Goal: Transaction & Acquisition: Book appointment/travel/reservation

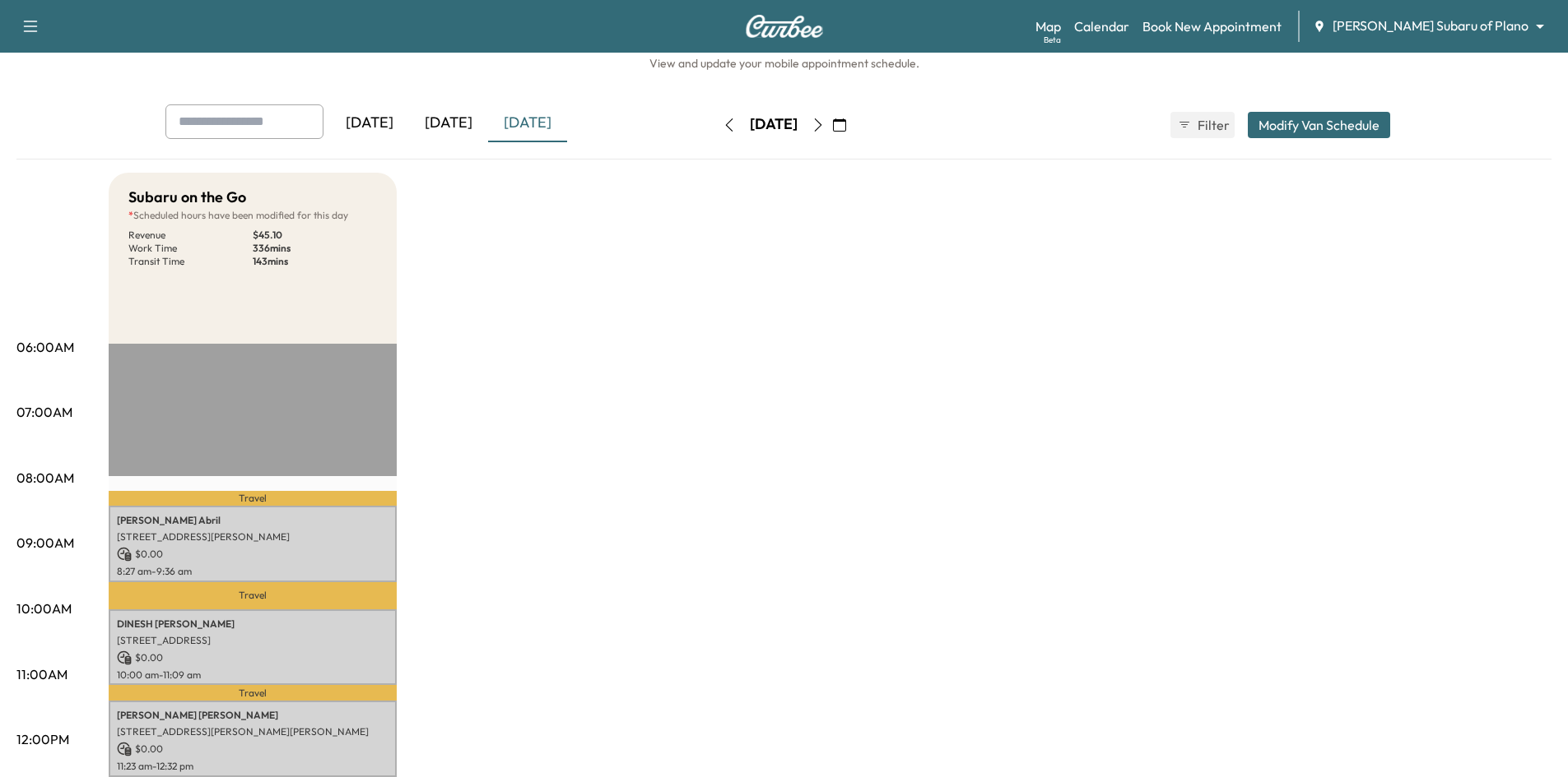
scroll to position [82, 0]
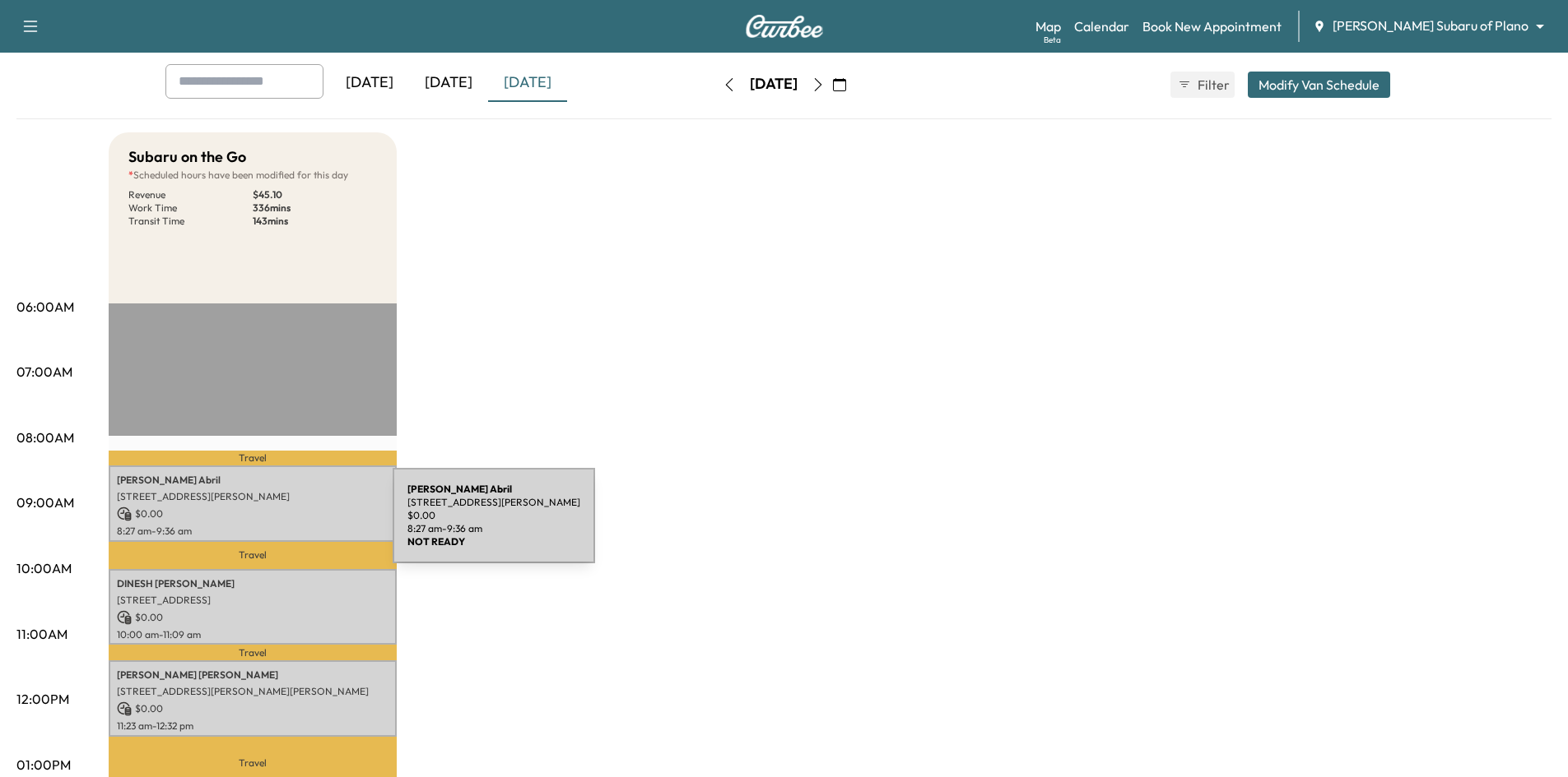
click at [271, 525] on p "8:27 am - 9:36 am" at bounding box center [252, 531] width 271 height 13
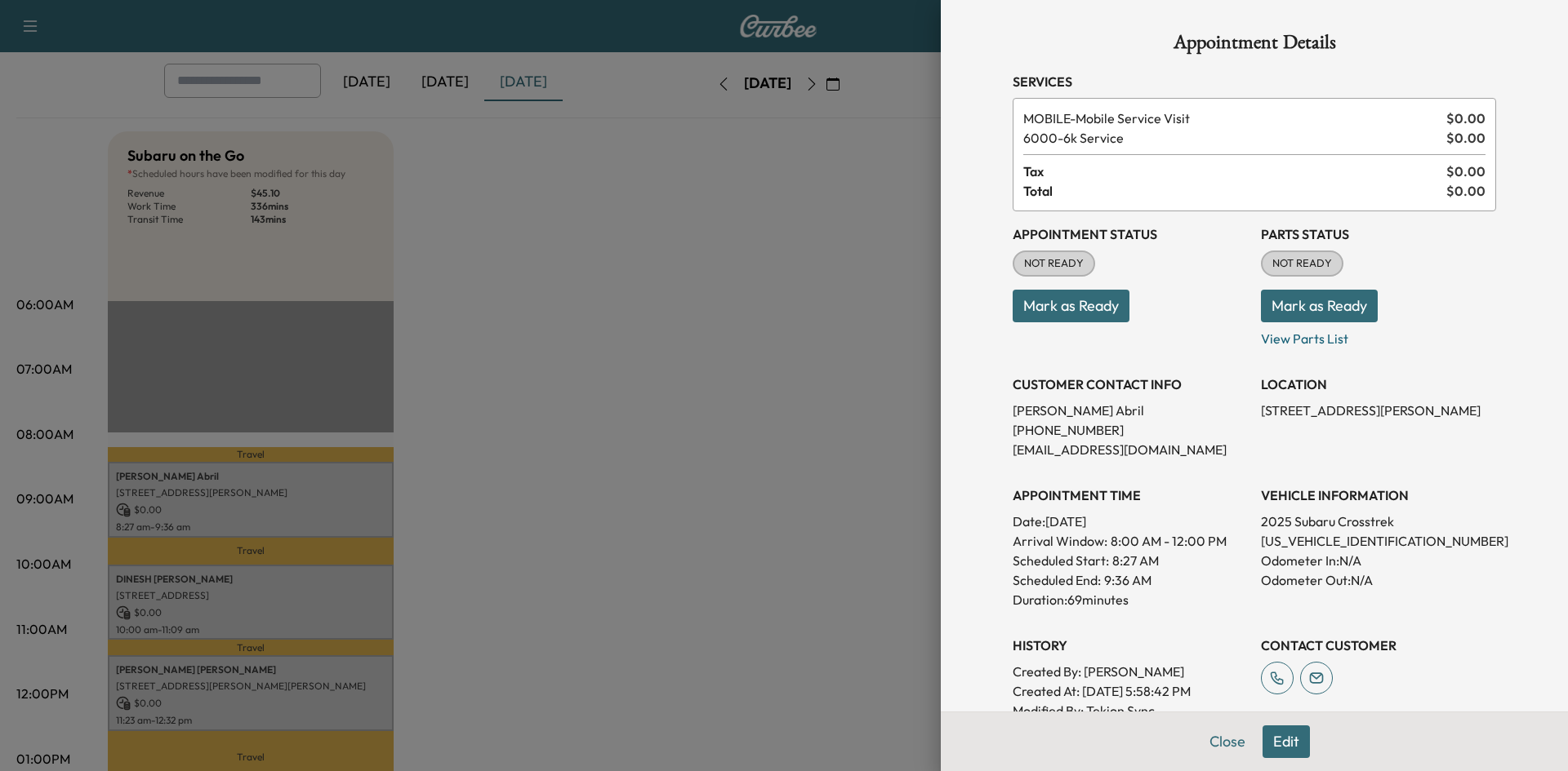
click at [537, 329] on div at bounding box center [784, 386] width 1568 height 771
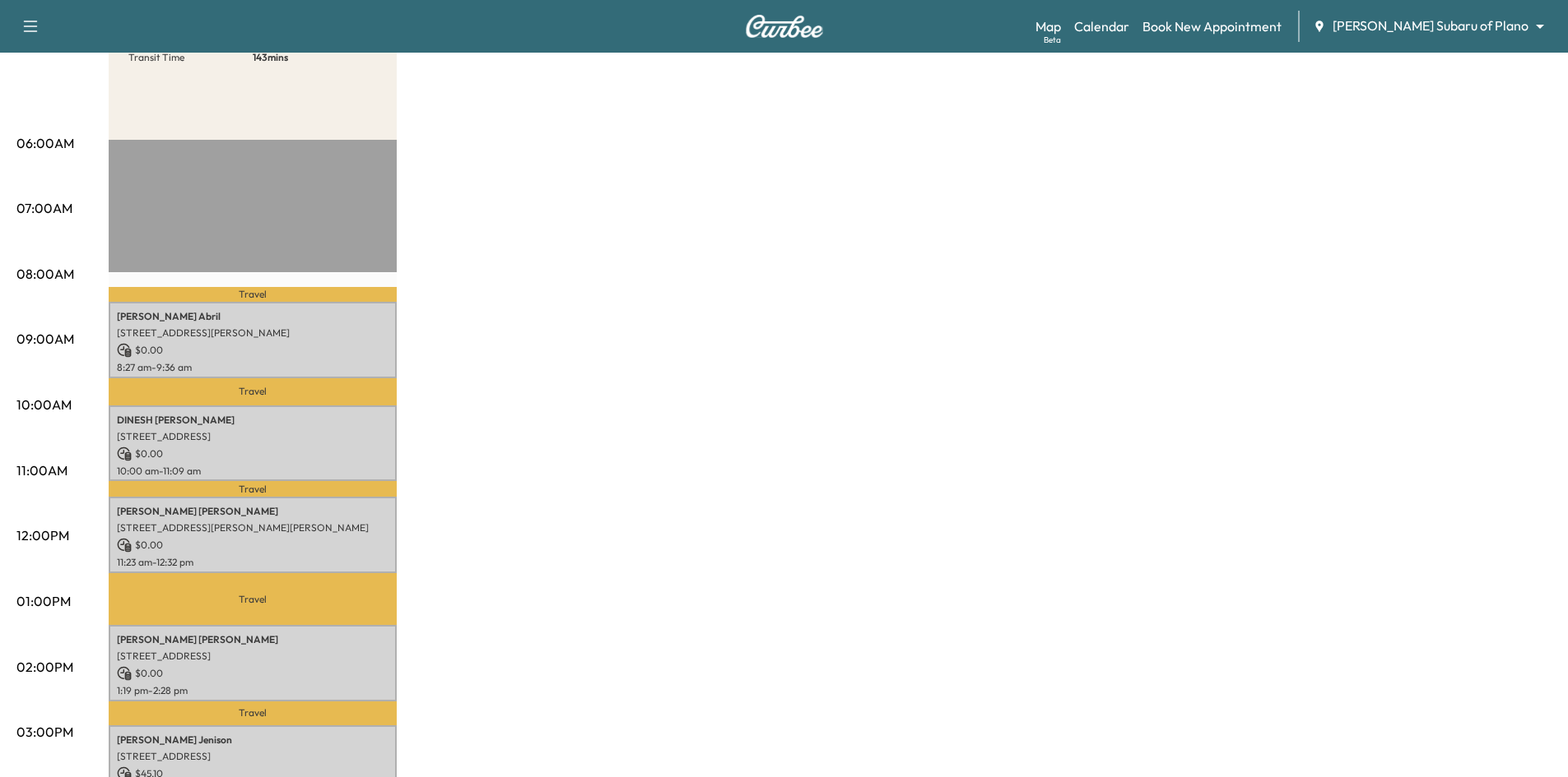
scroll to position [247, 0]
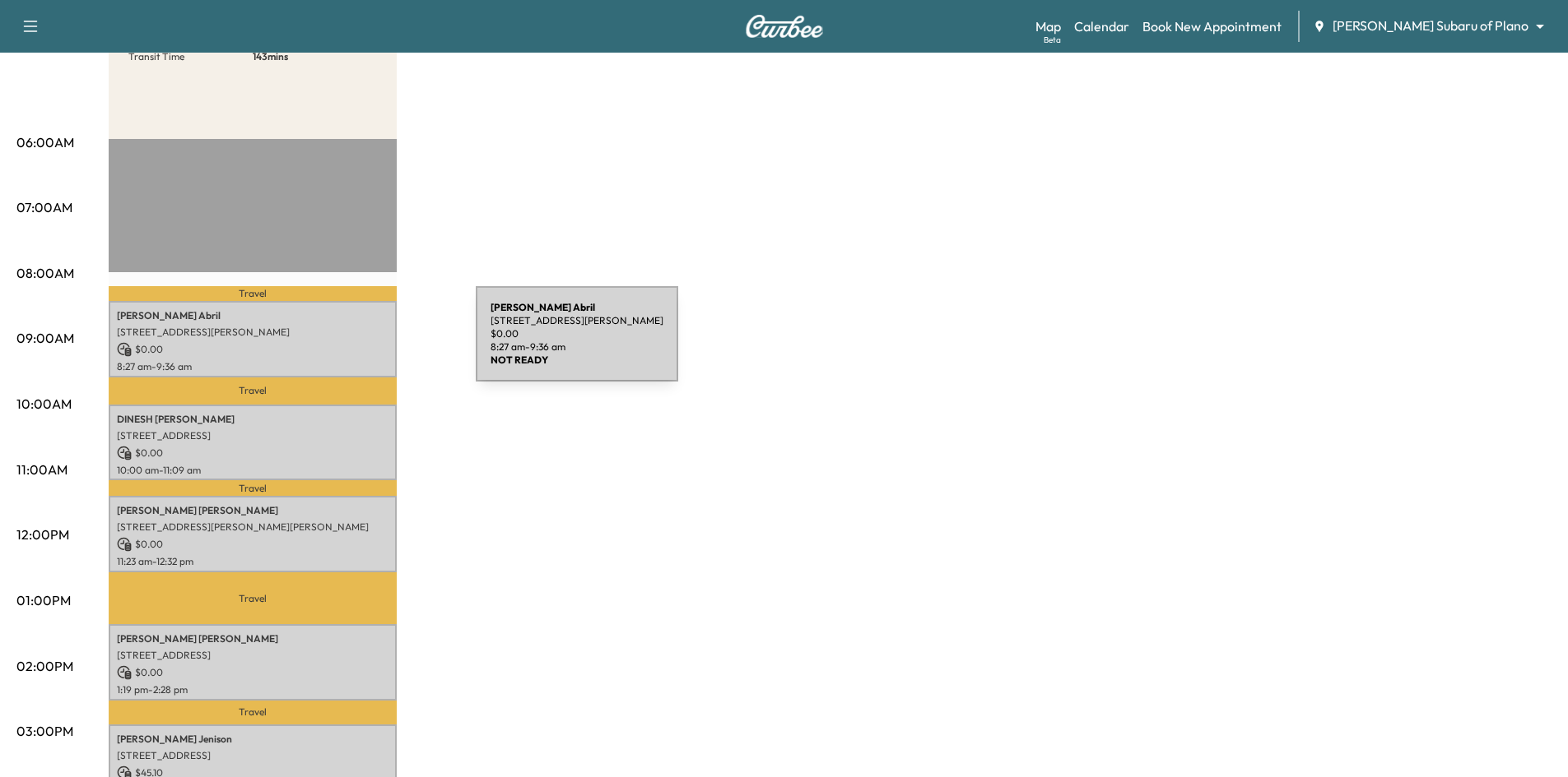
click at [353, 342] on p "$ 0.00" at bounding box center [252, 349] width 271 height 15
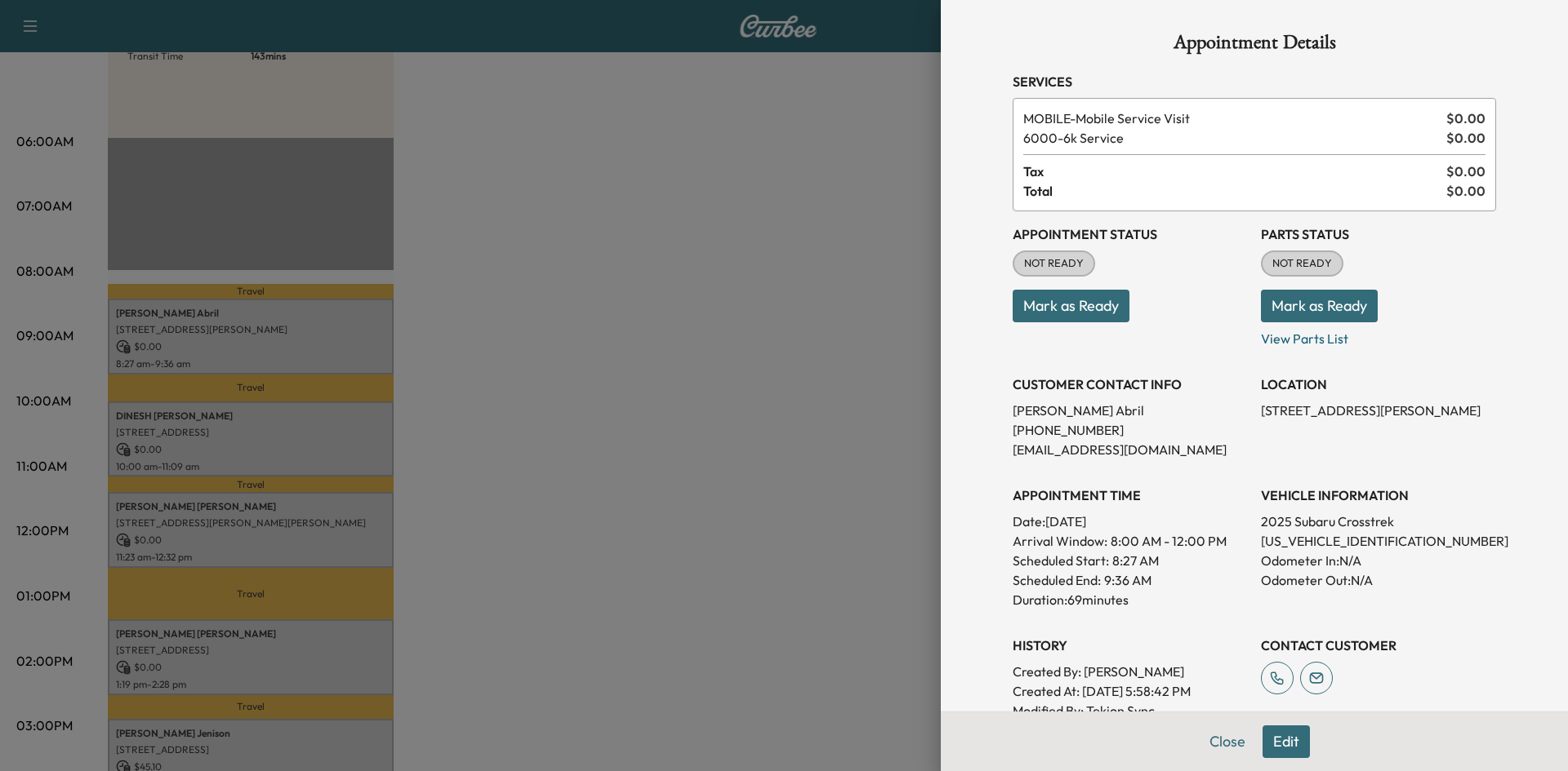
click at [1023, 312] on button "Mark as Ready" at bounding box center [1071, 306] width 117 height 33
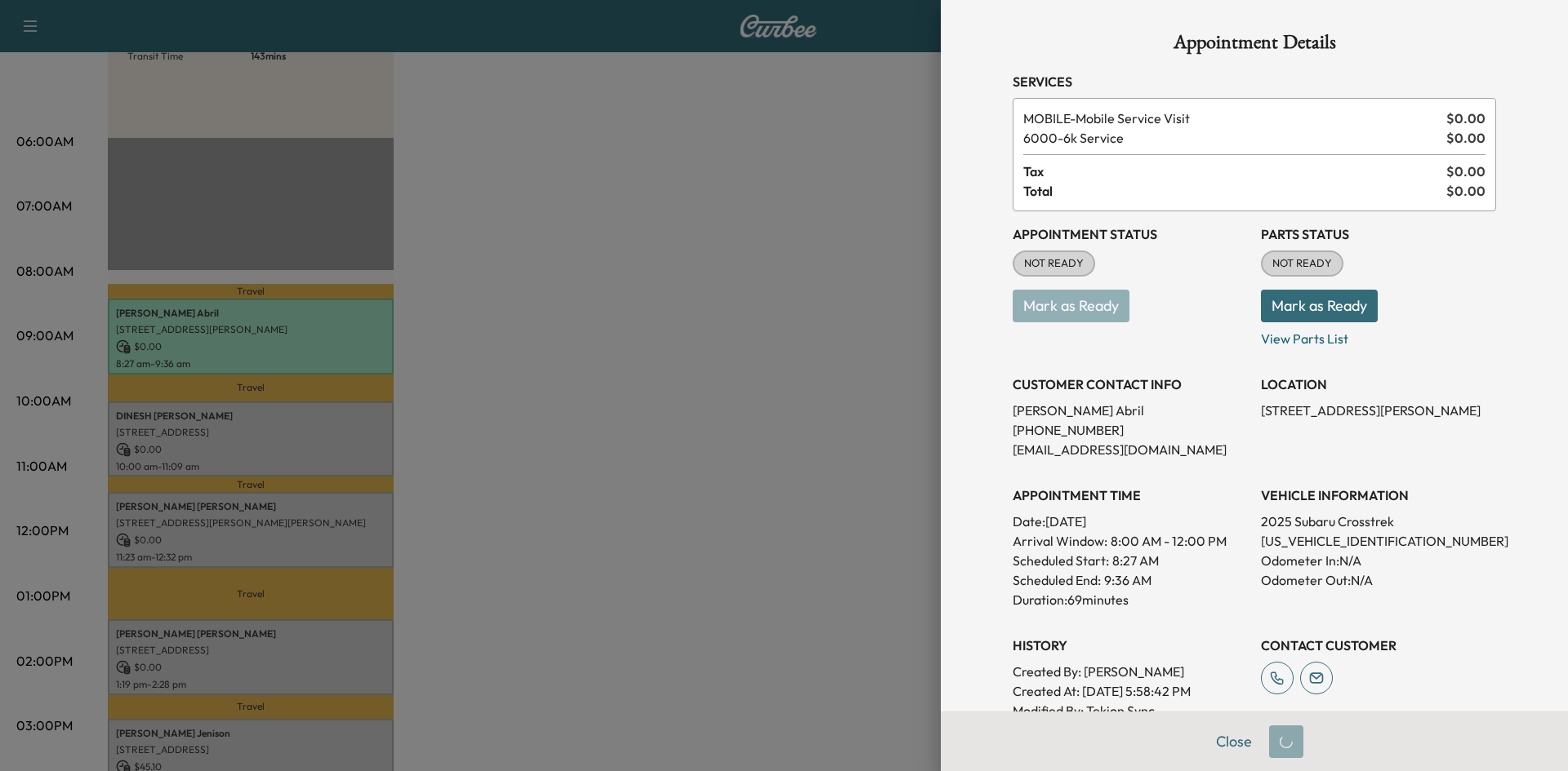
click at [716, 446] on div at bounding box center [784, 386] width 1568 height 771
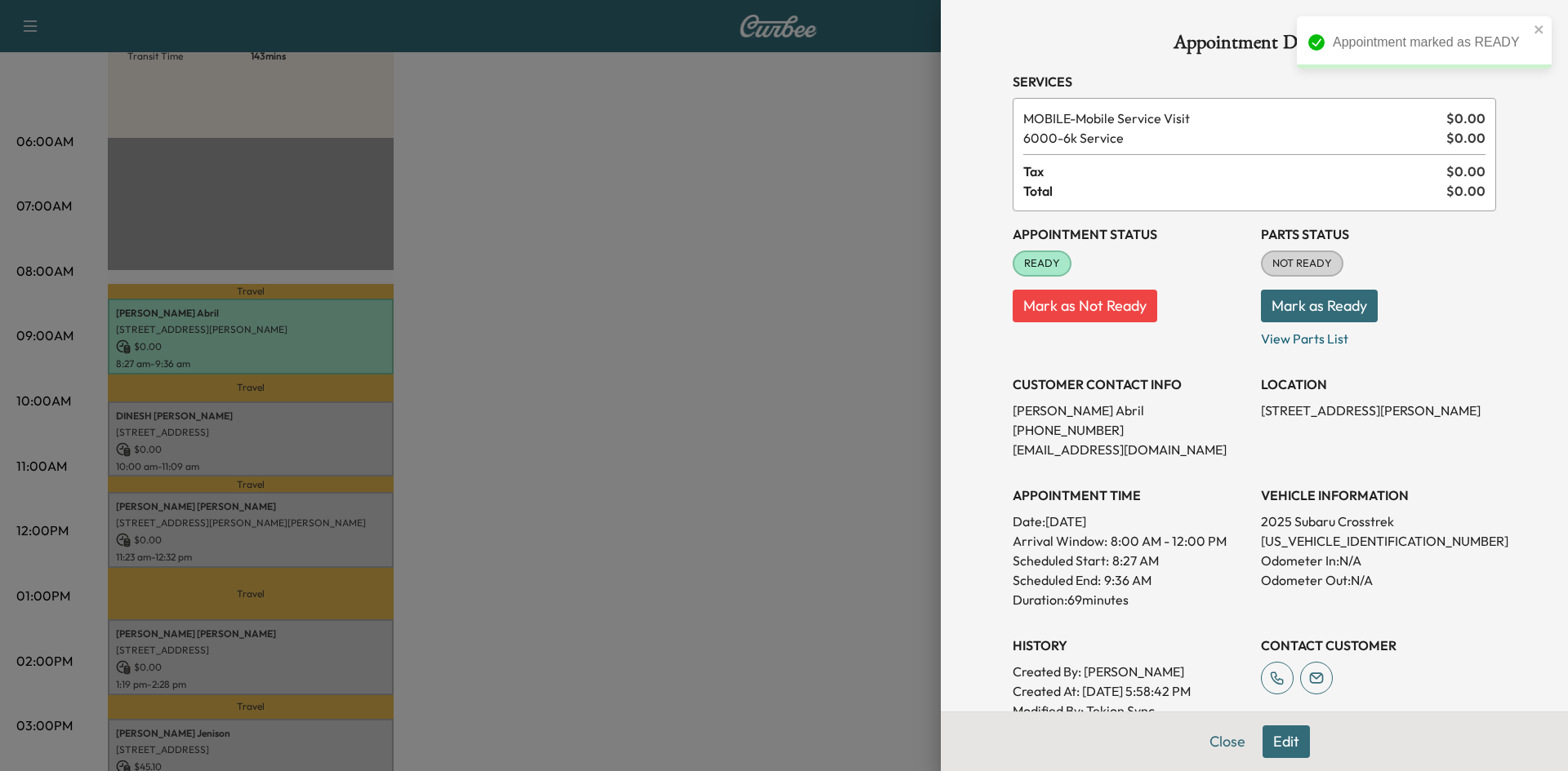
click at [294, 422] on div at bounding box center [784, 386] width 1568 height 771
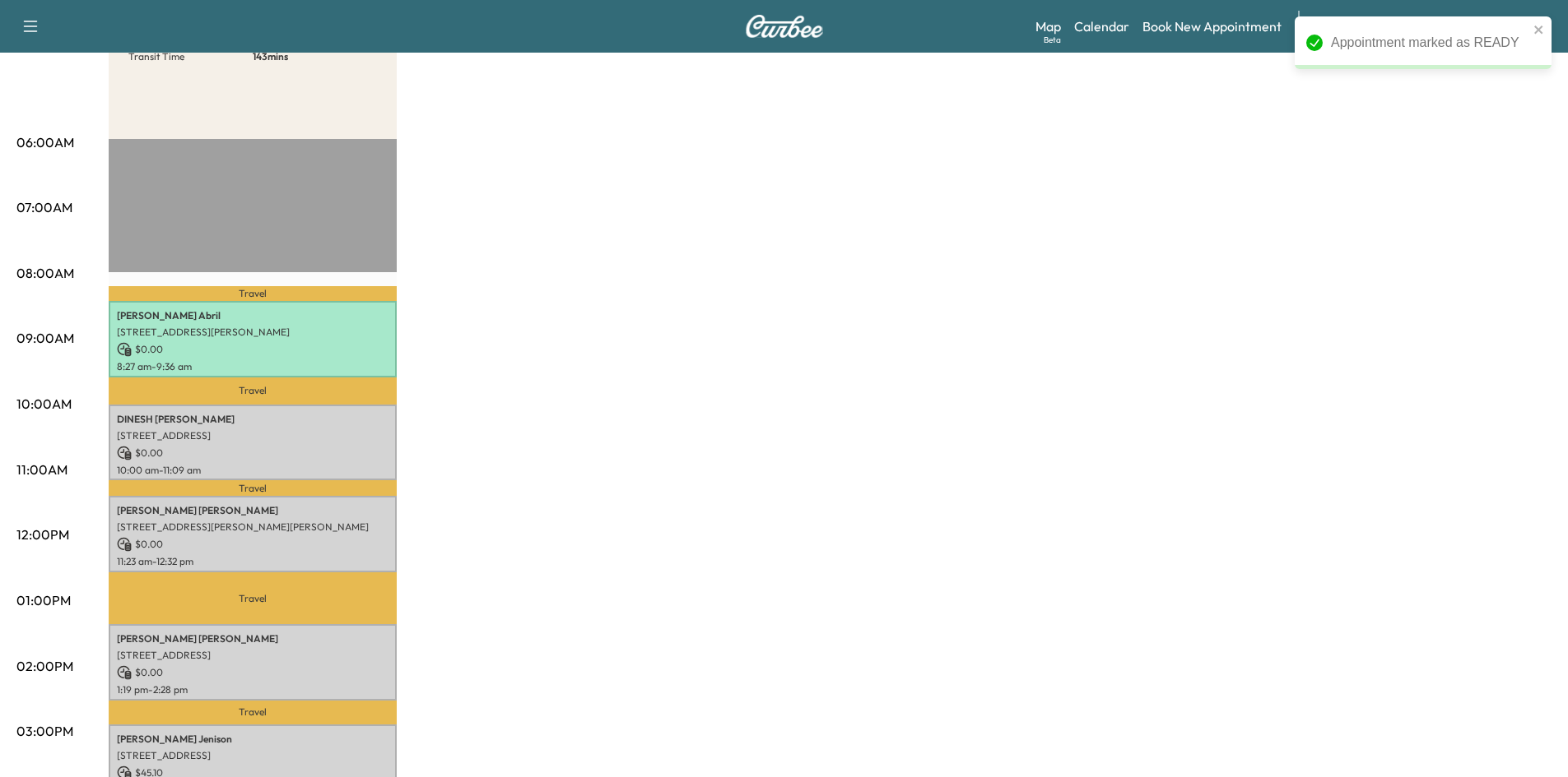
click at [378, 438] on p "3312 LAYLA CREEK DR, Lakewood Village, TX 75068, US" at bounding box center [252, 436] width 271 height 13
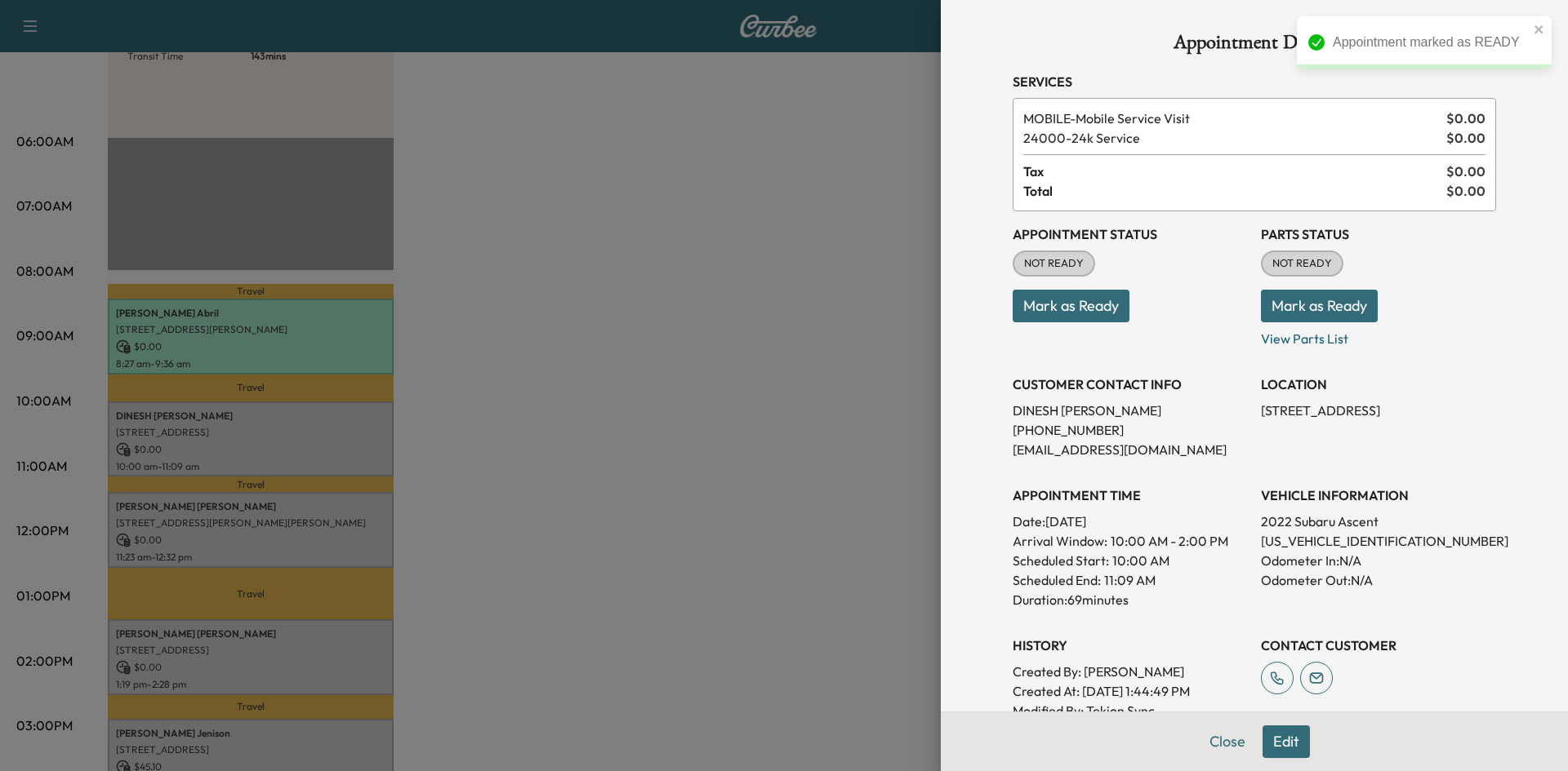
drag, startPoint x: 1081, startPoint y: 312, endPoint x: 973, endPoint y: 341, distance: 111.8
click at [1079, 312] on button "Mark as Ready" at bounding box center [1071, 306] width 117 height 33
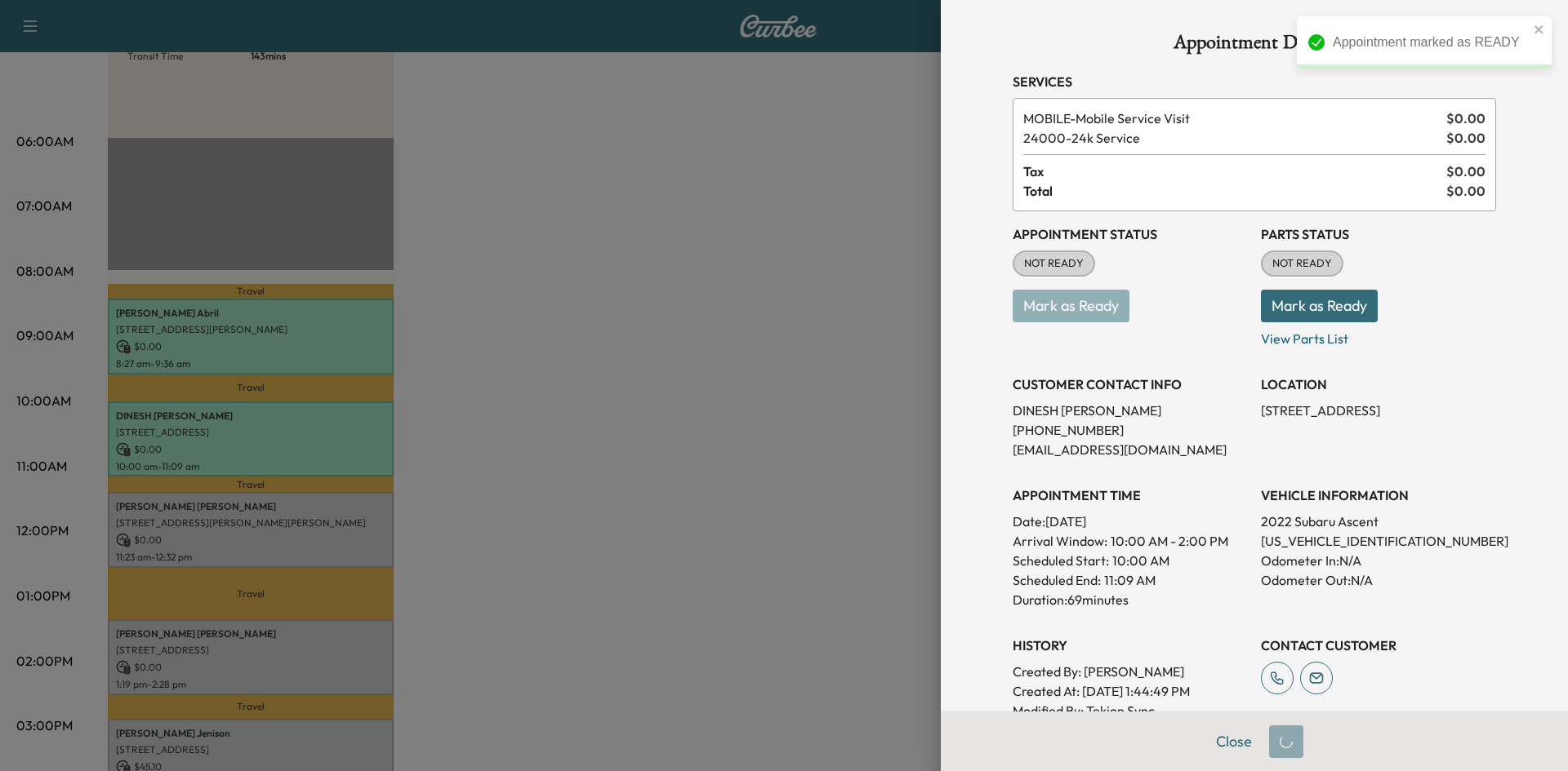
click at [673, 528] on div at bounding box center [784, 386] width 1568 height 771
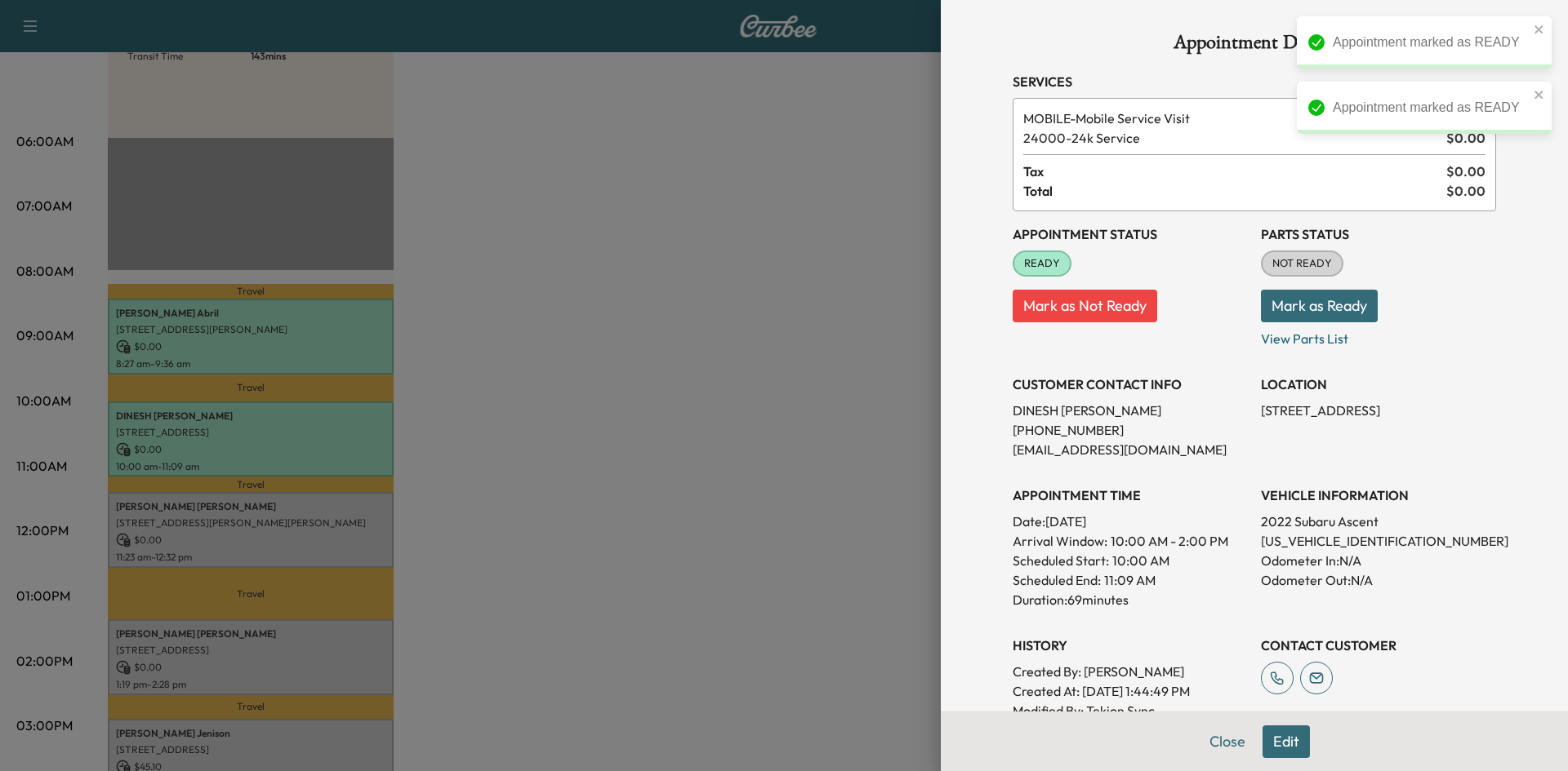
click at [293, 513] on div at bounding box center [784, 386] width 1568 height 771
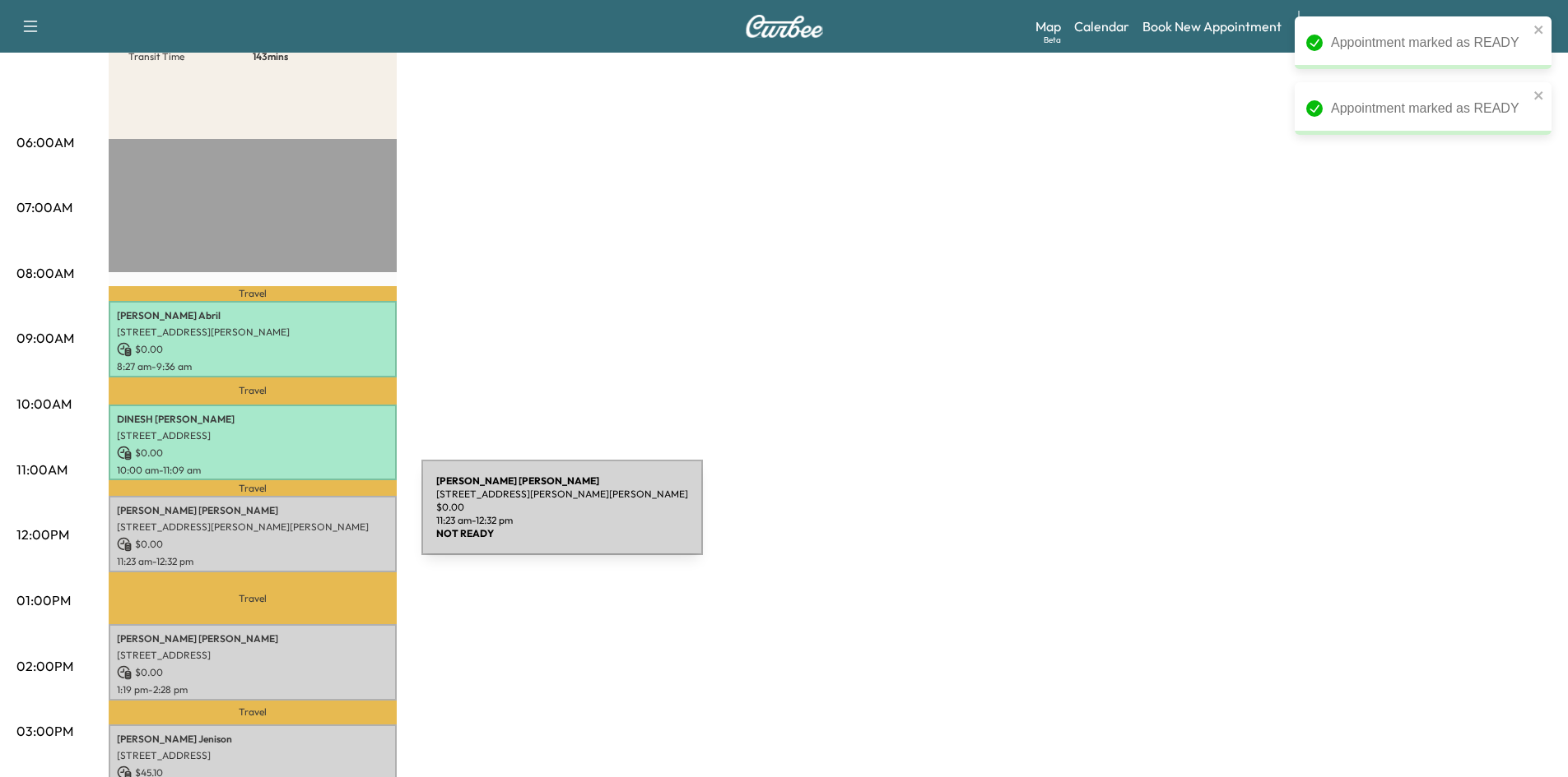
click at [303, 521] on p "2916 Brady Starr Dr, Aubrey, TX 76227, USA" at bounding box center [252, 528] width 271 height 13
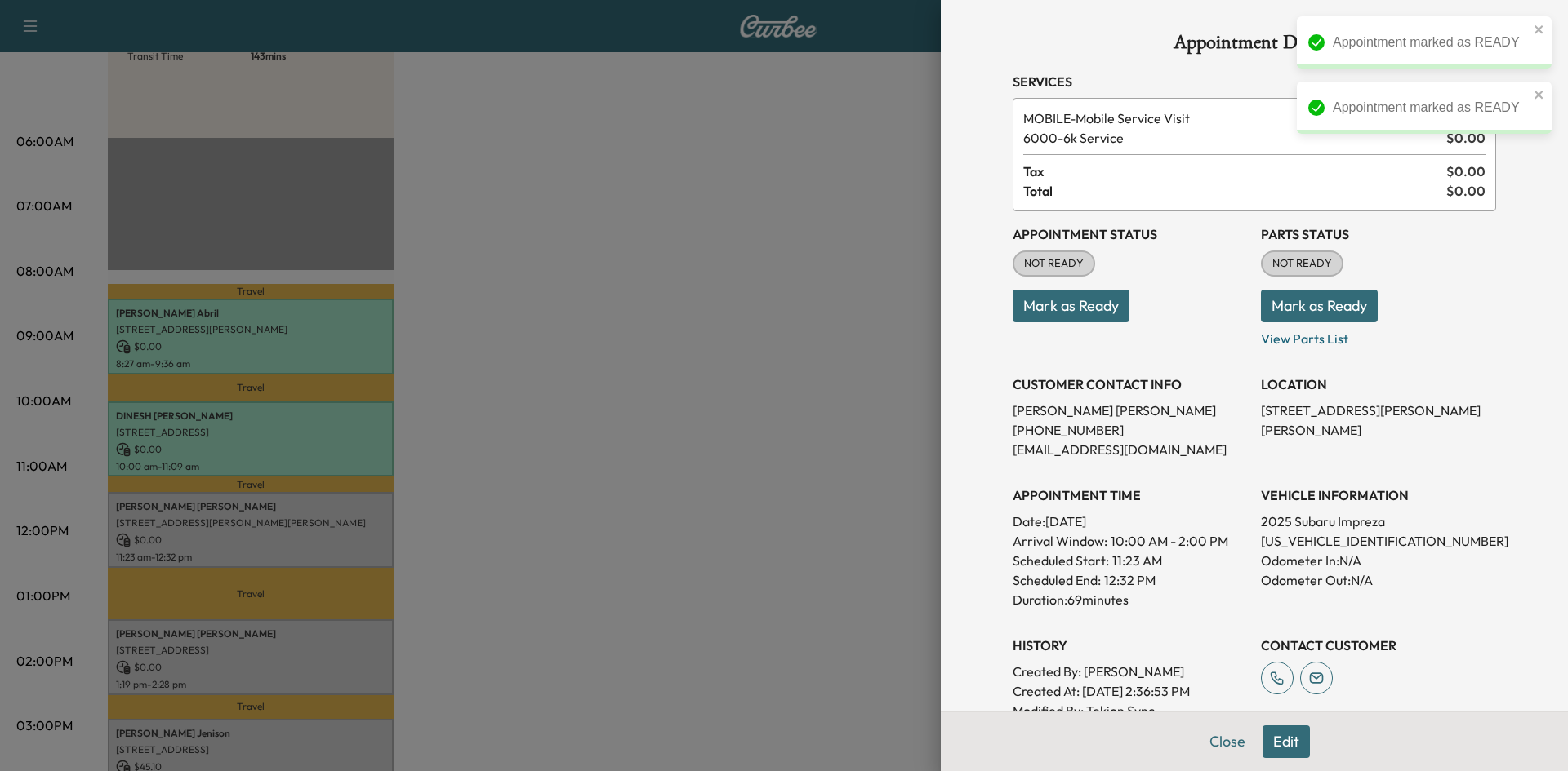
drag, startPoint x: 1077, startPoint y: 308, endPoint x: 982, endPoint y: 317, distance: 95.4
click at [1076, 309] on button "Mark as Ready" at bounding box center [1071, 306] width 117 height 33
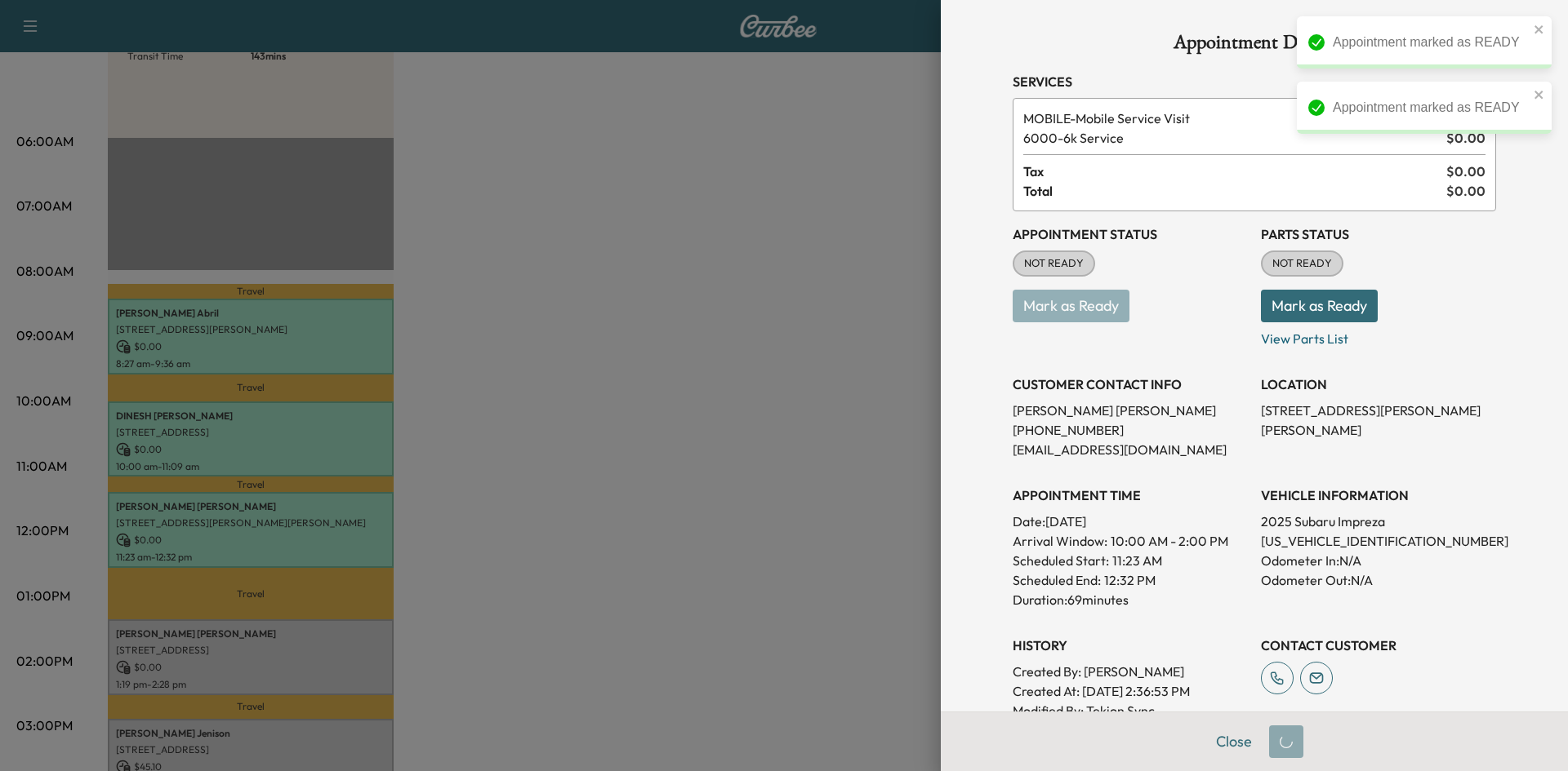
drag, startPoint x: 683, startPoint y: 508, endPoint x: 258, endPoint y: 616, distance: 438.5
click at [680, 510] on div at bounding box center [784, 386] width 1568 height 771
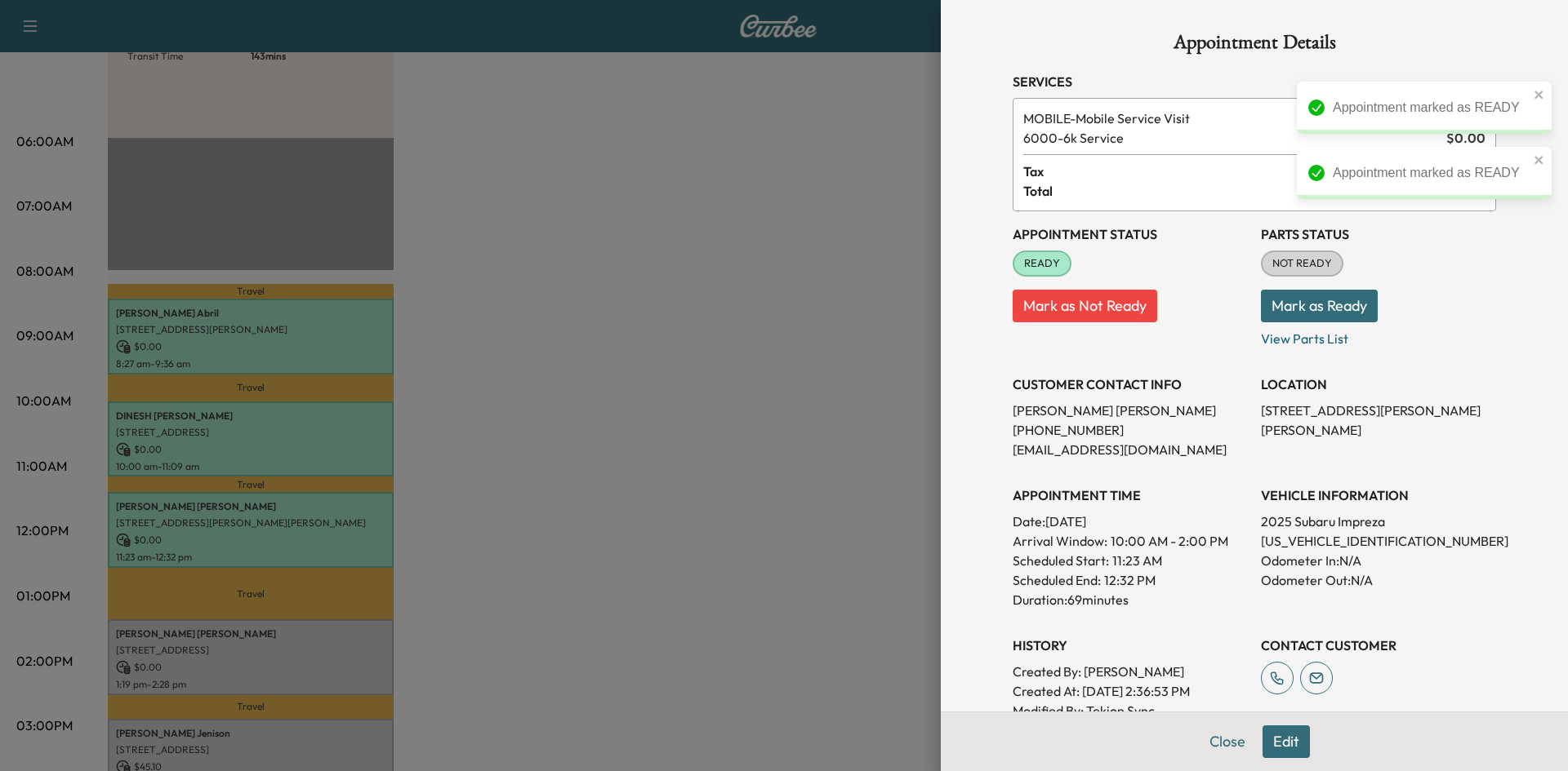
click at [223, 631] on div at bounding box center [784, 386] width 1568 height 771
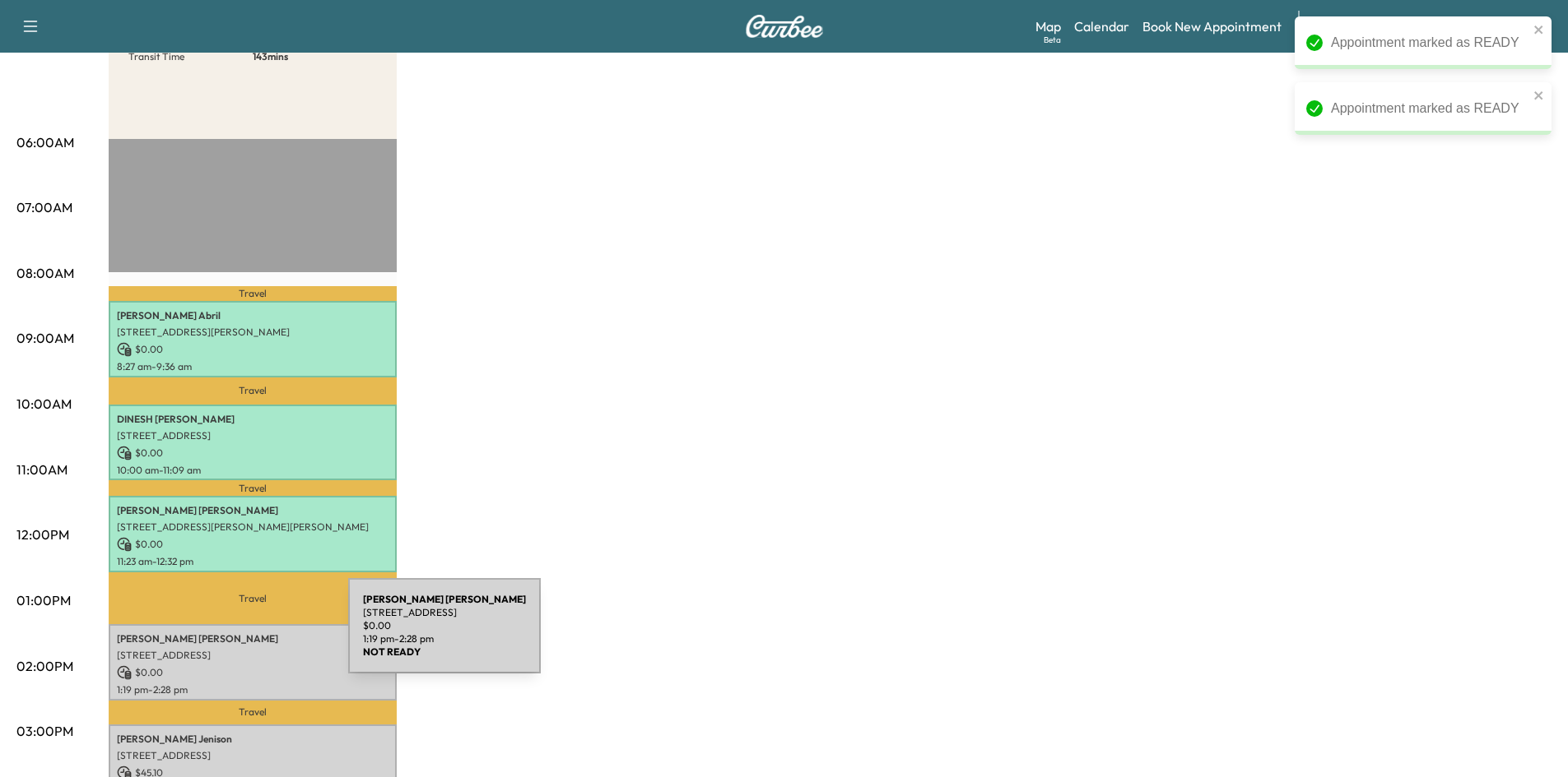
click at [231, 637] on p "JENNIFER GARCIA" at bounding box center [252, 639] width 271 height 13
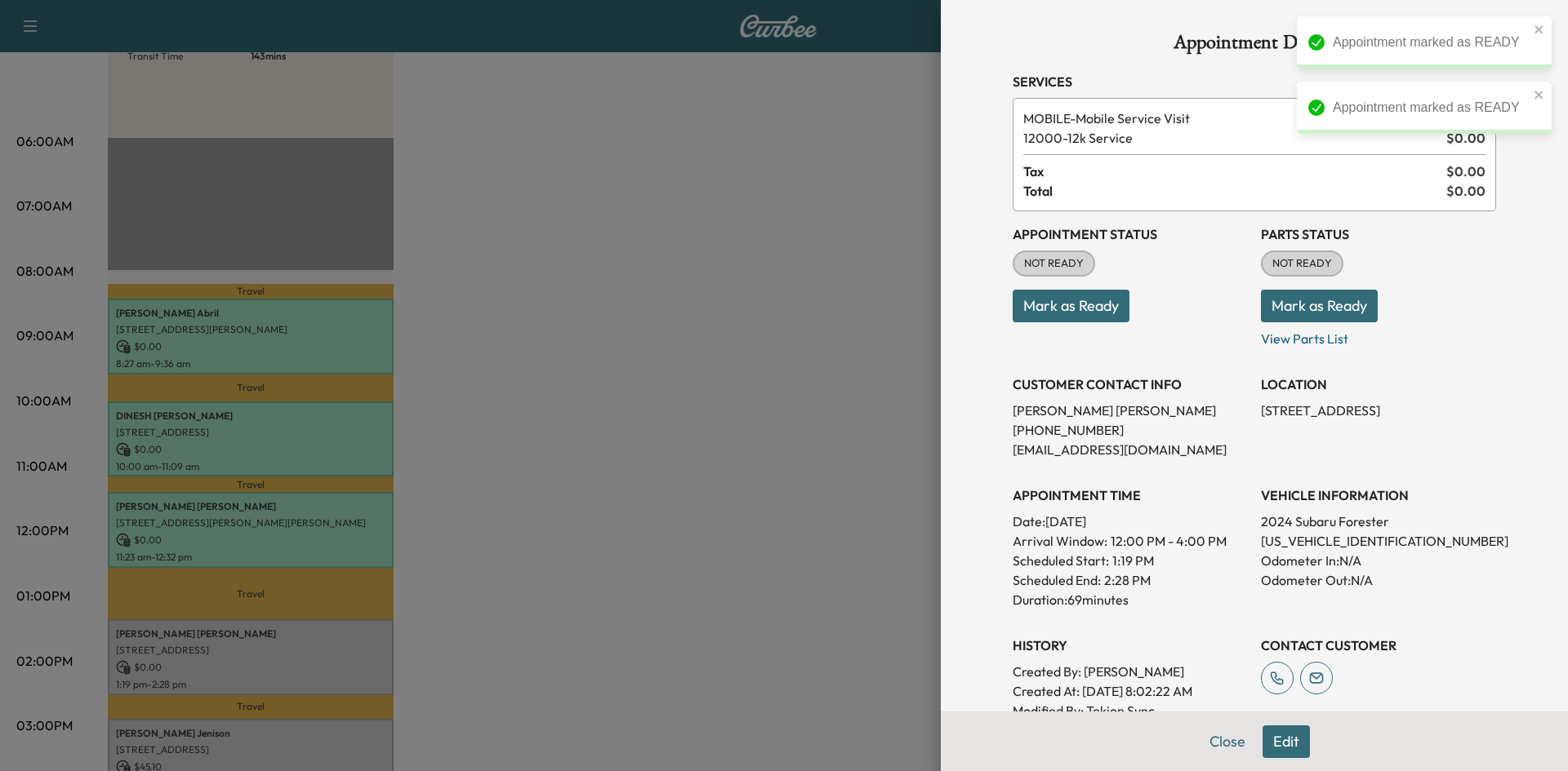
click at [1079, 305] on button "Mark as Ready" at bounding box center [1071, 306] width 117 height 33
click at [711, 524] on div at bounding box center [784, 386] width 1568 height 771
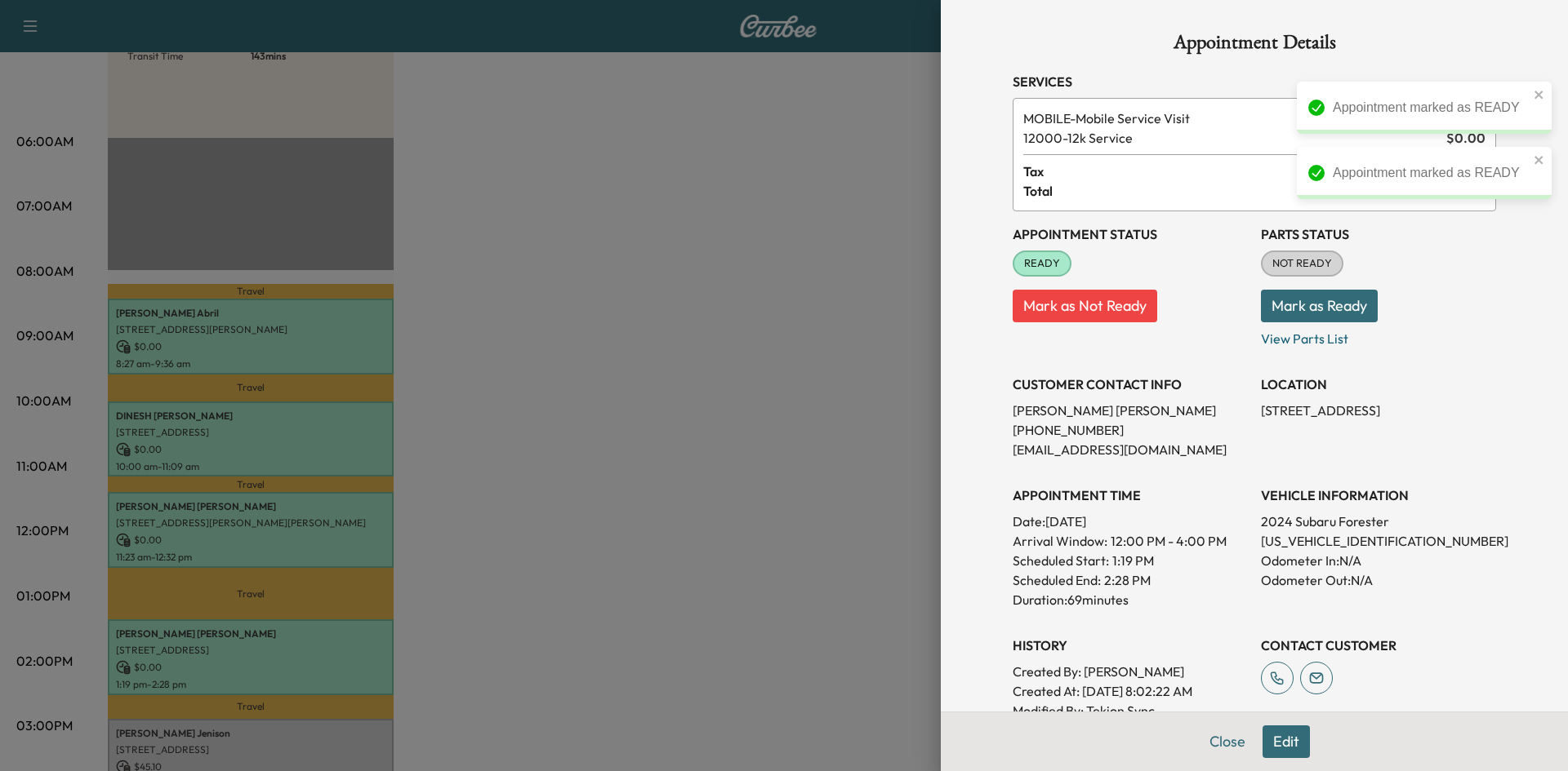
click at [319, 728] on div at bounding box center [784, 386] width 1568 height 771
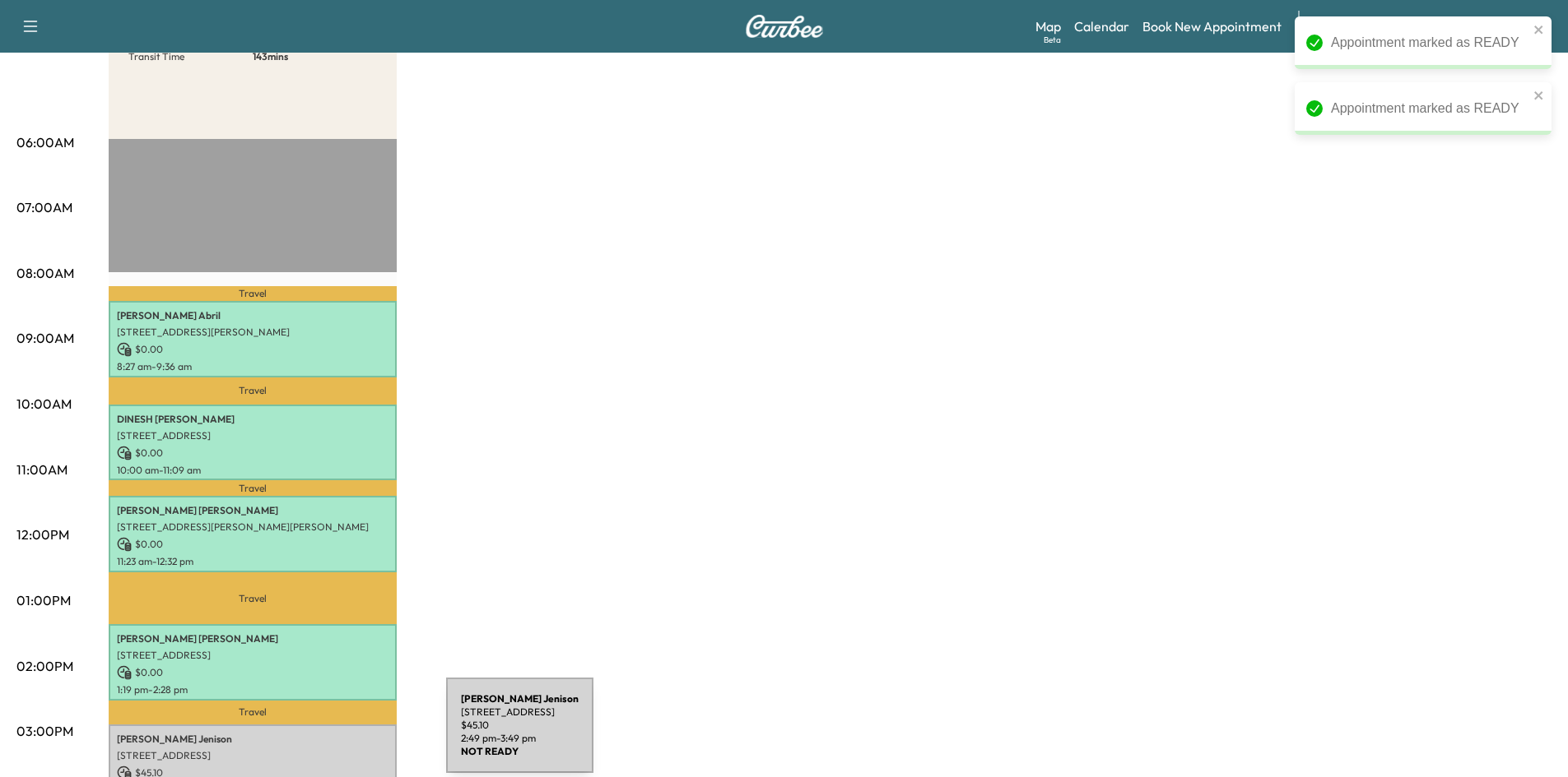
click at [325, 735] on p "Kathleen Jenison" at bounding box center [252, 740] width 271 height 13
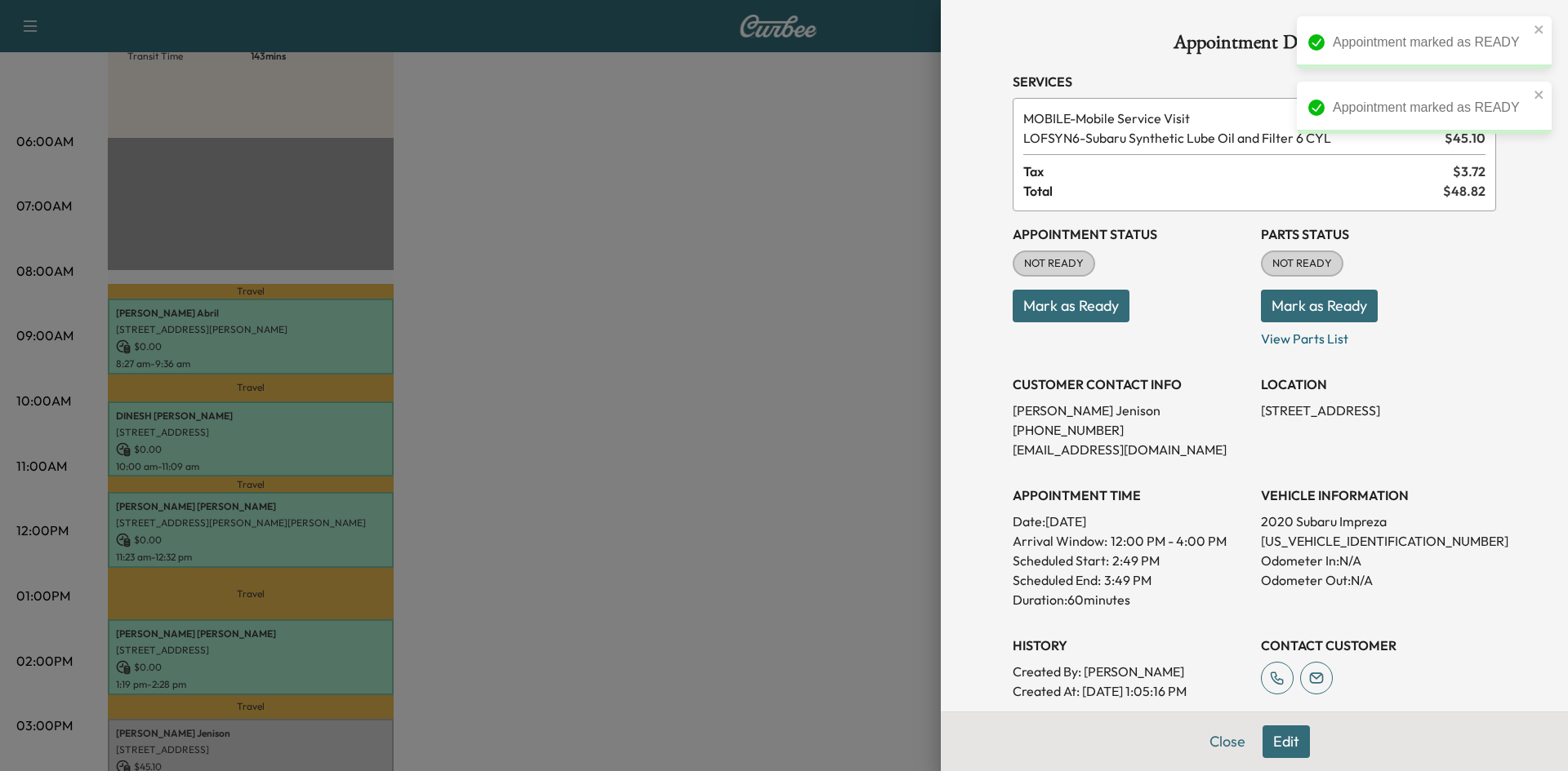
click at [1060, 315] on button "Mark as Ready" at bounding box center [1071, 306] width 117 height 33
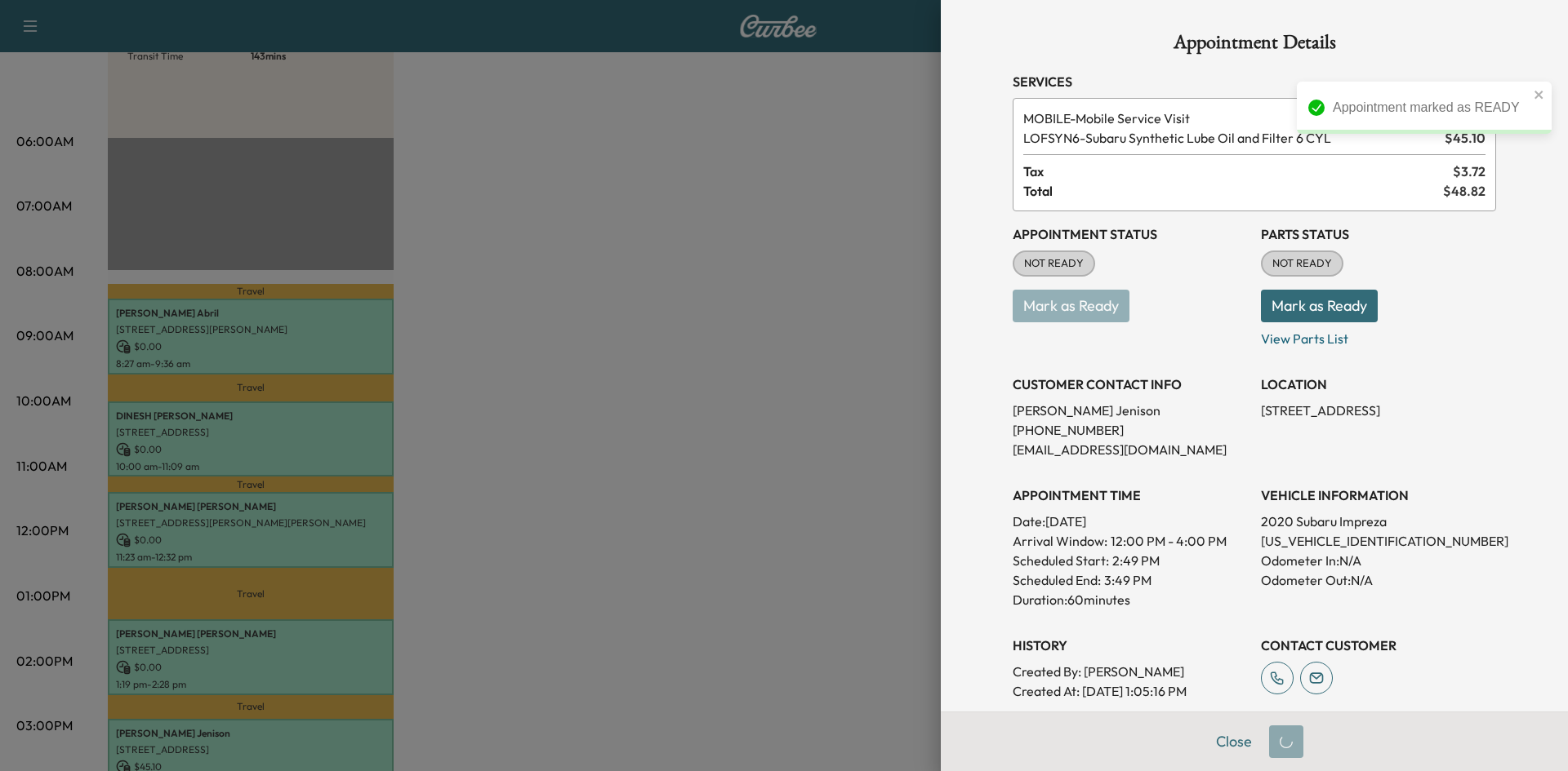
click at [685, 467] on div at bounding box center [784, 386] width 1568 height 771
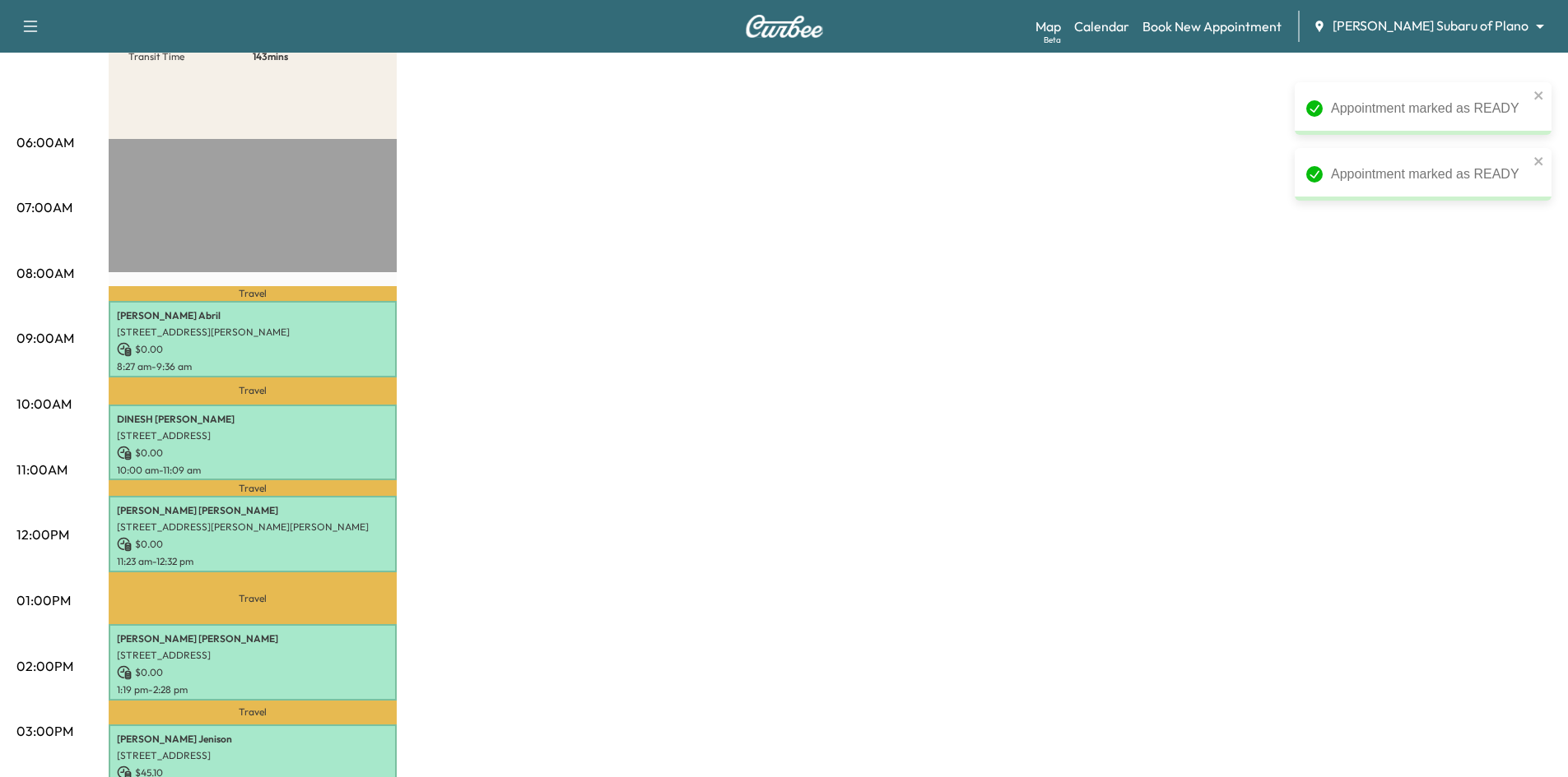
click at [688, 474] on div "Subaru on the Go * Scheduled hours have been modified for this day Revenue $ 45…" at bounding box center [830, 585] width 1442 height 1234
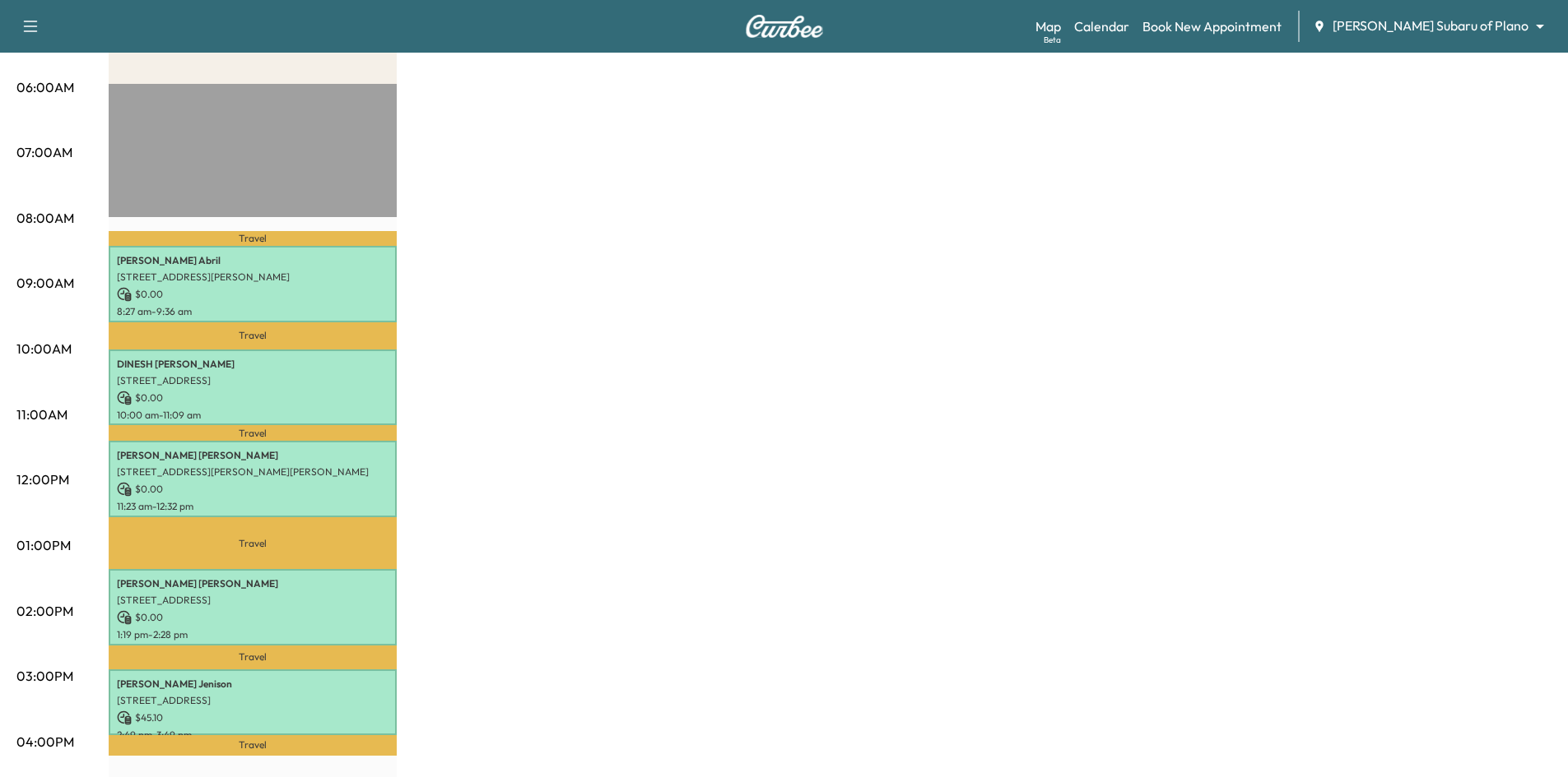
scroll to position [82, 0]
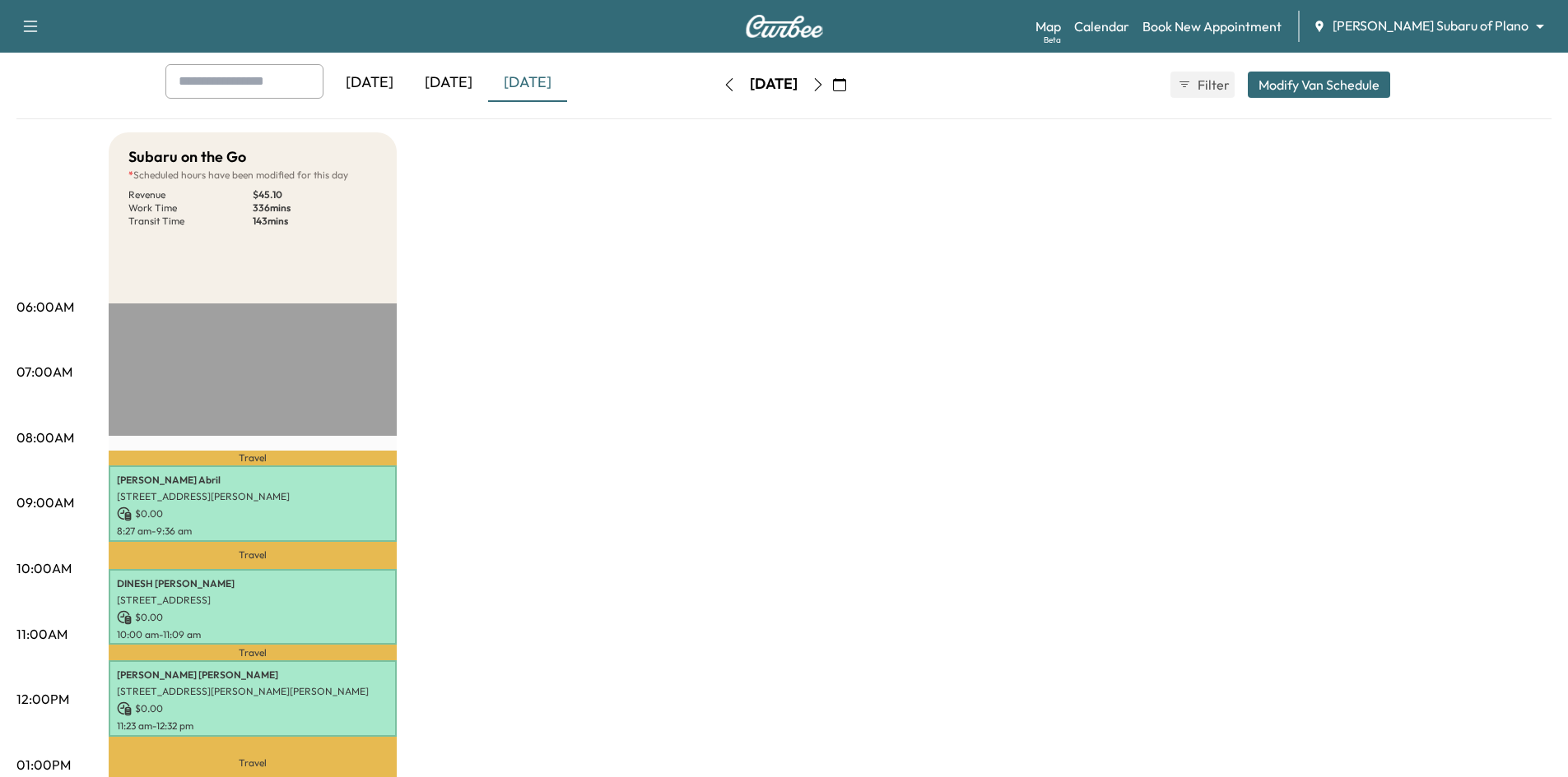
click at [457, 82] on div "[DATE]" at bounding box center [448, 83] width 79 height 38
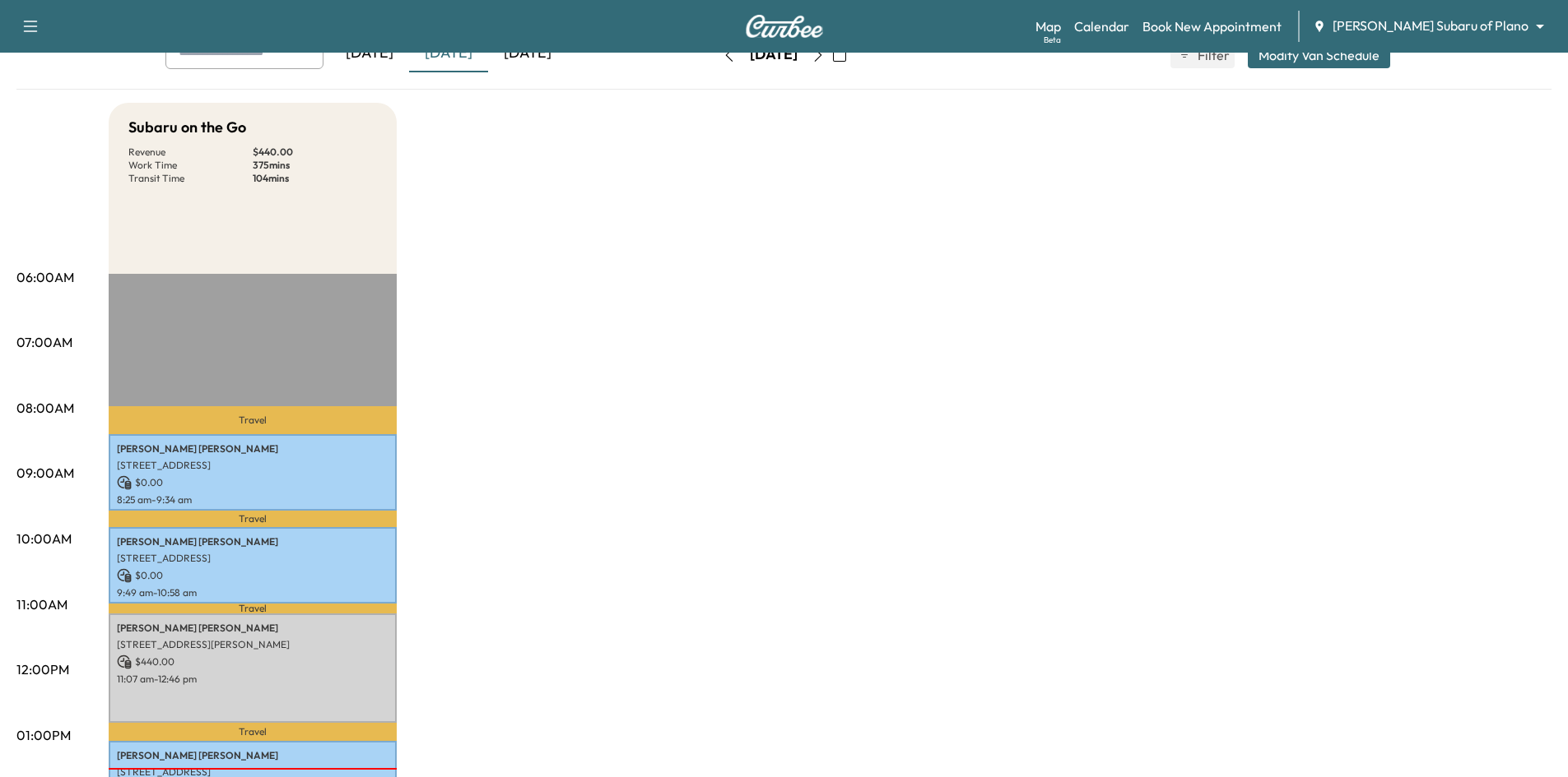
scroll to position [82, 0]
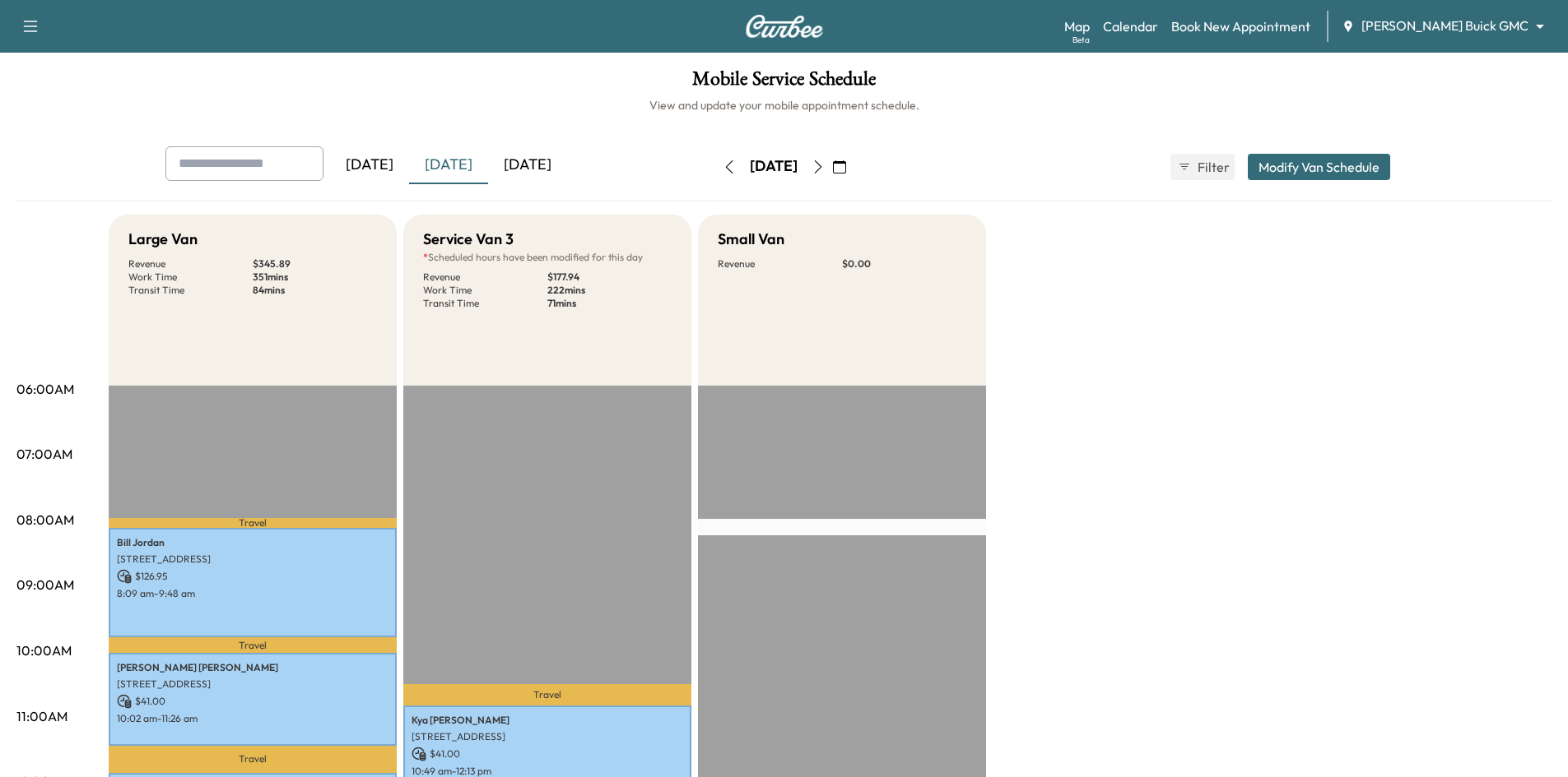
click at [535, 155] on div "[DATE]" at bounding box center [527, 166] width 79 height 38
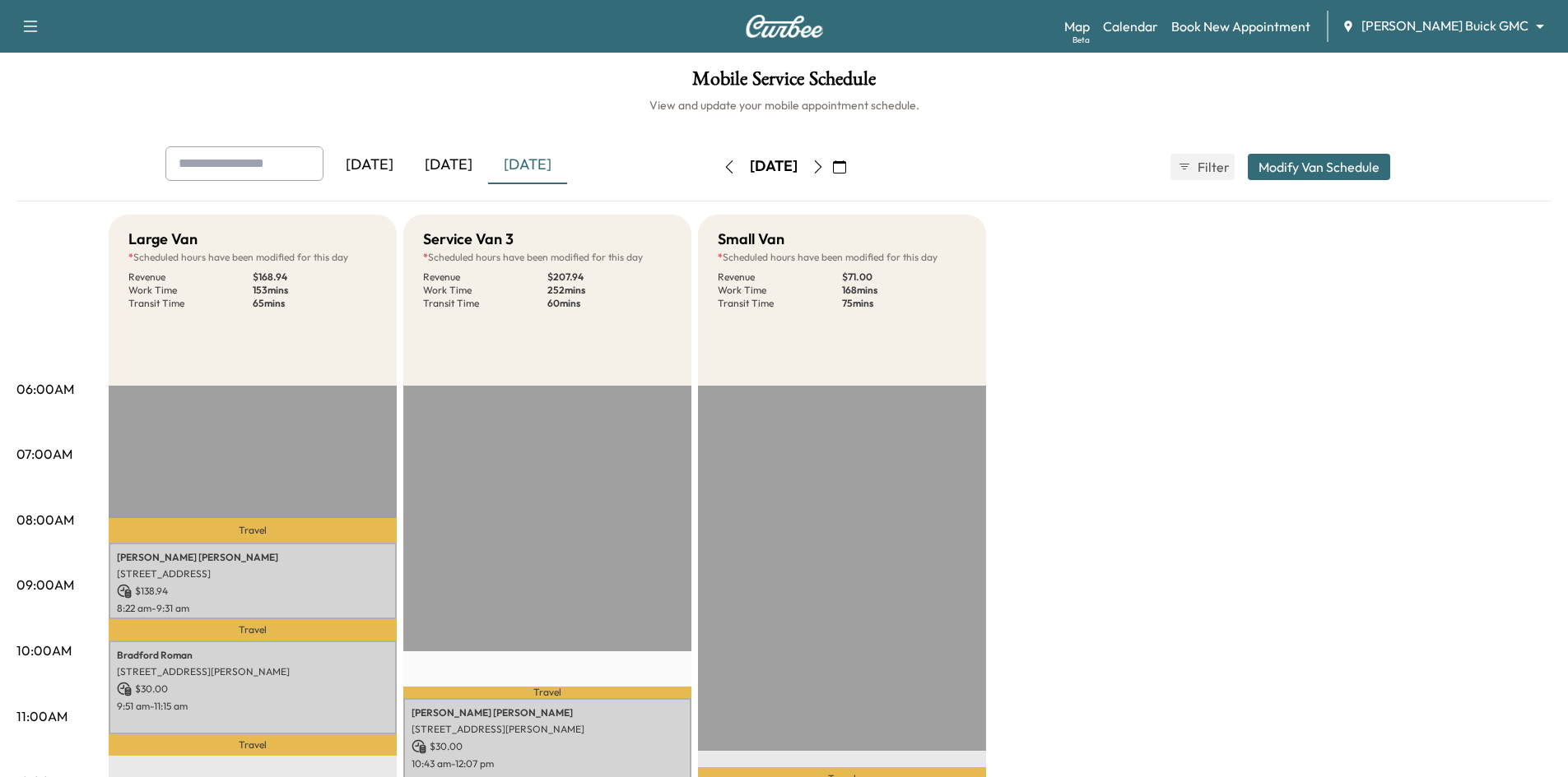
click at [449, 163] on div "[DATE]" at bounding box center [448, 166] width 79 height 38
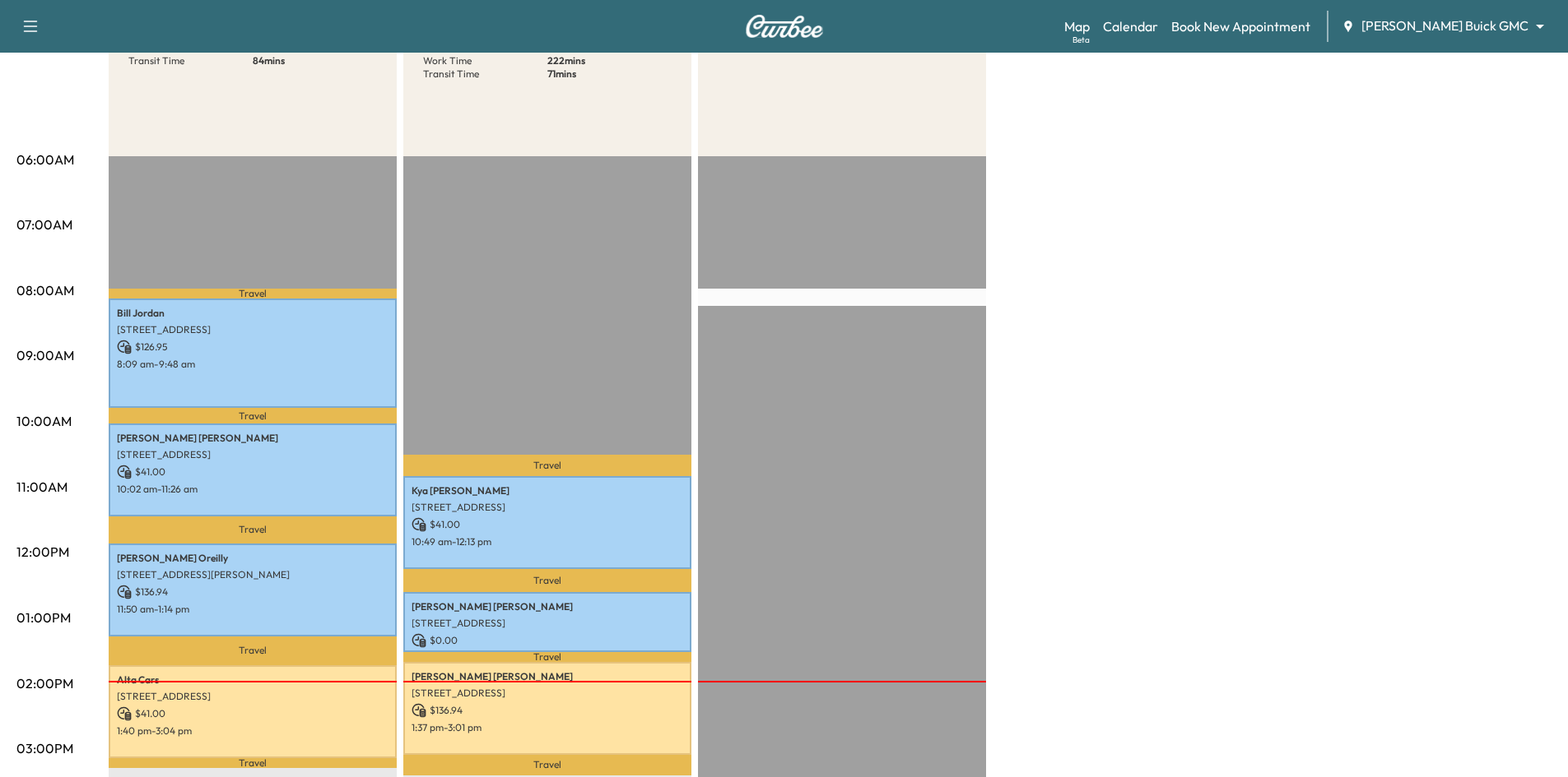
scroll to position [82, 0]
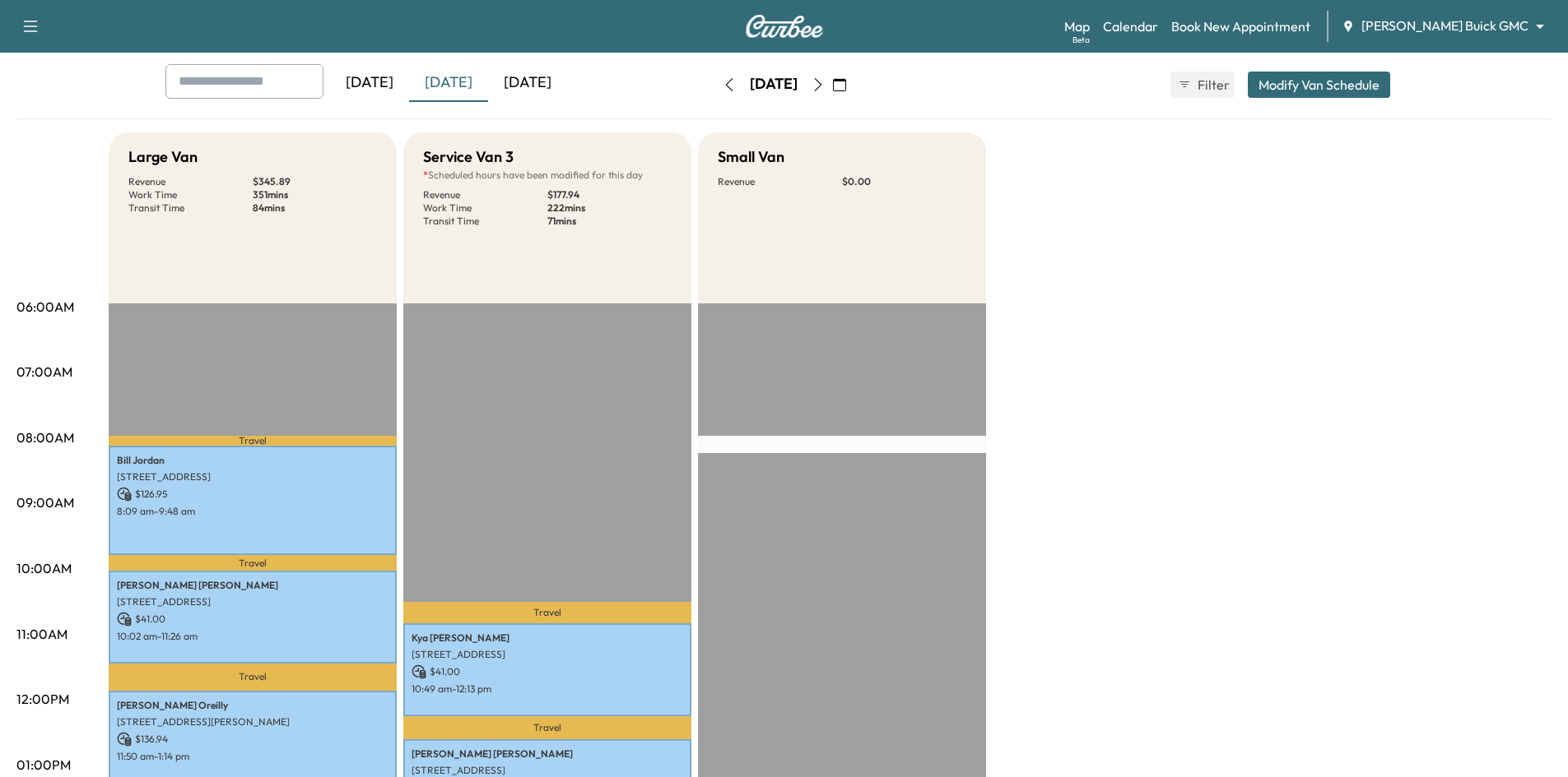
click at [544, 85] on div "[DATE]" at bounding box center [527, 83] width 79 height 38
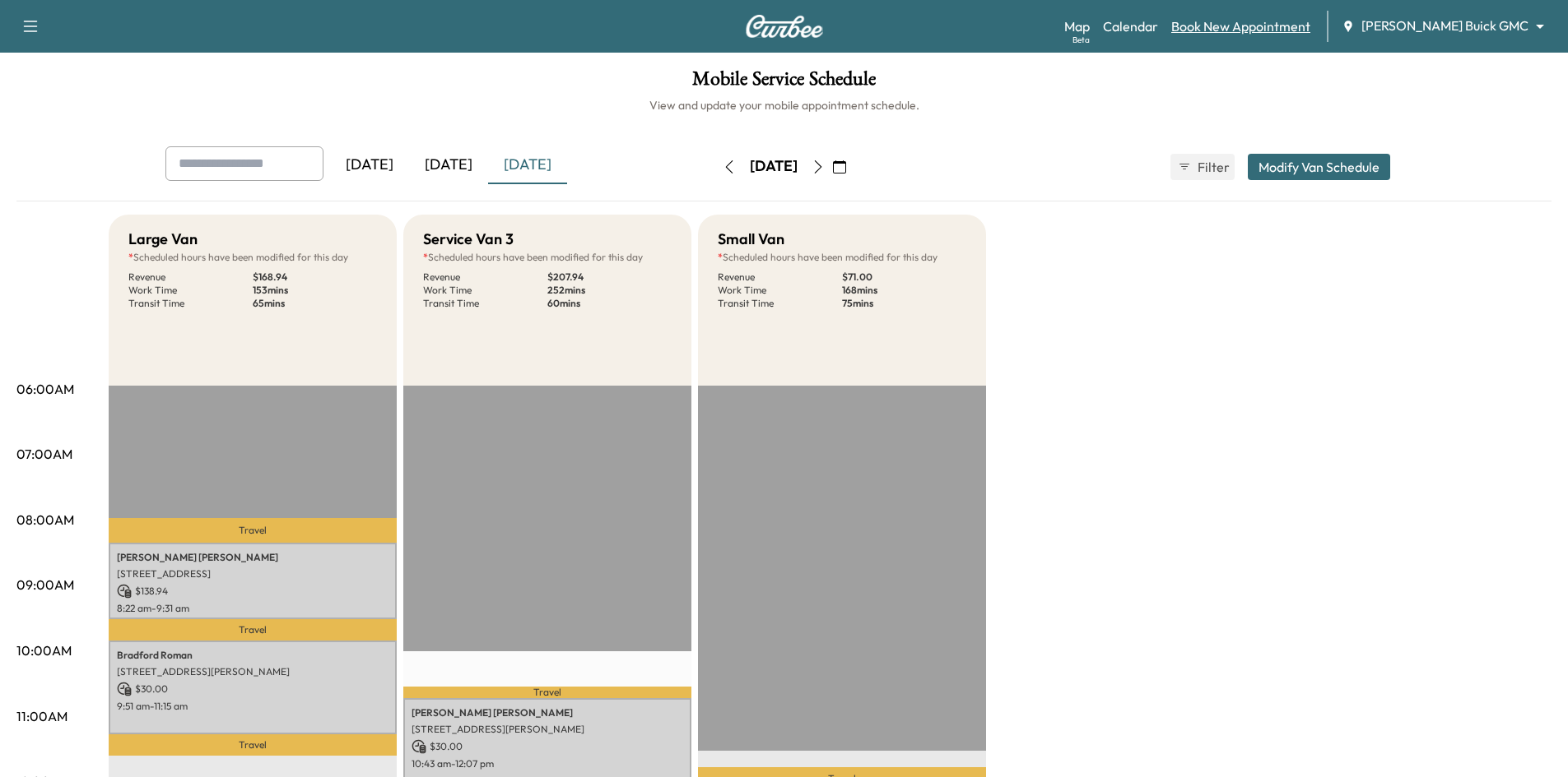
click at [1268, 28] on link "Book New Appointment" at bounding box center [1240, 26] width 139 height 20
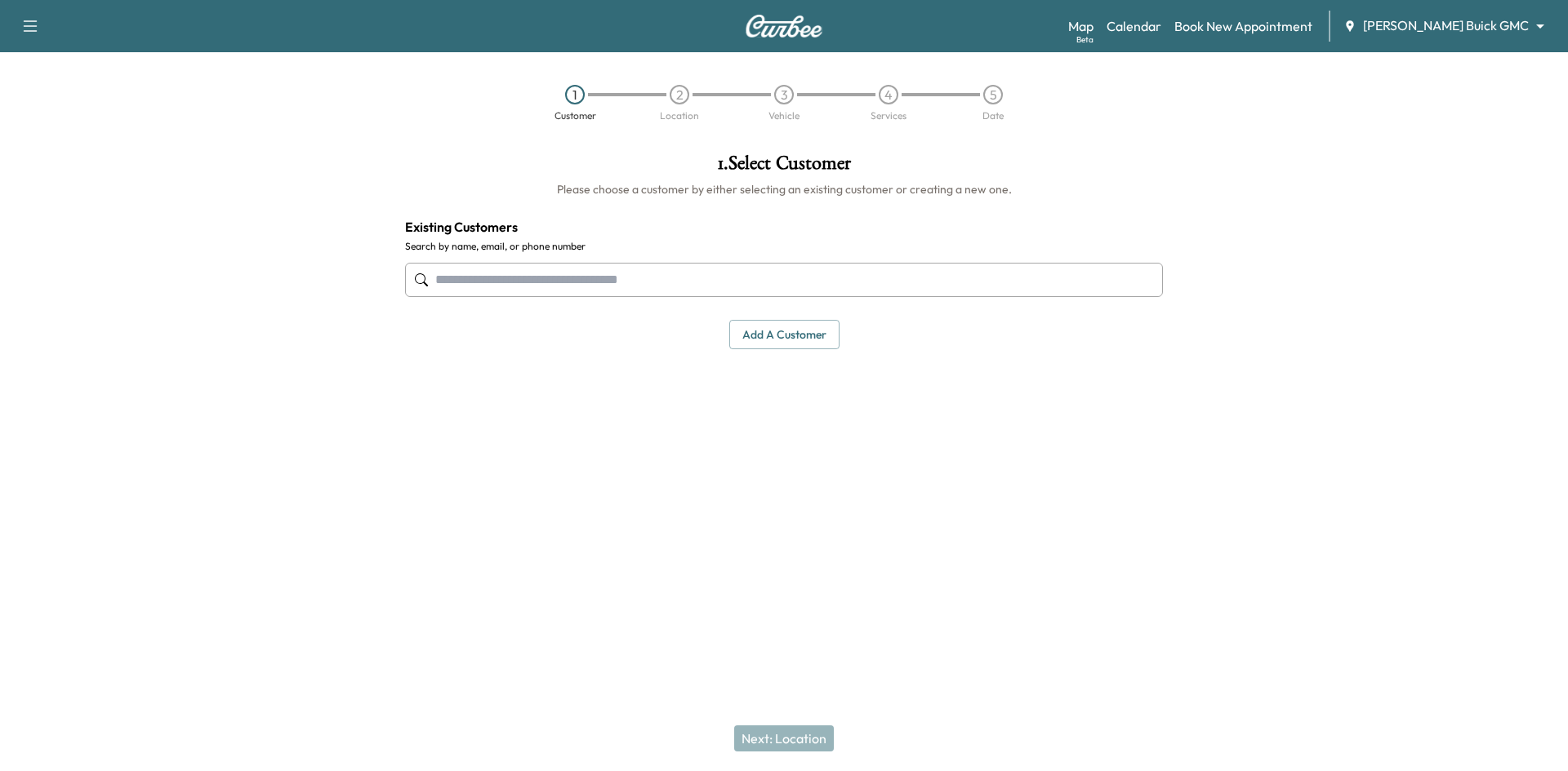
click at [765, 275] on input "text" at bounding box center [784, 280] width 758 height 34
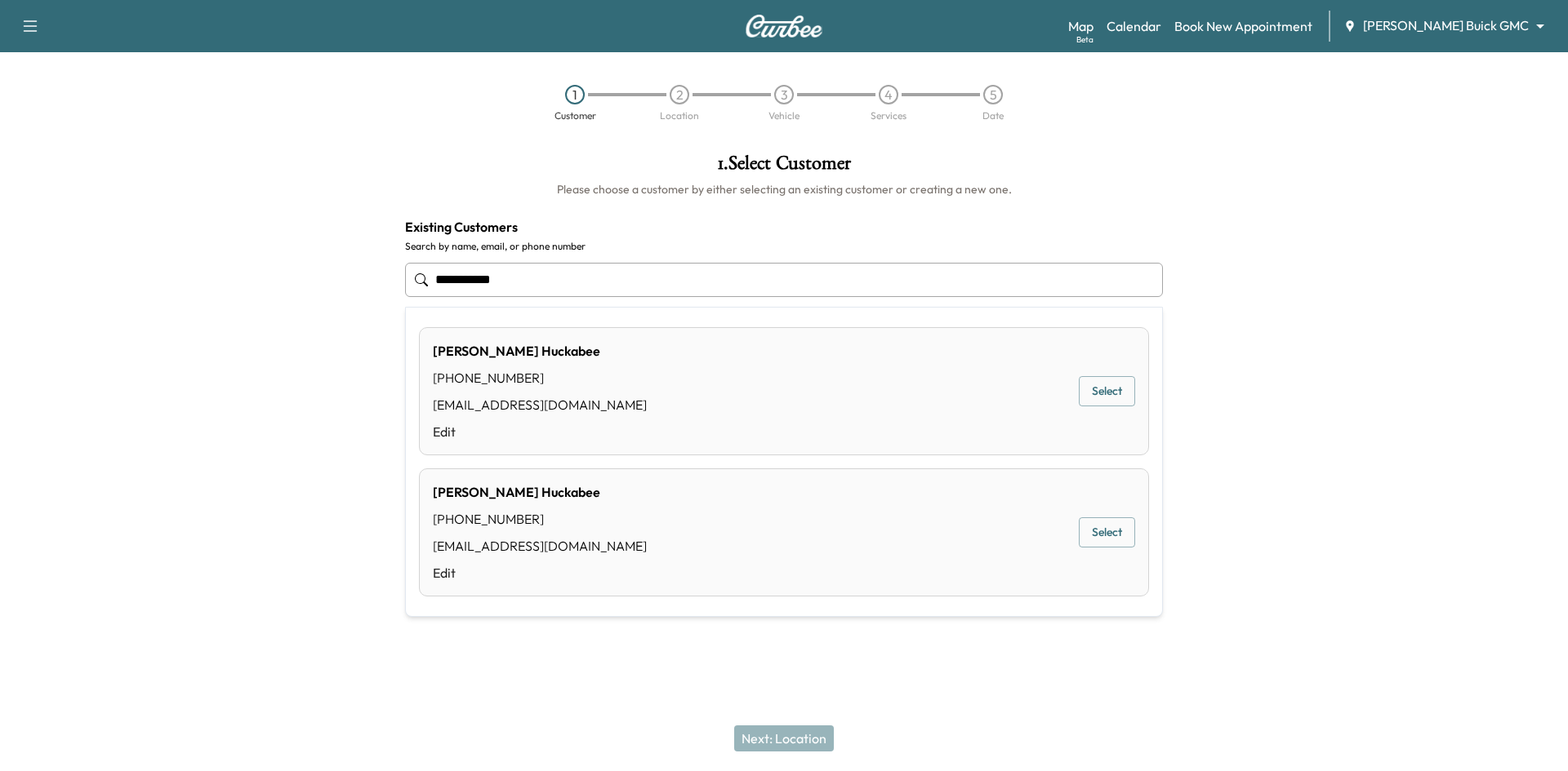
click at [1111, 390] on button "Select" at bounding box center [1107, 391] width 57 height 30
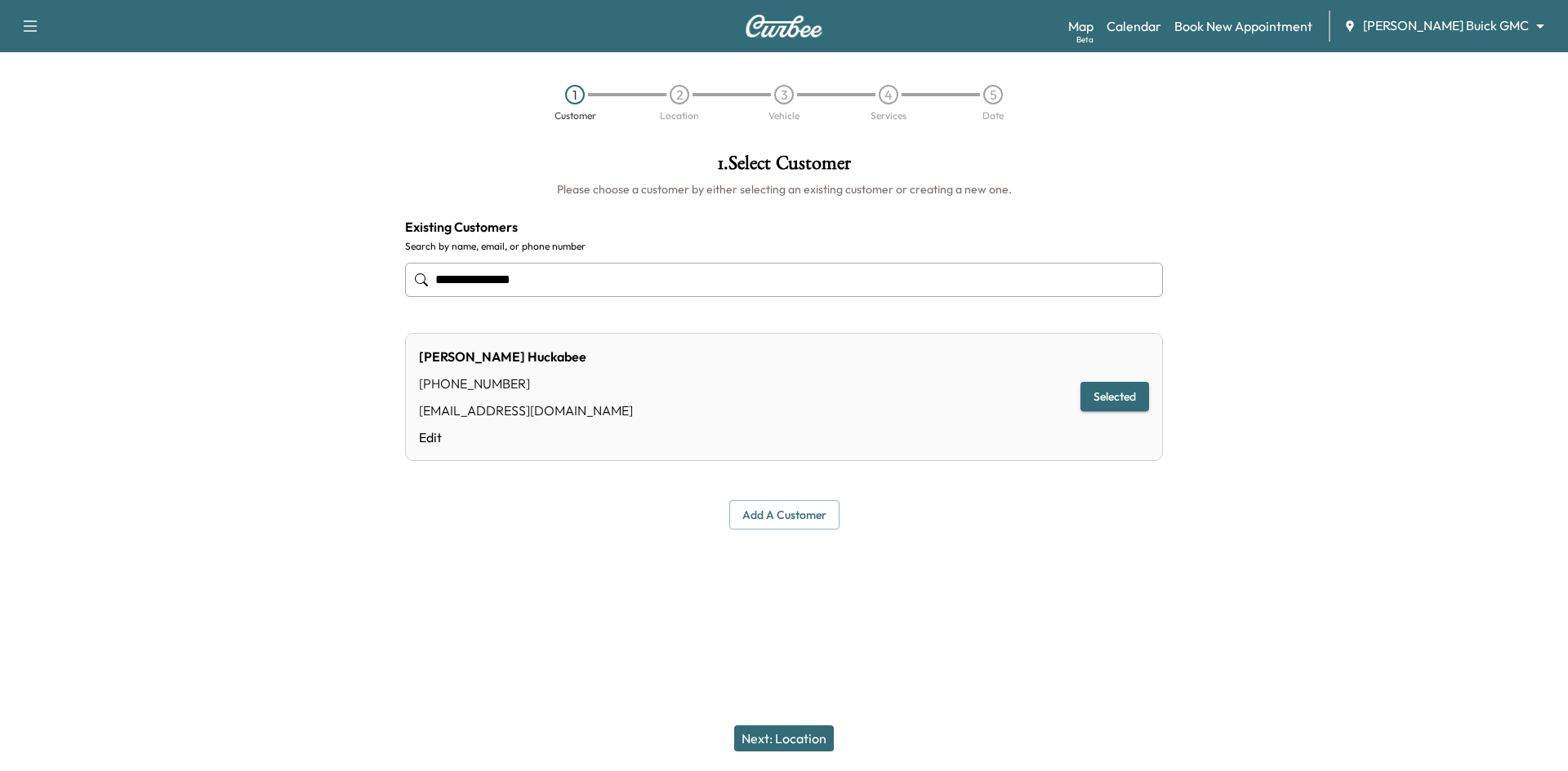
type input "**********"
click at [801, 739] on button "Next: Location" at bounding box center [784, 739] width 99 height 26
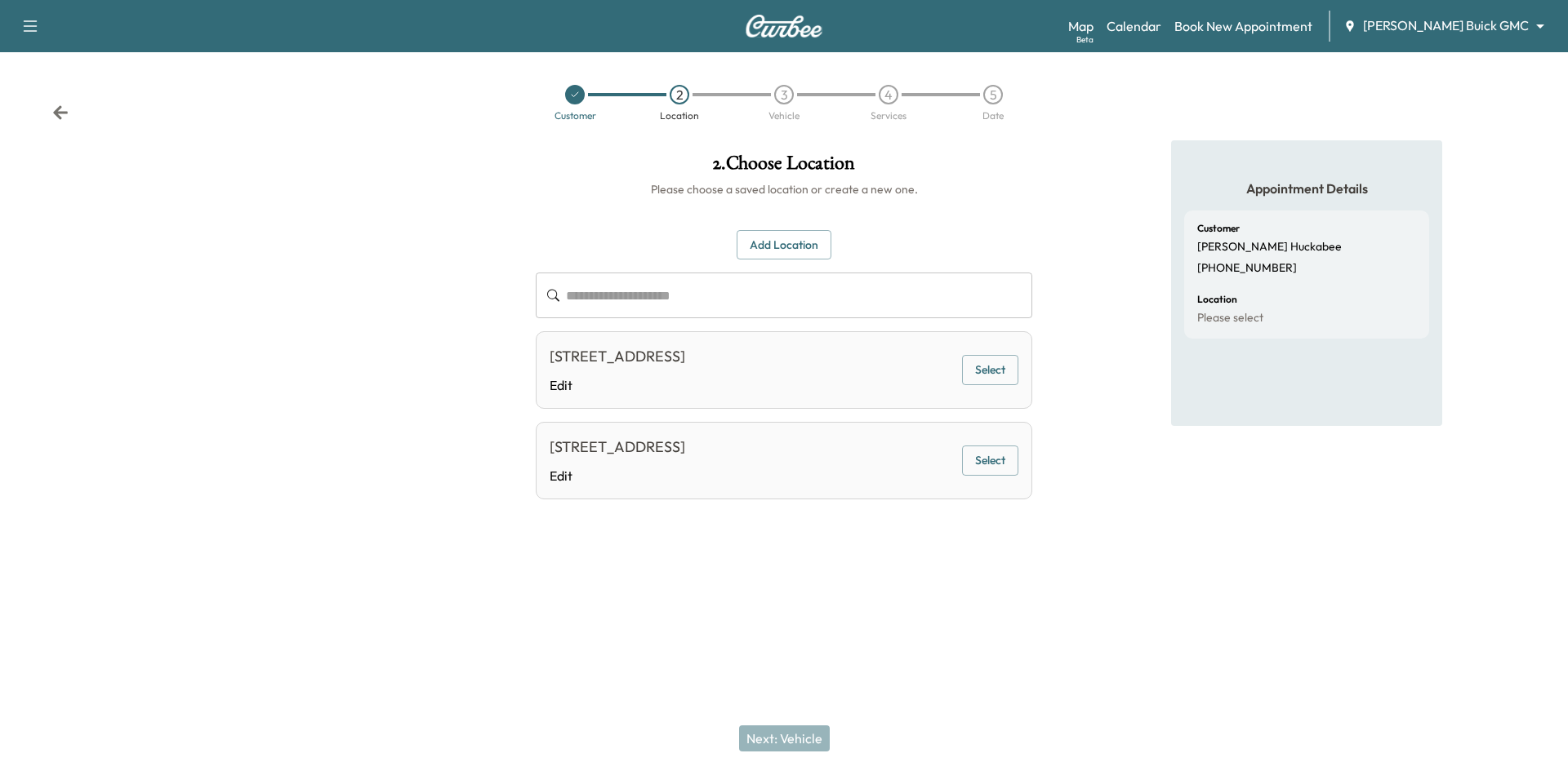
click at [989, 374] on button "Select" at bounding box center [991, 370] width 57 height 30
click at [810, 723] on div "Next: Vehicle" at bounding box center [784, 738] width 1568 height 65
click at [801, 737] on button "Next: Vehicle" at bounding box center [784, 739] width 91 height 26
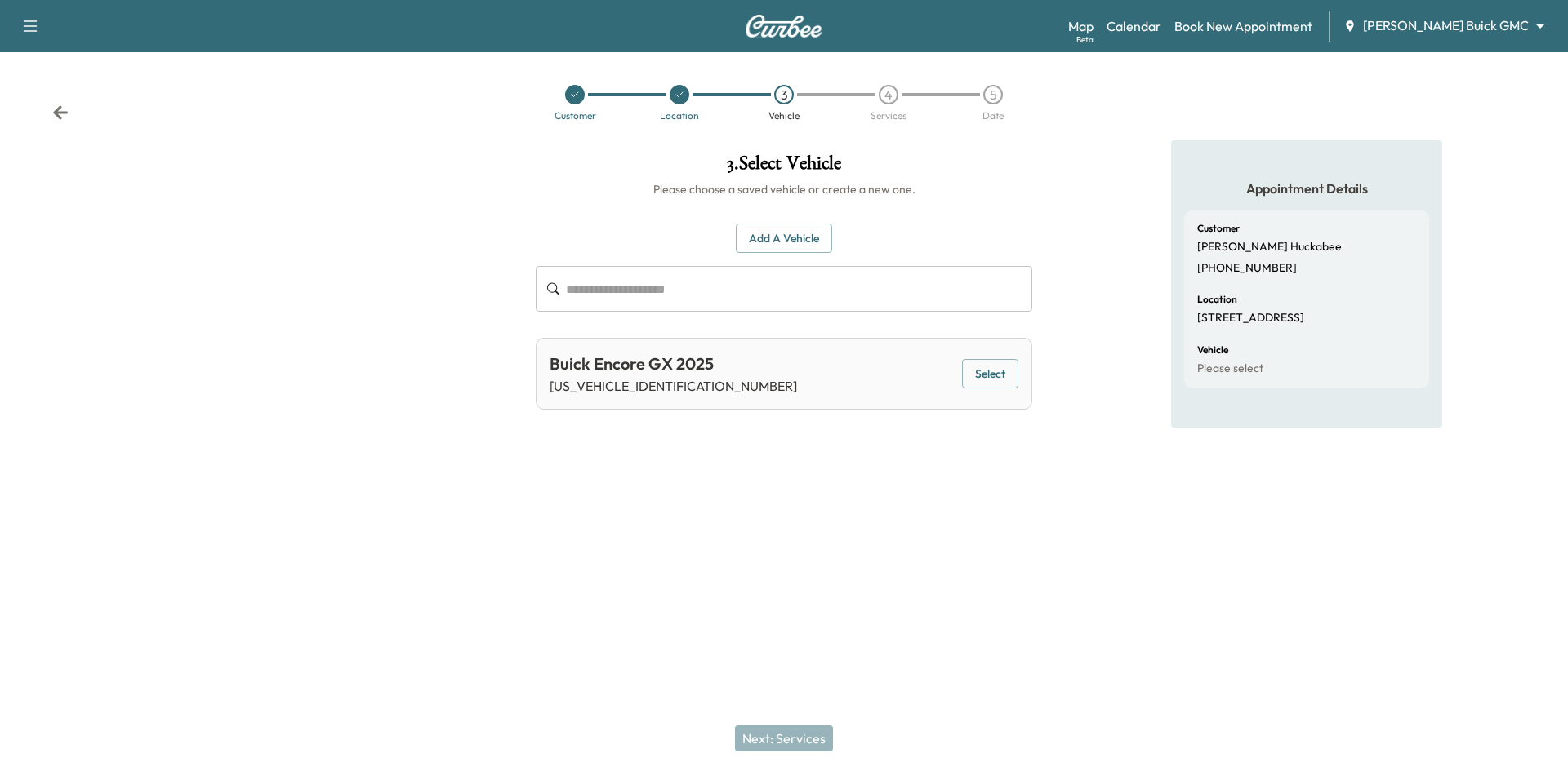
click at [1004, 377] on button "Select" at bounding box center [991, 374] width 57 height 30
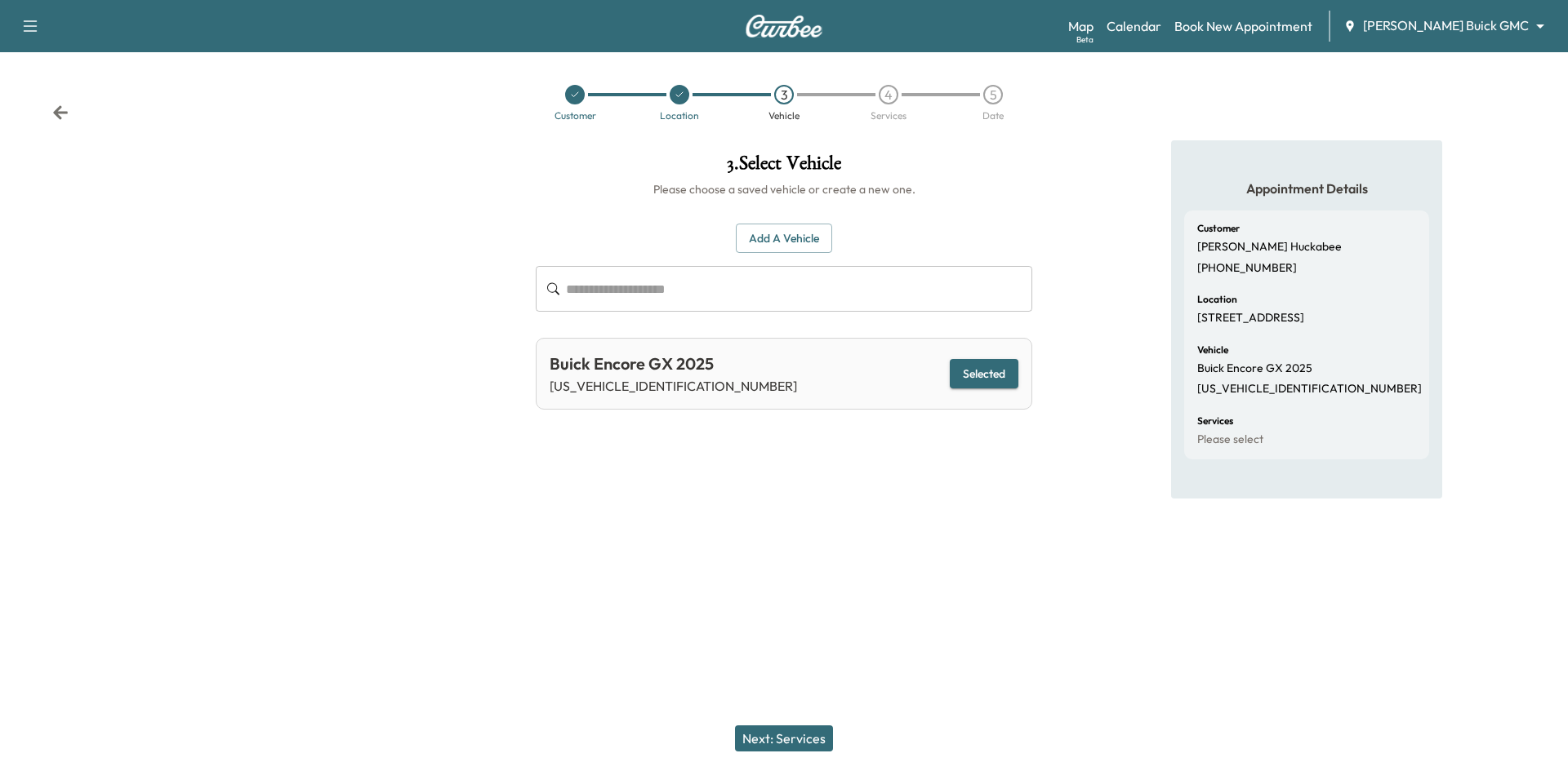
click at [786, 744] on button "Next: Services" at bounding box center [784, 739] width 98 height 26
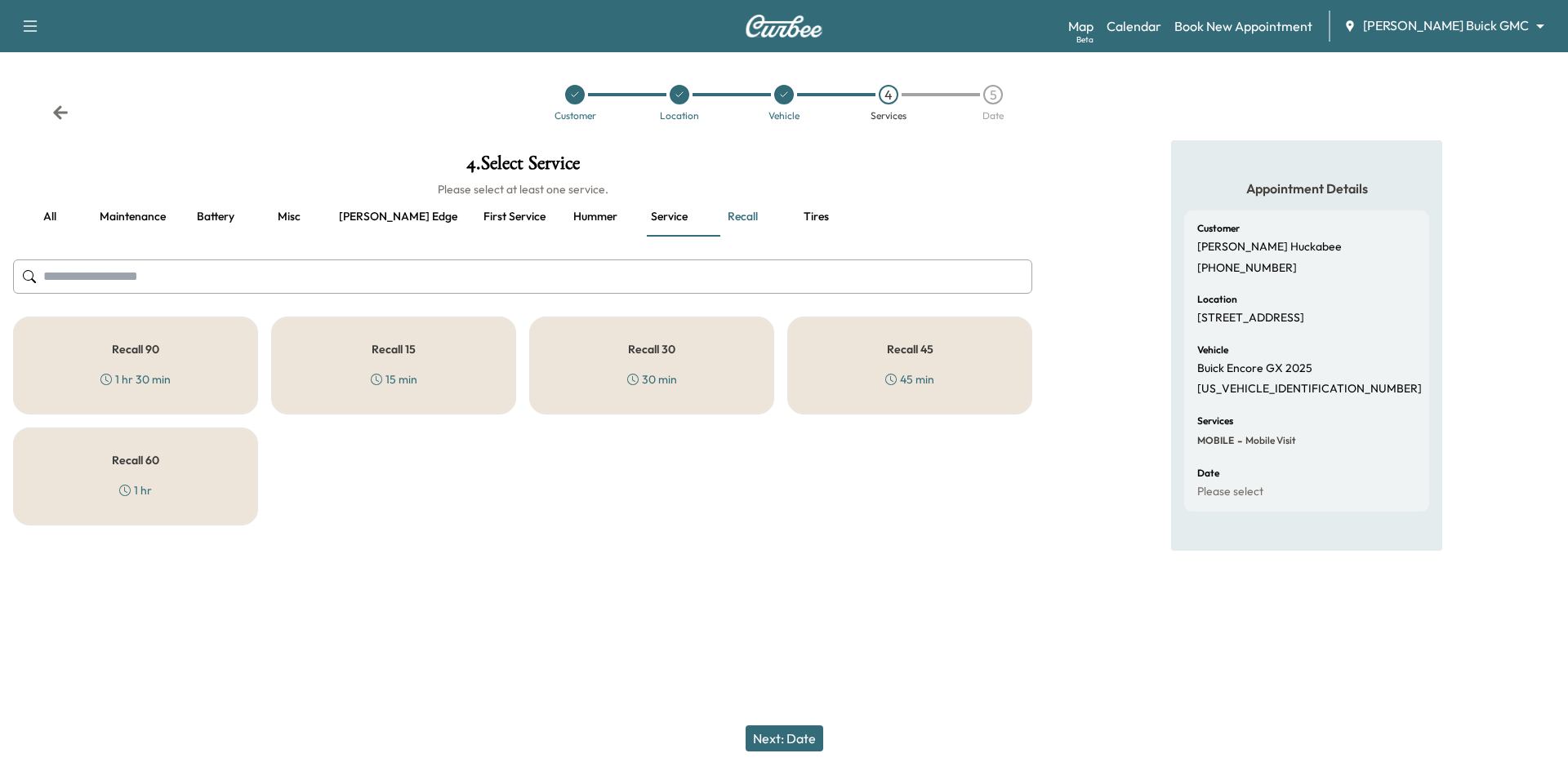
click at [1238, 397] on p "KL4AMDSL7SB032436" at bounding box center [1309, 389] width 225 height 15
copy p "KL4AMDSL7SB032436"
click at [471, 208] on button "First service" at bounding box center [514, 216] width 88 height 39
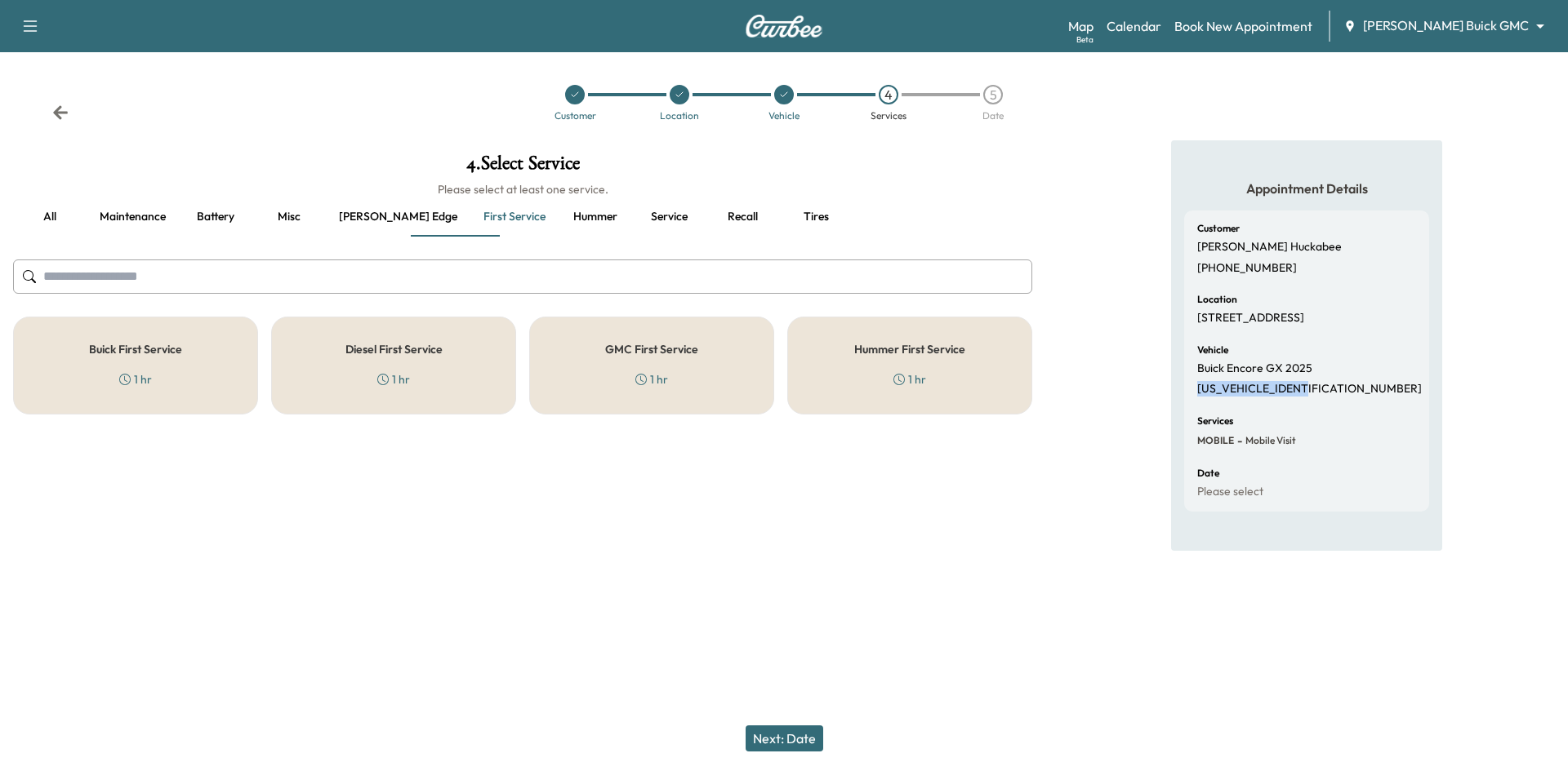
click at [189, 368] on div "Buick First Service 1 hr" at bounding box center [135, 366] width 245 height 98
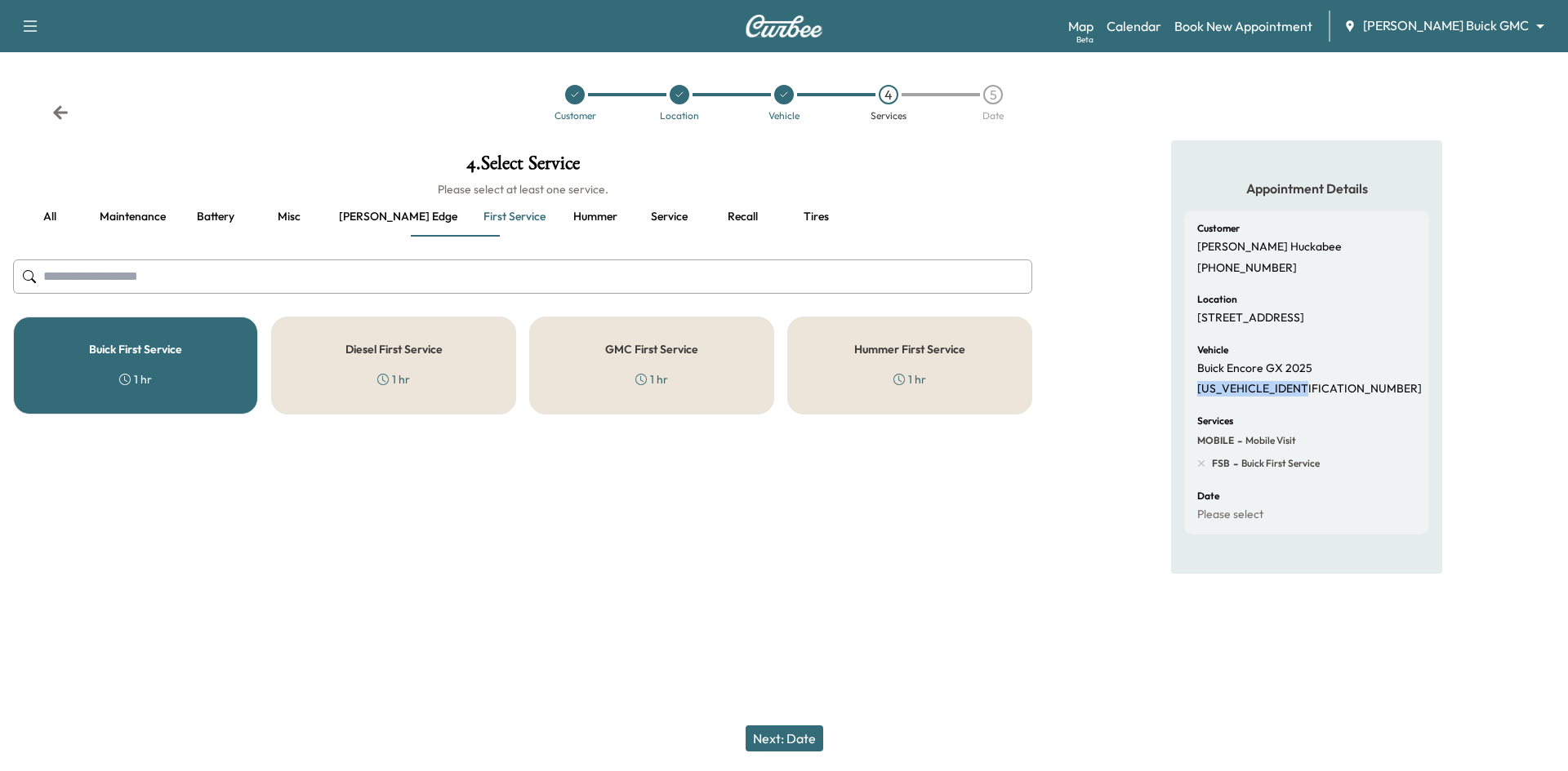
click at [784, 737] on button "Next: Date" at bounding box center [784, 739] width 78 height 26
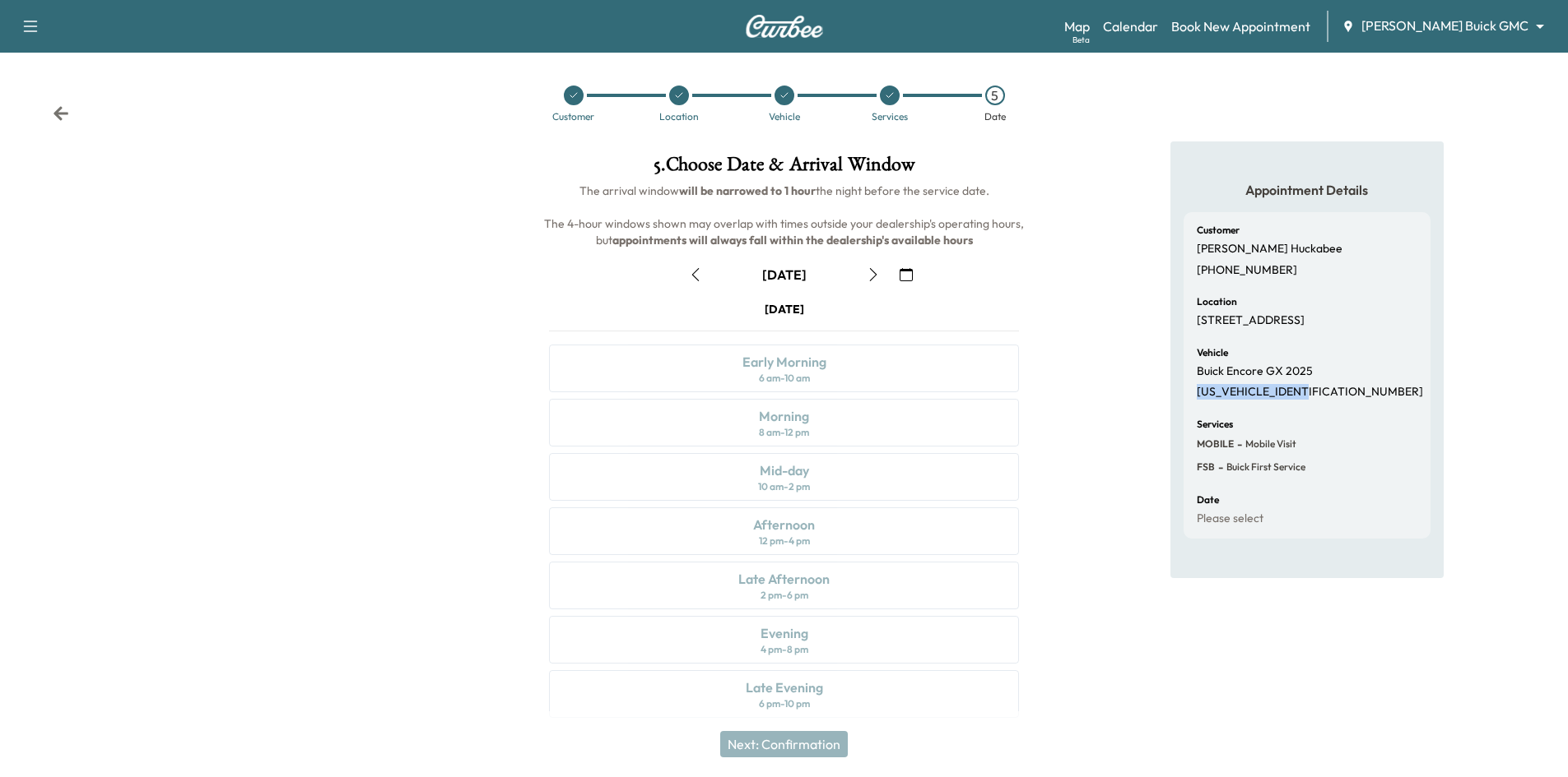
click at [902, 275] on icon "button" at bounding box center [906, 275] width 13 height 13
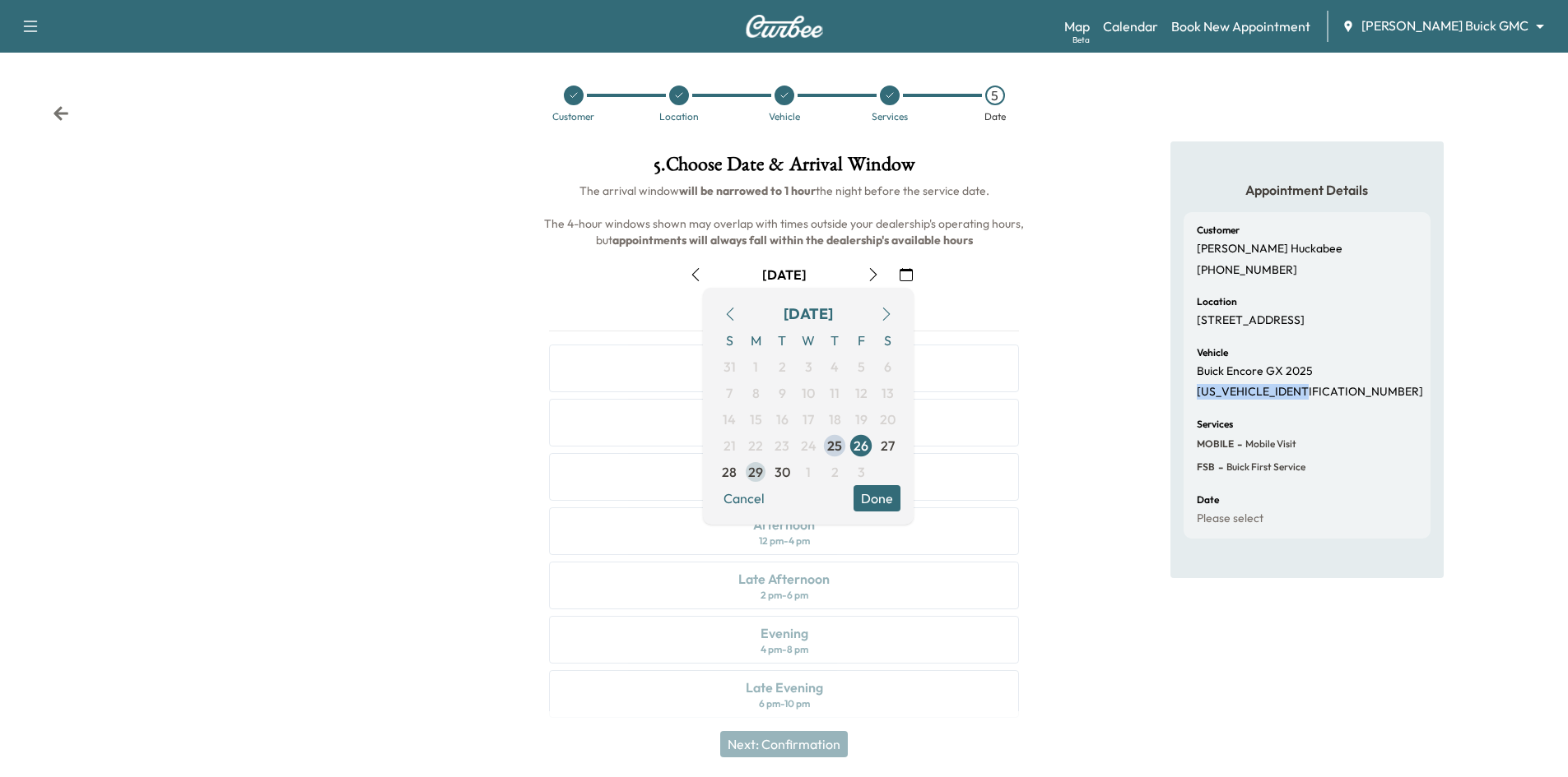
click at [759, 475] on span "29" at bounding box center [755, 471] width 15 height 20
click at [876, 498] on button "Done" at bounding box center [876, 499] width 47 height 27
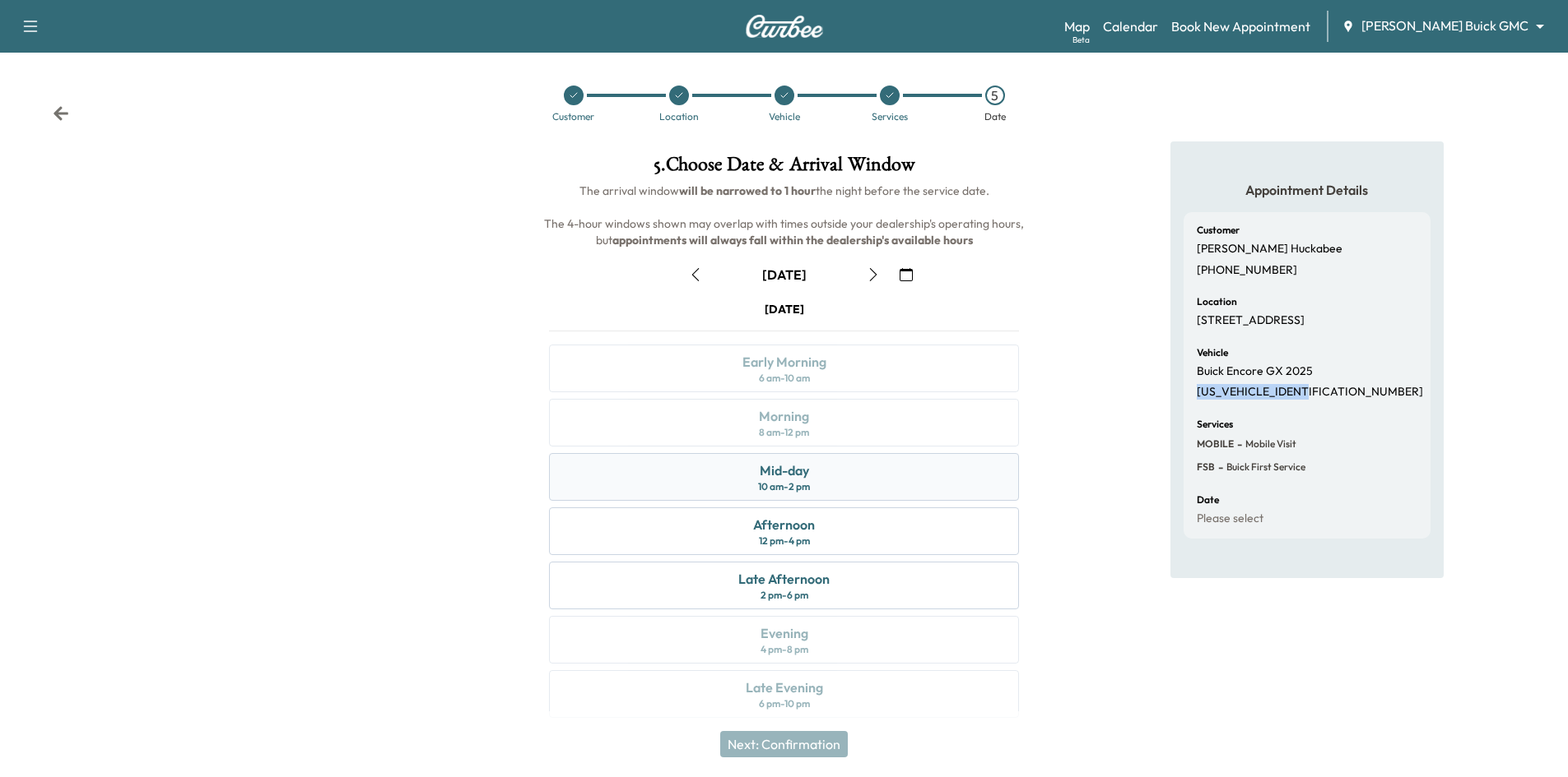
click at [903, 479] on div "Mid-day 10 am - 2 pm" at bounding box center [783, 477] width 470 height 48
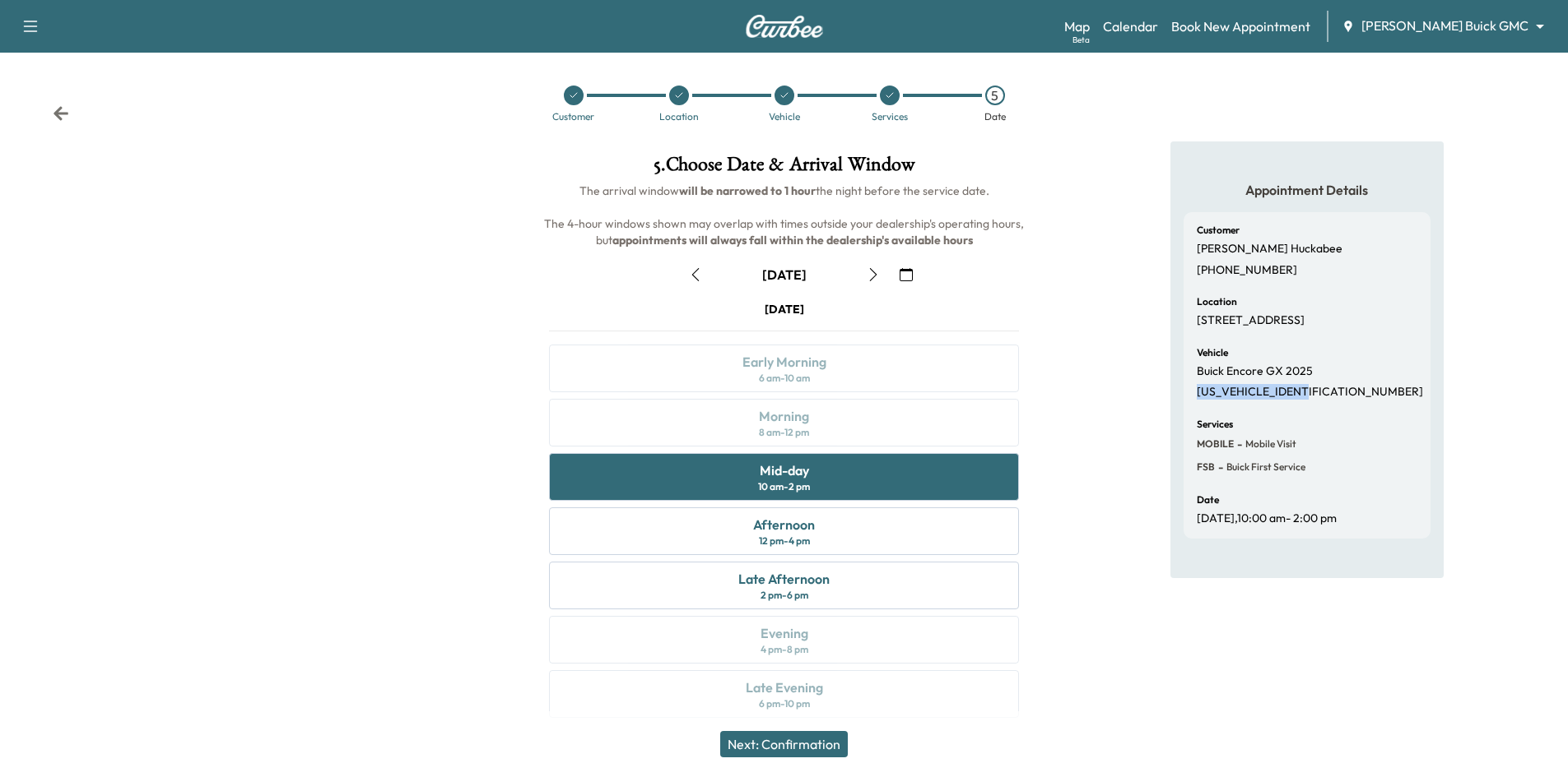
click at [794, 755] on button "Next: Confirmation" at bounding box center [784, 745] width 128 height 27
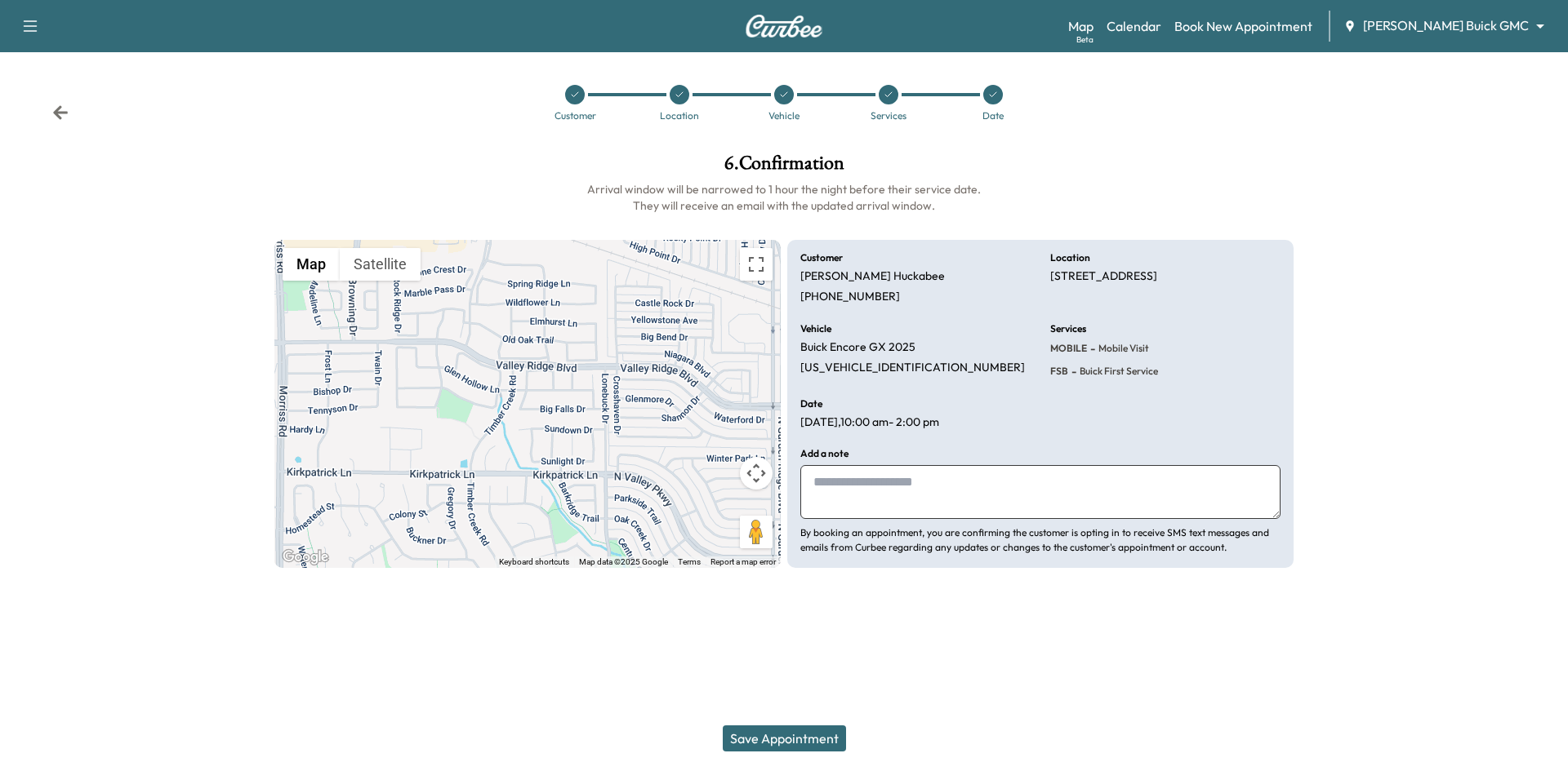
click at [901, 488] on textarea at bounding box center [1041, 491] width 480 height 54
type textarea "**********"
click at [805, 734] on button "Save Appointment" at bounding box center [784, 739] width 123 height 26
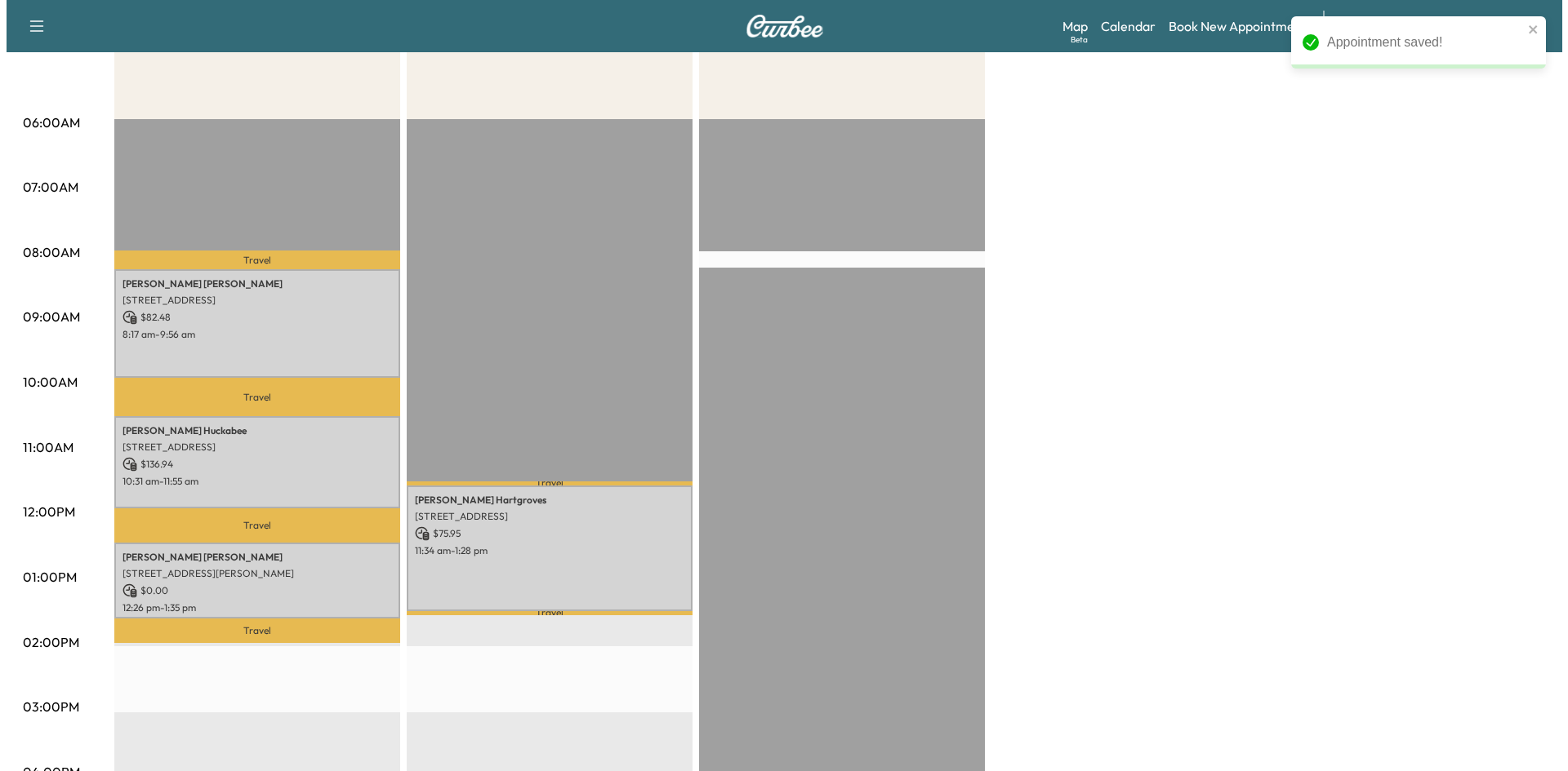
scroll to position [245, 0]
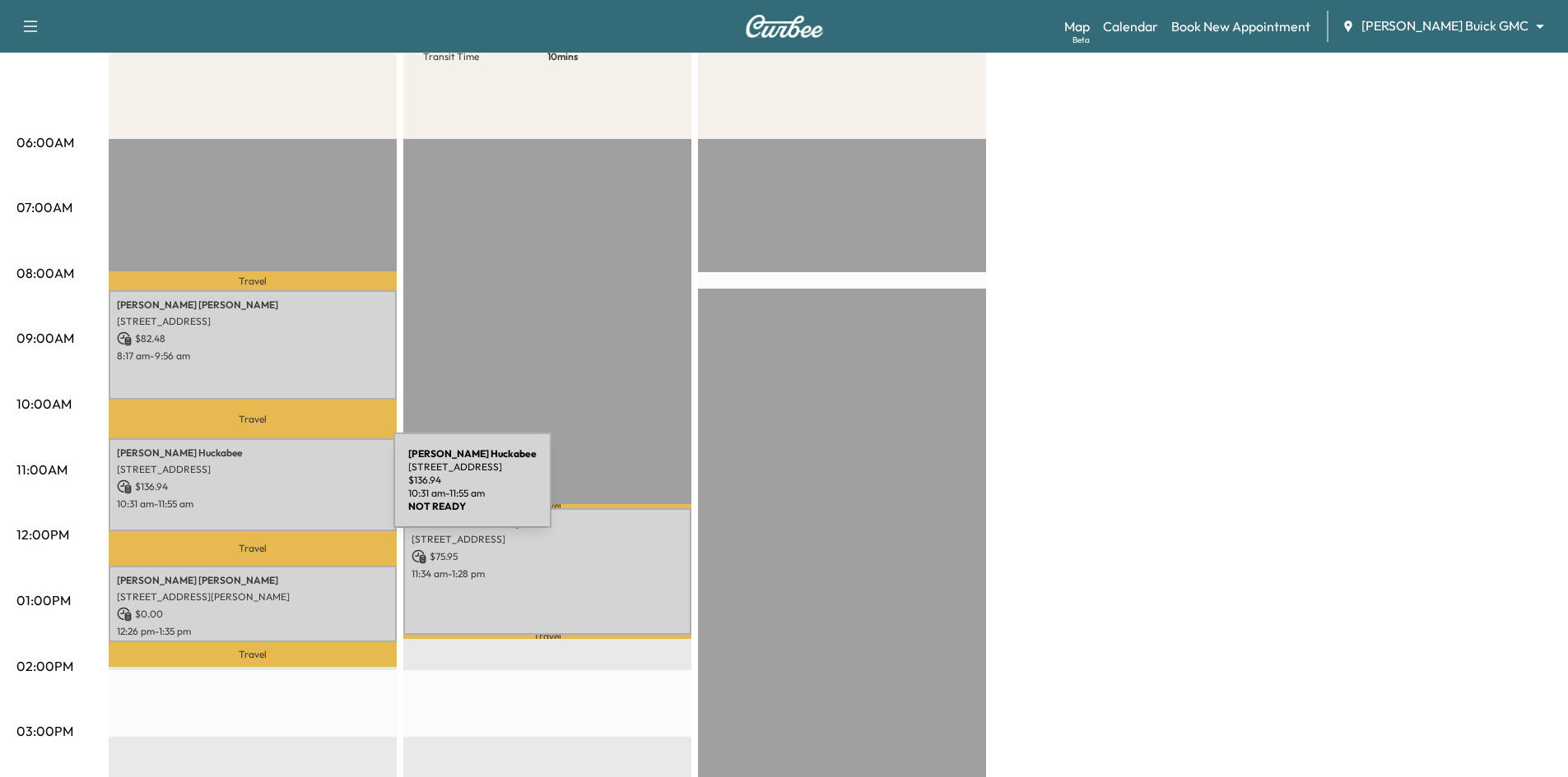
click at [270, 490] on p "$ 136.94" at bounding box center [252, 488] width 271 height 15
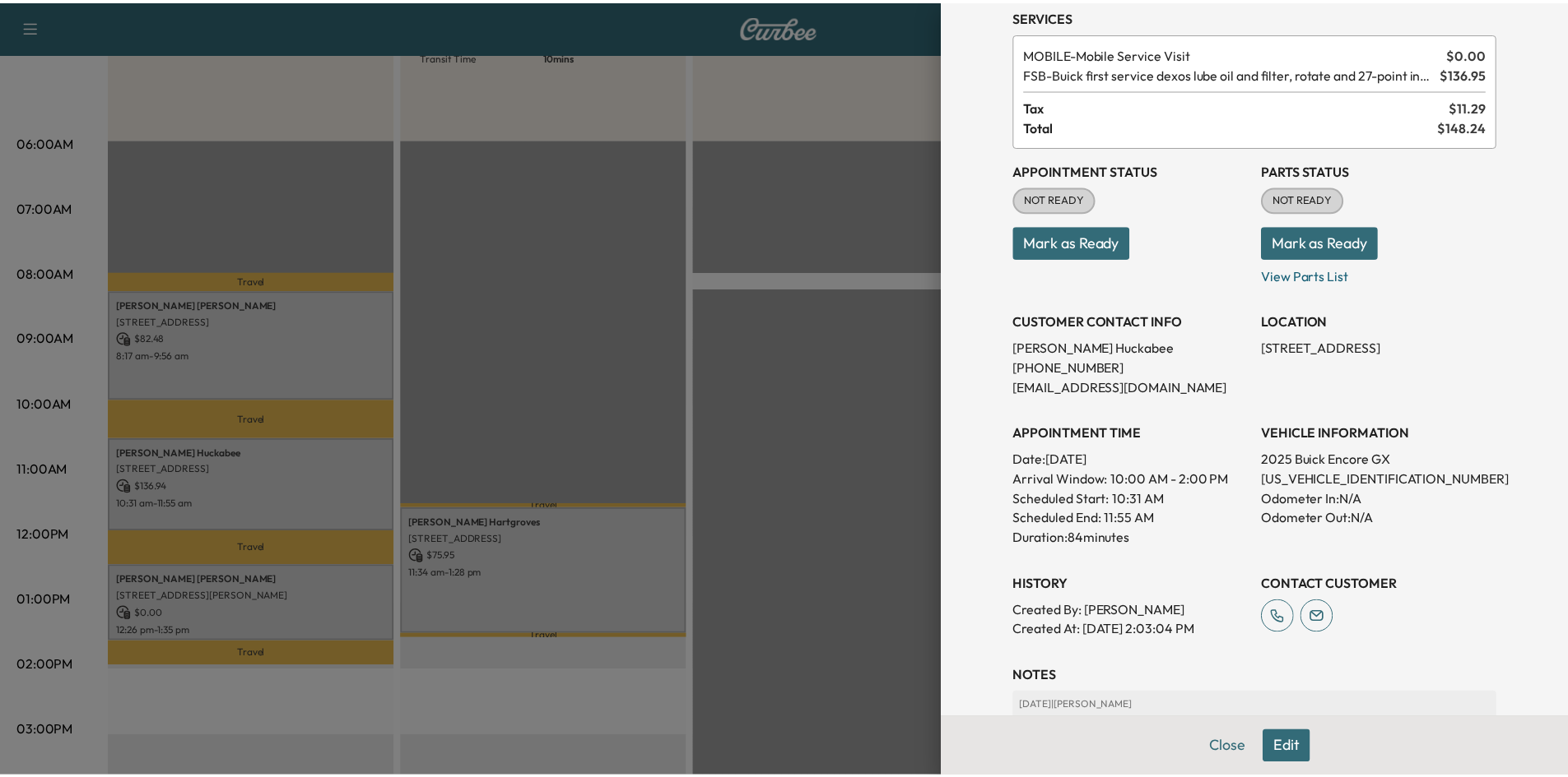
scroll to position [165, 0]
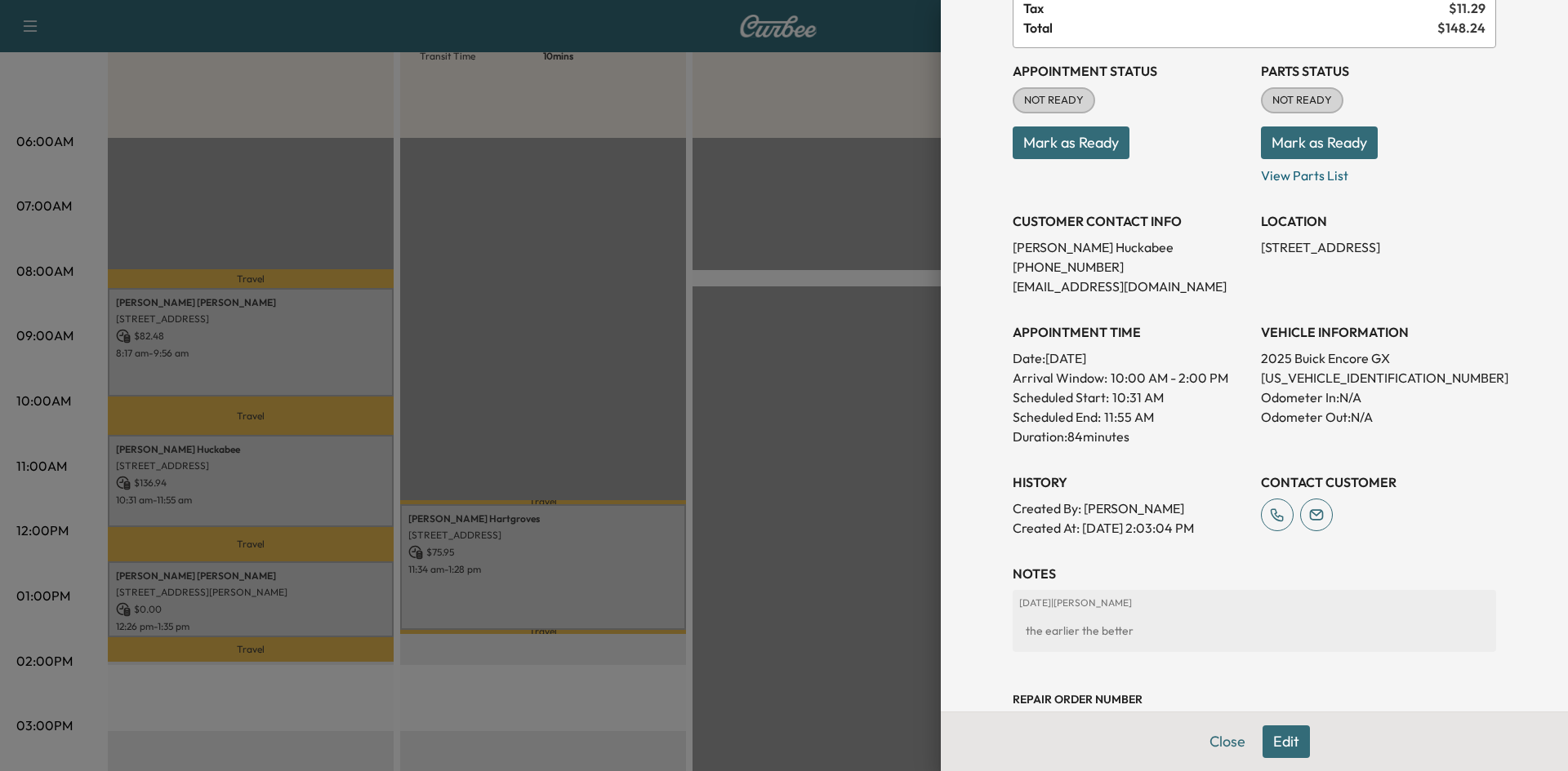
click at [546, 407] on div at bounding box center [784, 386] width 1568 height 771
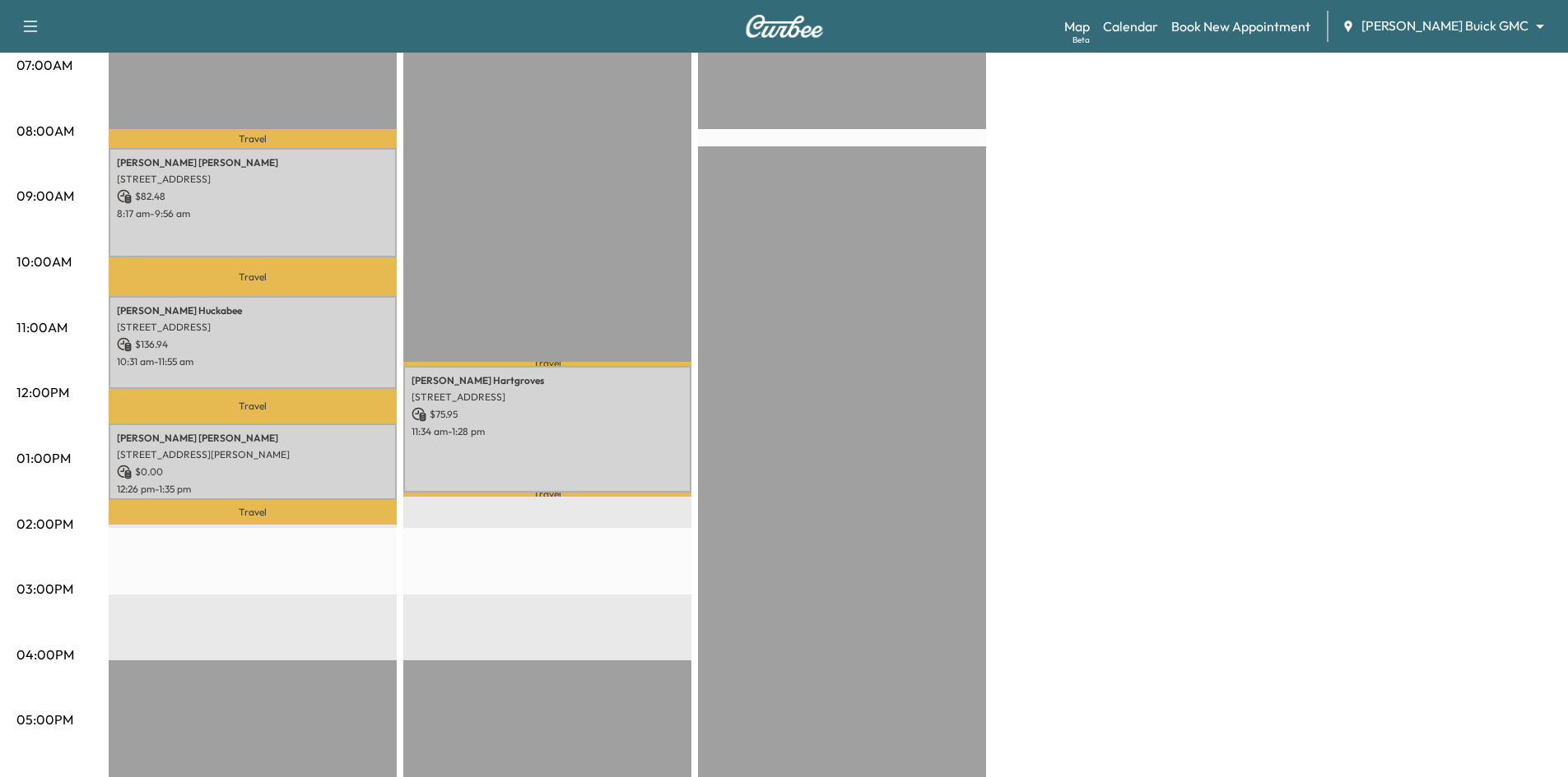
scroll to position [247, 0]
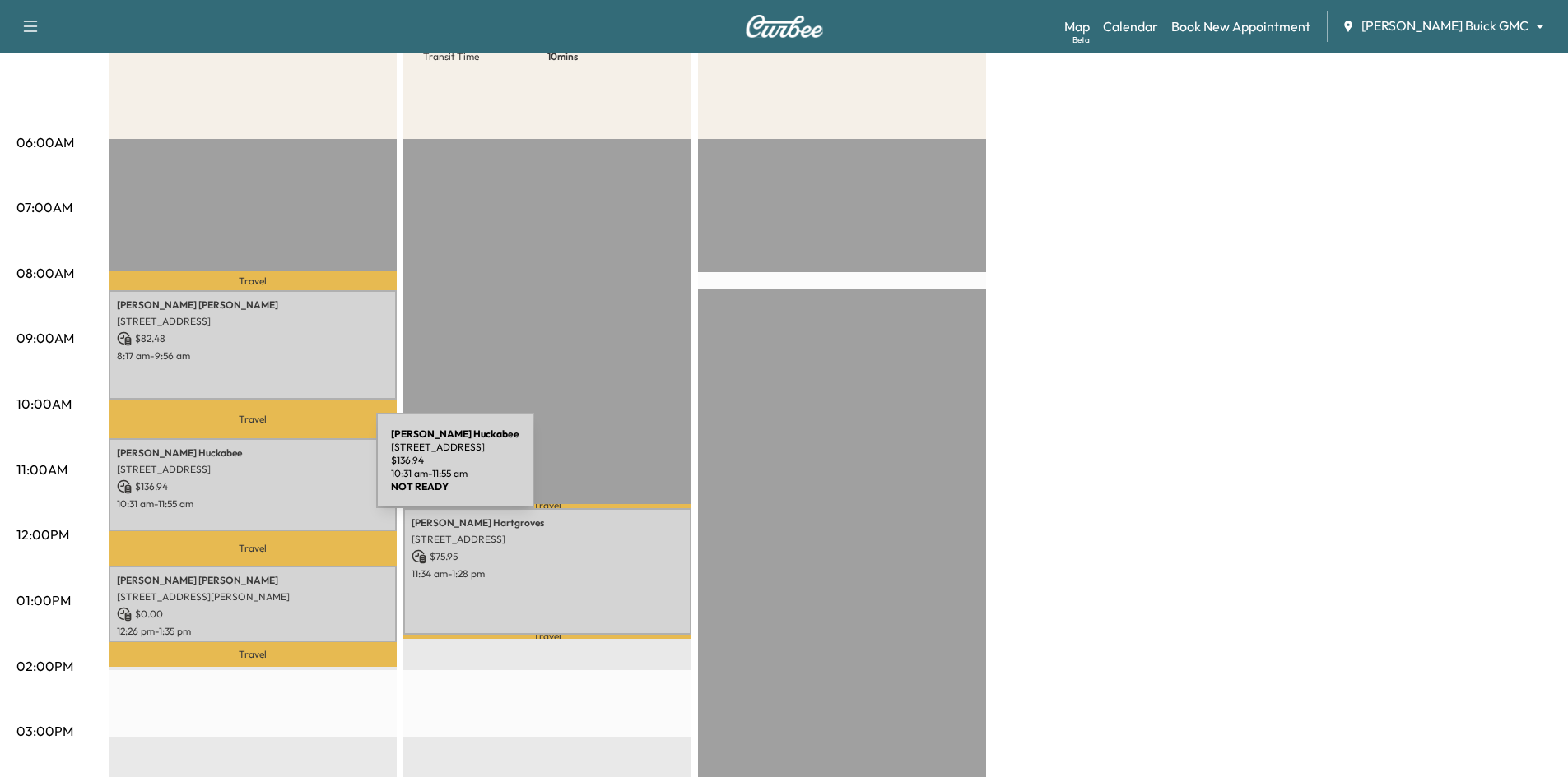
click at [254, 469] on p "1412 Big Falls Dr, Flower Mound, TX 75028, US" at bounding box center [252, 469] width 271 height 13
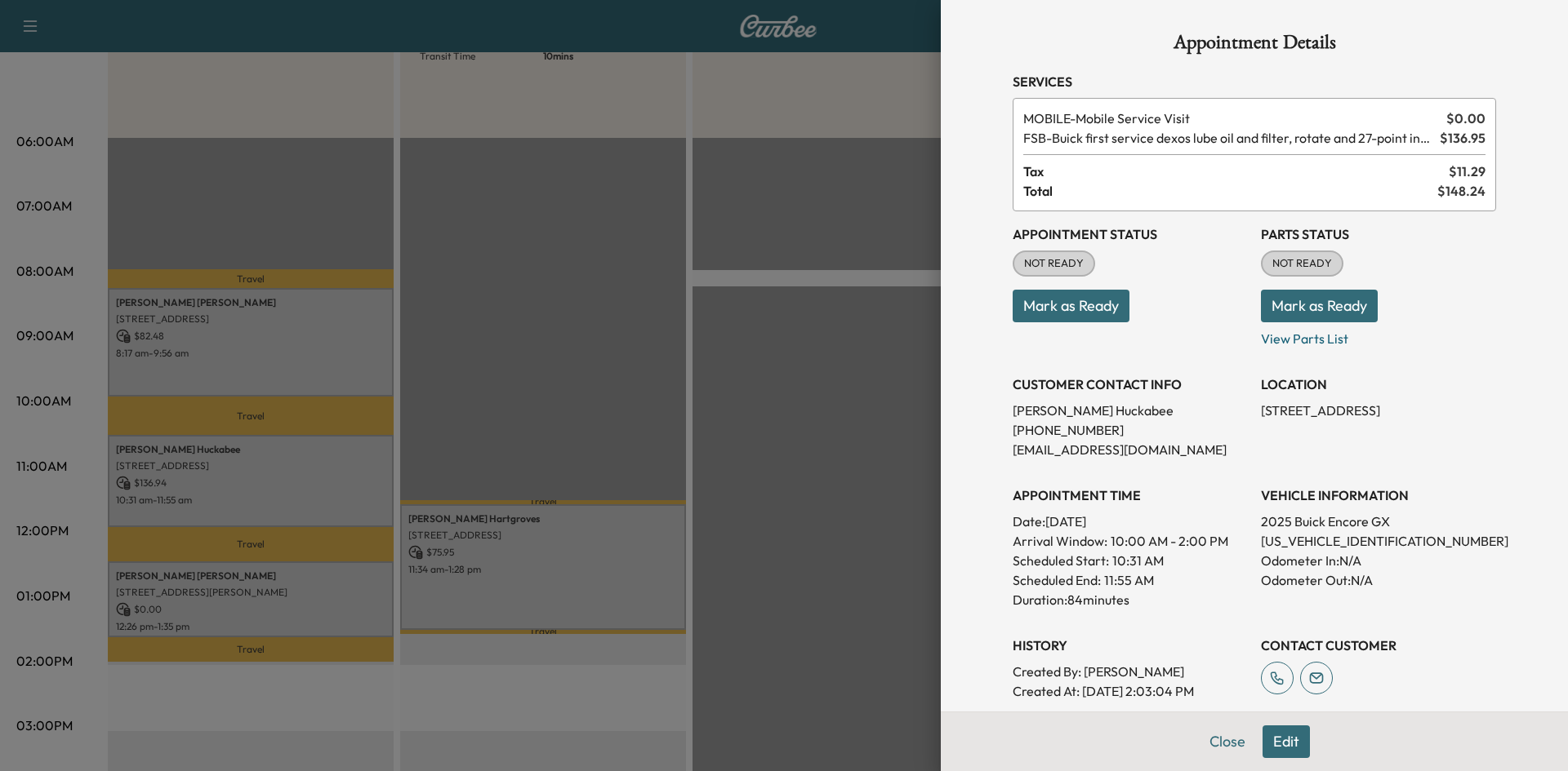
click at [1286, 540] on p "KL4AMDSL7SB032436" at bounding box center [1378, 540] width 235 height 20
copy p "KL4AMDSL7SB032436"
click at [567, 170] on div at bounding box center [784, 386] width 1568 height 771
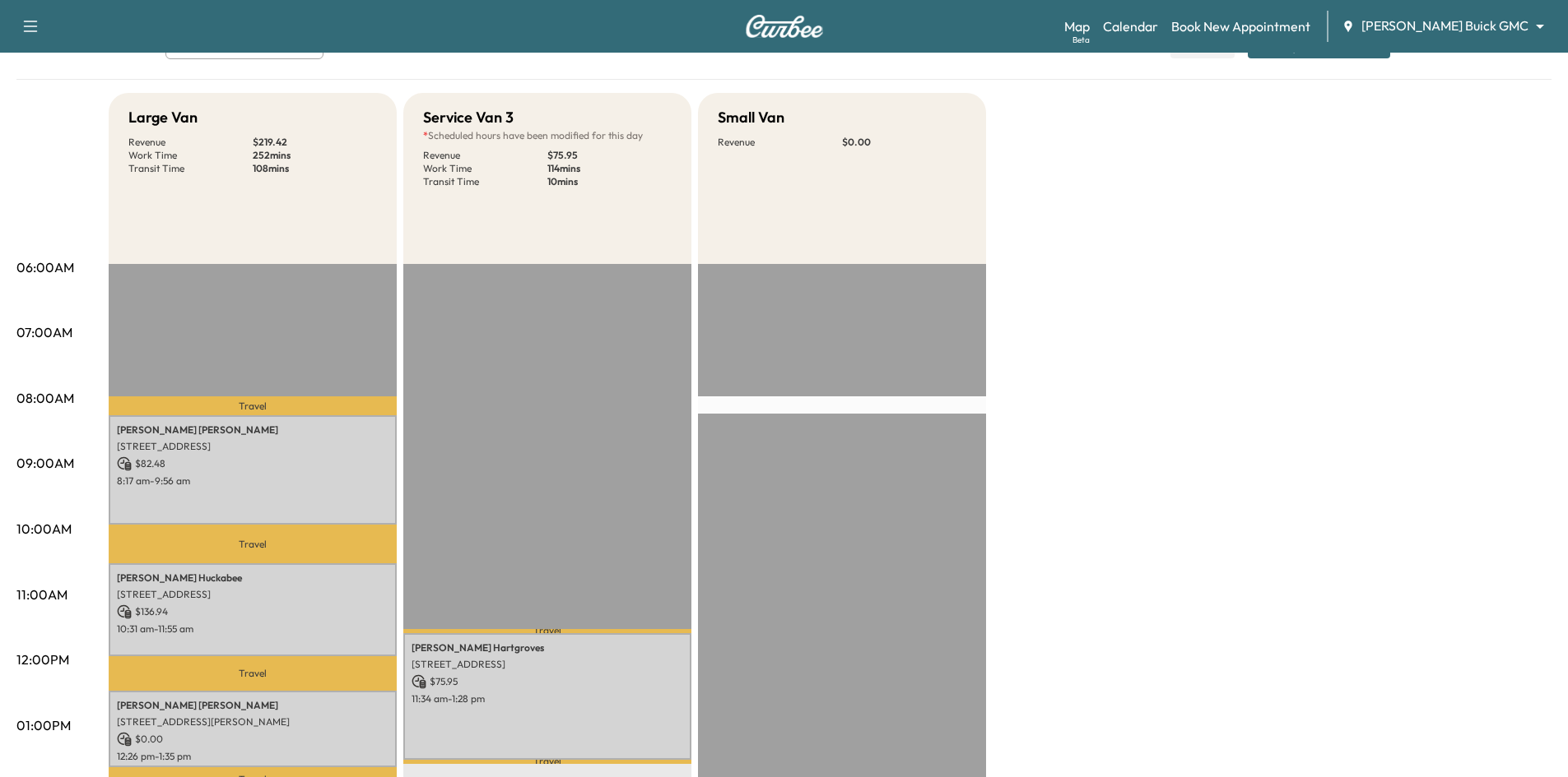
scroll to position [0, 0]
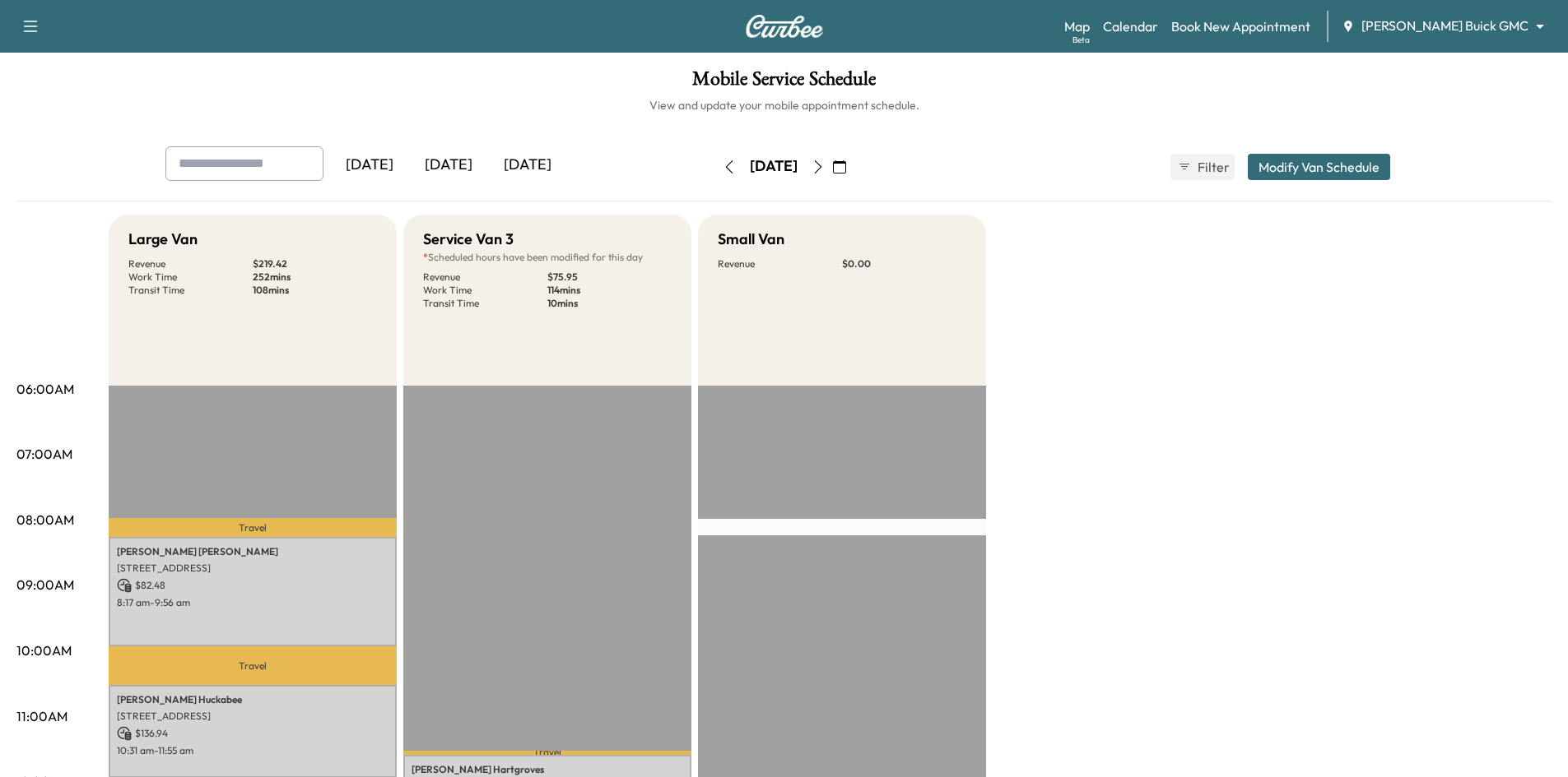
click at [532, 162] on div "[DATE]" at bounding box center [527, 166] width 79 height 38
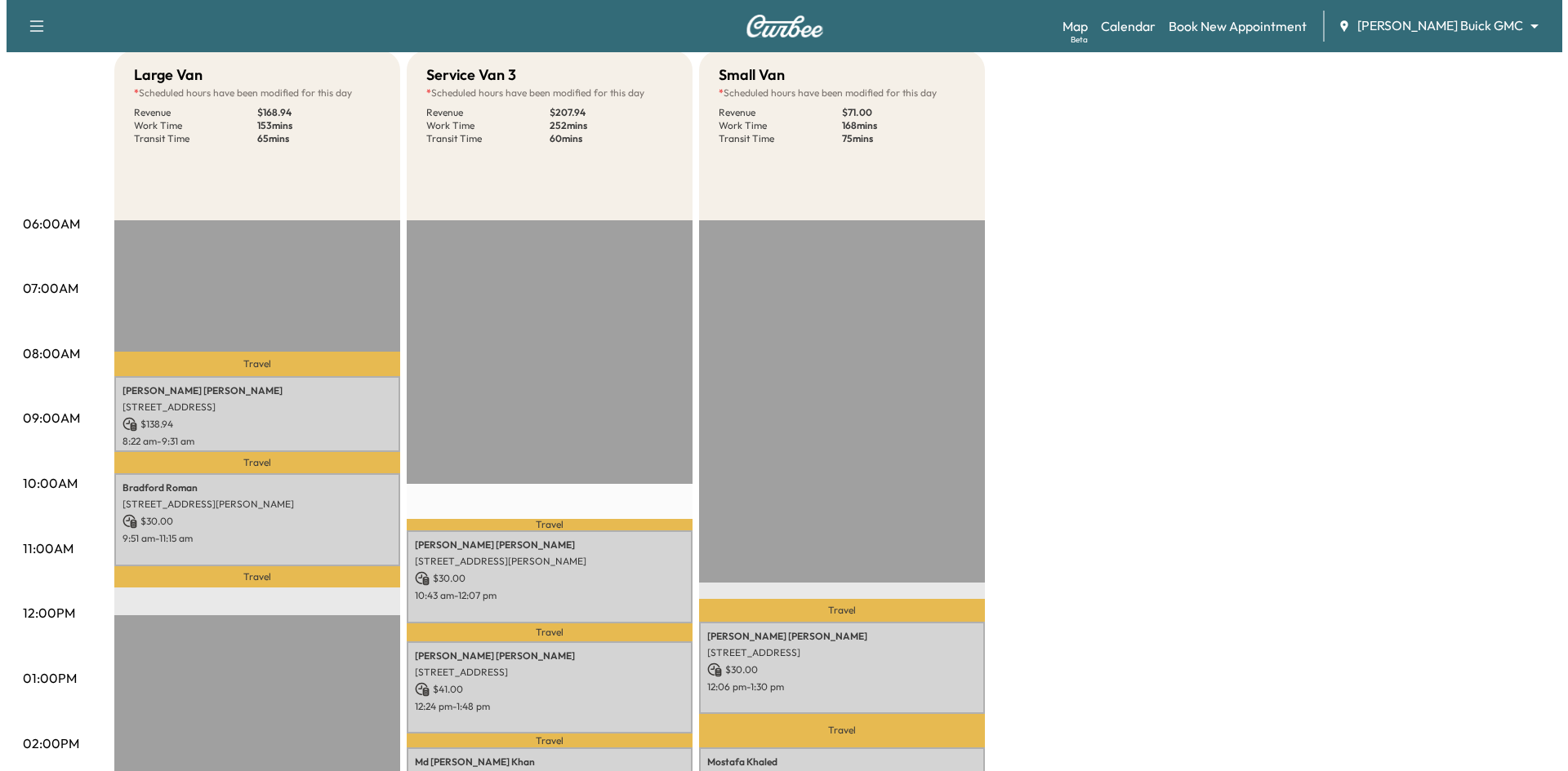
scroll to position [163, 0]
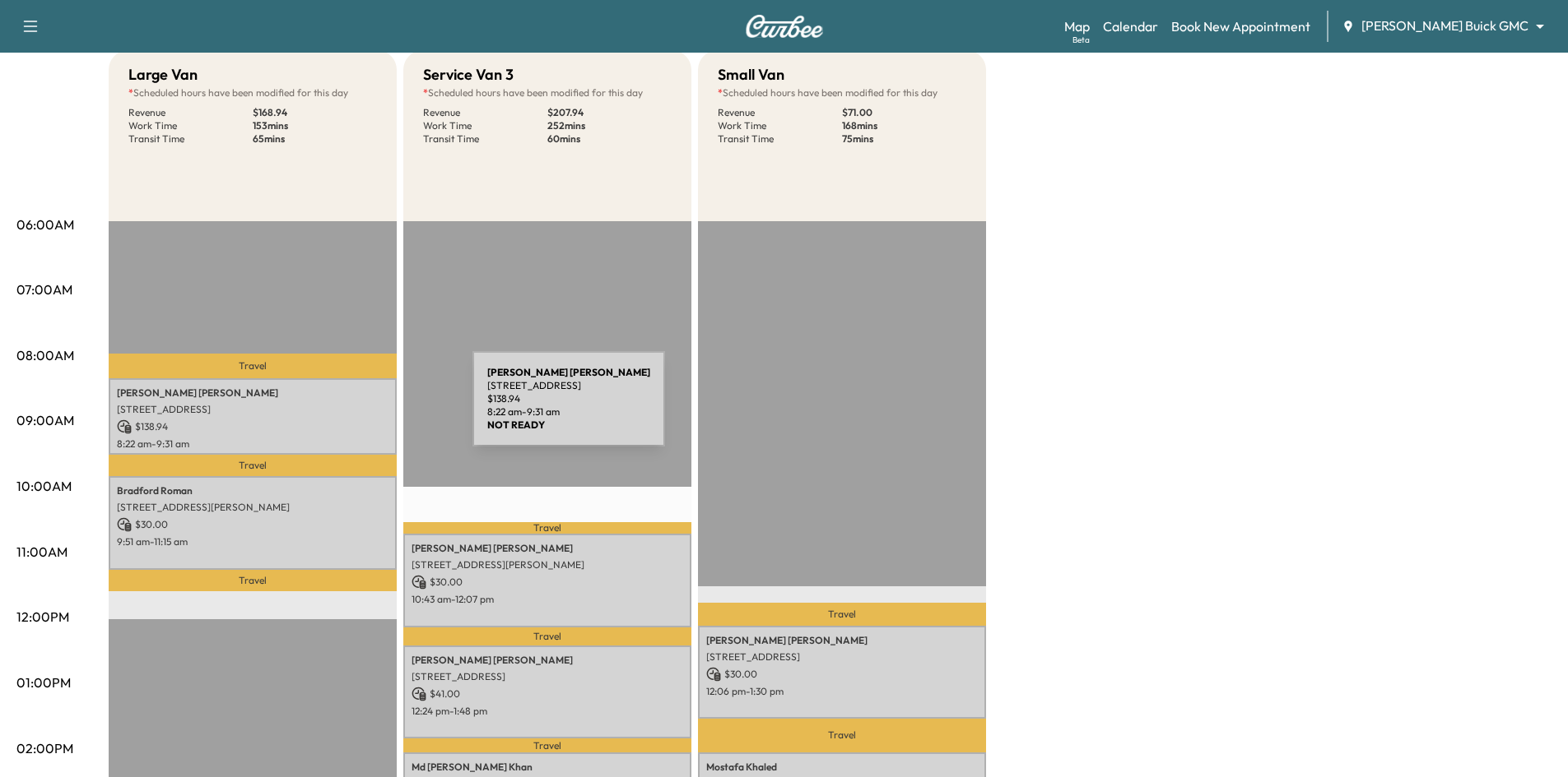
click at [349, 409] on p "2231 Rolling Vista Lane, Prosper, TX 75078, United States of America" at bounding box center [252, 409] width 271 height 13
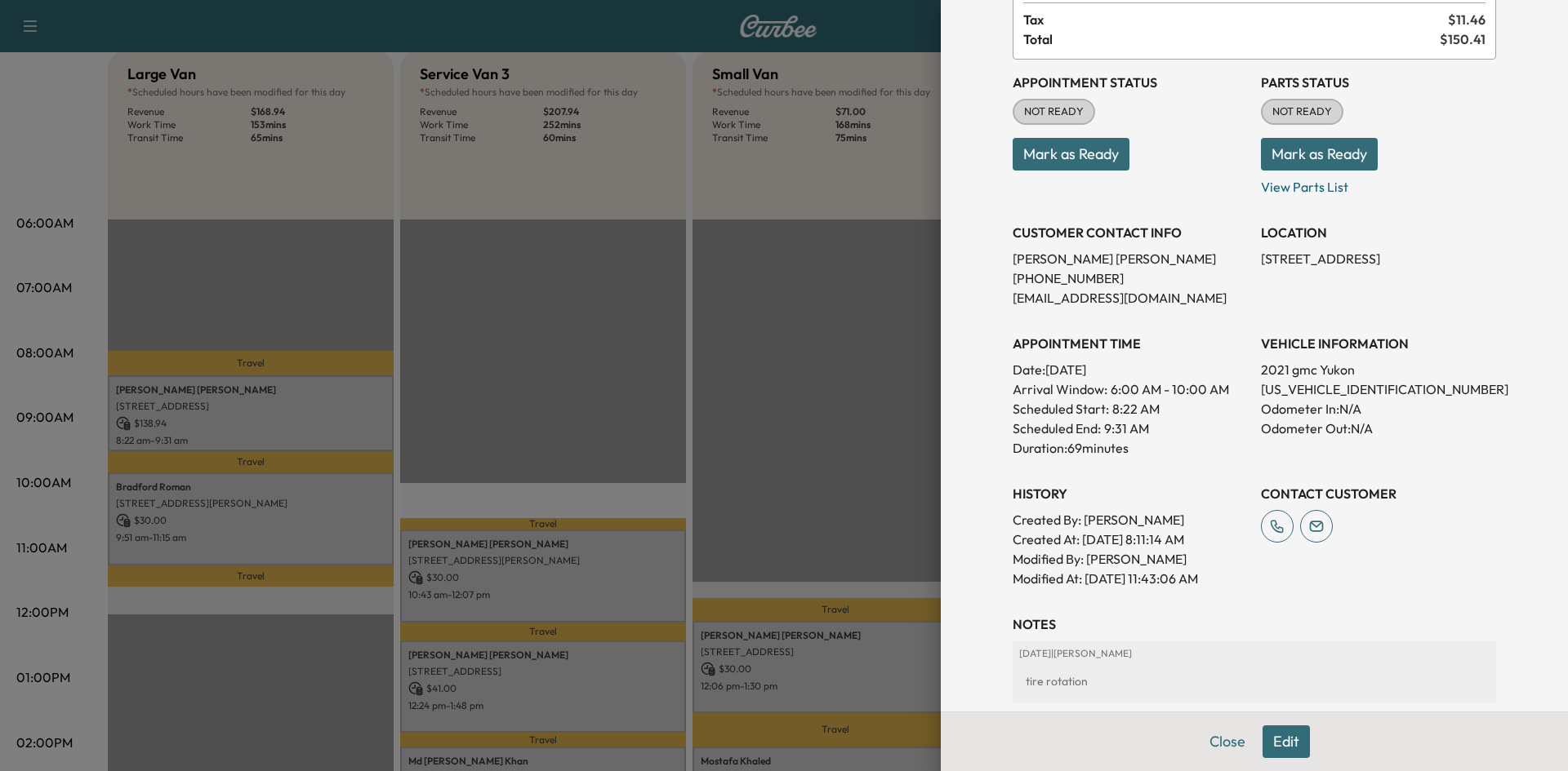
scroll to position [327, 0]
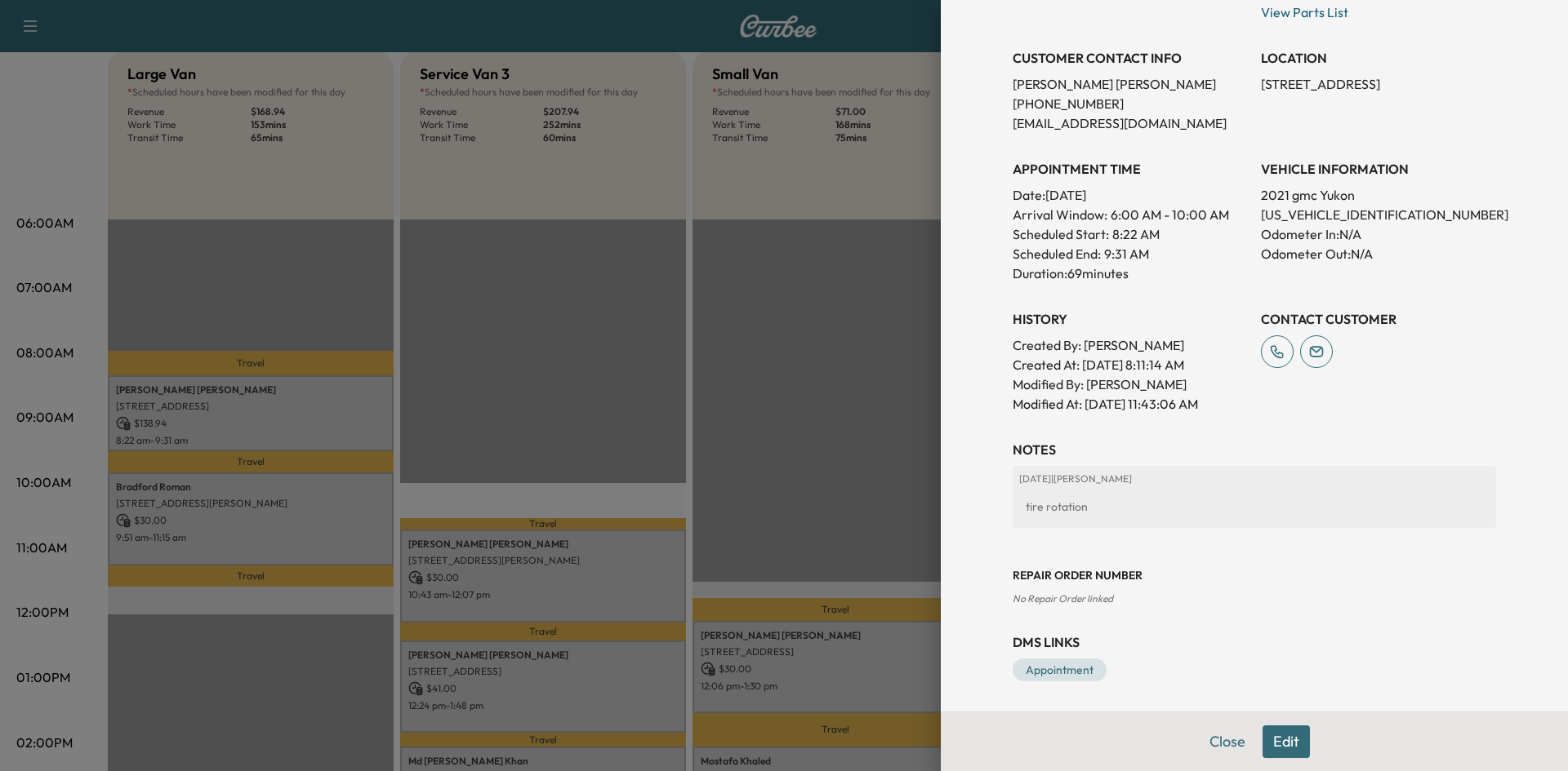
click at [594, 352] on div at bounding box center [784, 386] width 1568 height 771
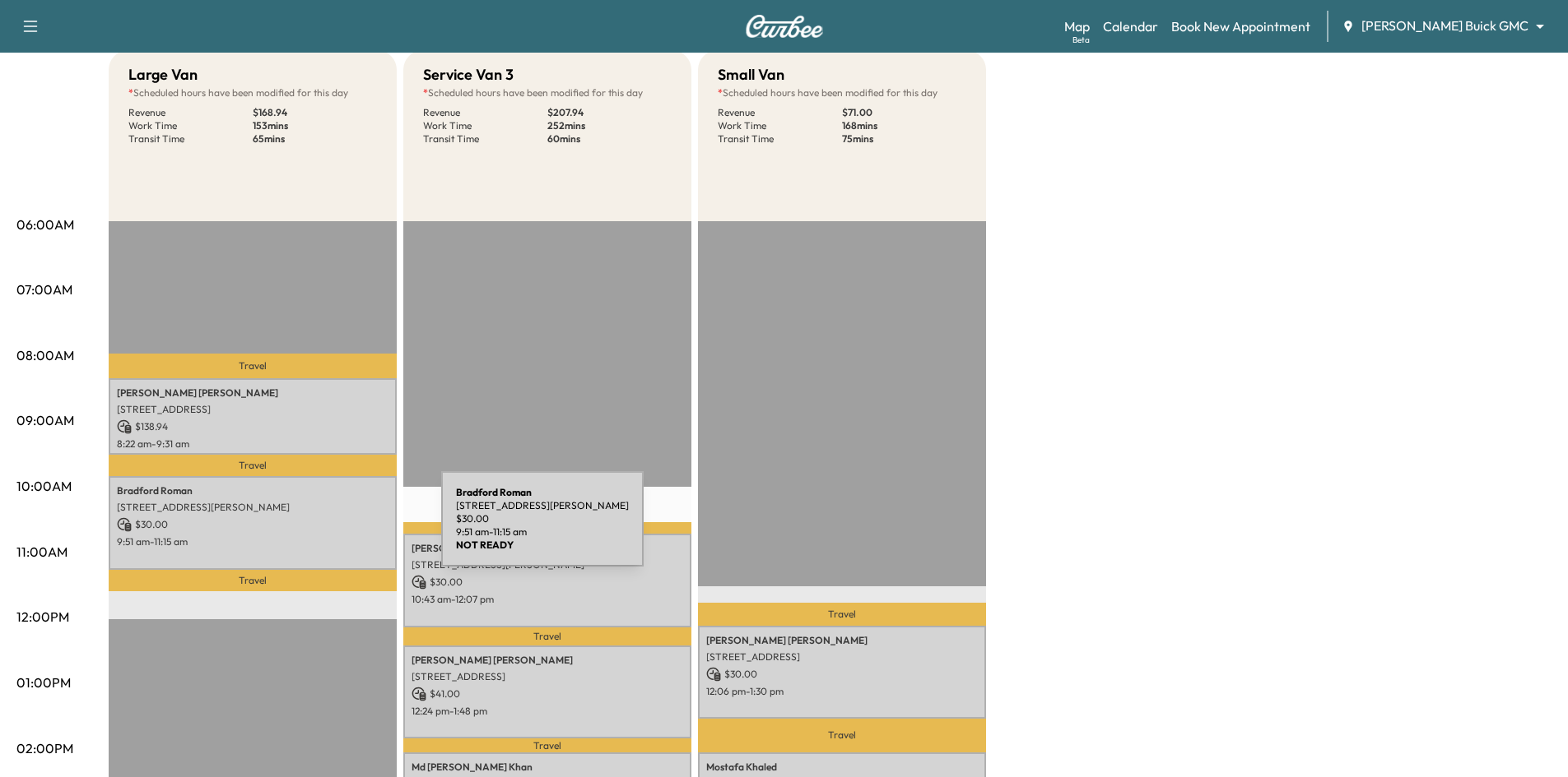
click at [317, 528] on p "$ 30.00" at bounding box center [252, 525] width 271 height 15
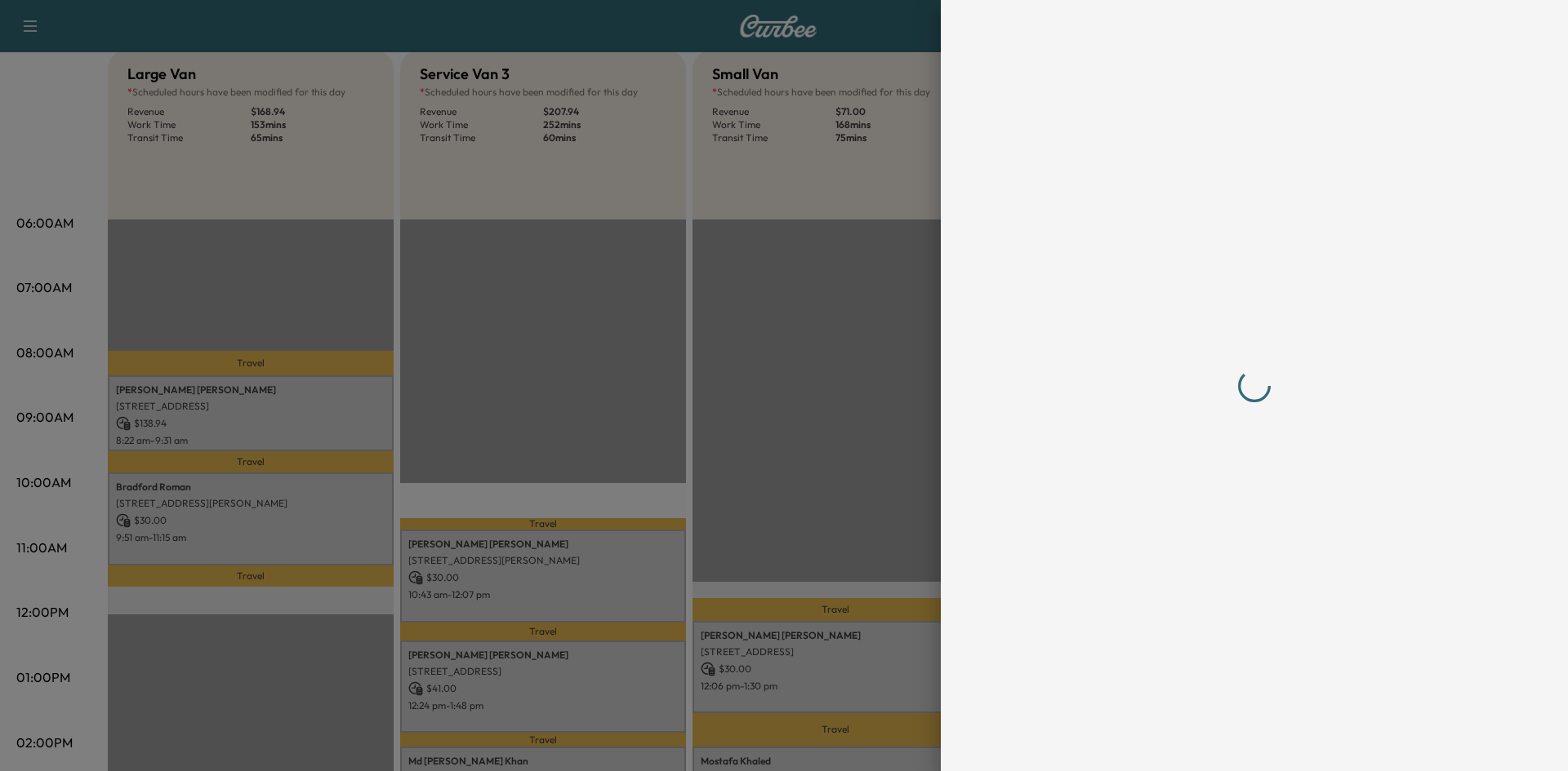
scroll to position [0, 0]
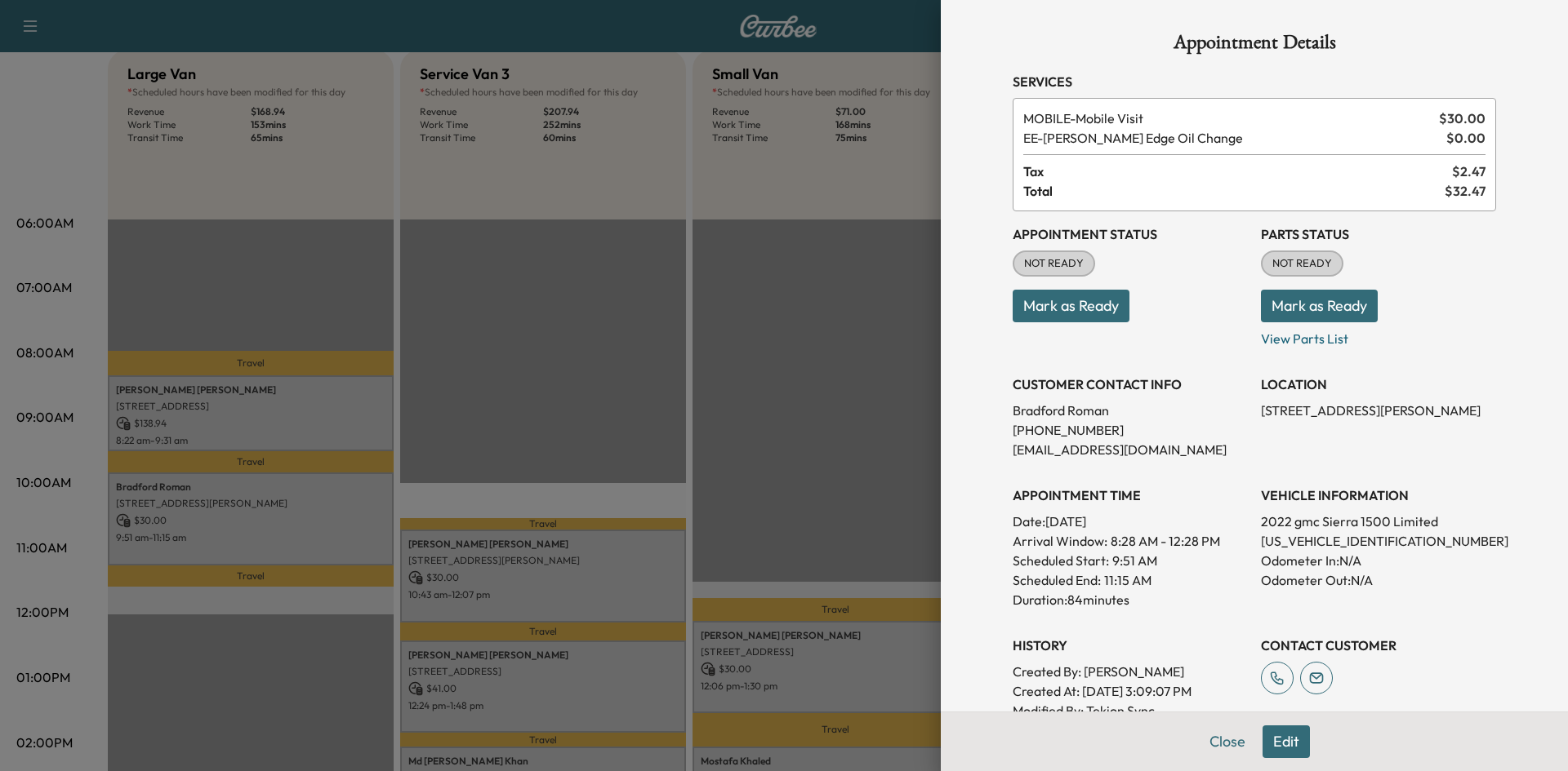
click at [608, 572] on div at bounding box center [784, 386] width 1568 height 771
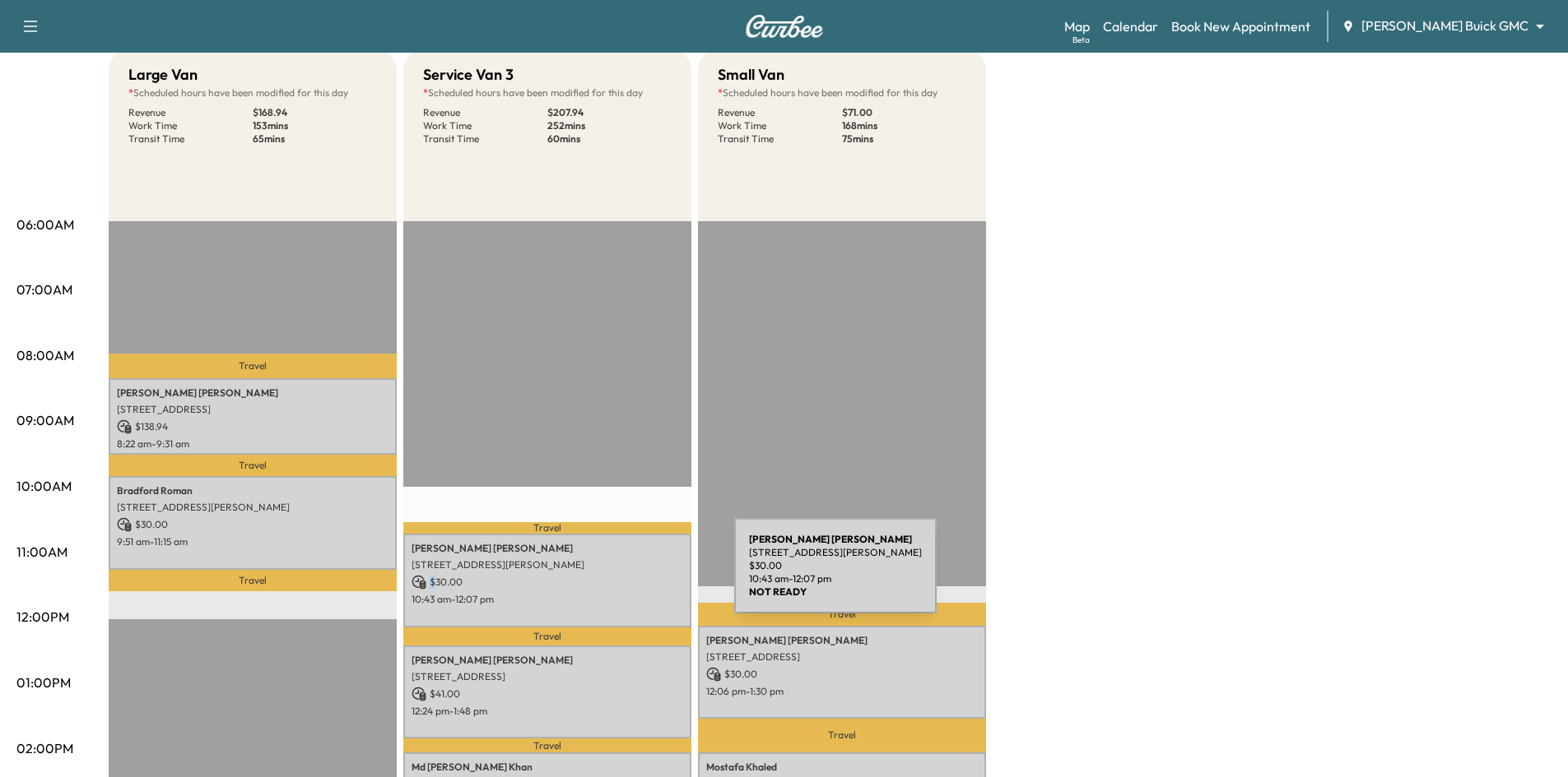
click at [611, 576] on p "$ 30.00" at bounding box center [547, 583] width 271 height 15
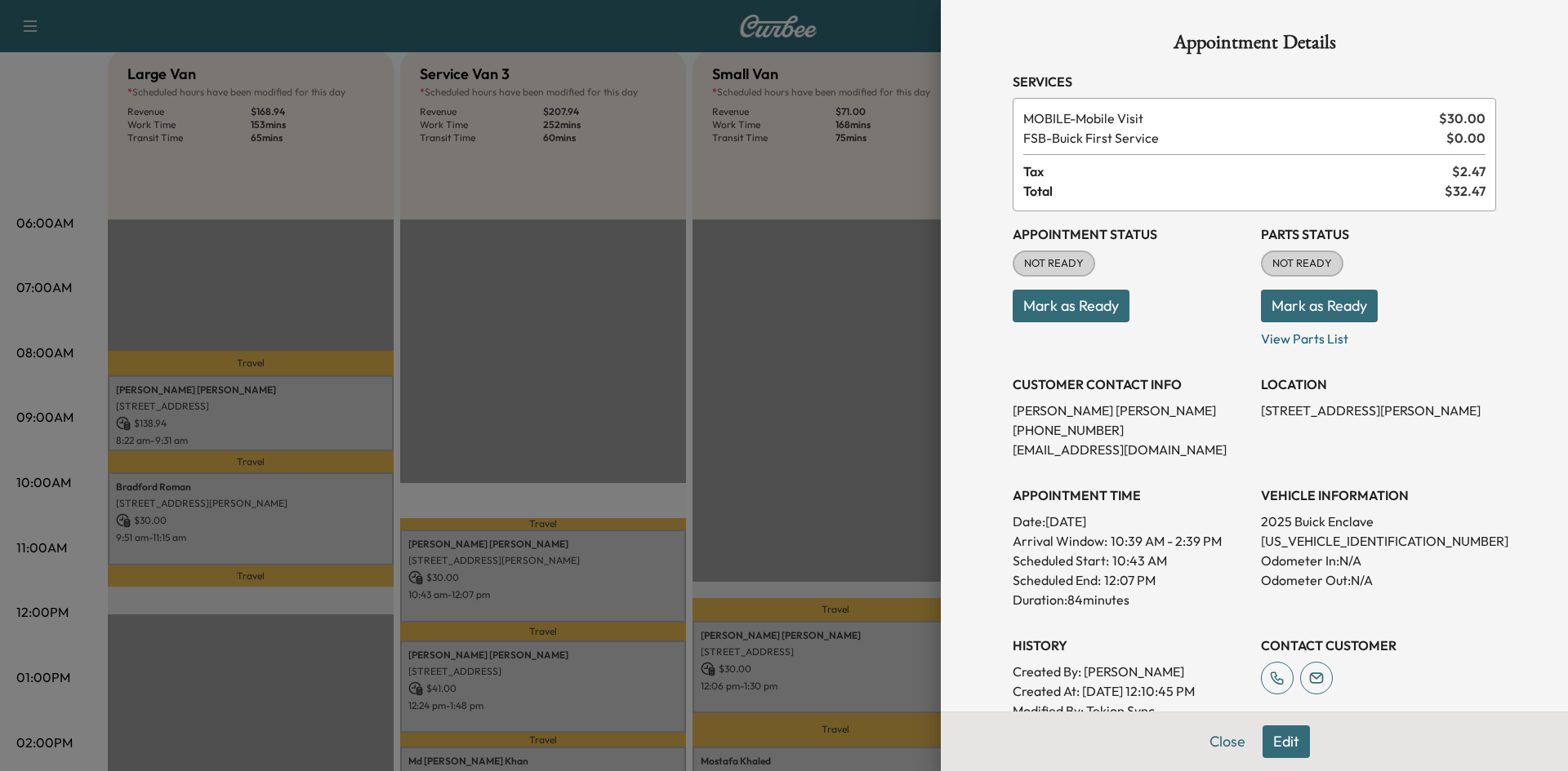
click at [479, 336] on div at bounding box center [784, 386] width 1568 height 771
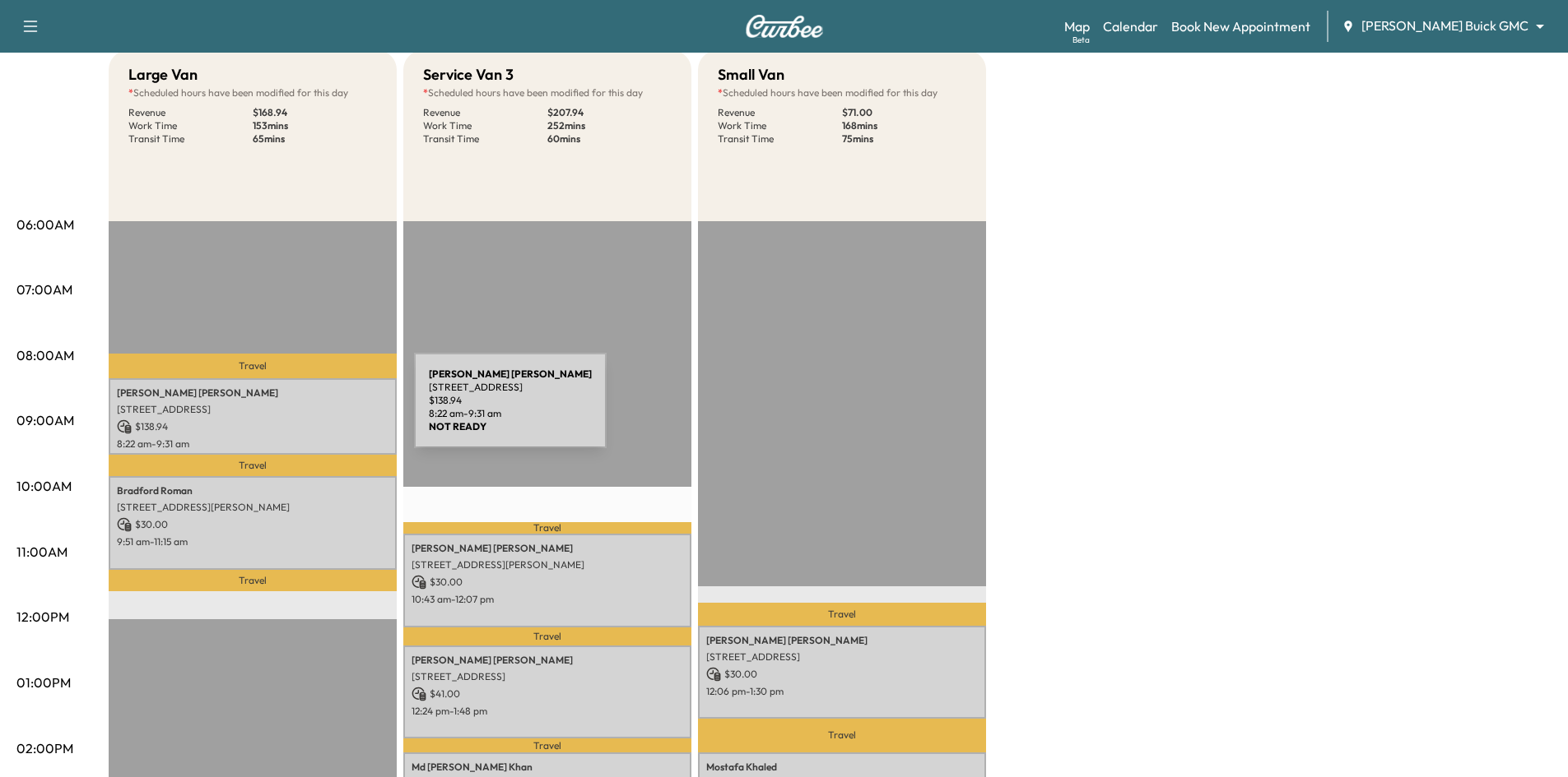
click at [291, 410] on p "2231 Rolling Vista Lane, Prosper, TX 75078, United States of America" at bounding box center [252, 409] width 271 height 13
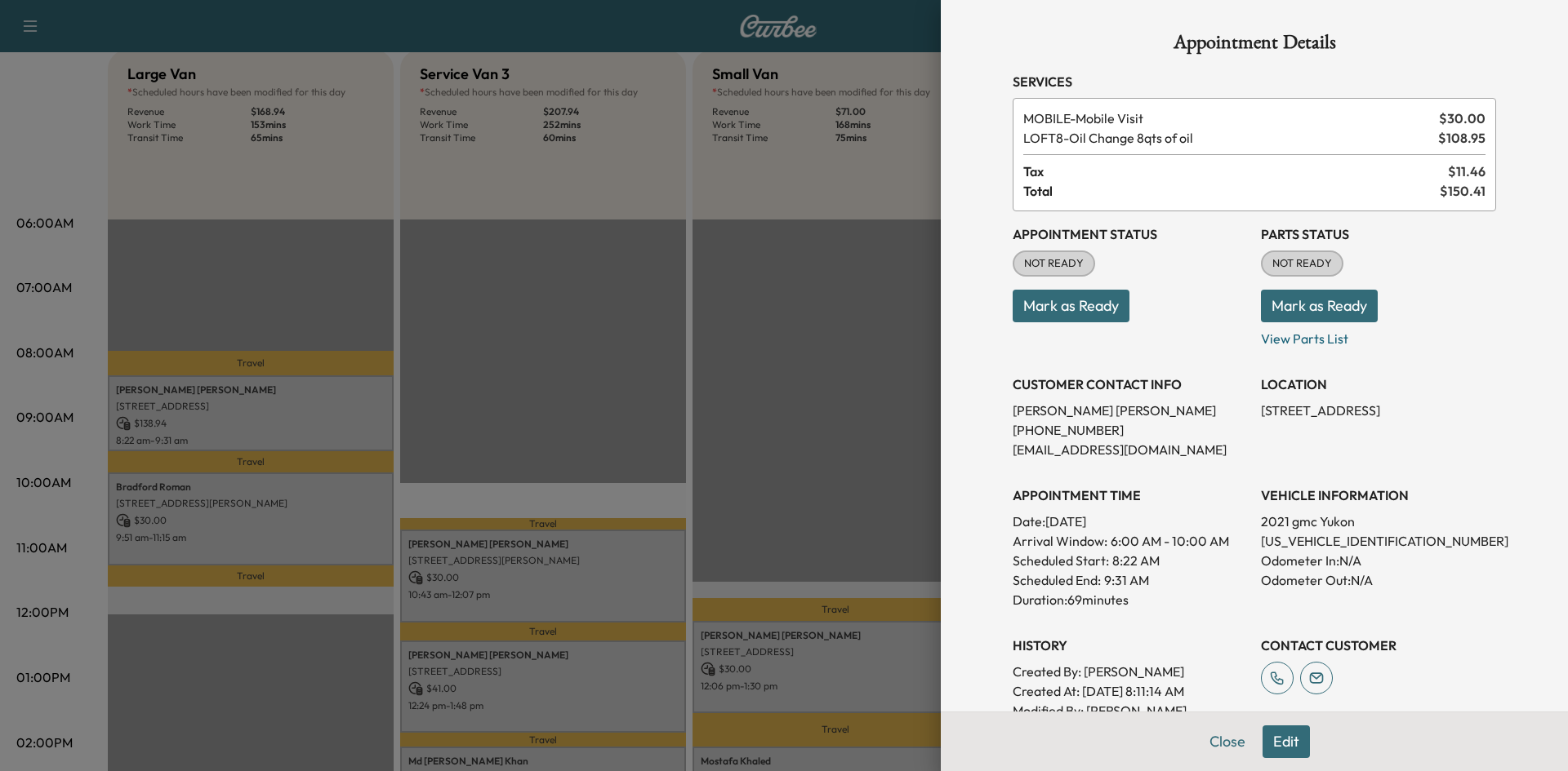
click at [1049, 305] on button "Mark as Ready" at bounding box center [1071, 306] width 117 height 33
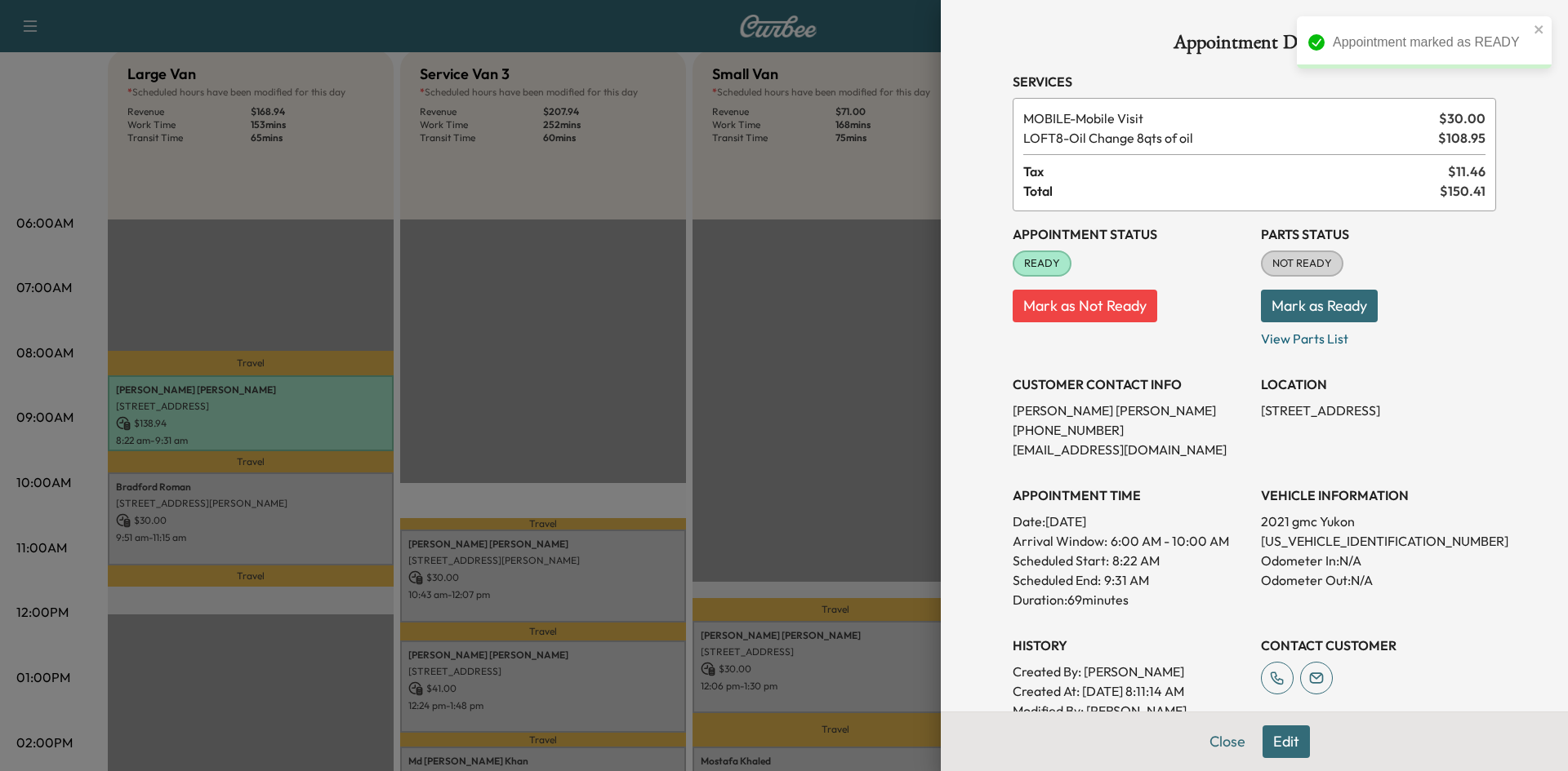
click at [372, 518] on div at bounding box center [784, 386] width 1568 height 771
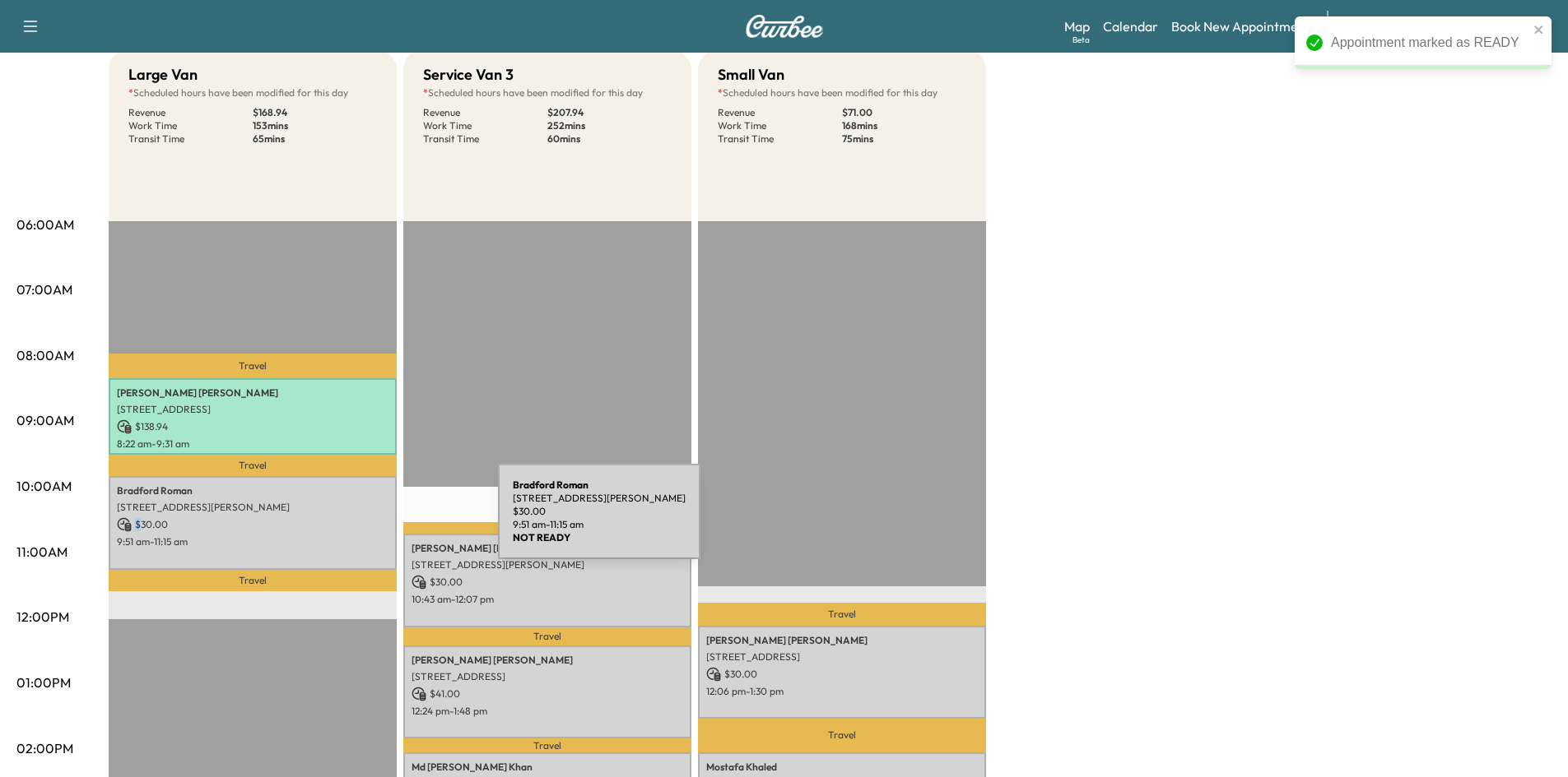
click at [374, 522] on p "$ 30.00" at bounding box center [252, 525] width 271 height 15
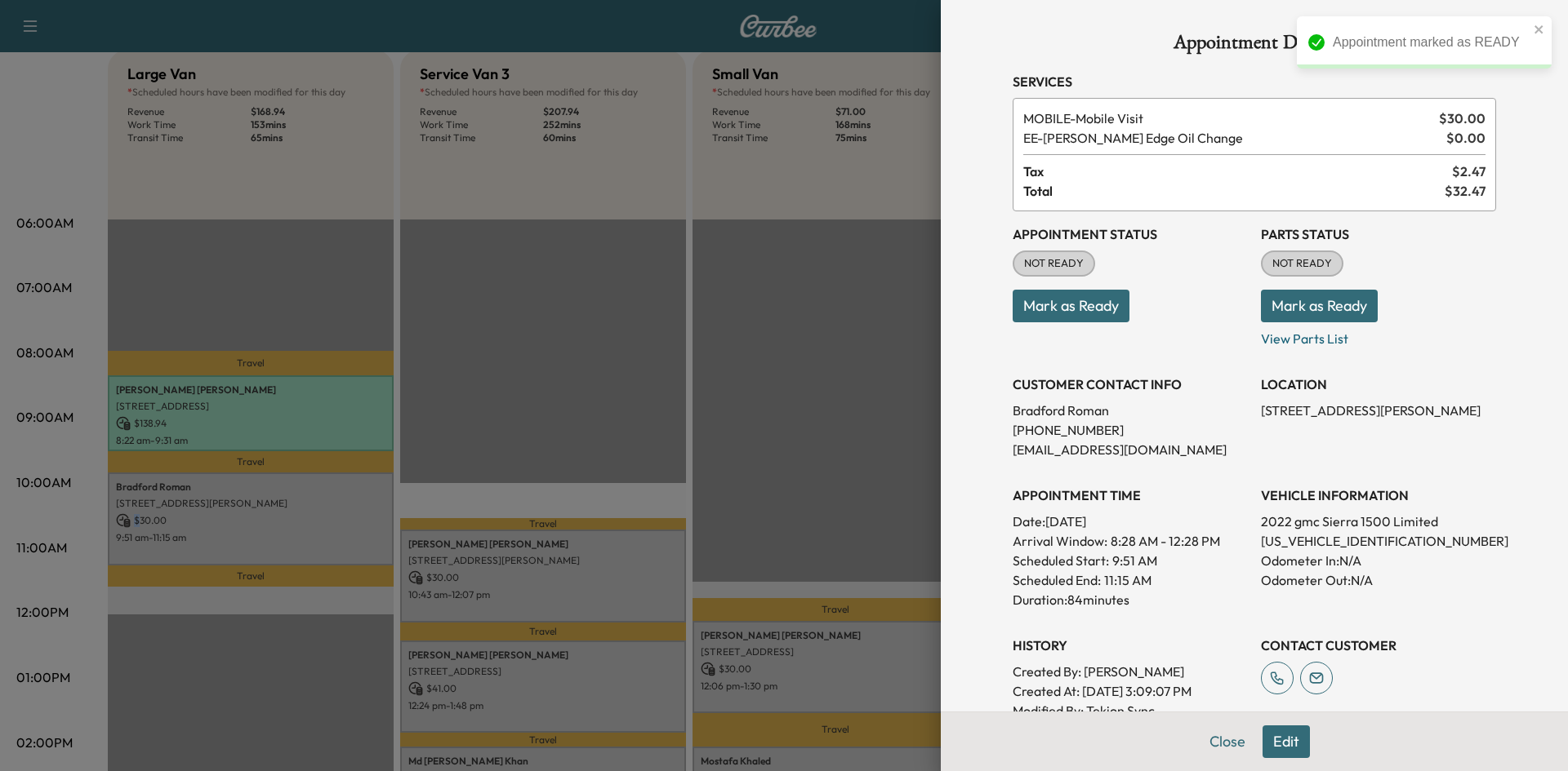
click at [1098, 309] on button "Mark as Ready" at bounding box center [1071, 306] width 117 height 33
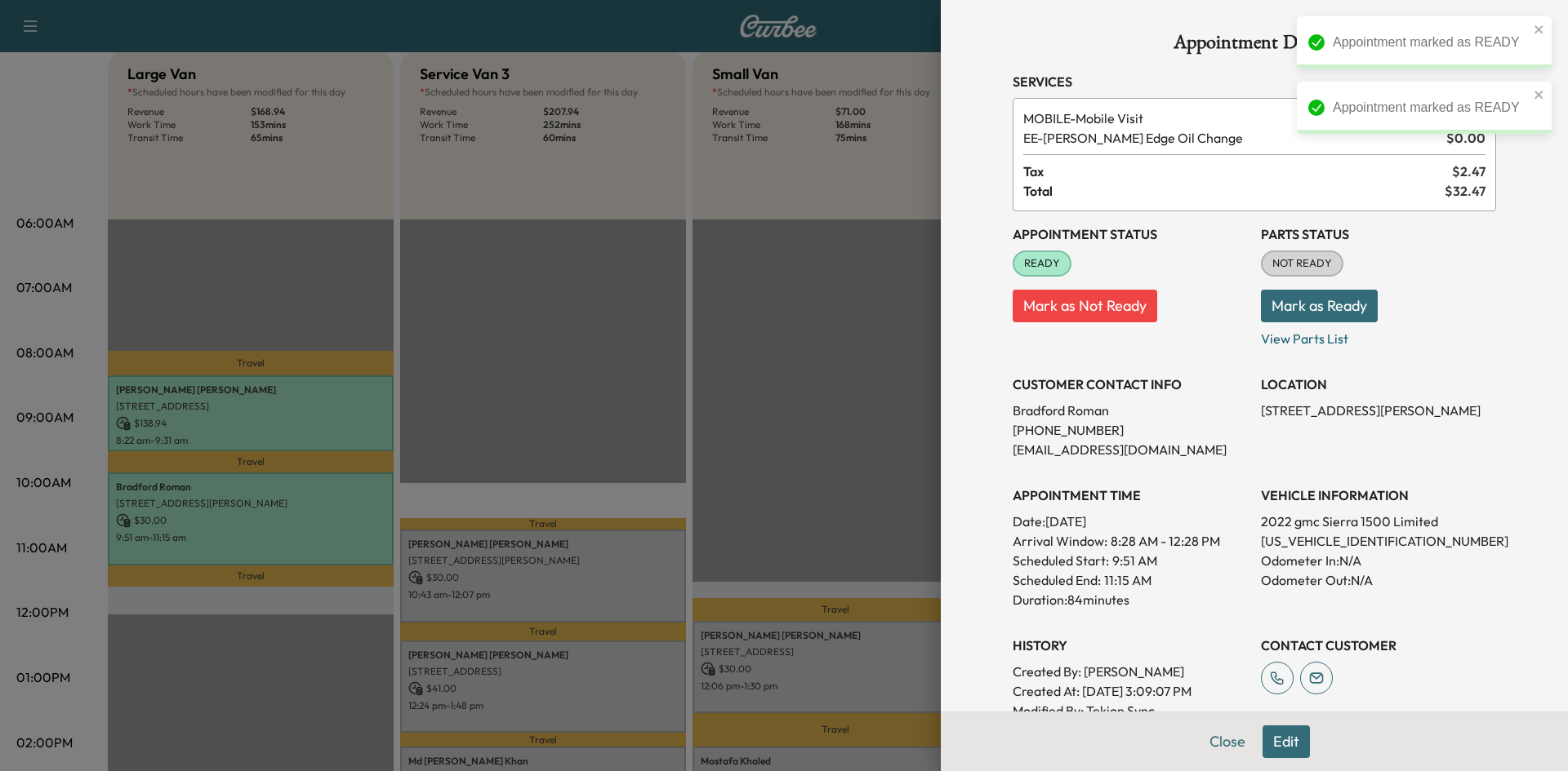
click at [577, 552] on div at bounding box center [784, 386] width 1568 height 771
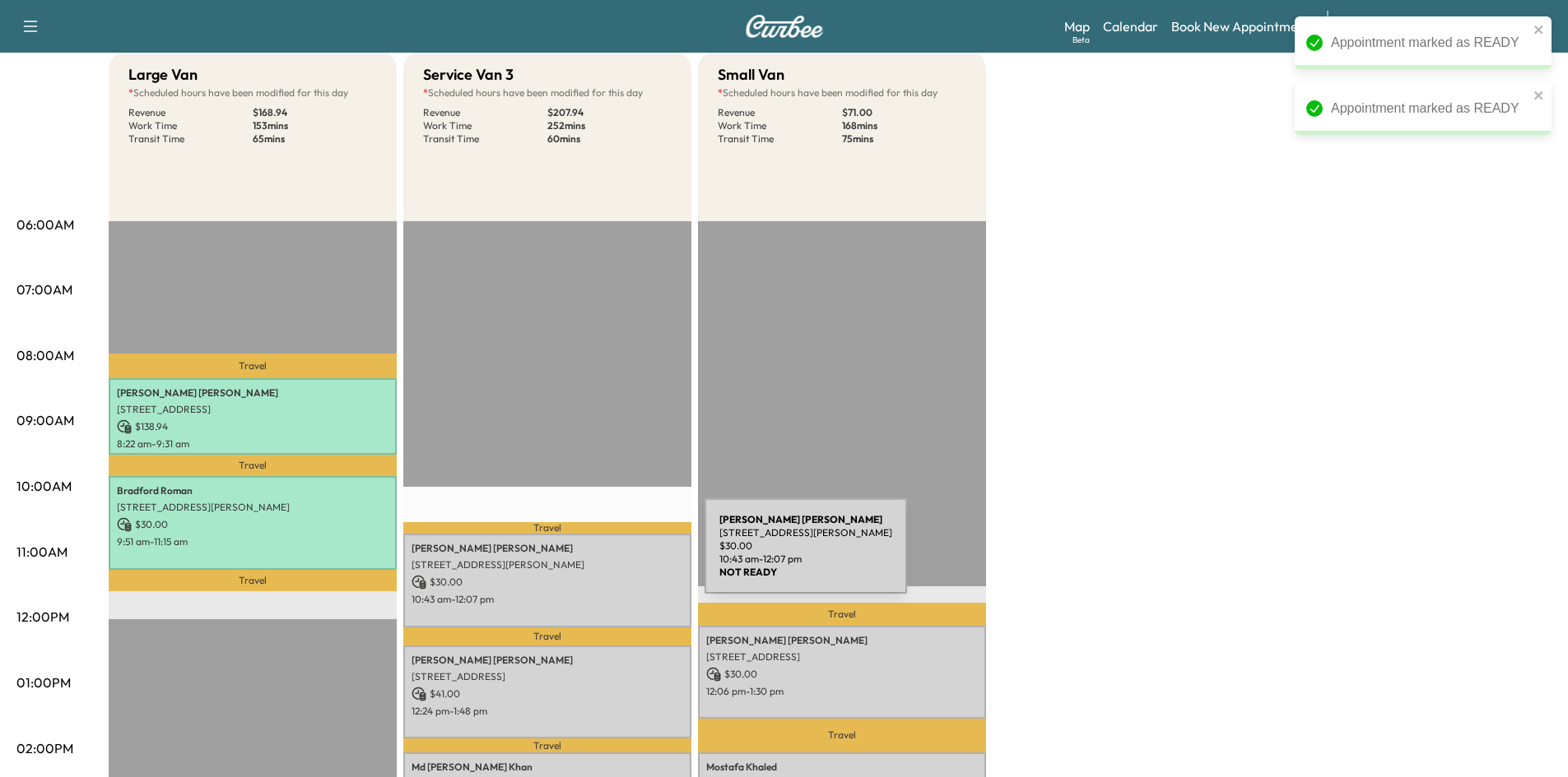
click at [581, 559] on p "2595 Preston Rd, Frisco, TX 75034, USA" at bounding box center [547, 566] width 271 height 13
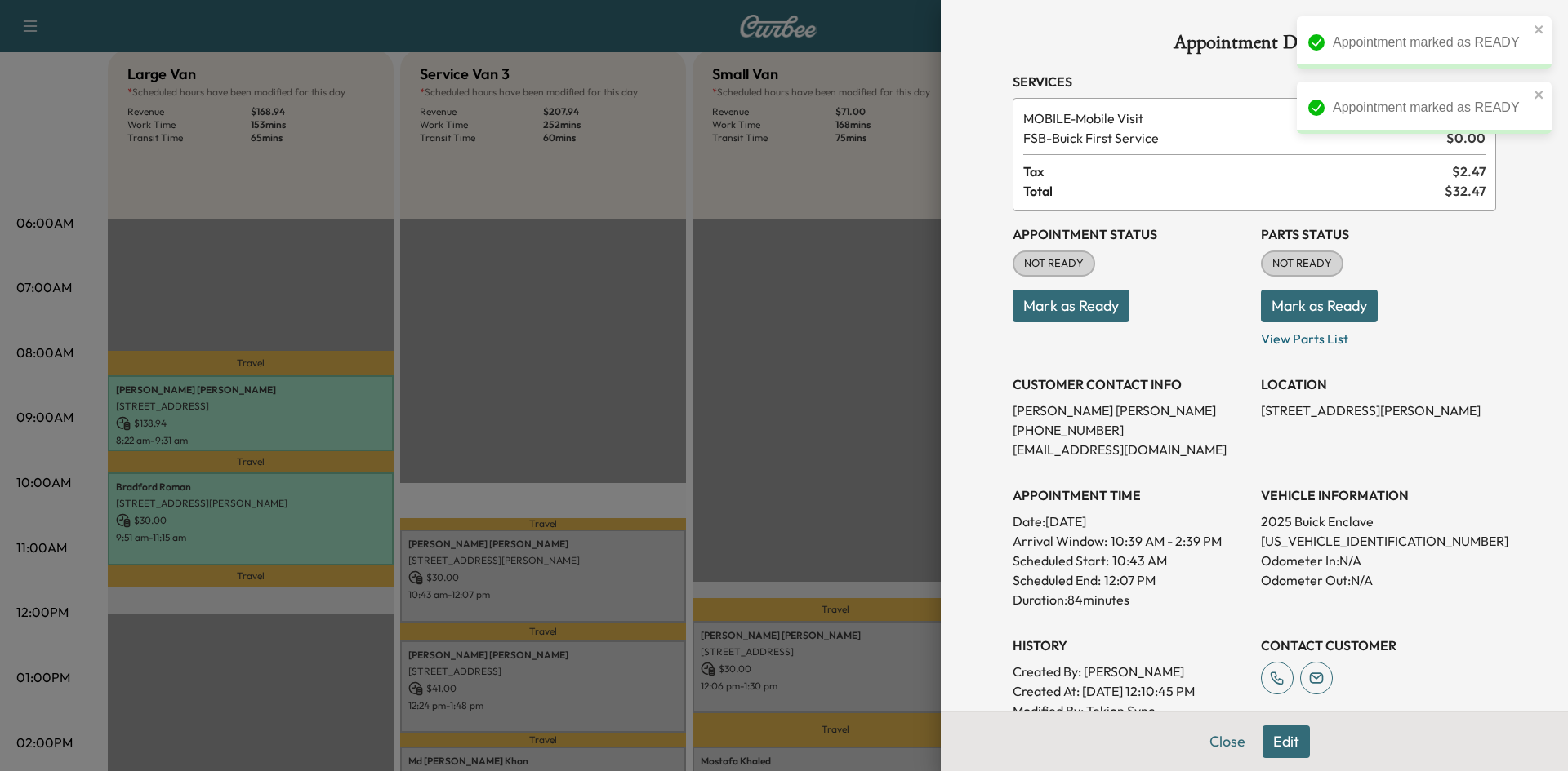
click at [1051, 311] on button "Mark as Ready" at bounding box center [1071, 306] width 117 height 33
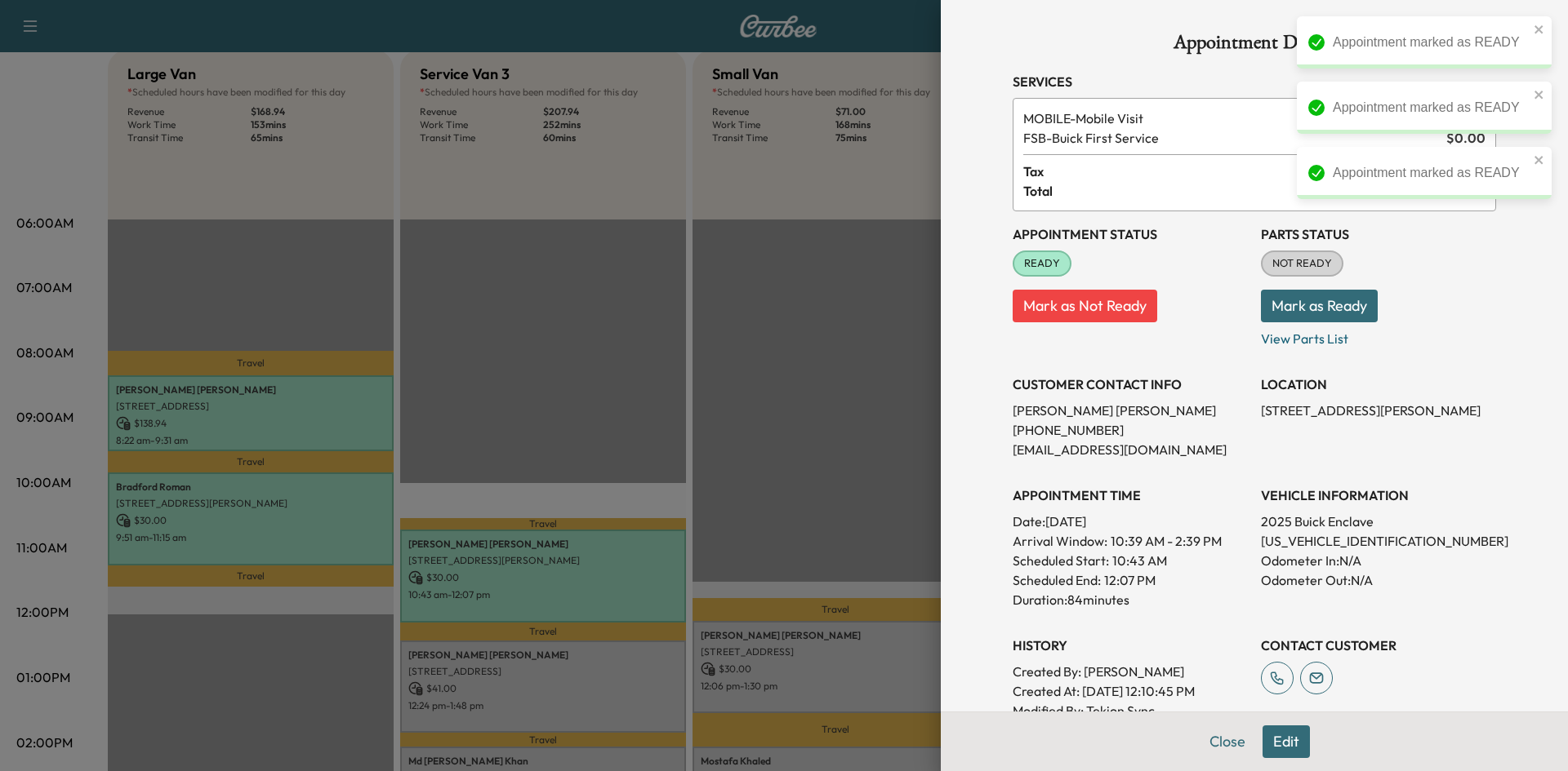
click at [625, 663] on div at bounding box center [784, 386] width 1568 height 771
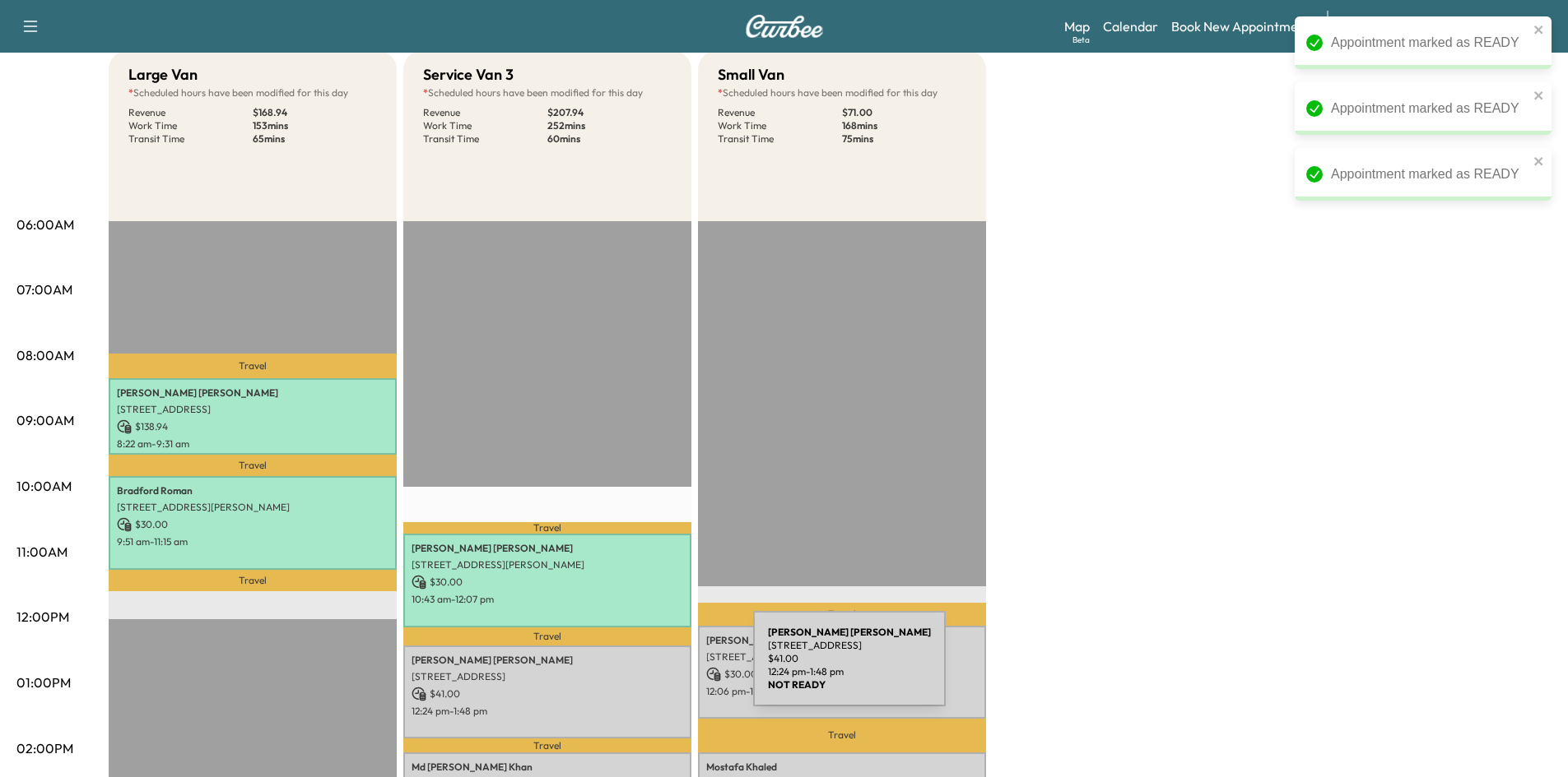
click at [630, 670] on p "6619 Gold Dust Trail, Dallas, TX 75252, USA" at bounding box center [547, 677] width 271 height 13
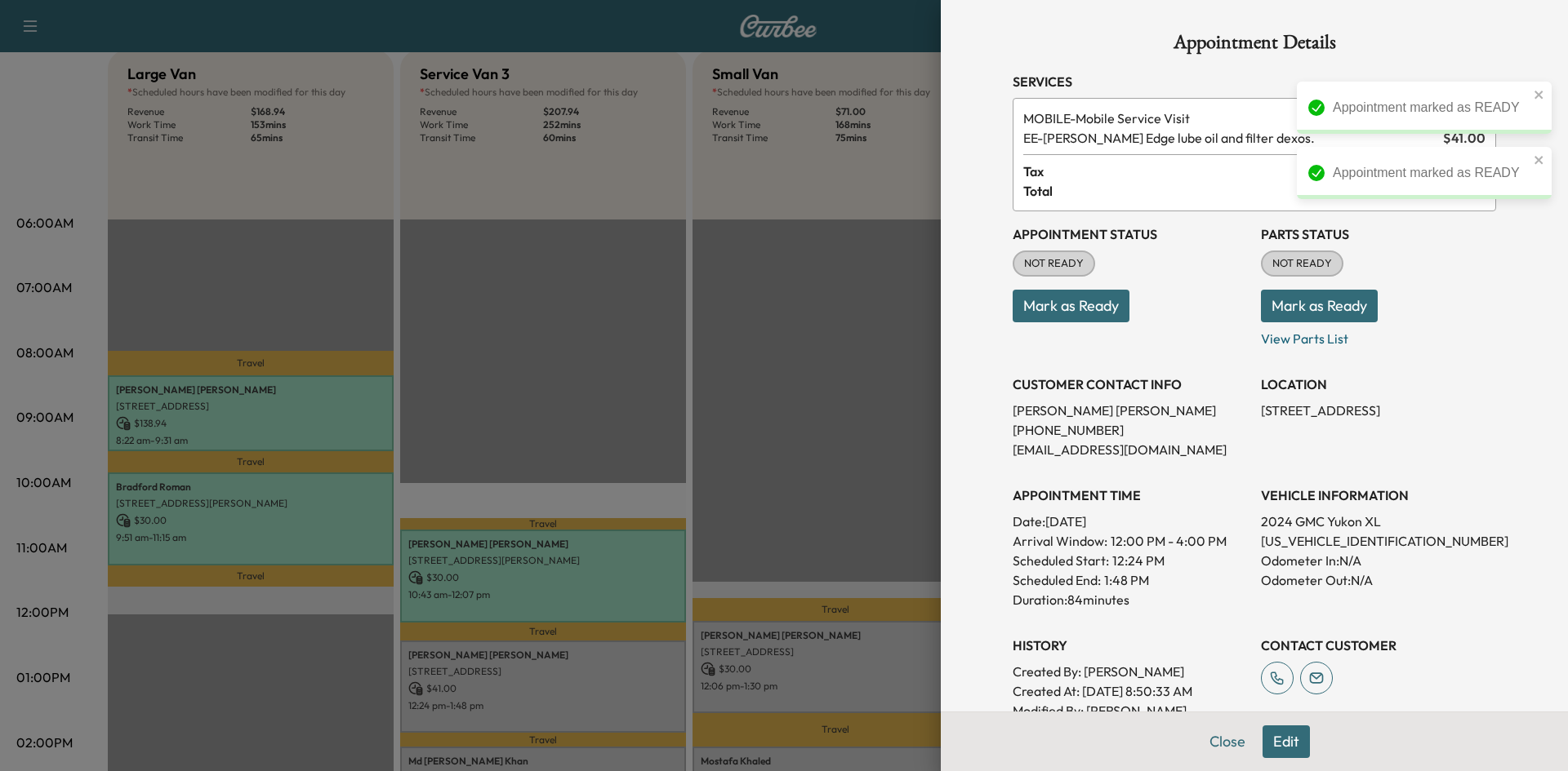
drag, startPoint x: 1028, startPoint y: 309, endPoint x: 954, endPoint y: 345, distance: 82.3
click at [1028, 310] on button "Mark as Ready" at bounding box center [1071, 306] width 117 height 33
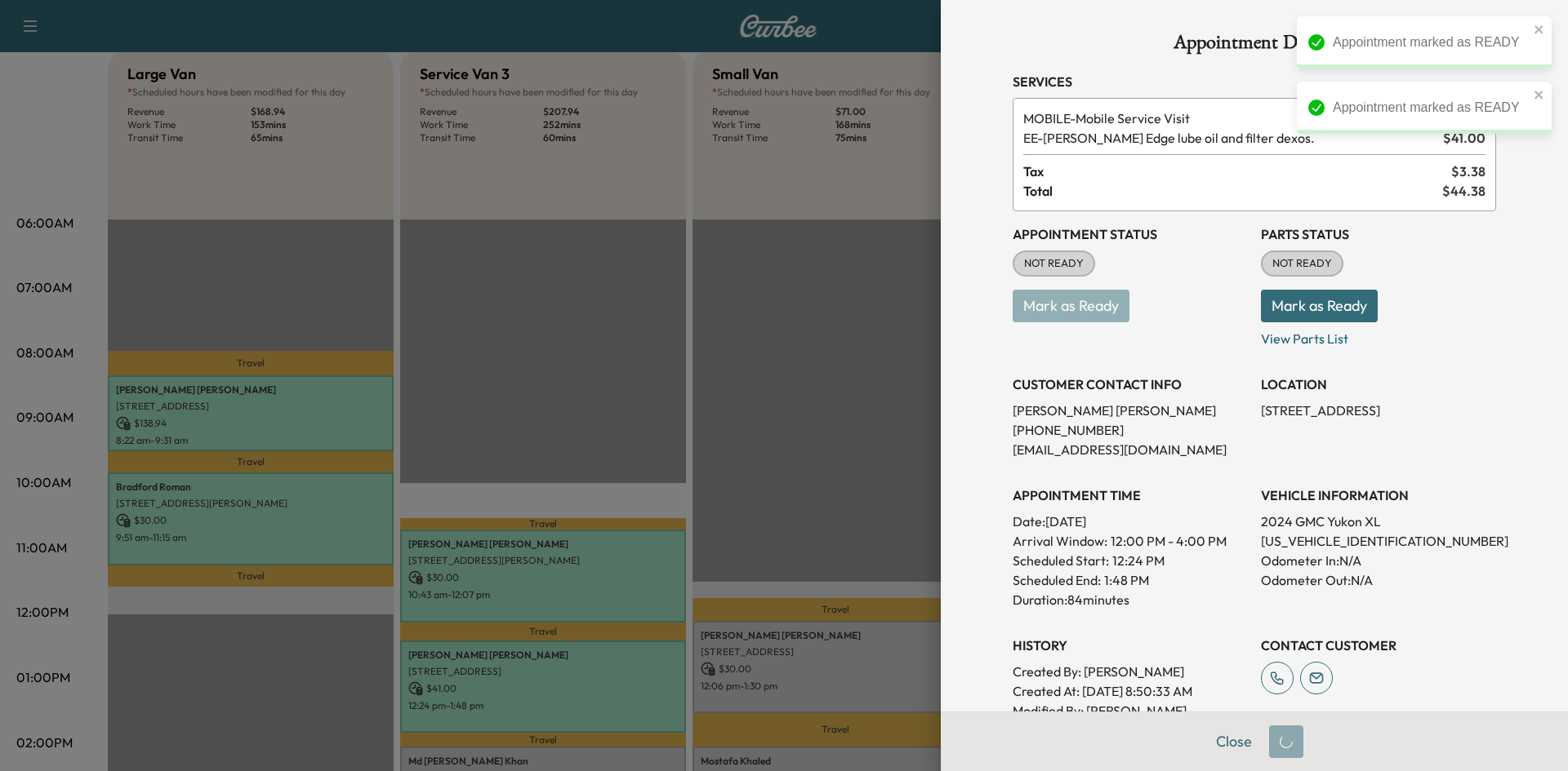
click at [780, 500] on div at bounding box center [784, 386] width 1568 height 771
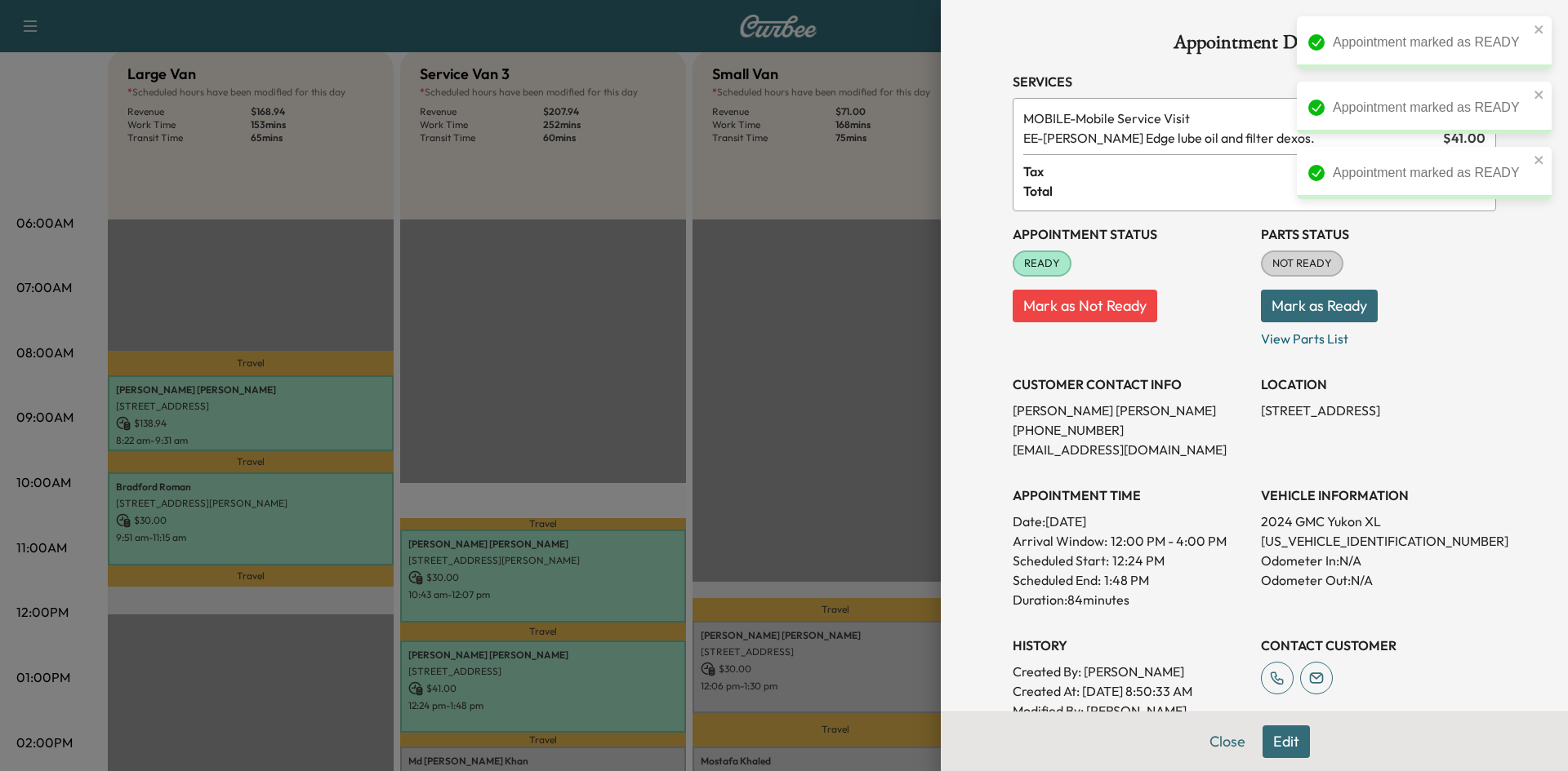
click at [791, 659] on div at bounding box center [784, 386] width 1568 height 771
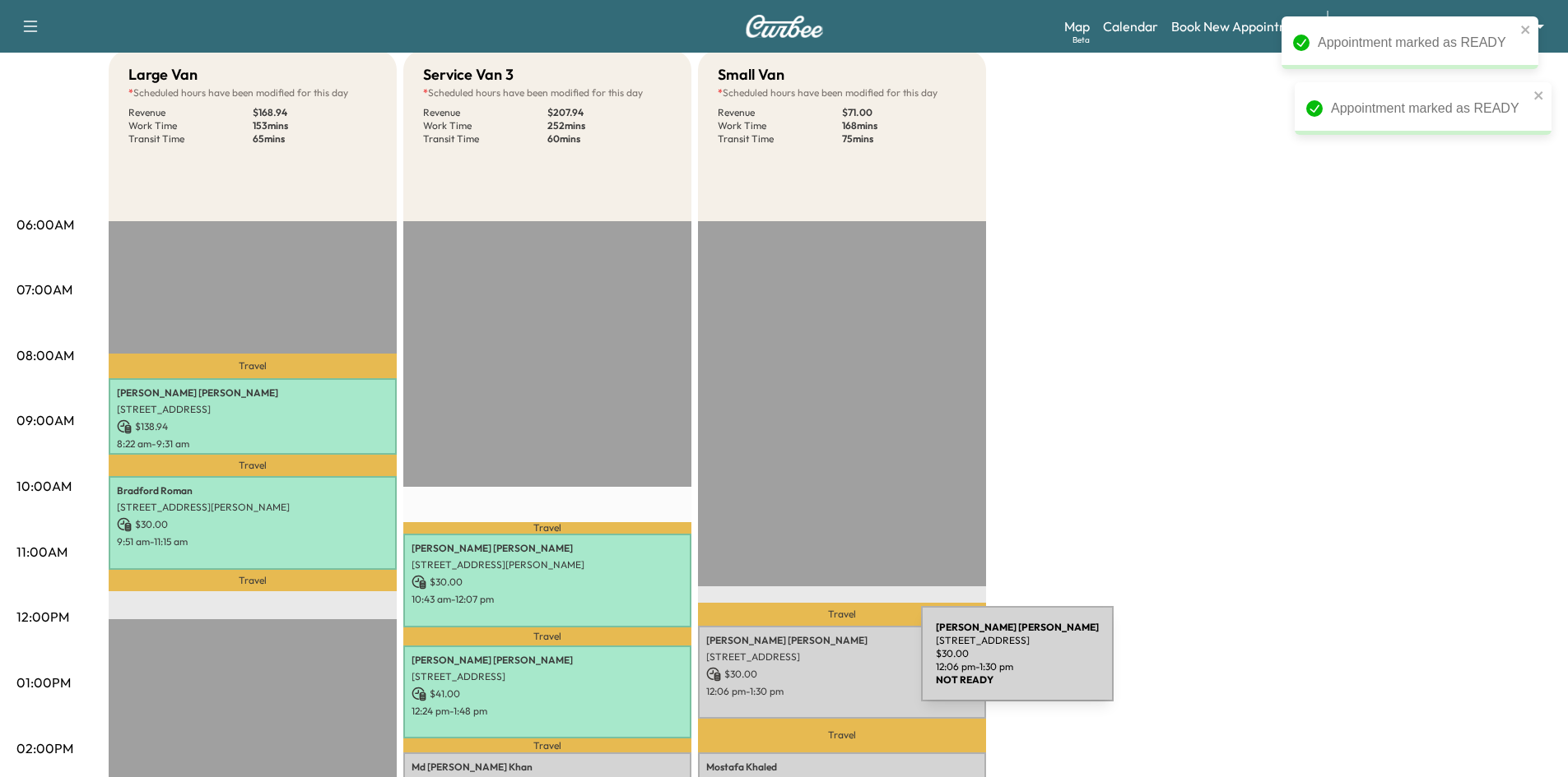
click at [797, 667] on p "$ 30.00" at bounding box center [841, 675] width 271 height 15
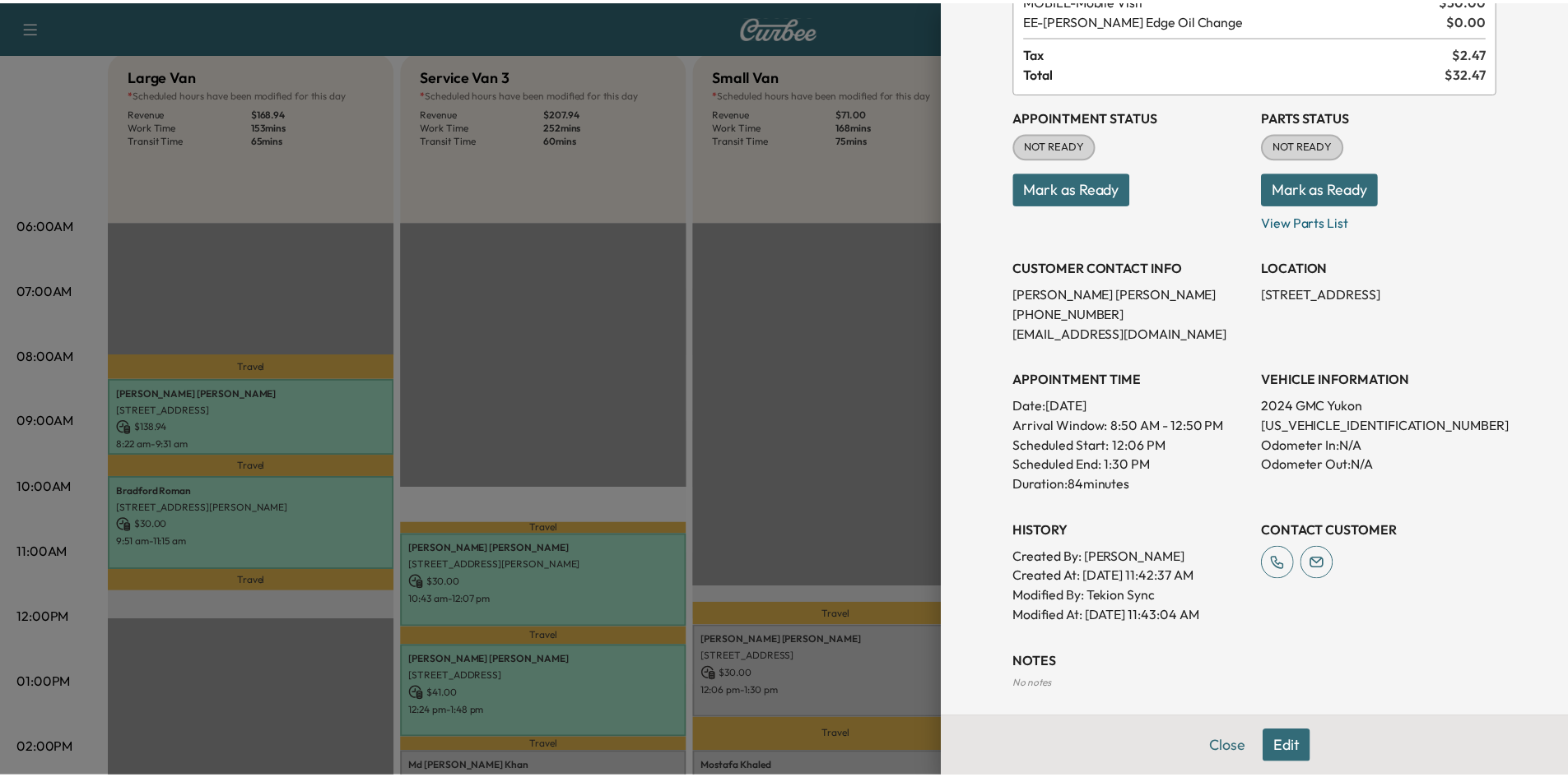
scroll to position [82, 0]
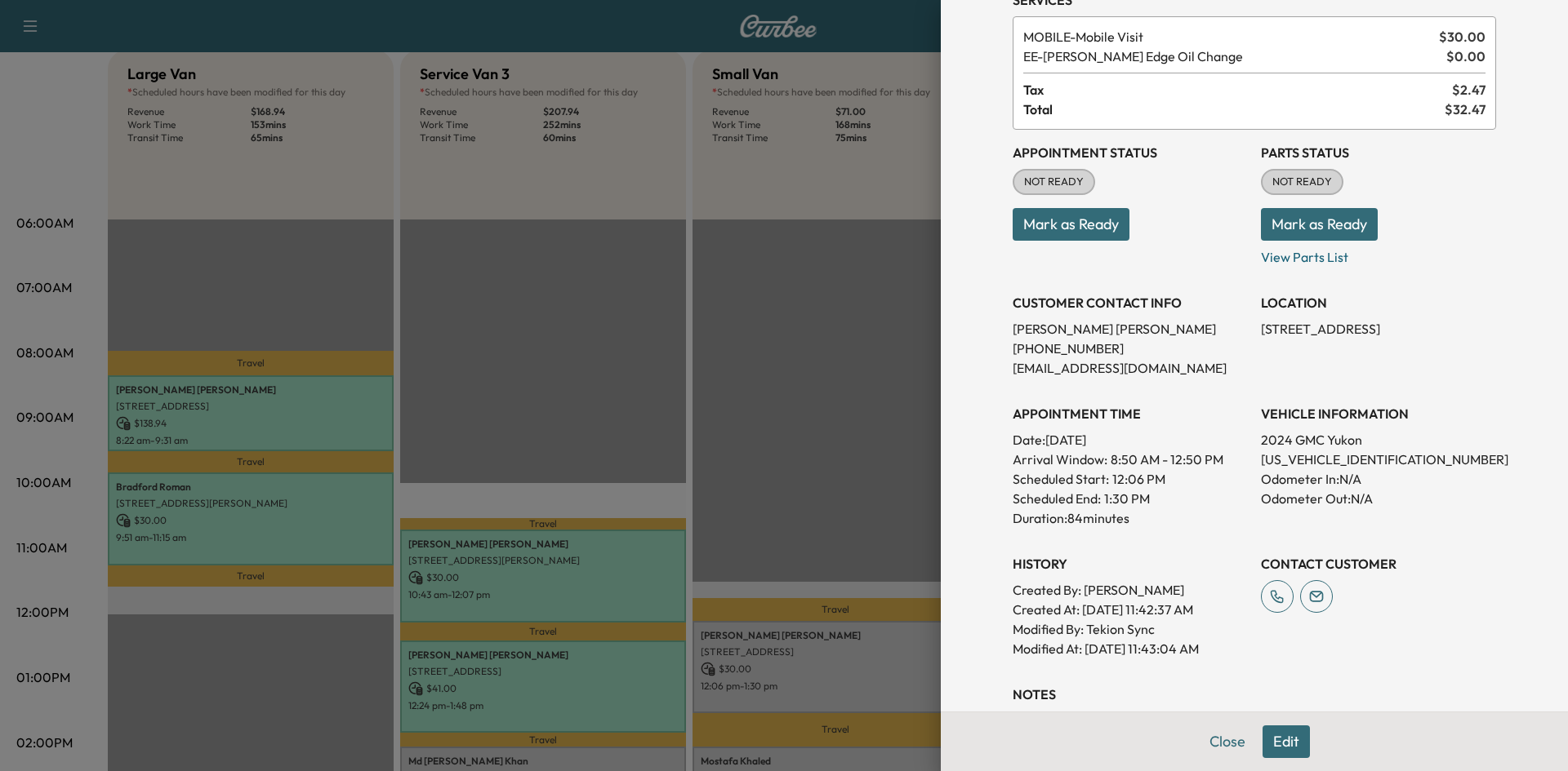
click at [1028, 231] on button "Mark as Ready" at bounding box center [1071, 224] width 117 height 33
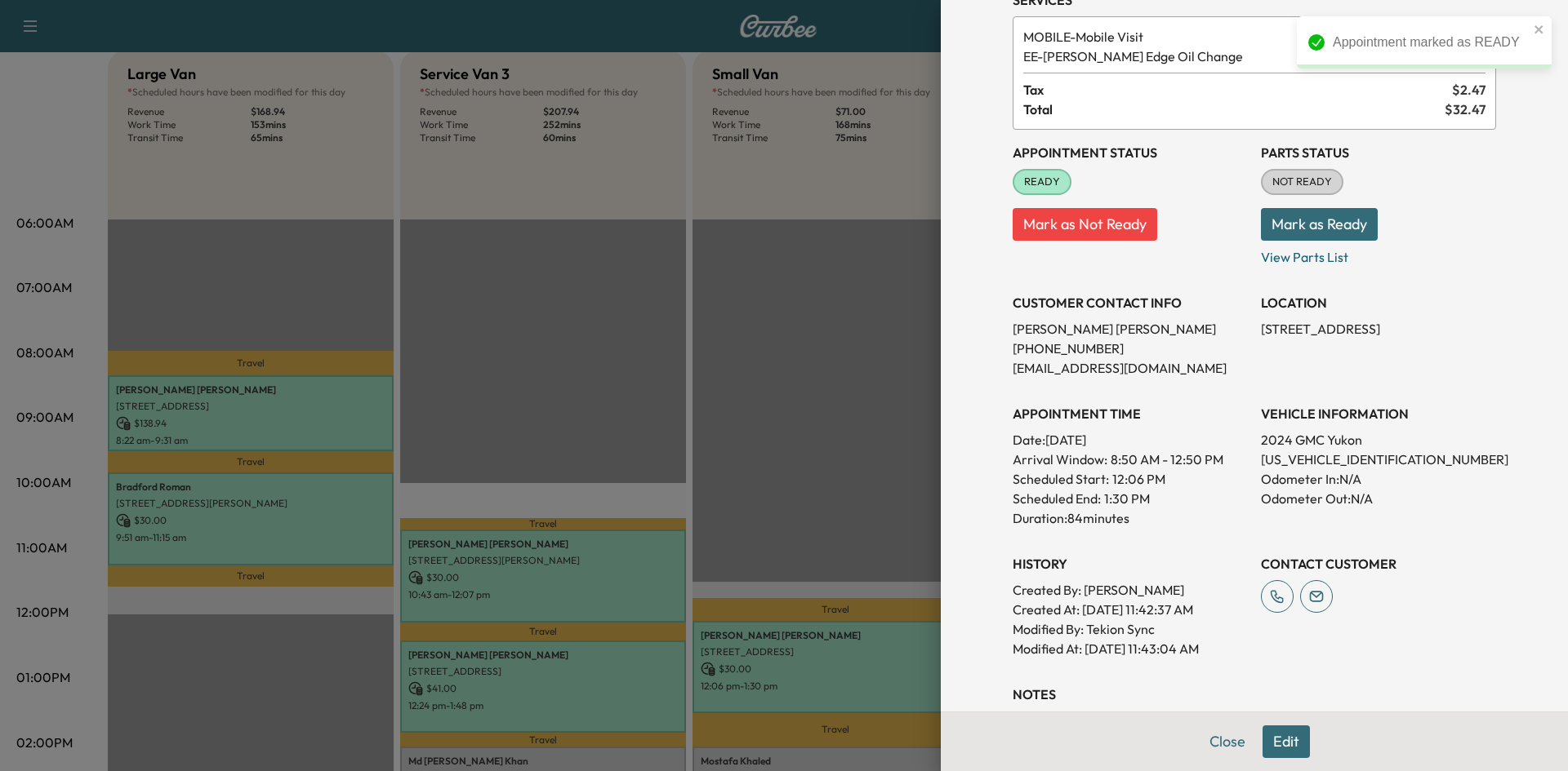
click at [729, 616] on div at bounding box center [784, 386] width 1568 height 771
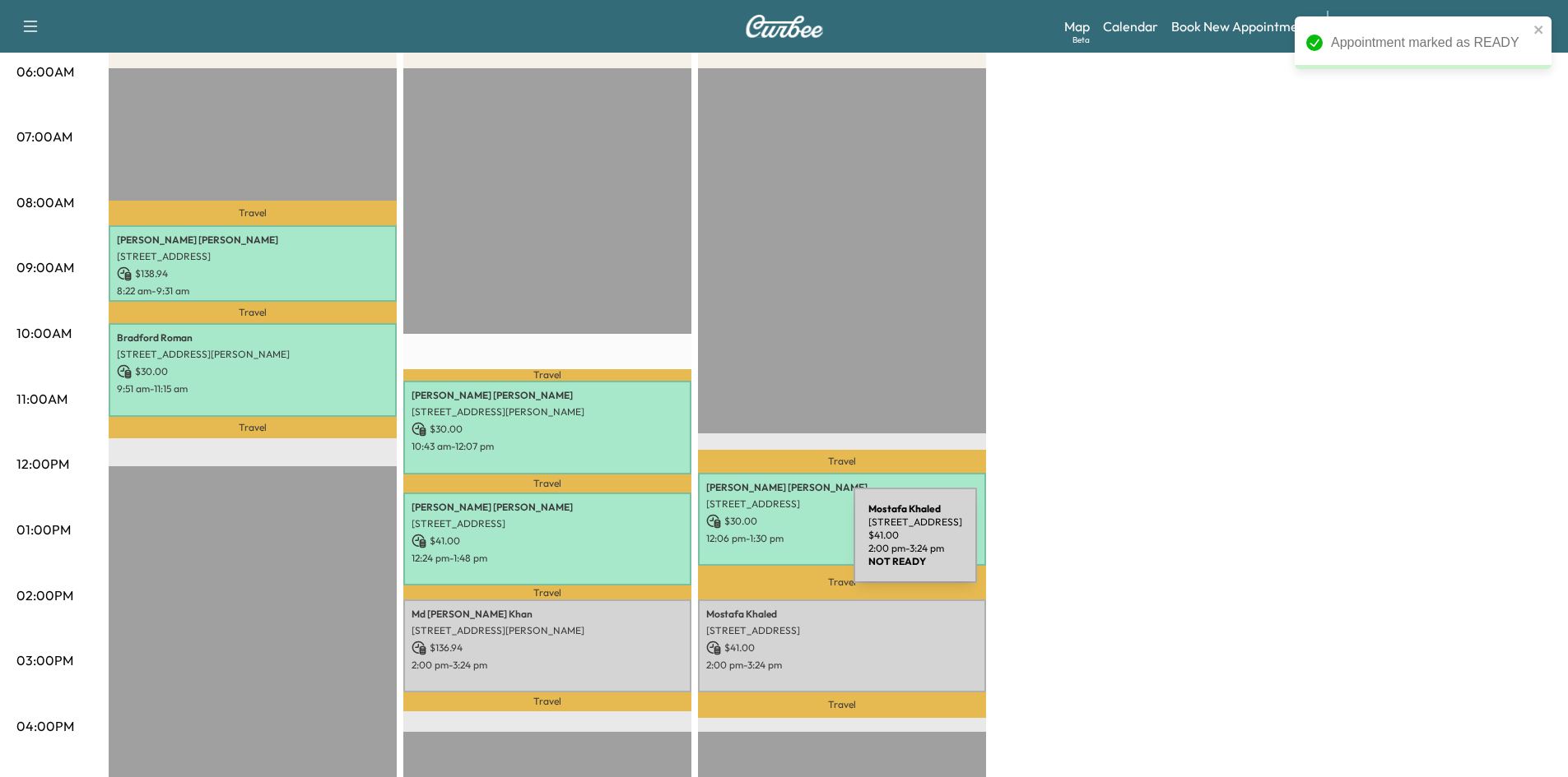
scroll to position [411, 0]
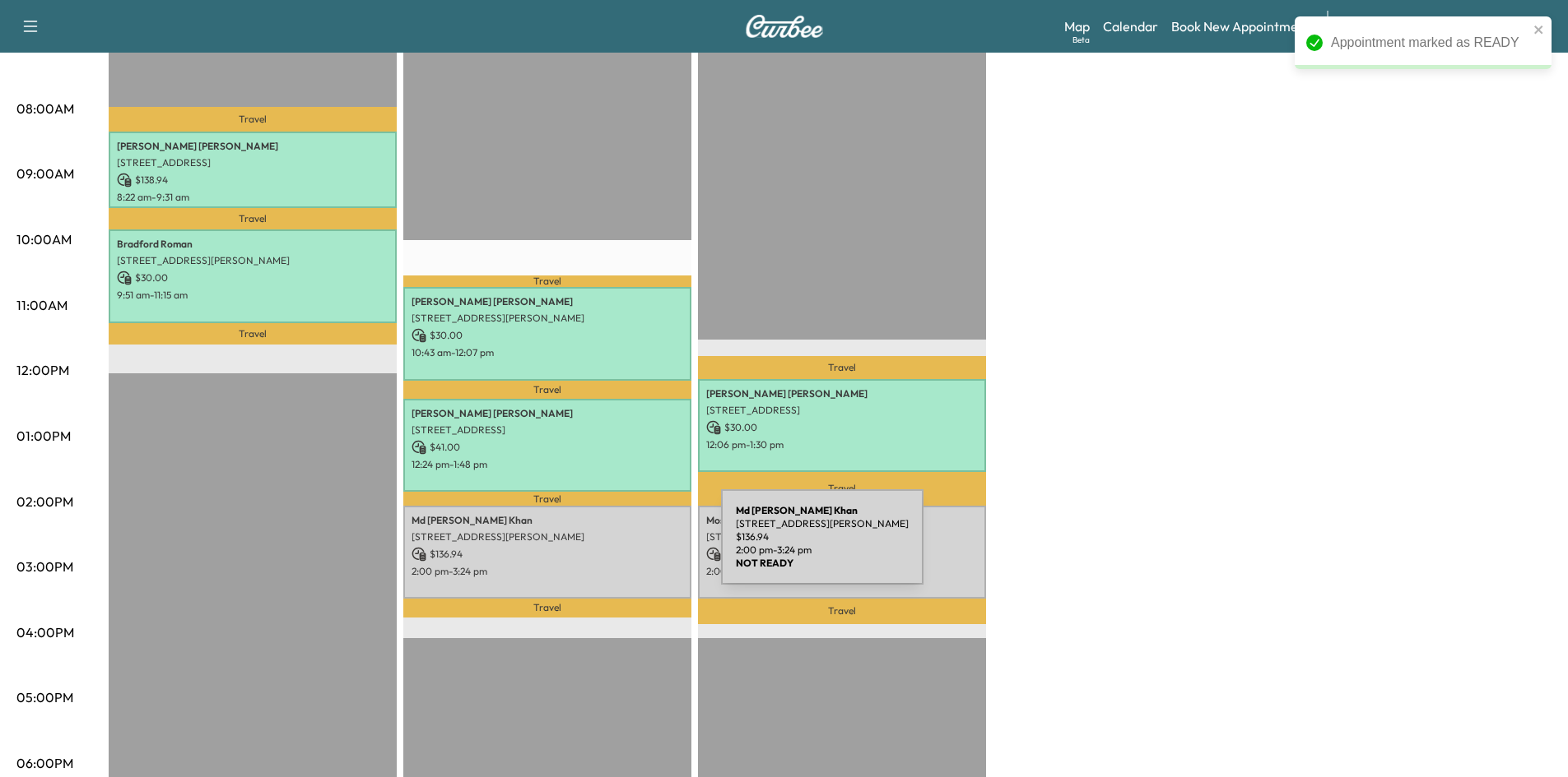
click at [597, 547] on p "$ 136.94" at bounding box center [547, 554] width 271 height 15
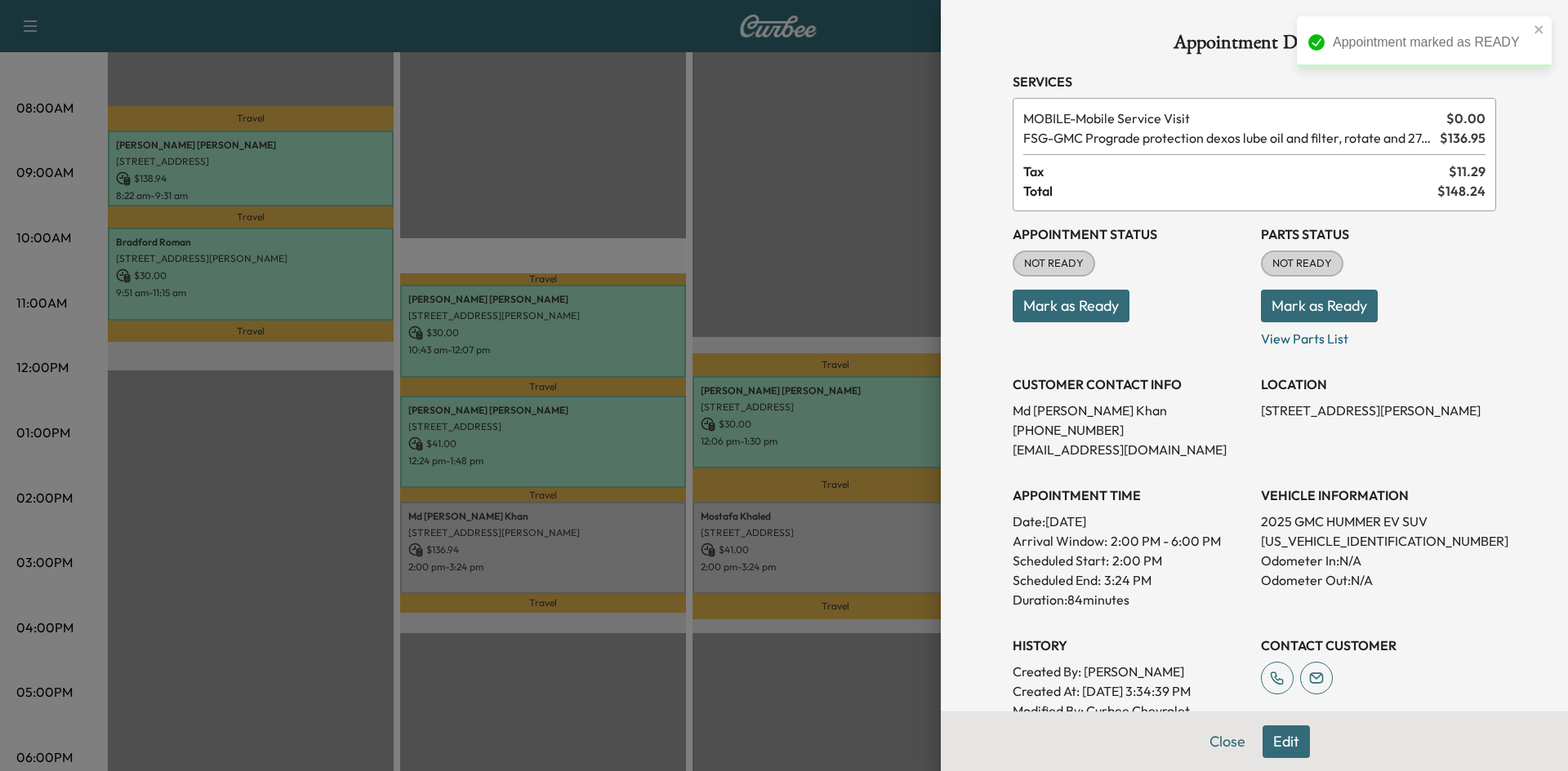
click at [1040, 309] on button "Mark as Ready" at bounding box center [1071, 306] width 117 height 33
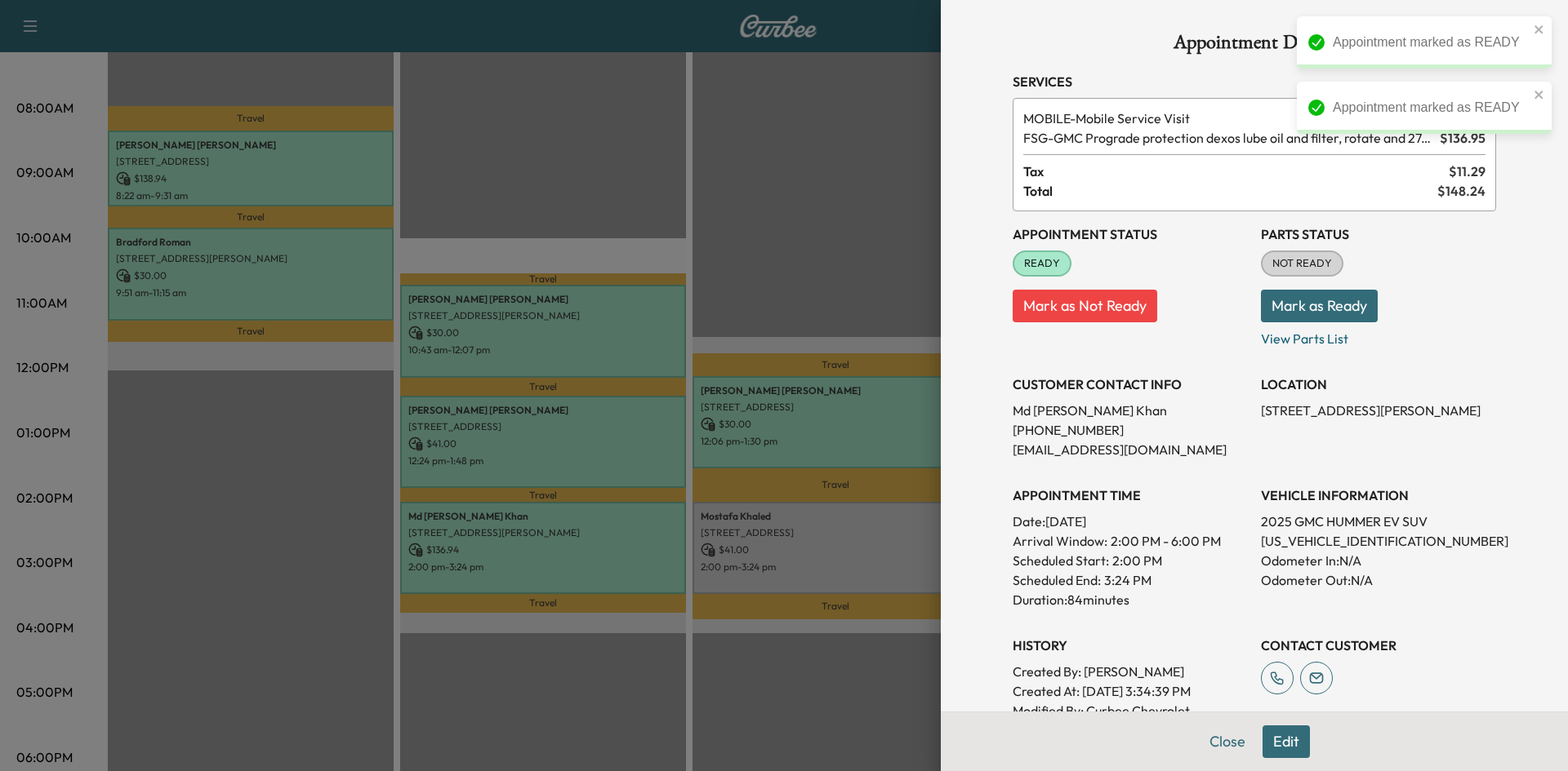
click at [849, 543] on div at bounding box center [784, 386] width 1568 height 771
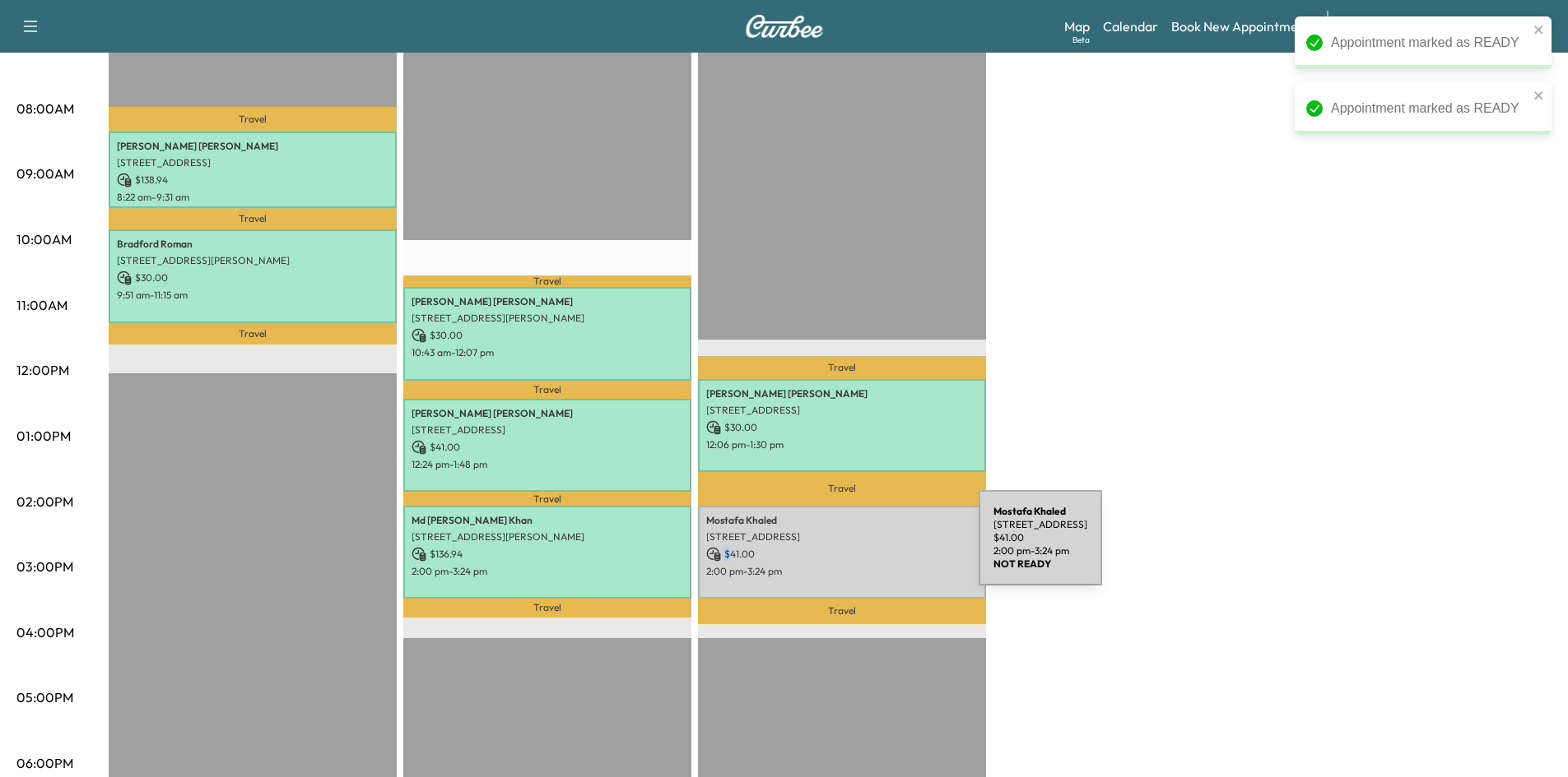
click at [855, 548] on p "$ 41.00" at bounding box center [841, 554] width 271 height 15
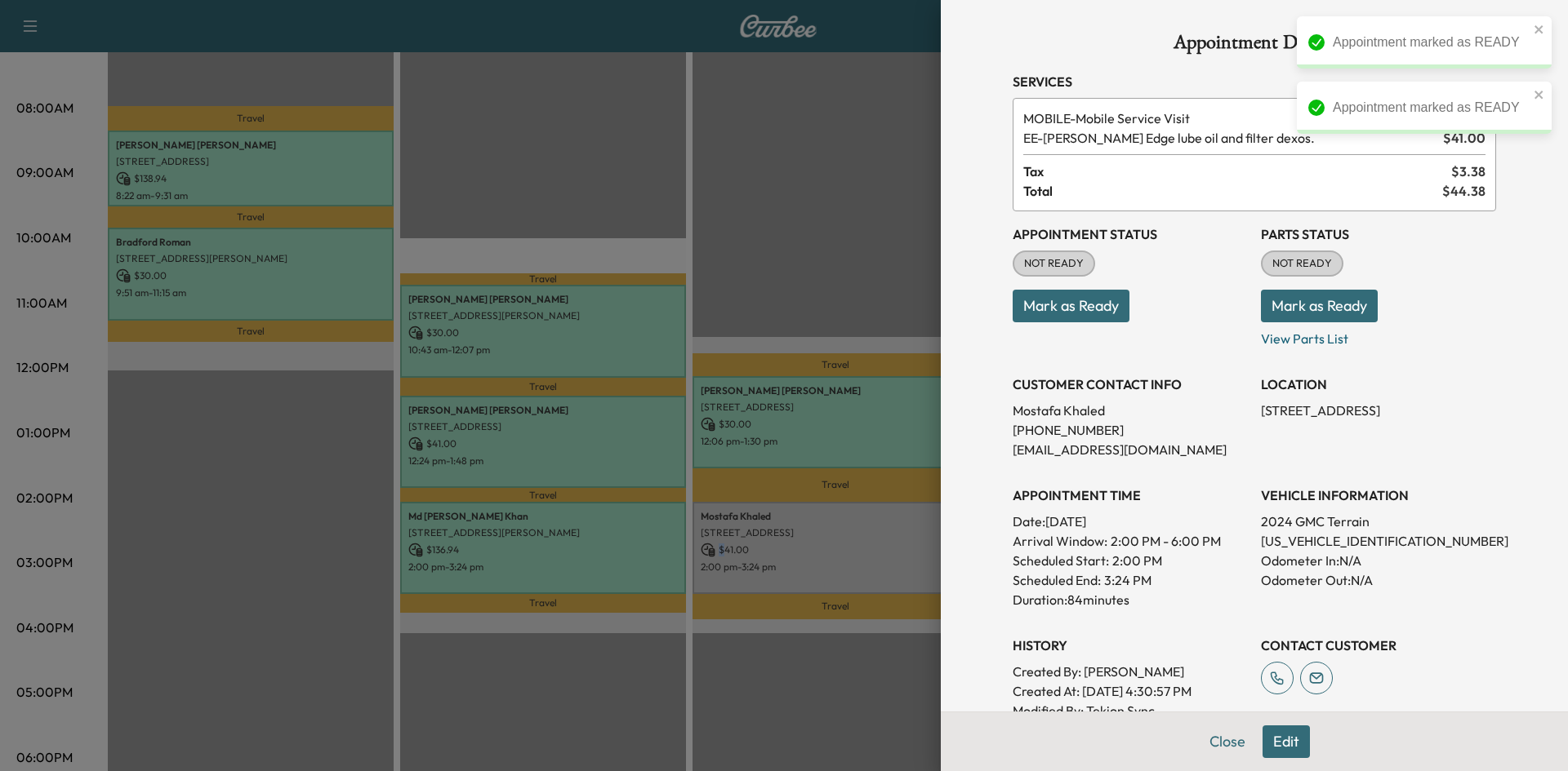
click at [1073, 317] on button "Mark as Ready" at bounding box center [1071, 306] width 117 height 33
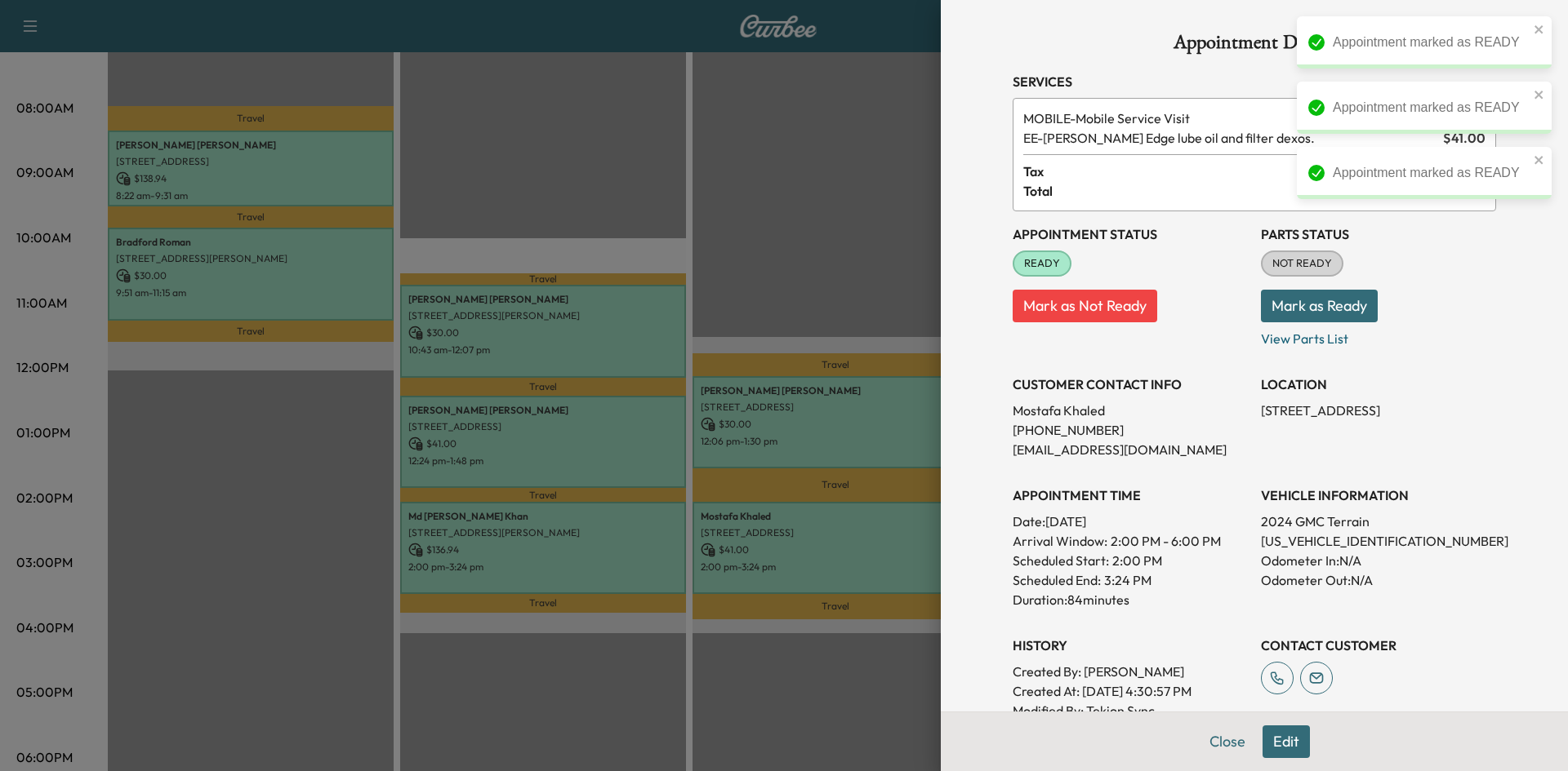
click at [806, 276] on div at bounding box center [784, 386] width 1568 height 771
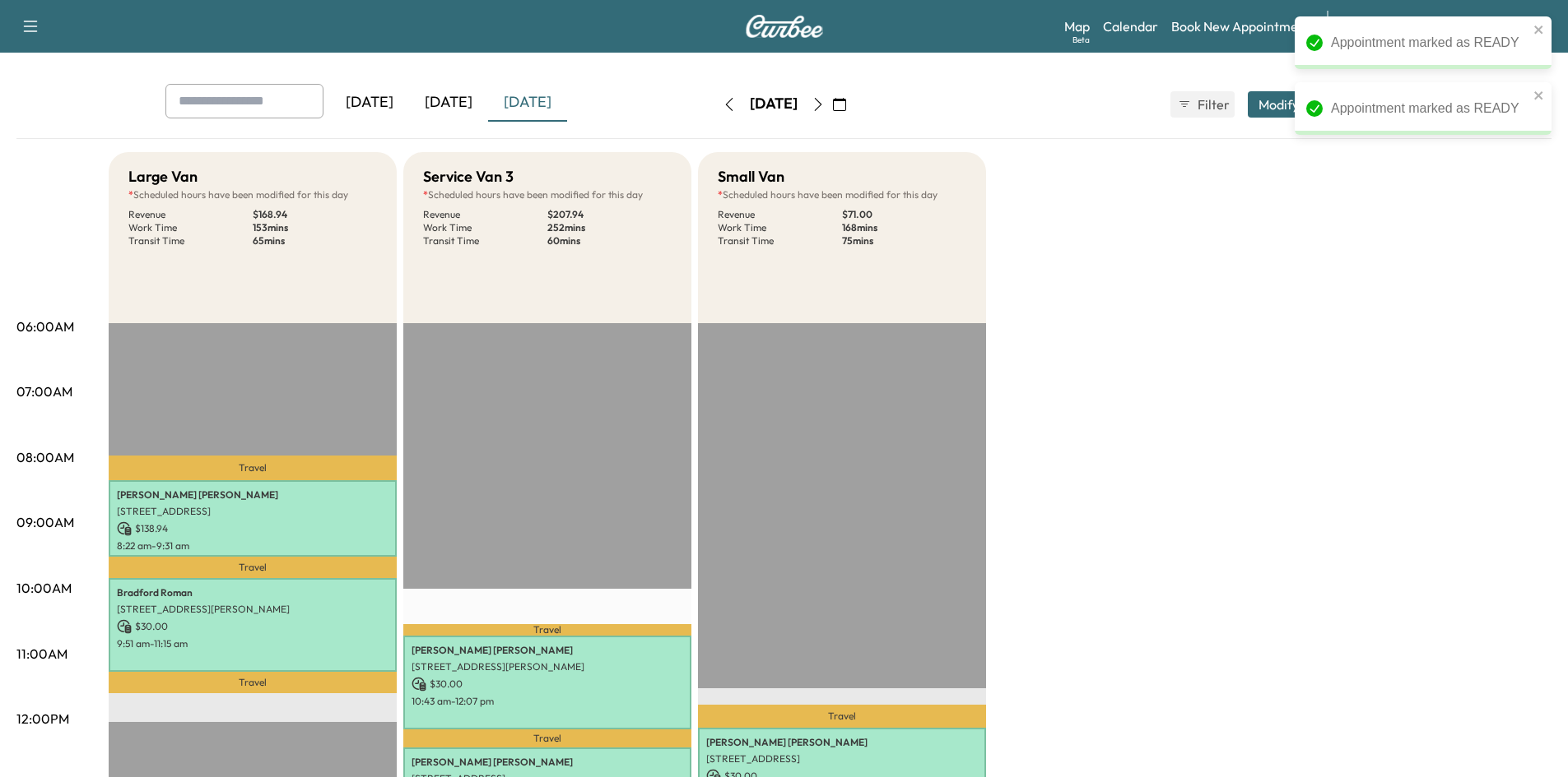
scroll to position [0, 0]
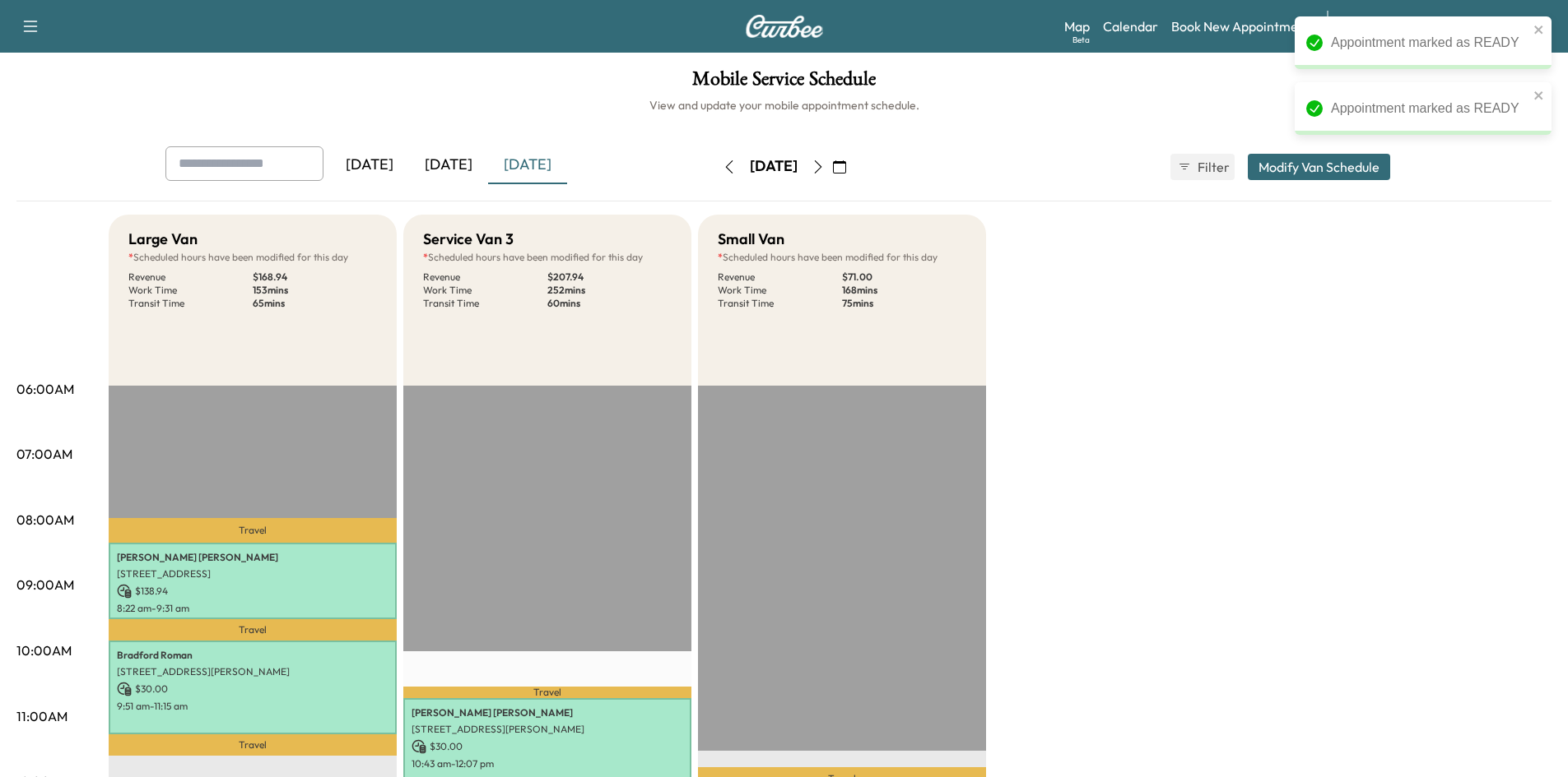
click at [458, 169] on div "[DATE]" at bounding box center [448, 166] width 79 height 38
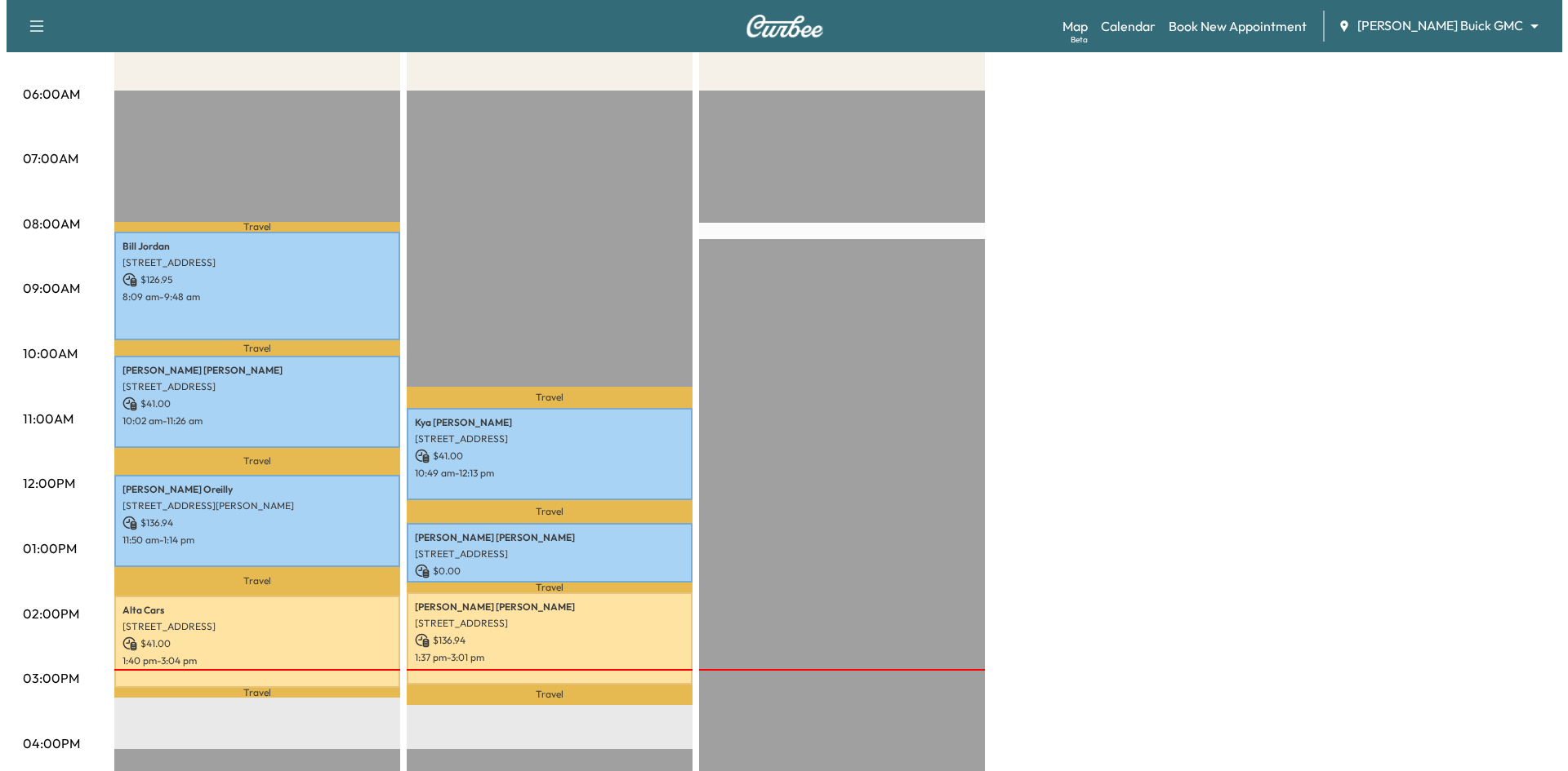
scroll to position [327, 0]
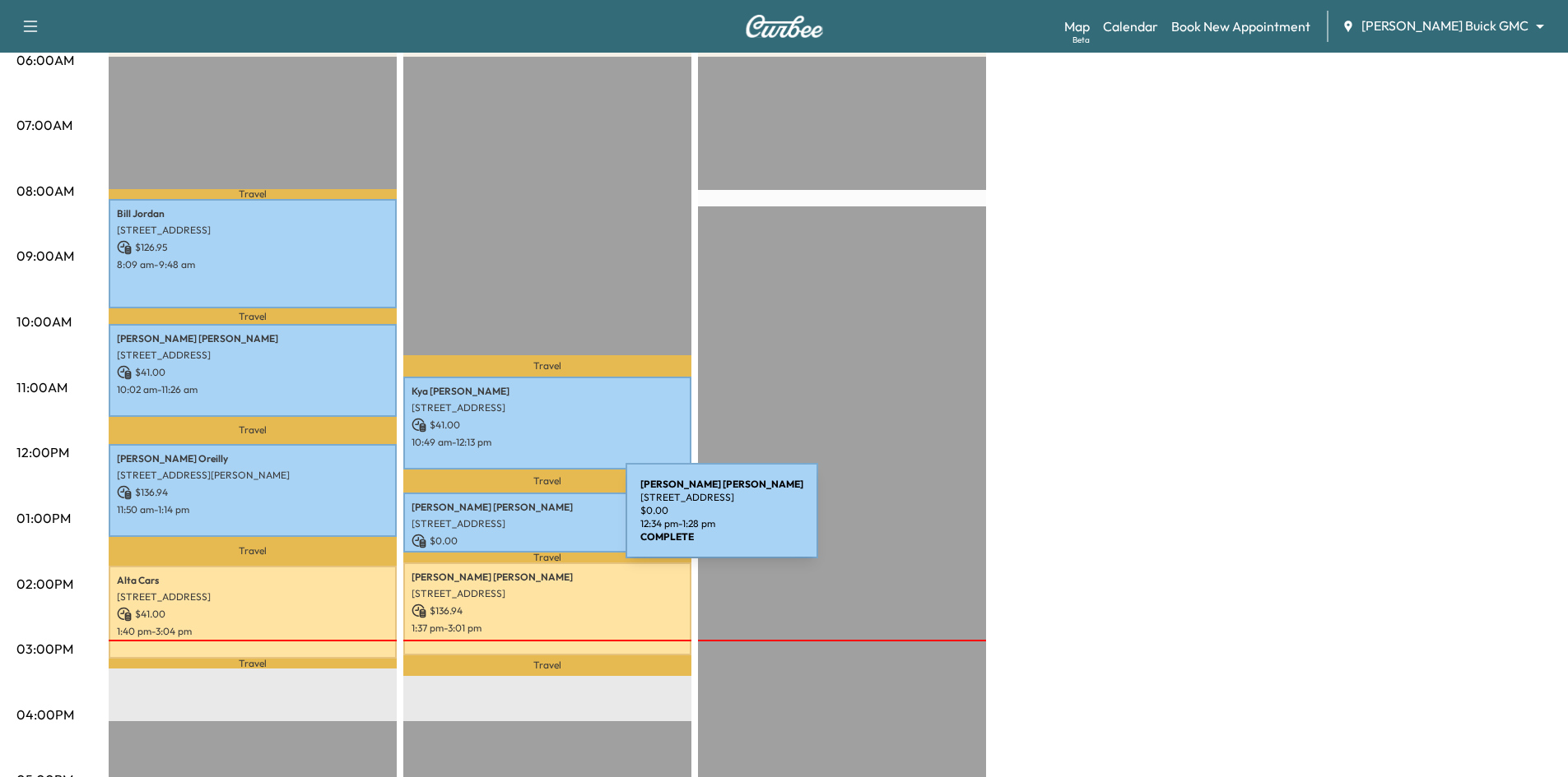
click at [502, 521] on p "[STREET_ADDRESS]" at bounding box center [547, 524] width 271 height 13
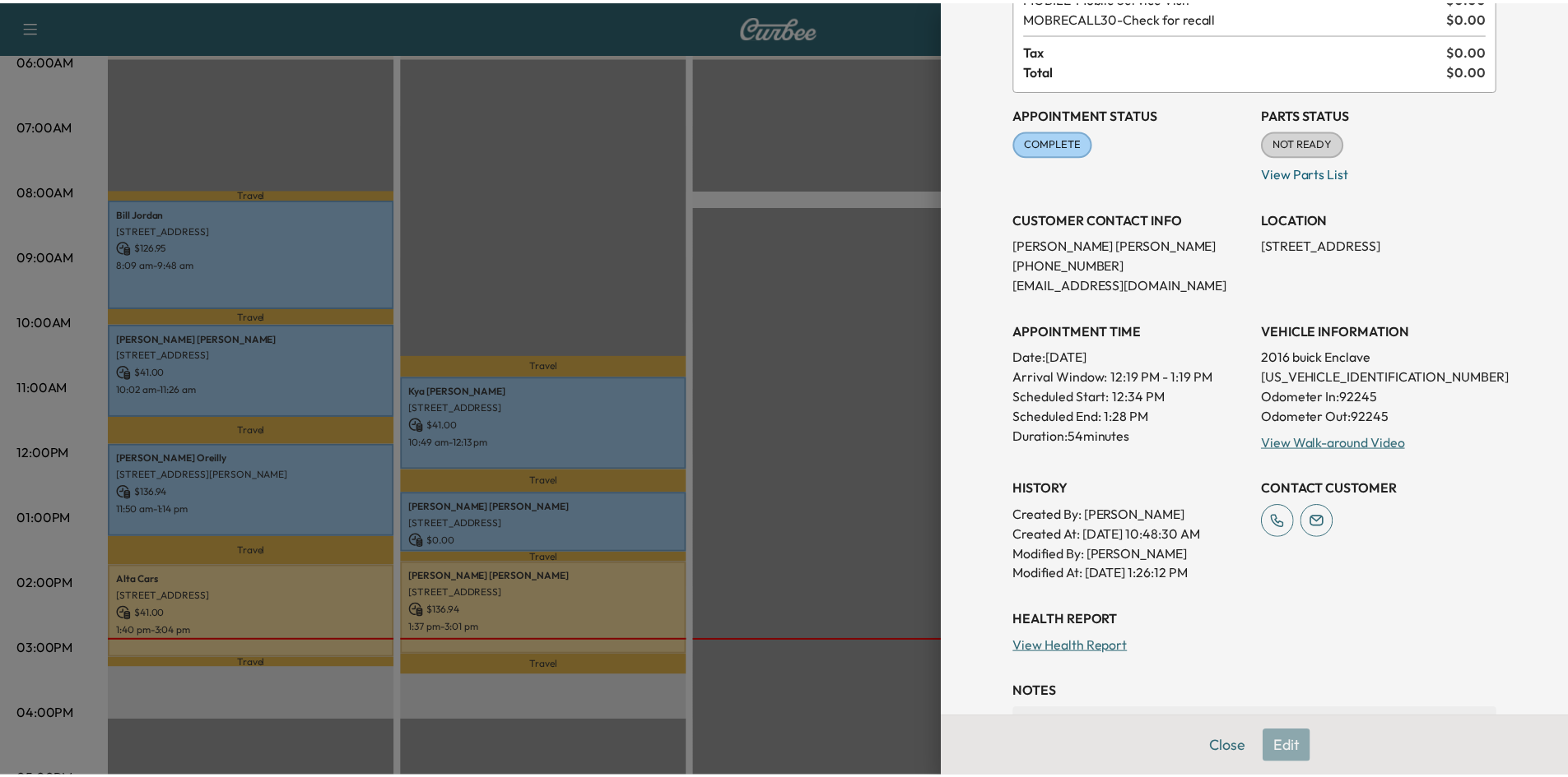
scroll to position [0, 0]
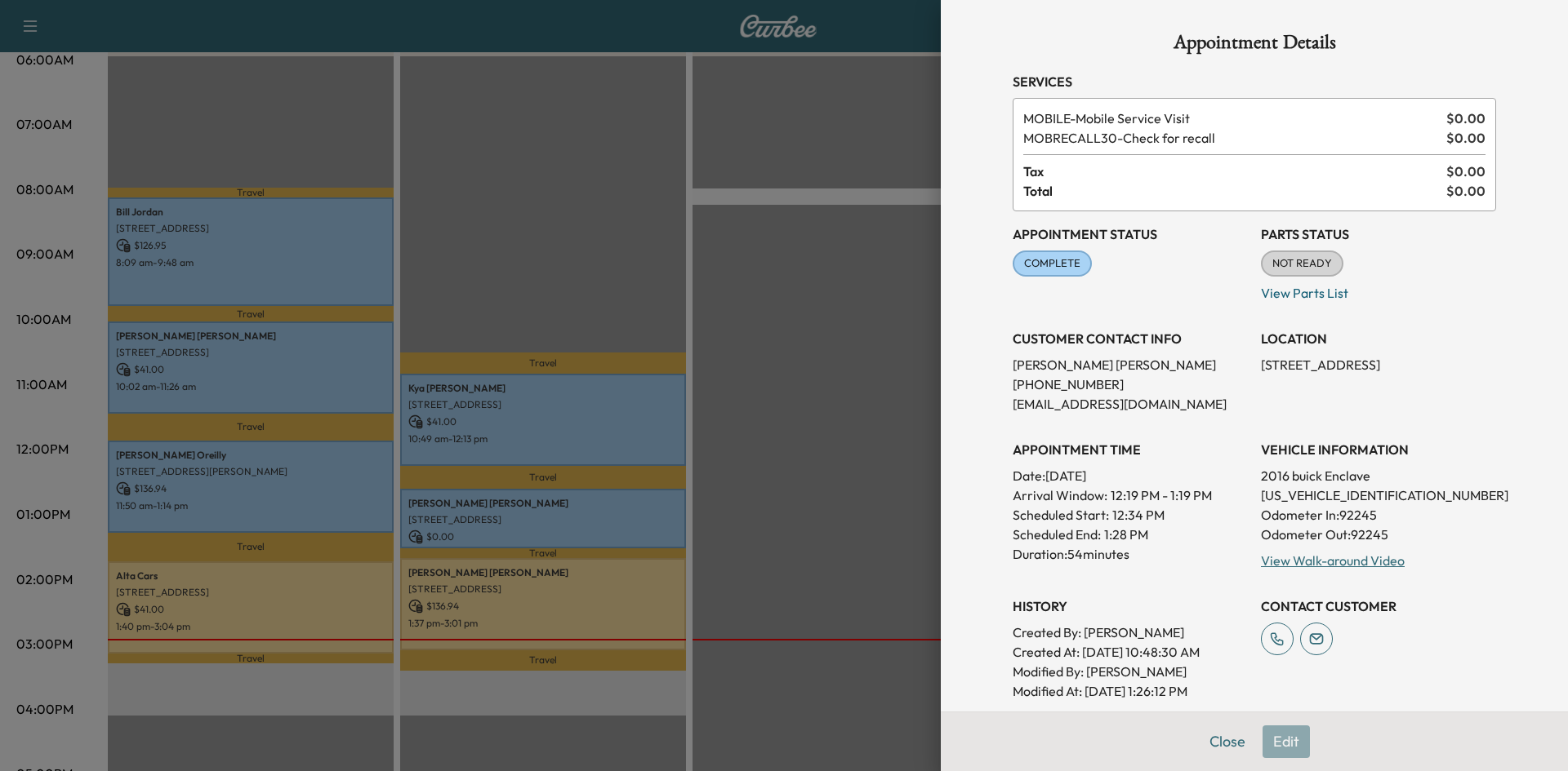
click at [587, 193] on div at bounding box center [784, 386] width 1568 height 771
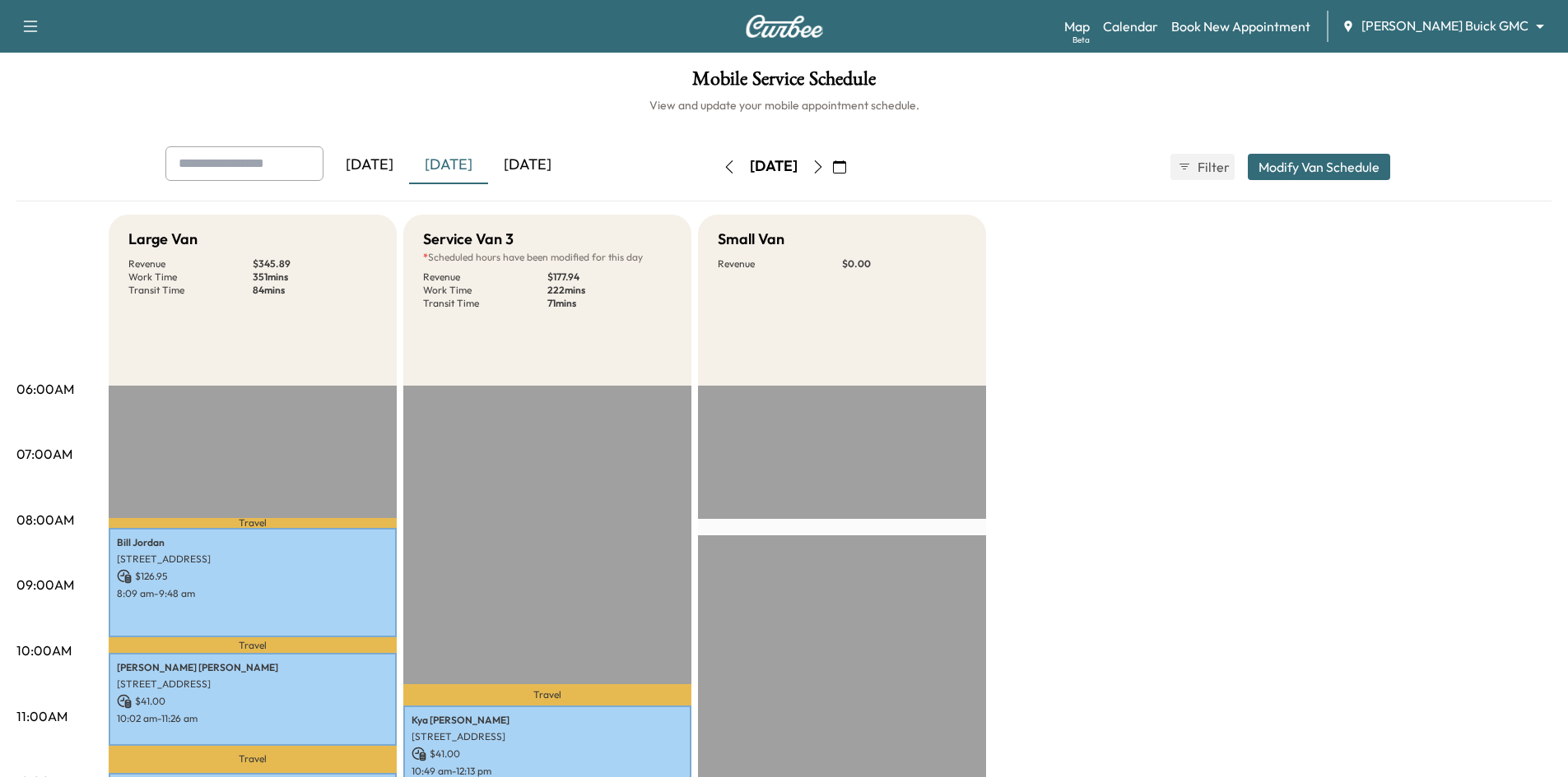
click at [549, 161] on div "[DATE]" at bounding box center [527, 166] width 79 height 38
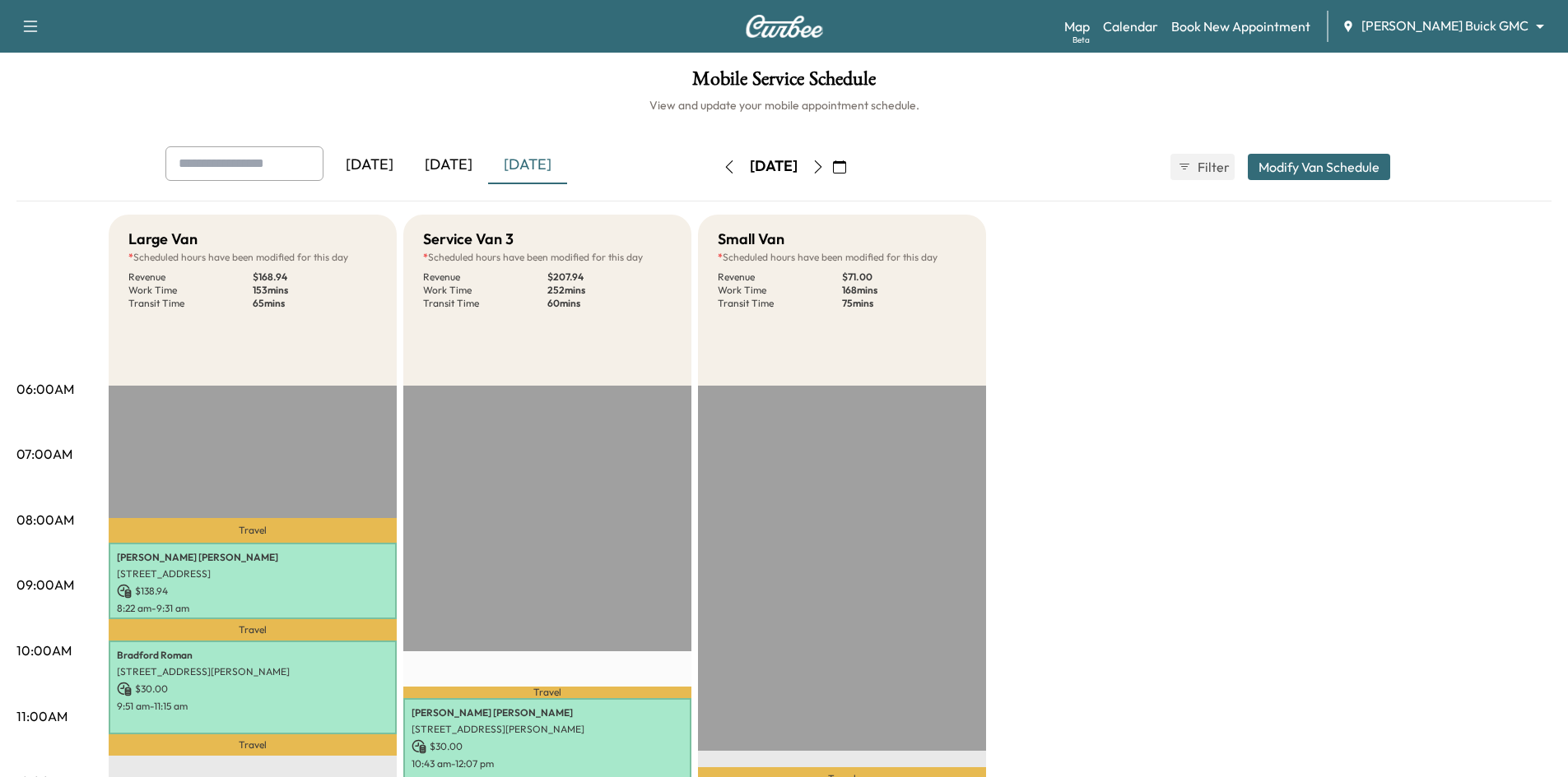
click at [466, 167] on div "[DATE]" at bounding box center [448, 166] width 79 height 38
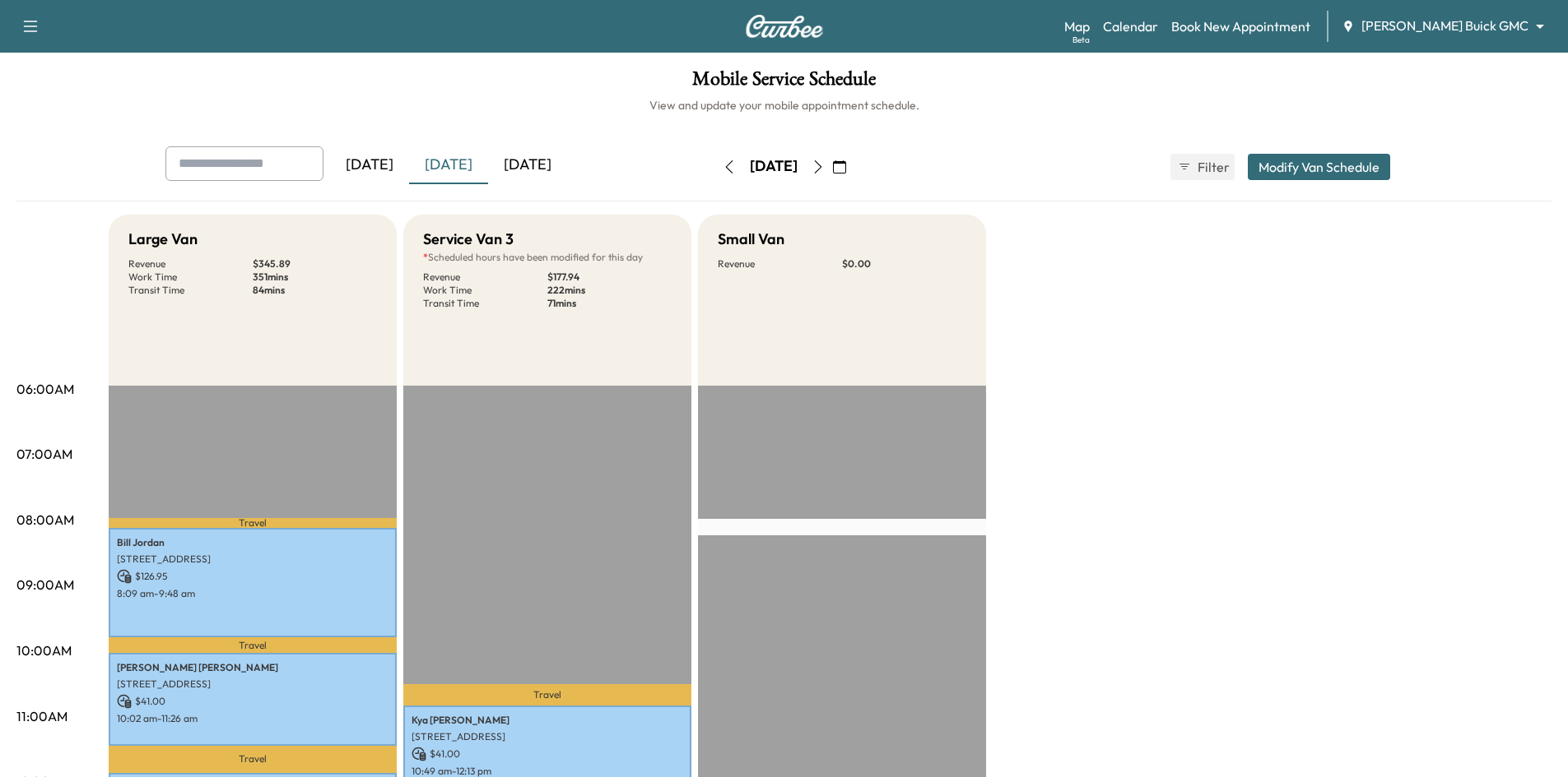
click at [554, 162] on div "[DATE]" at bounding box center [527, 166] width 79 height 38
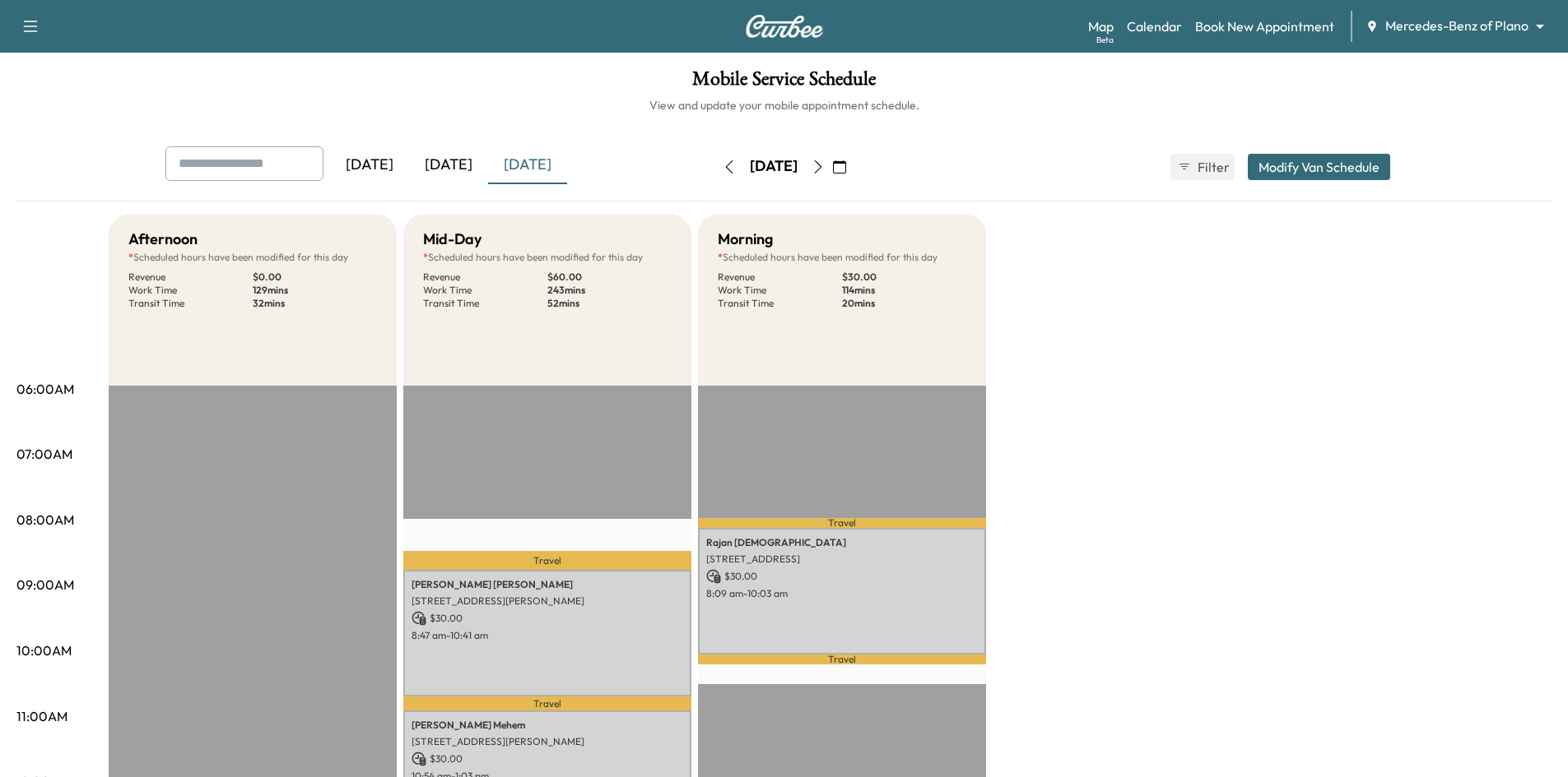
click at [469, 161] on div "[DATE]" at bounding box center [448, 166] width 79 height 38
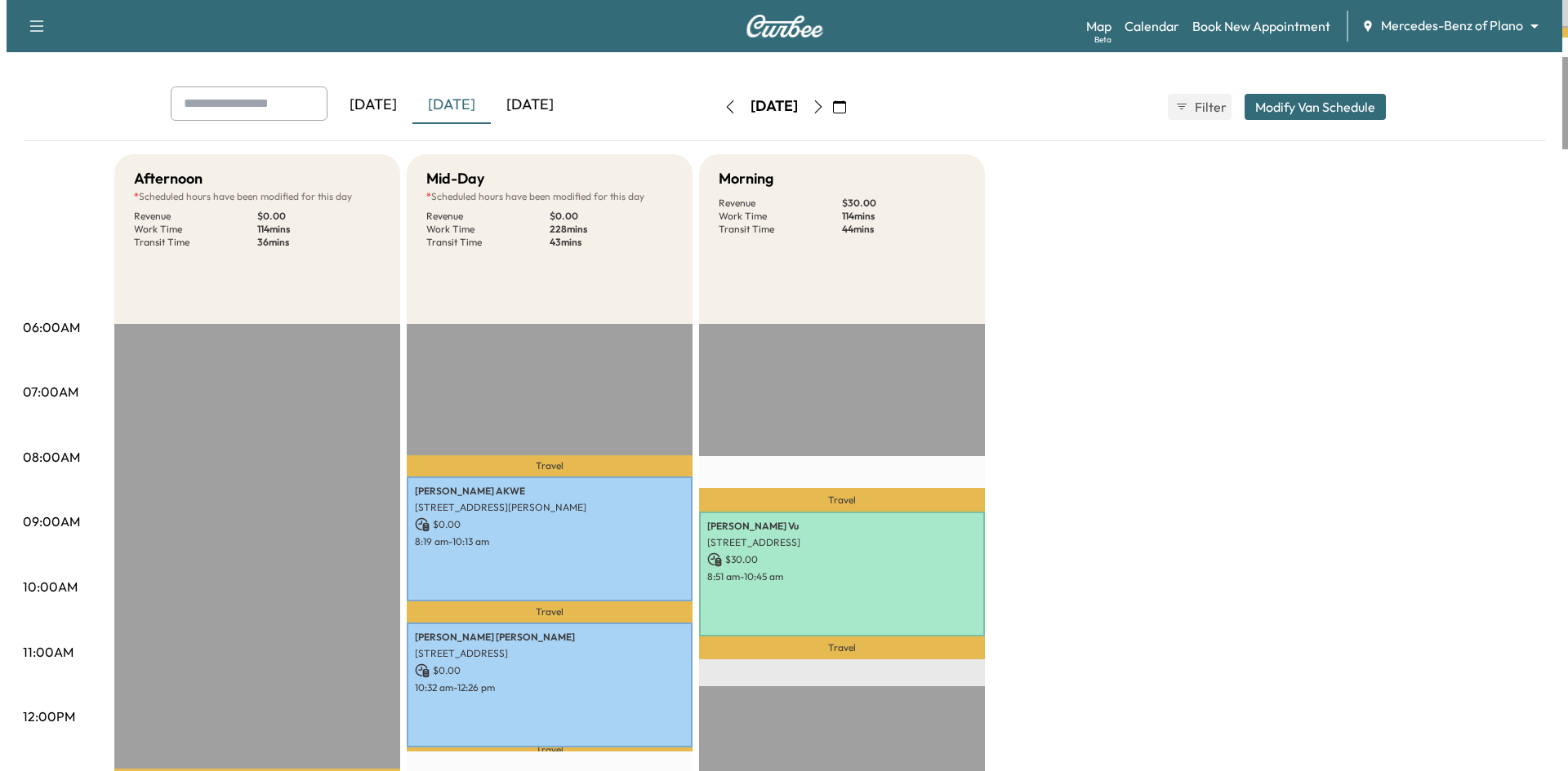
scroll to position [245, 0]
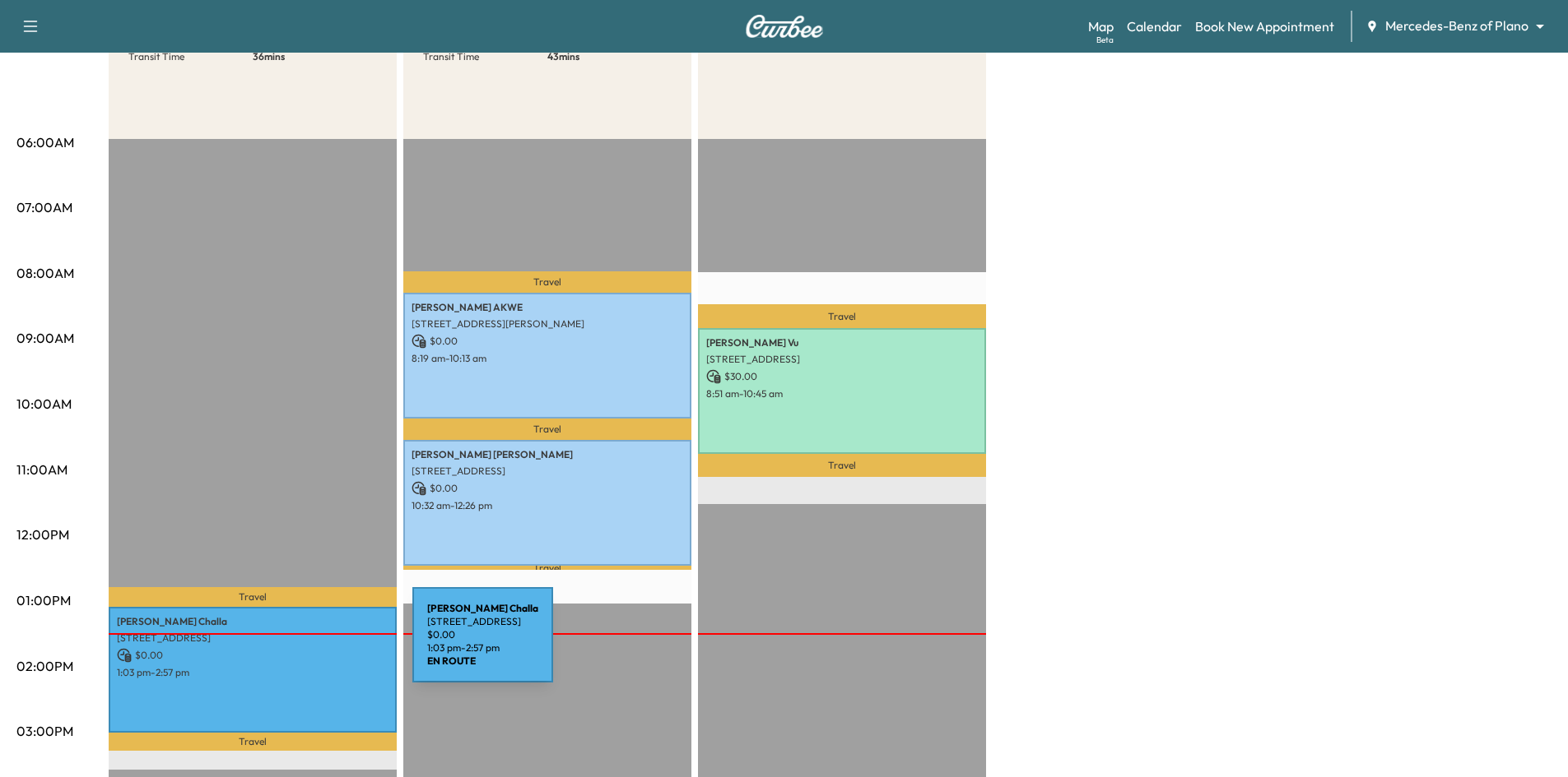
click at [290, 648] on p "$ 0.00" at bounding box center [252, 656] width 271 height 15
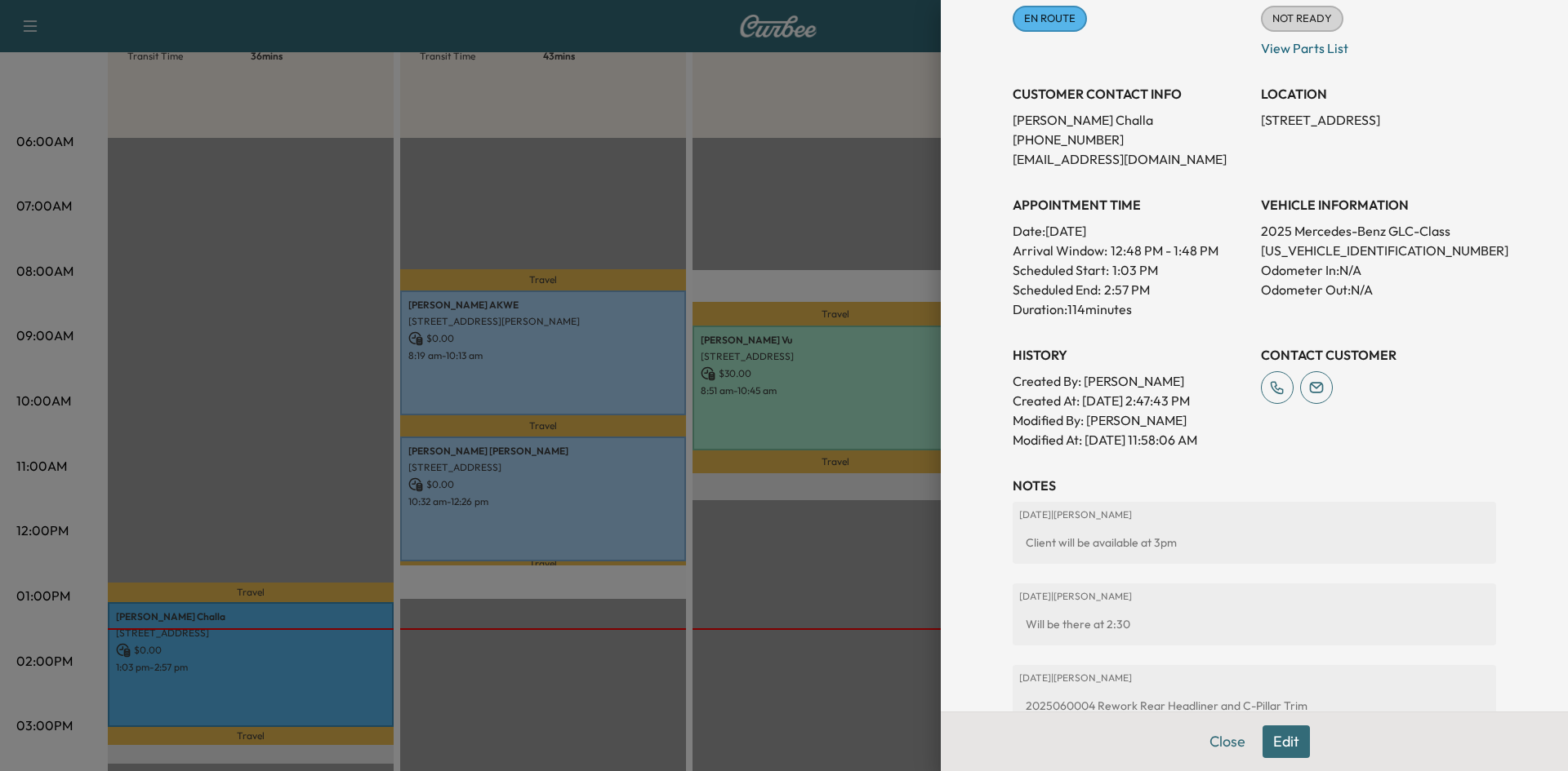
click at [534, 719] on div at bounding box center [784, 386] width 1568 height 771
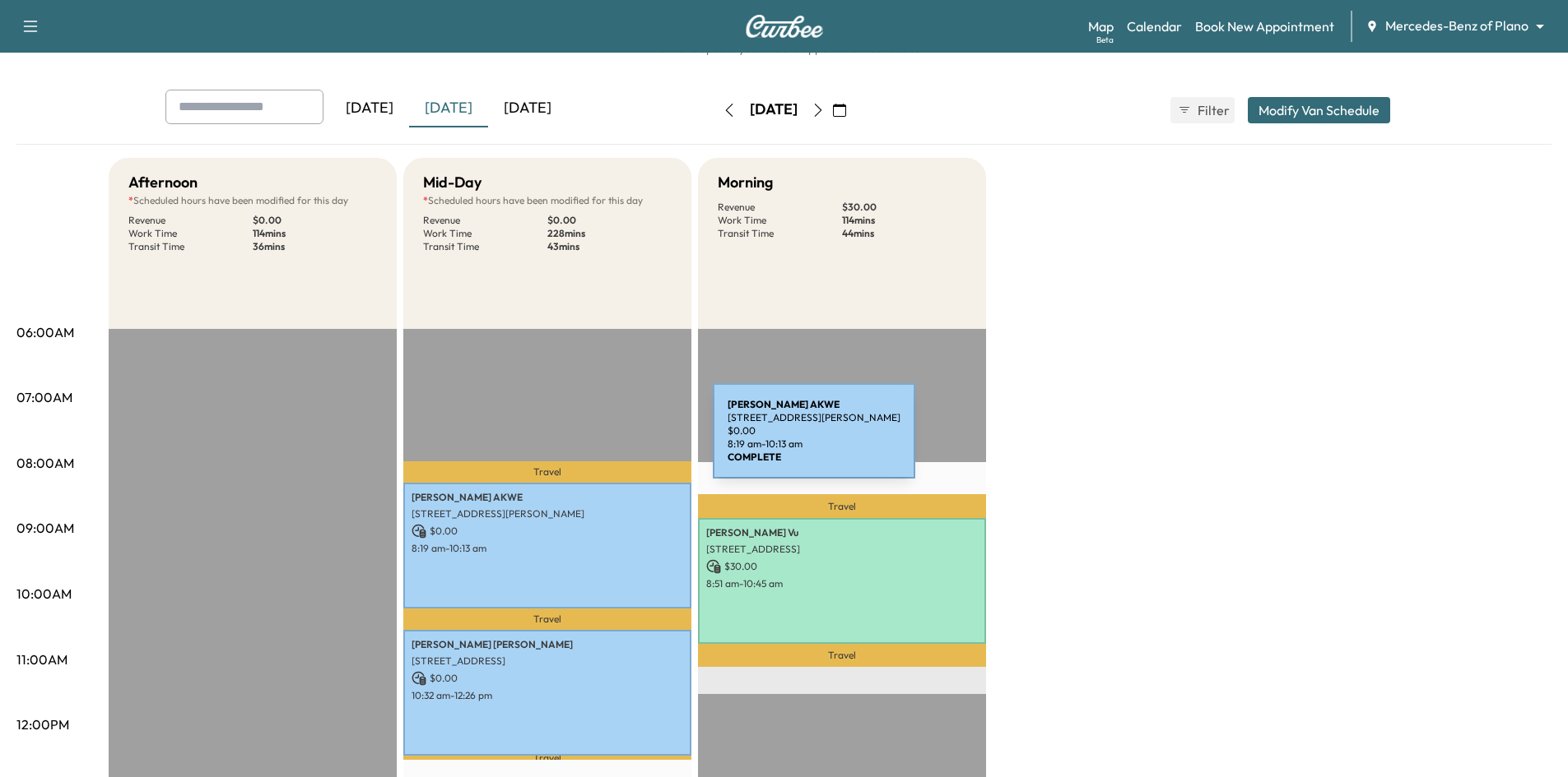
scroll to position [0, 0]
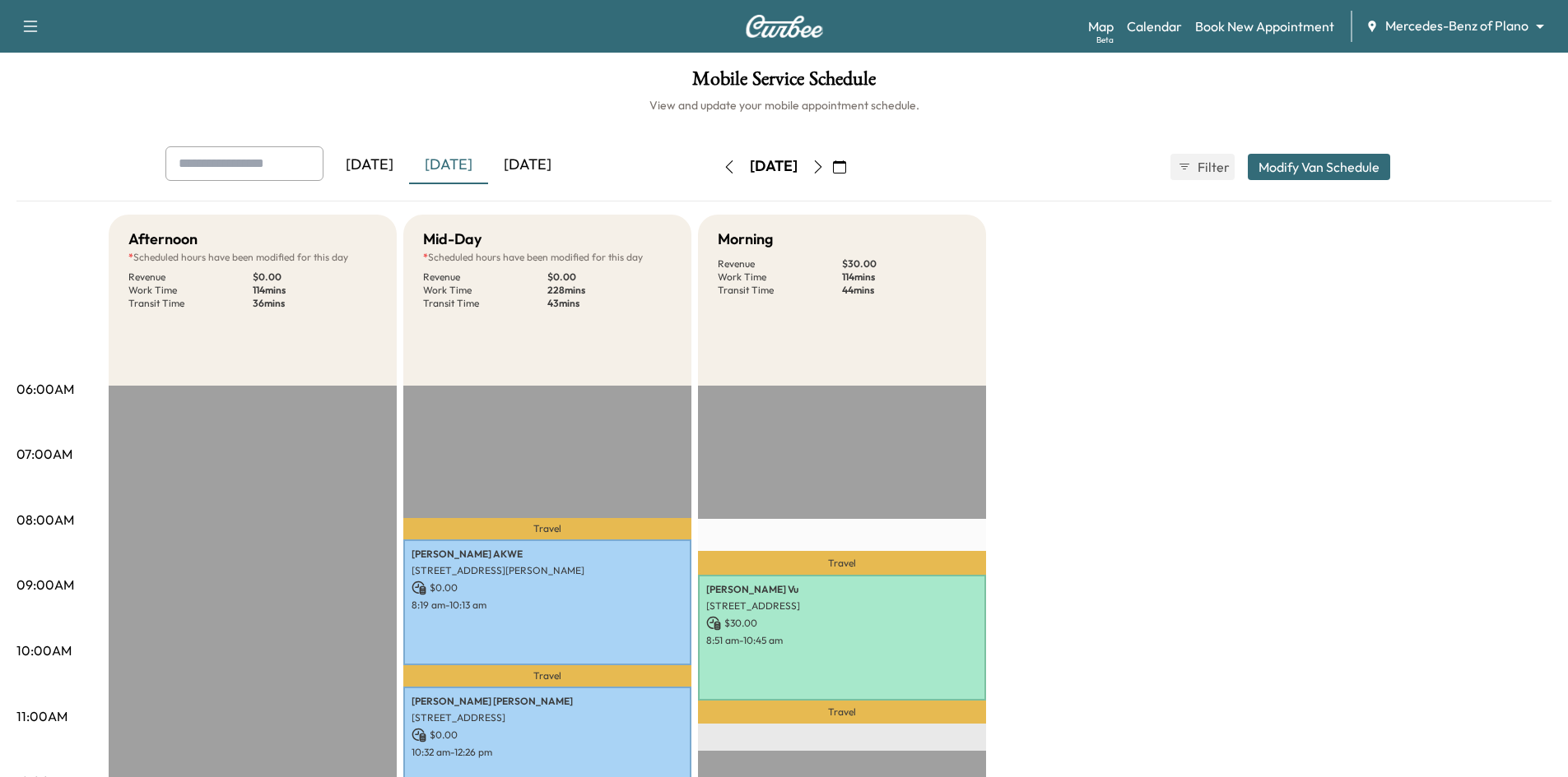
click at [546, 161] on div "[DATE]" at bounding box center [527, 166] width 79 height 38
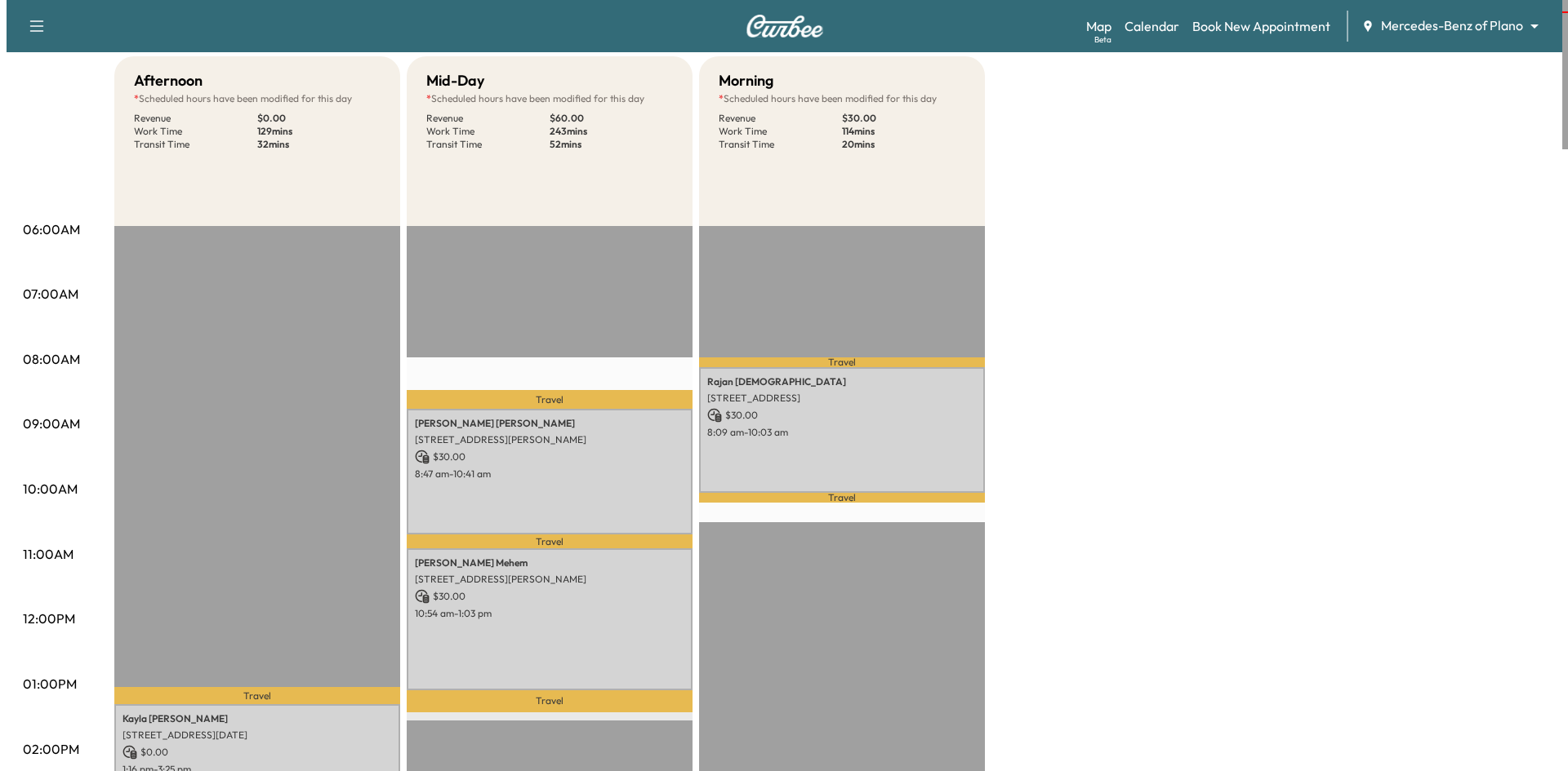
scroll to position [327, 0]
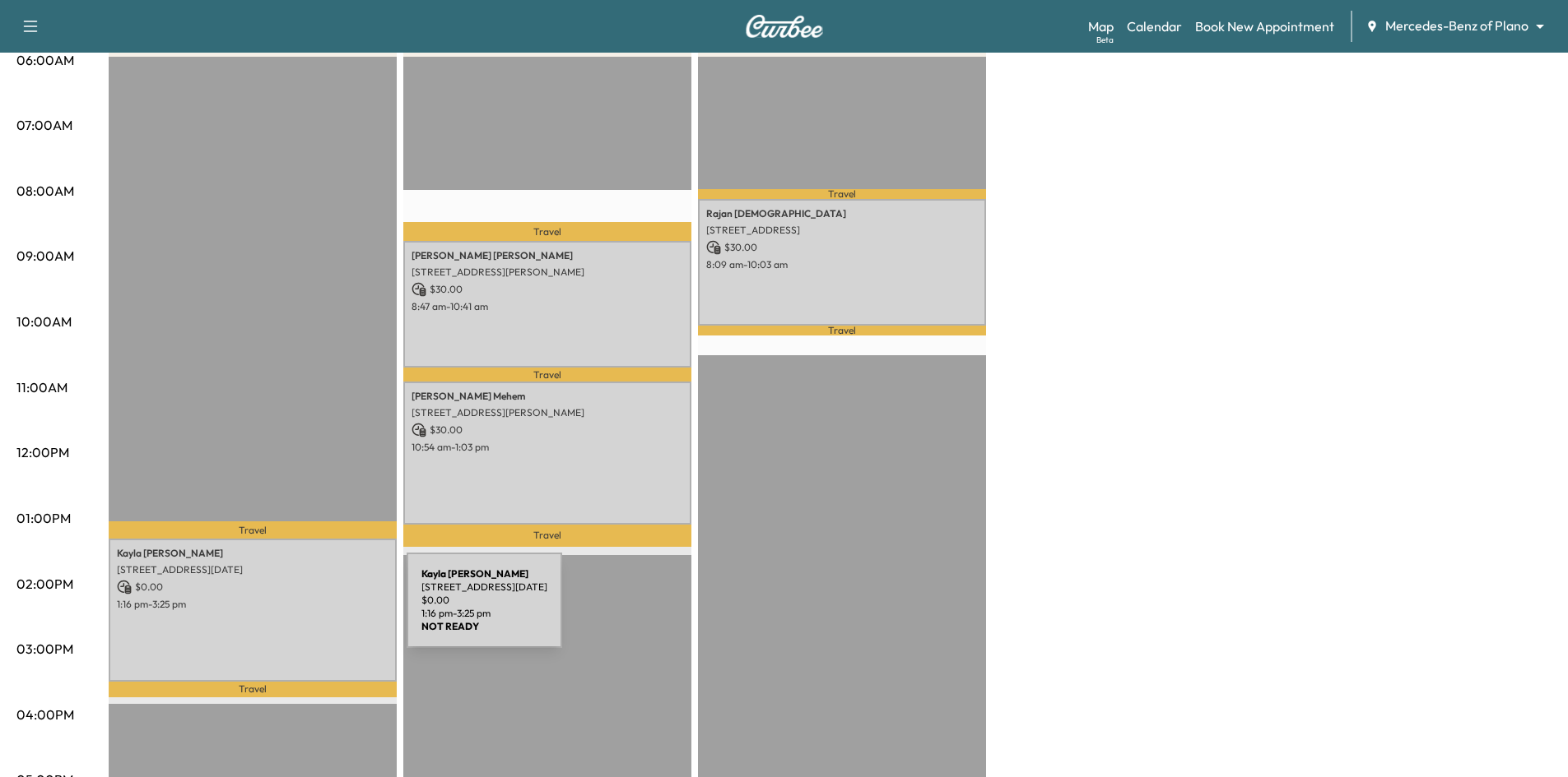
click at [283, 610] on div "Kayla Evans 13100 Noel Road, Apt 563, Dallas, TX 75240, US $ 0.00 1:16 pm - 3:2…" at bounding box center [252, 610] width 288 height 143
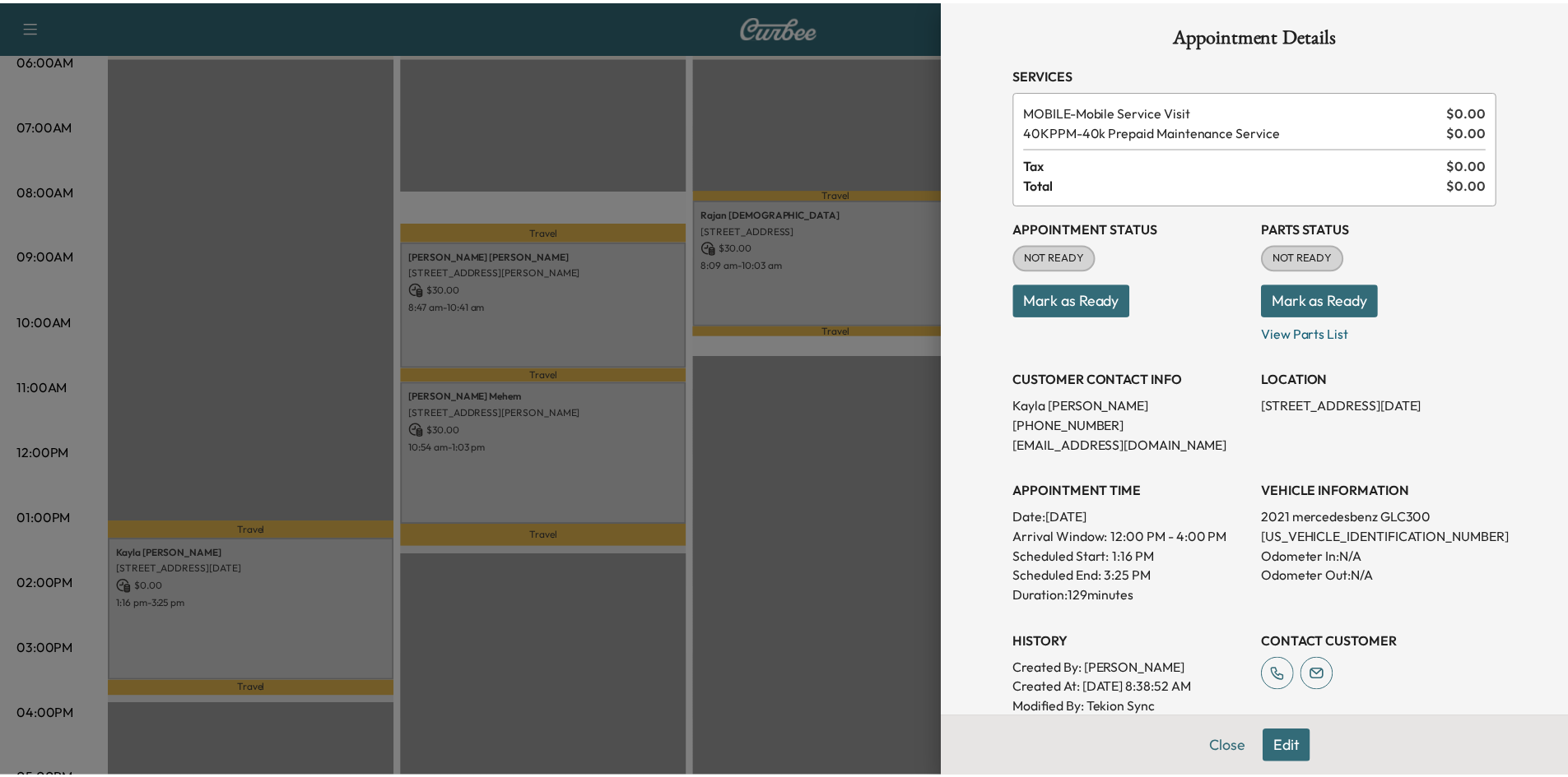
scroll to position [0, 0]
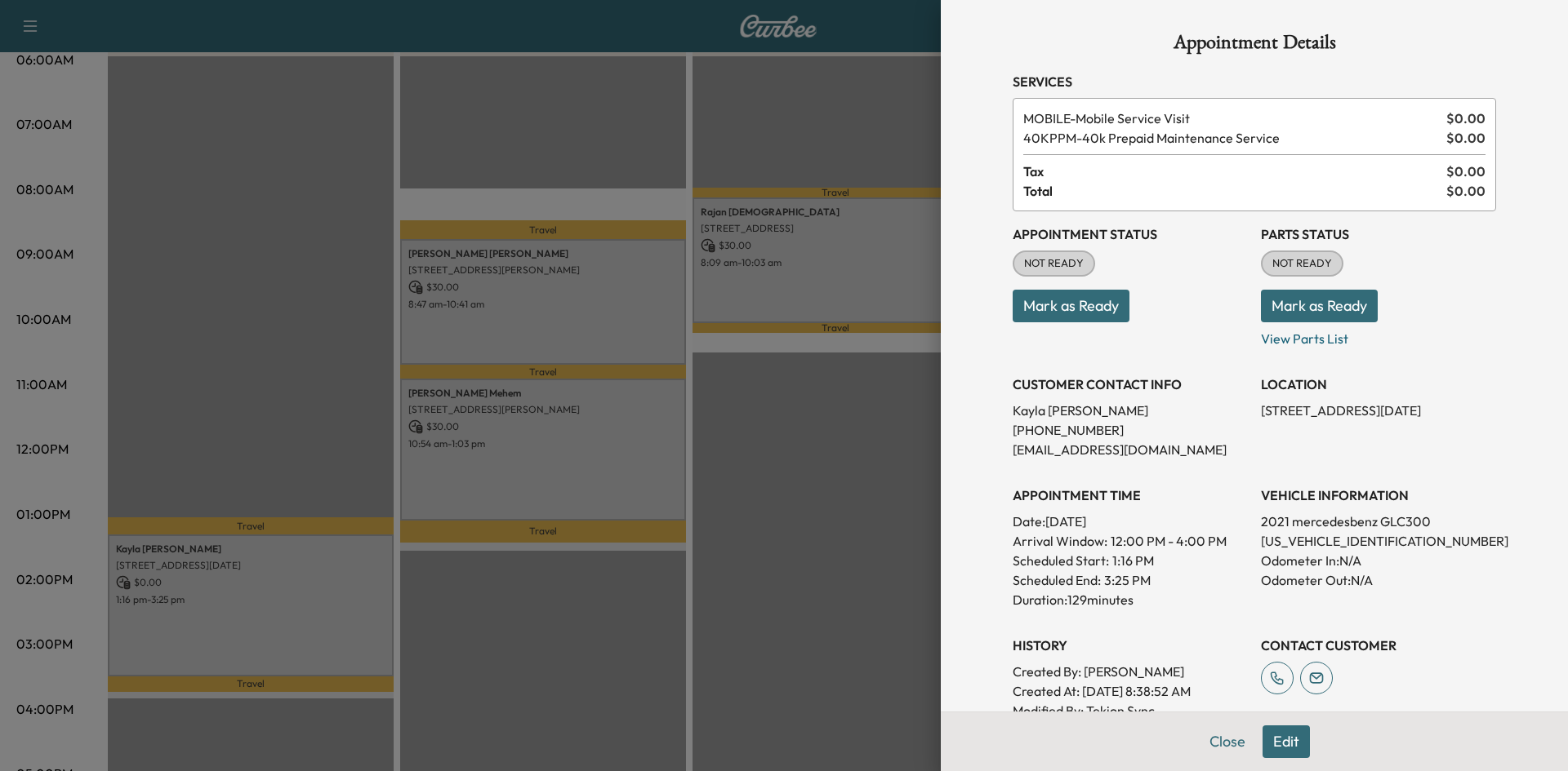
click at [1289, 540] on p "W1N0G8DB8MF898073" at bounding box center [1378, 540] width 235 height 20
copy p "W1N0G8DB8MF898073"
click at [809, 470] on div at bounding box center [784, 386] width 1568 height 771
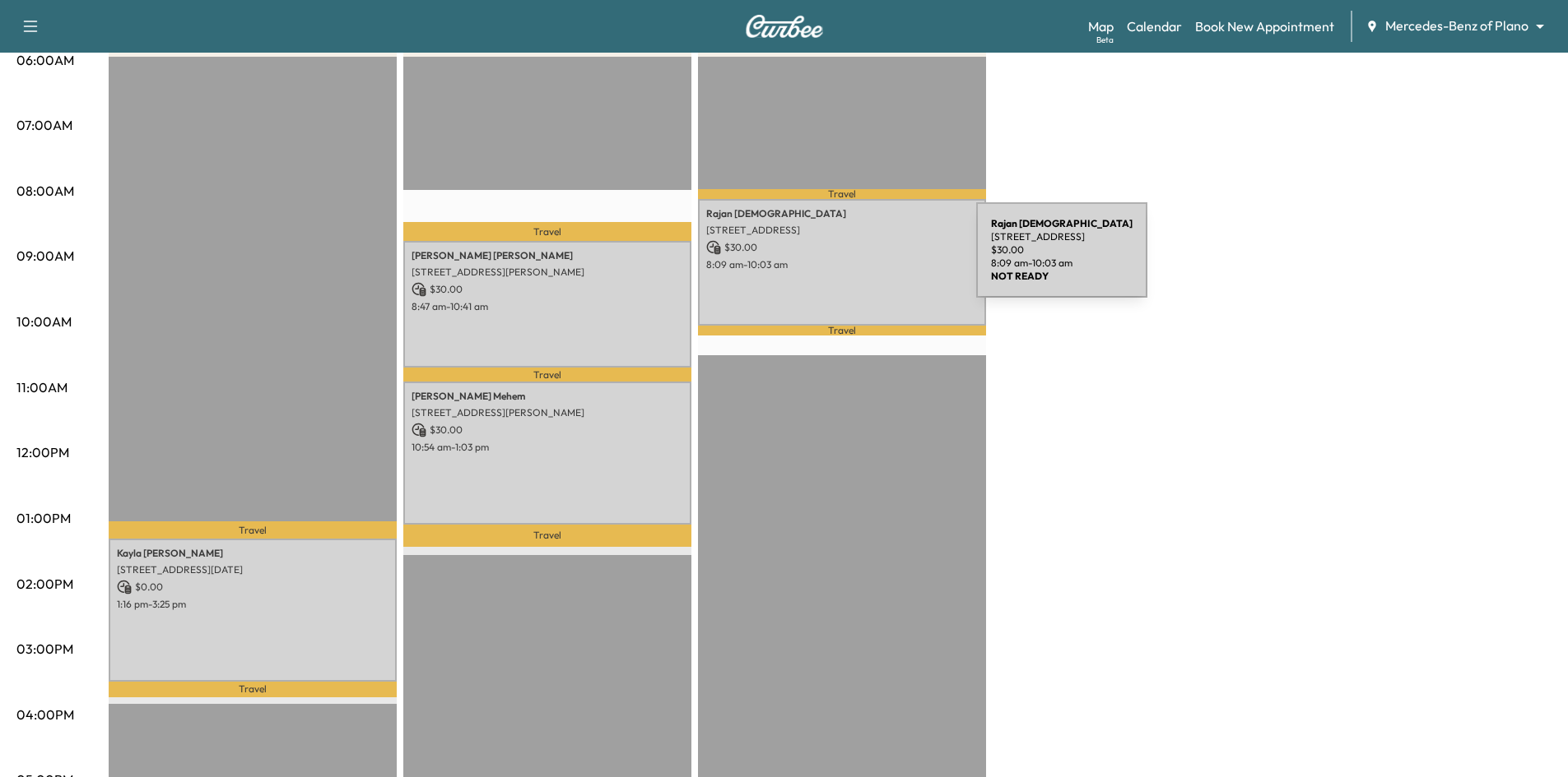
click at [853, 260] on p "8:09 am - 10:03 am" at bounding box center [841, 265] width 271 height 13
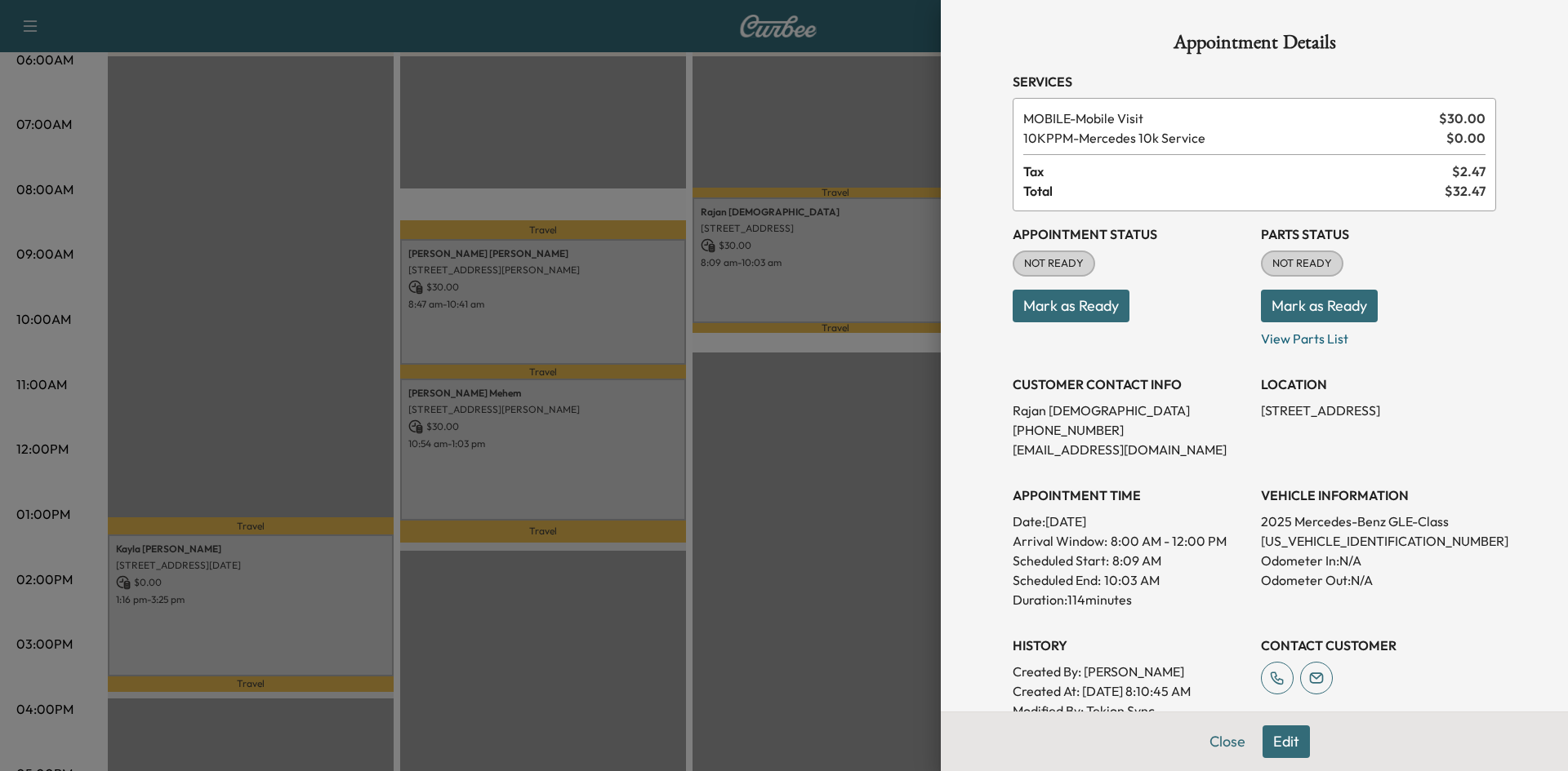
click at [1098, 305] on button "Mark as Ready" at bounding box center [1071, 306] width 117 height 33
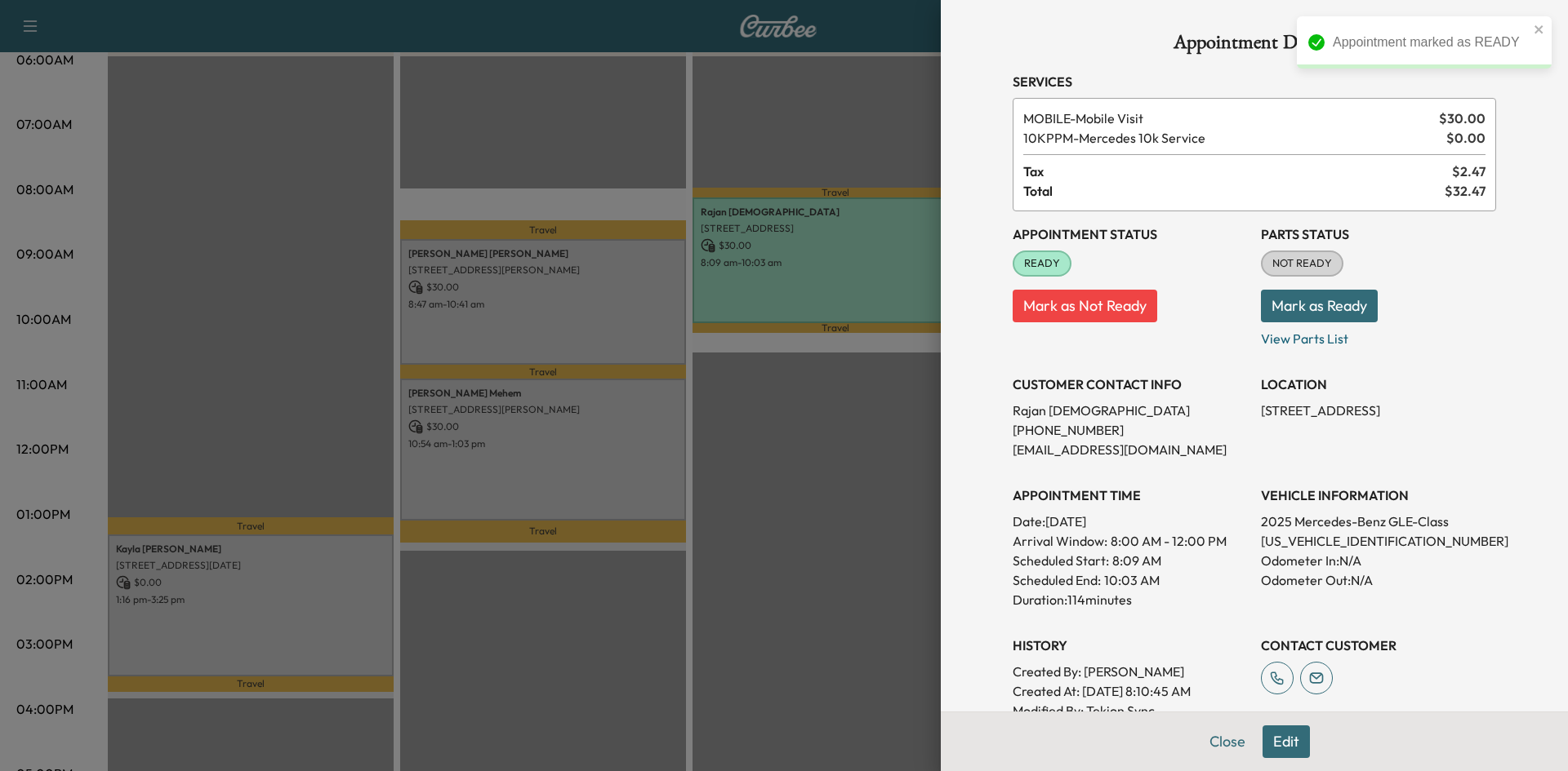
drag, startPoint x: 777, startPoint y: 472, endPoint x: 548, endPoint y: 343, distance: 262.8
click at [776, 472] on div at bounding box center [784, 386] width 1568 height 771
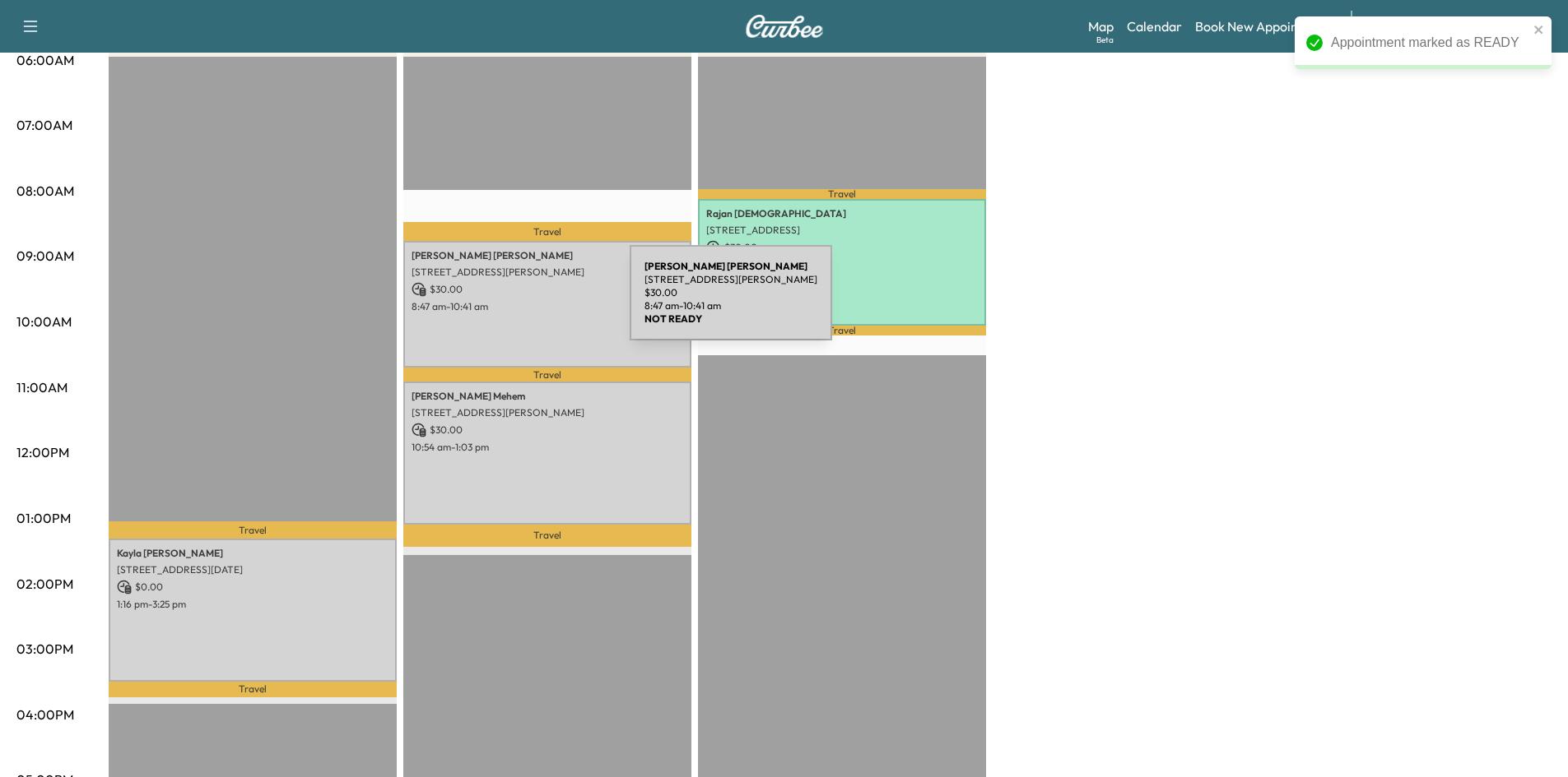
click at [506, 303] on p "8:47 am - 10:41 am" at bounding box center [547, 307] width 271 height 13
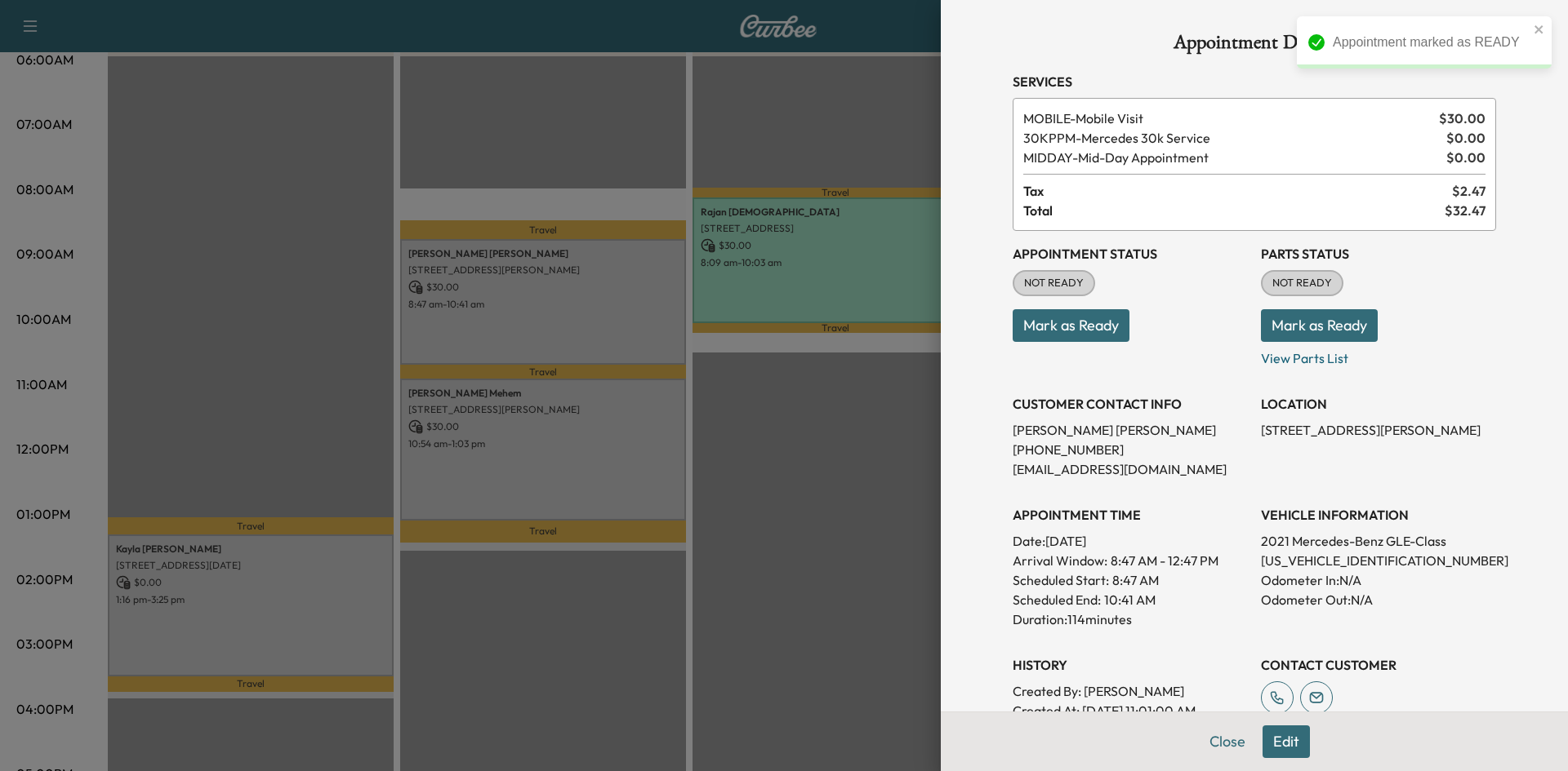
drag, startPoint x: 1070, startPoint y: 330, endPoint x: 904, endPoint y: 405, distance: 182.2
click at [1070, 332] on button "Mark as Ready" at bounding box center [1071, 325] width 117 height 33
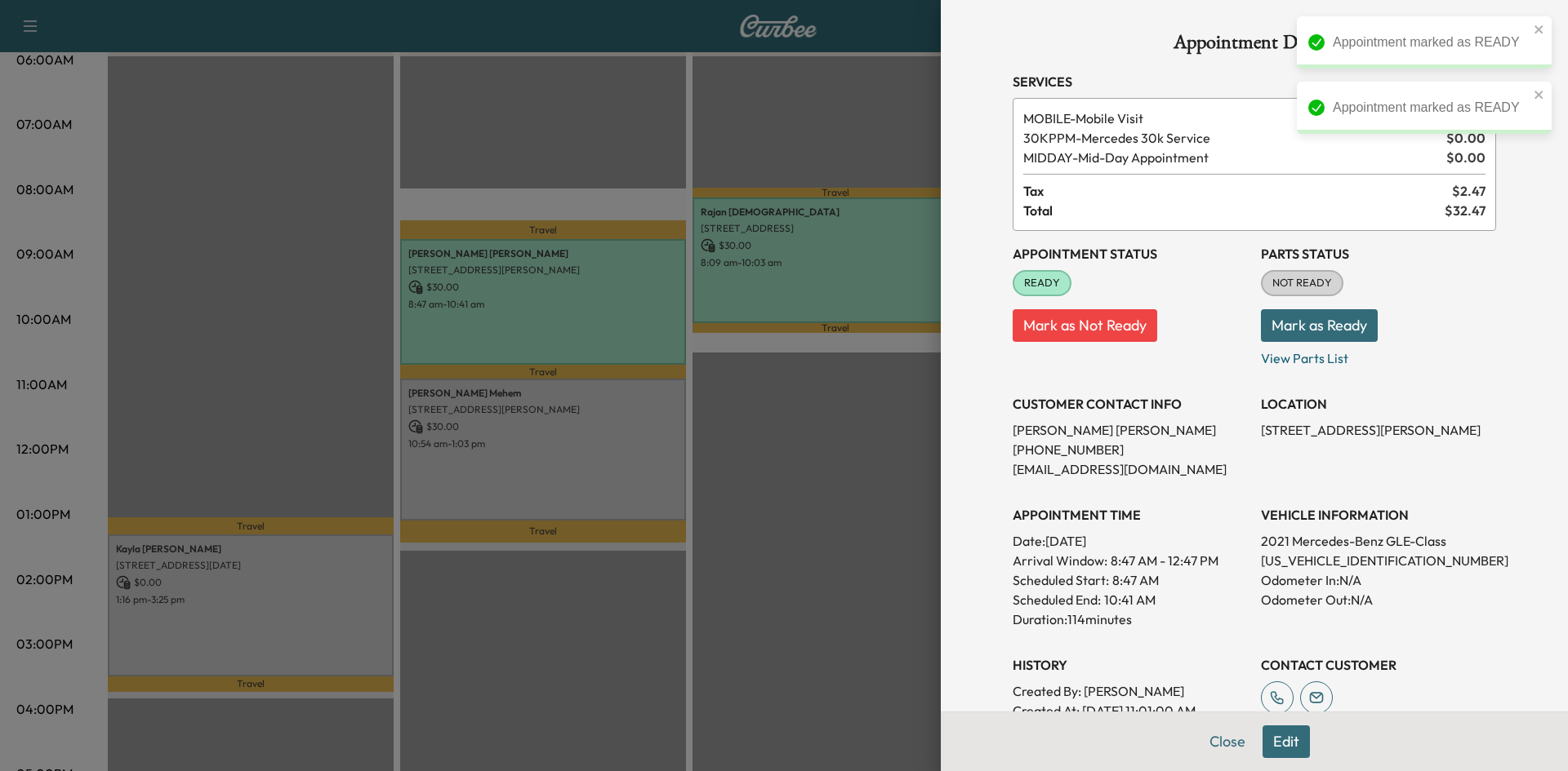
drag, startPoint x: 825, startPoint y: 543, endPoint x: 624, endPoint y: 505, distance: 204.6
click at [823, 544] on div at bounding box center [784, 386] width 1568 height 771
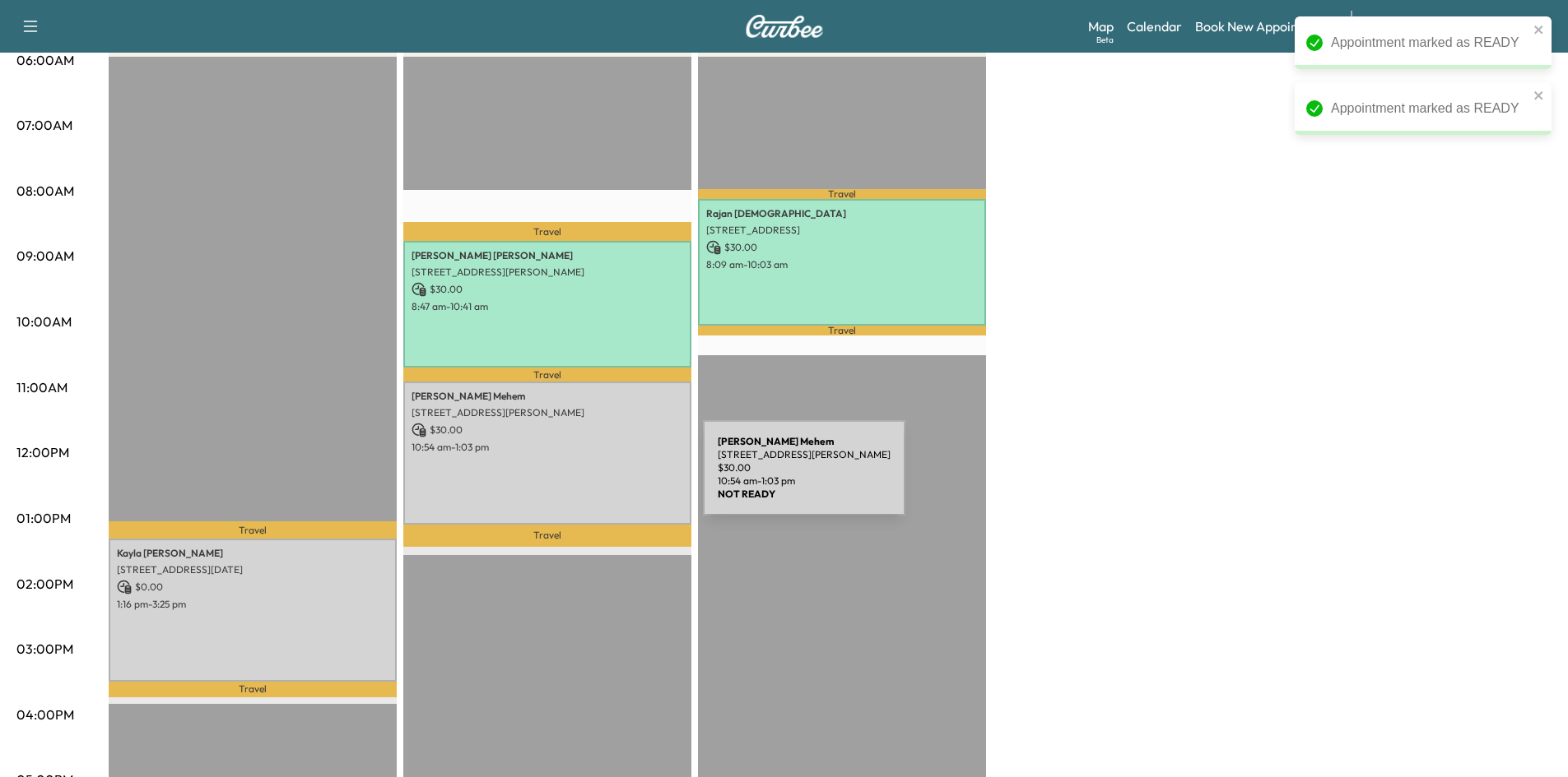
click at [575, 472] on div "Amanda Mehem 3712 Landsdowne Dr, McKinney, TX 75072, USA $ 30.00 10:54 am - 1:0…" at bounding box center [547, 453] width 288 height 143
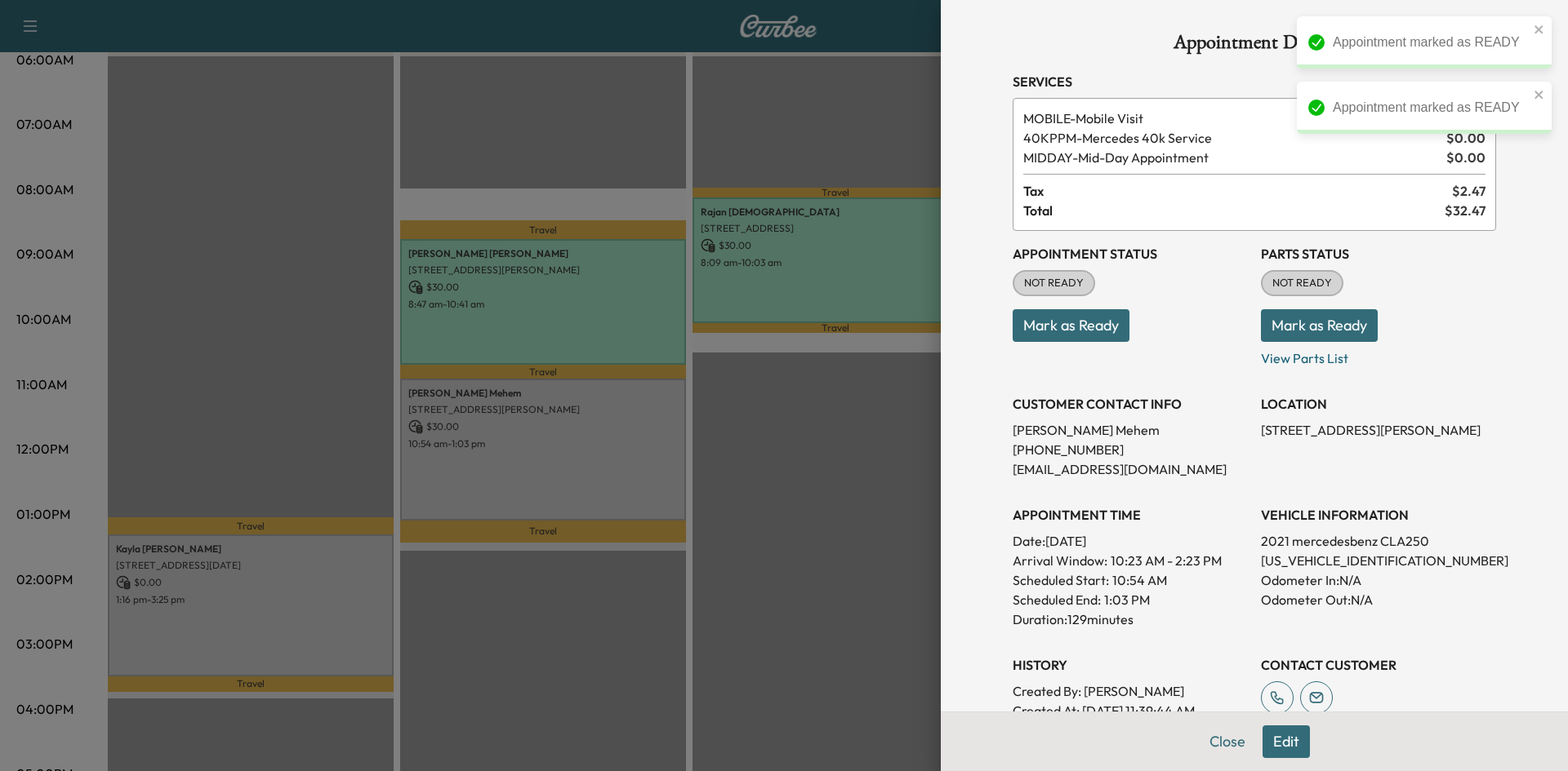
drag, startPoint x: 1045, startPoint y: 325, endPoint x: 1000, endPoint y: 345, distance: 49.2
click at [1042, 327] on button "Mark as Ready" at bounding box center [1071, 325] width 117 height 33
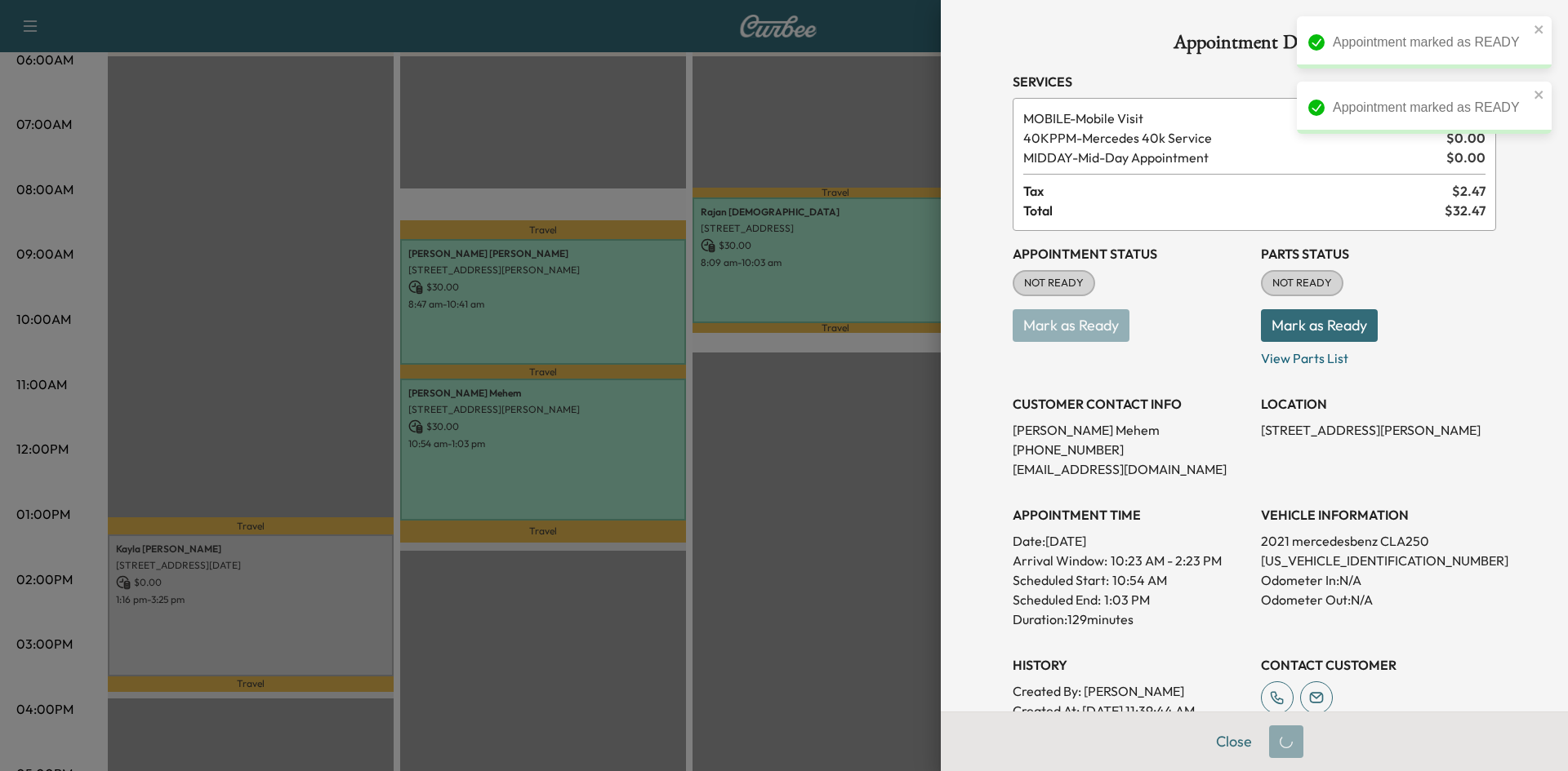
click at [736, 591] on div at bounding box center [784, 386] width 1568 height 771
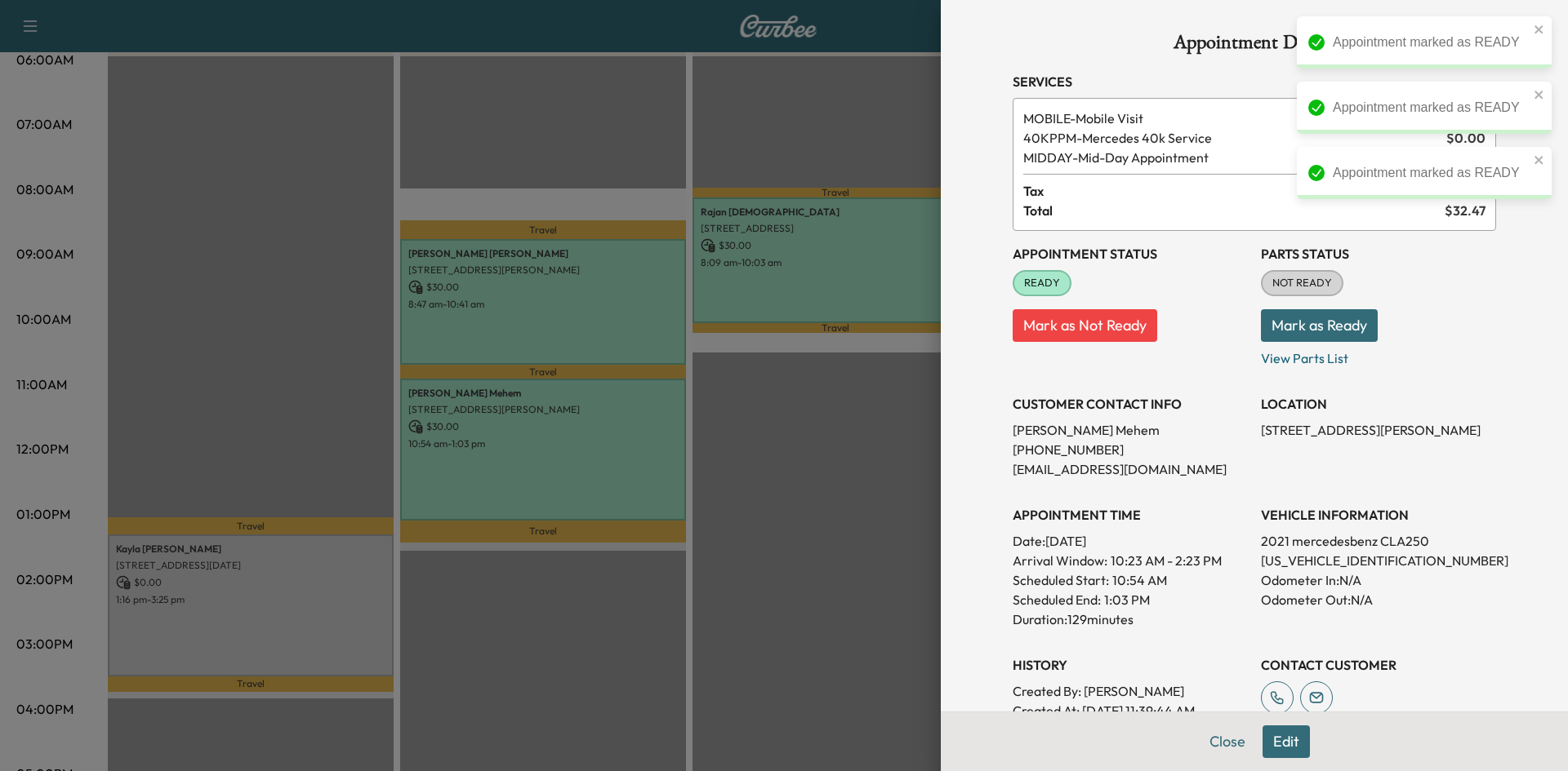
click at [249, 614] on div at bounding box center [784, 386] width 1568 height 771
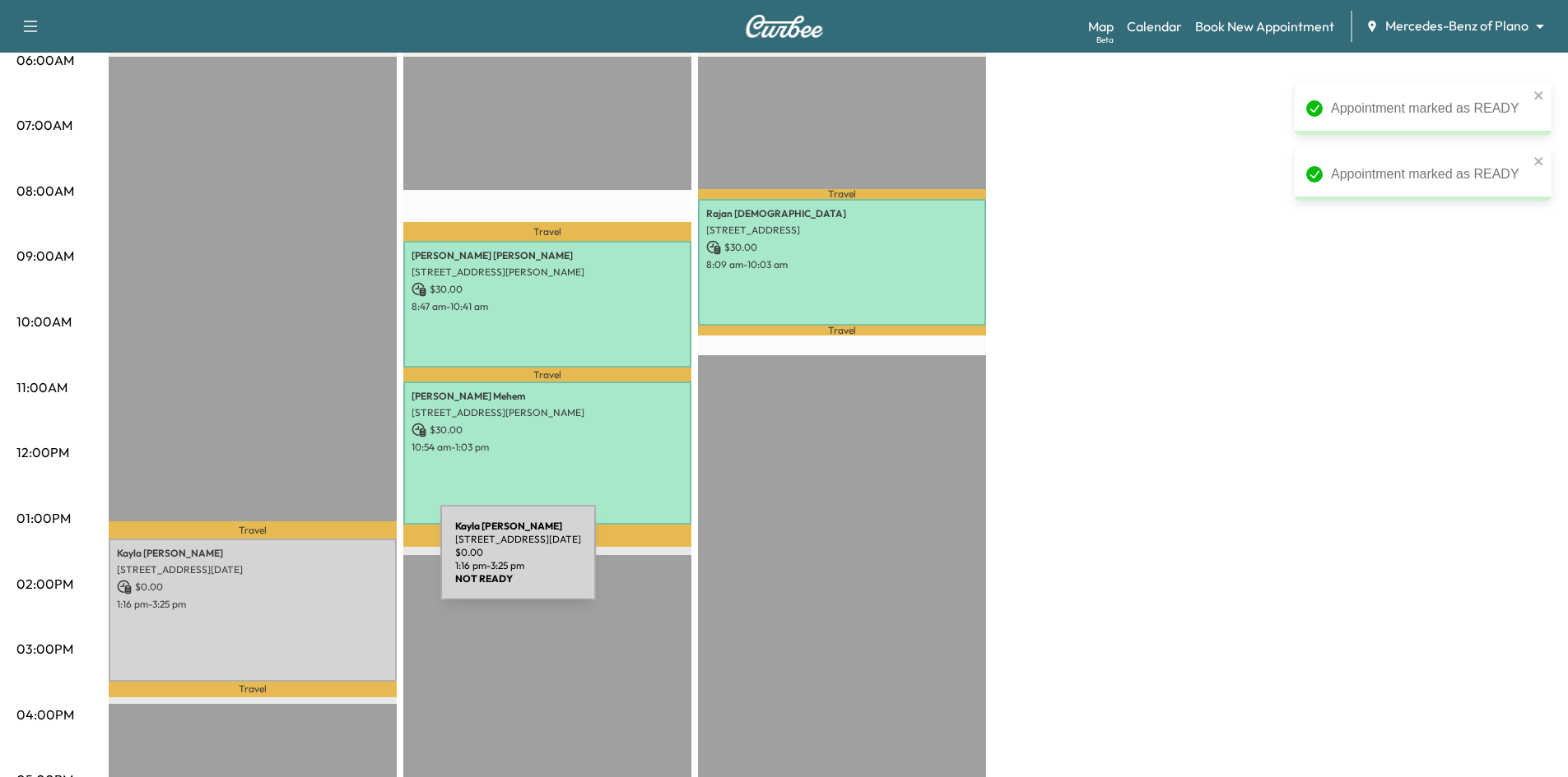
click at [321, 564] on p "13100 Noel Road, Apt 563, Dallas, TX 75240, US" at bounding box center [252, 570] width 271 height 13
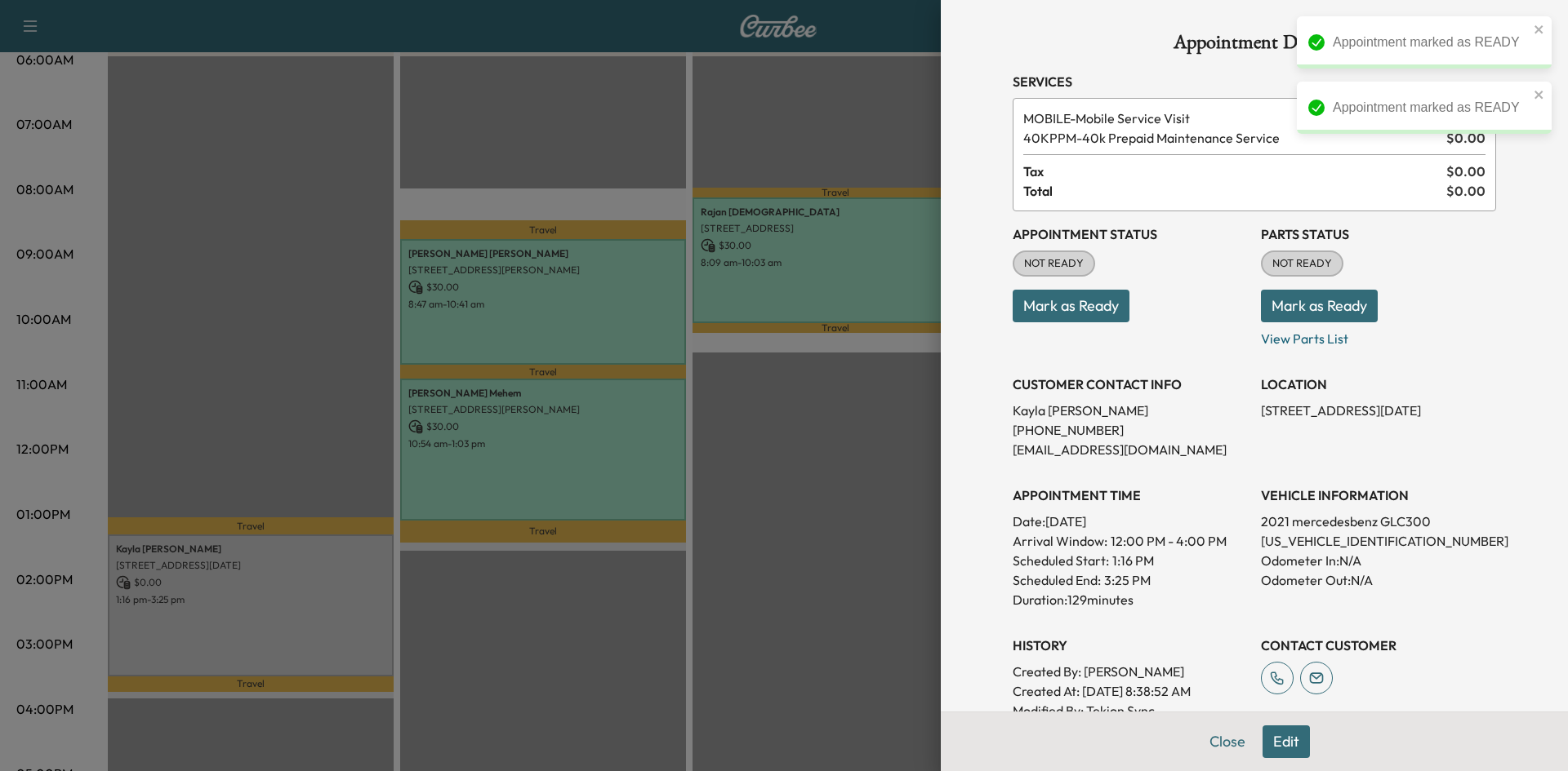
click at [1081, 312] on button "Mark as Ready" at bounding box center [1071, 306] width 117 height 33
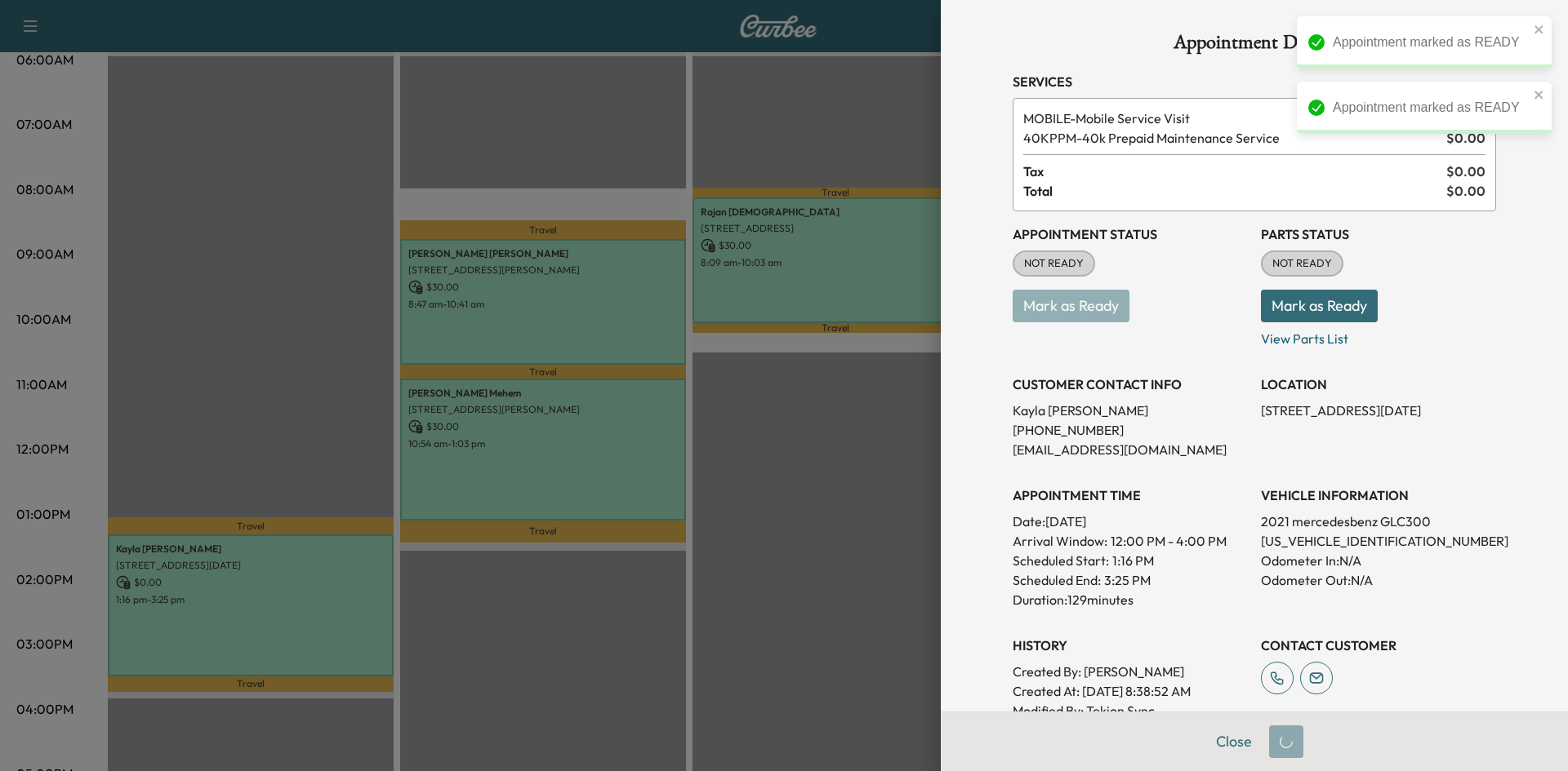
click at [714, 599] on div at bounding box center [784, 386] width 1568 height 771
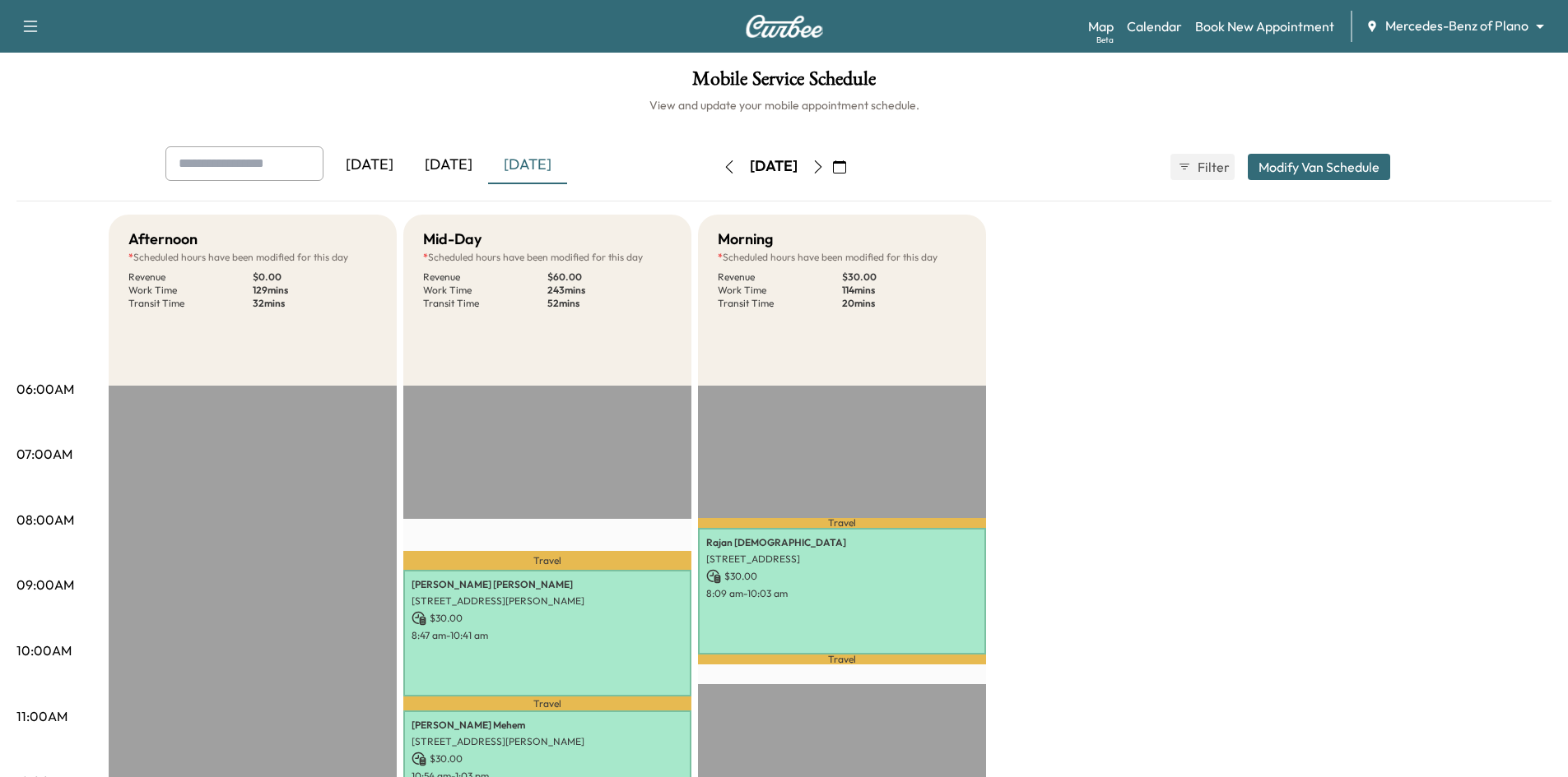
click at [463, 171] on div "[DATE]" at bounding box center [448, 166] width 79 height 38
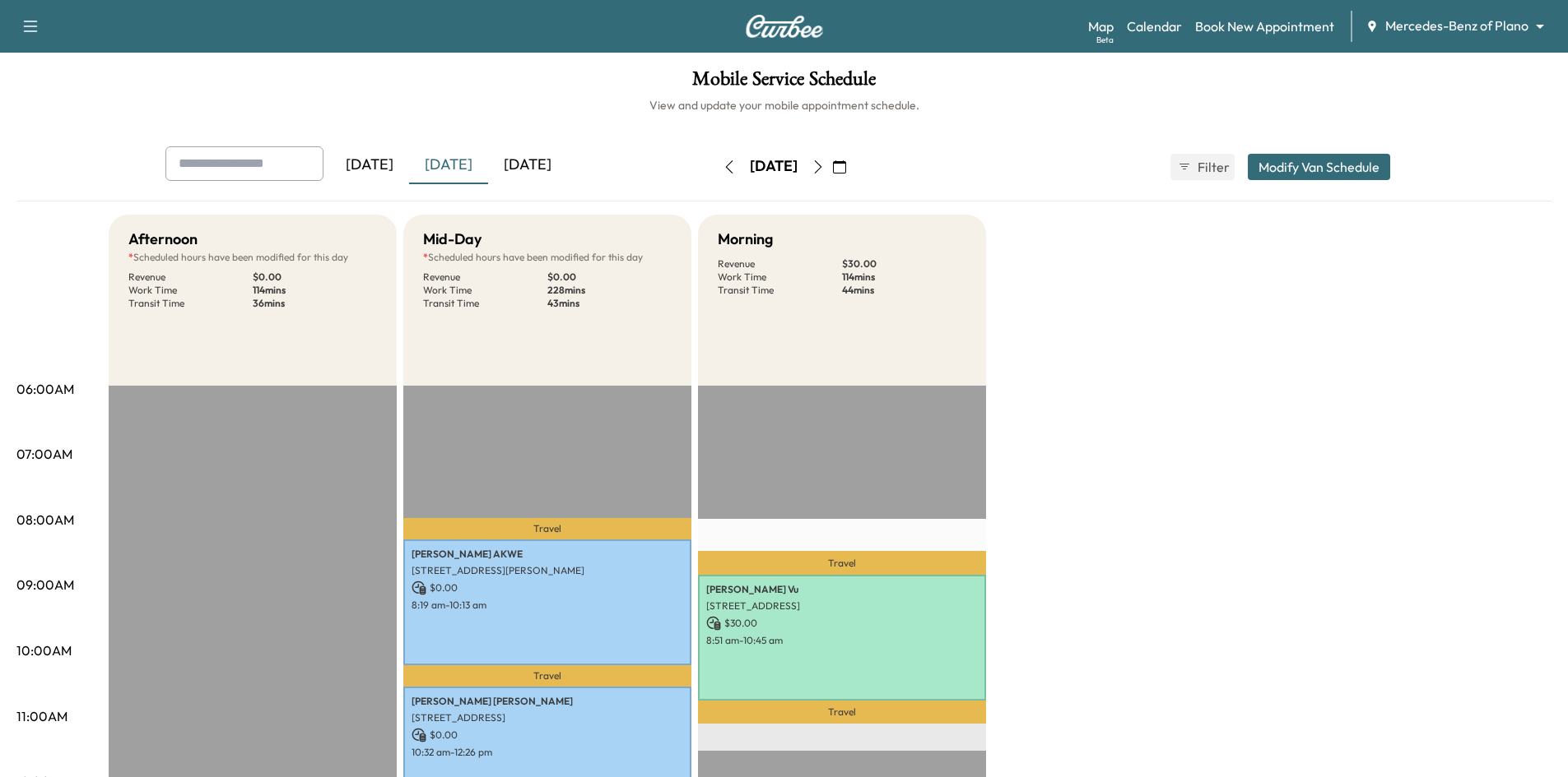
click at [553, 161] on div "[DATE]" at bounding box center [527, 166] width 79 height 38
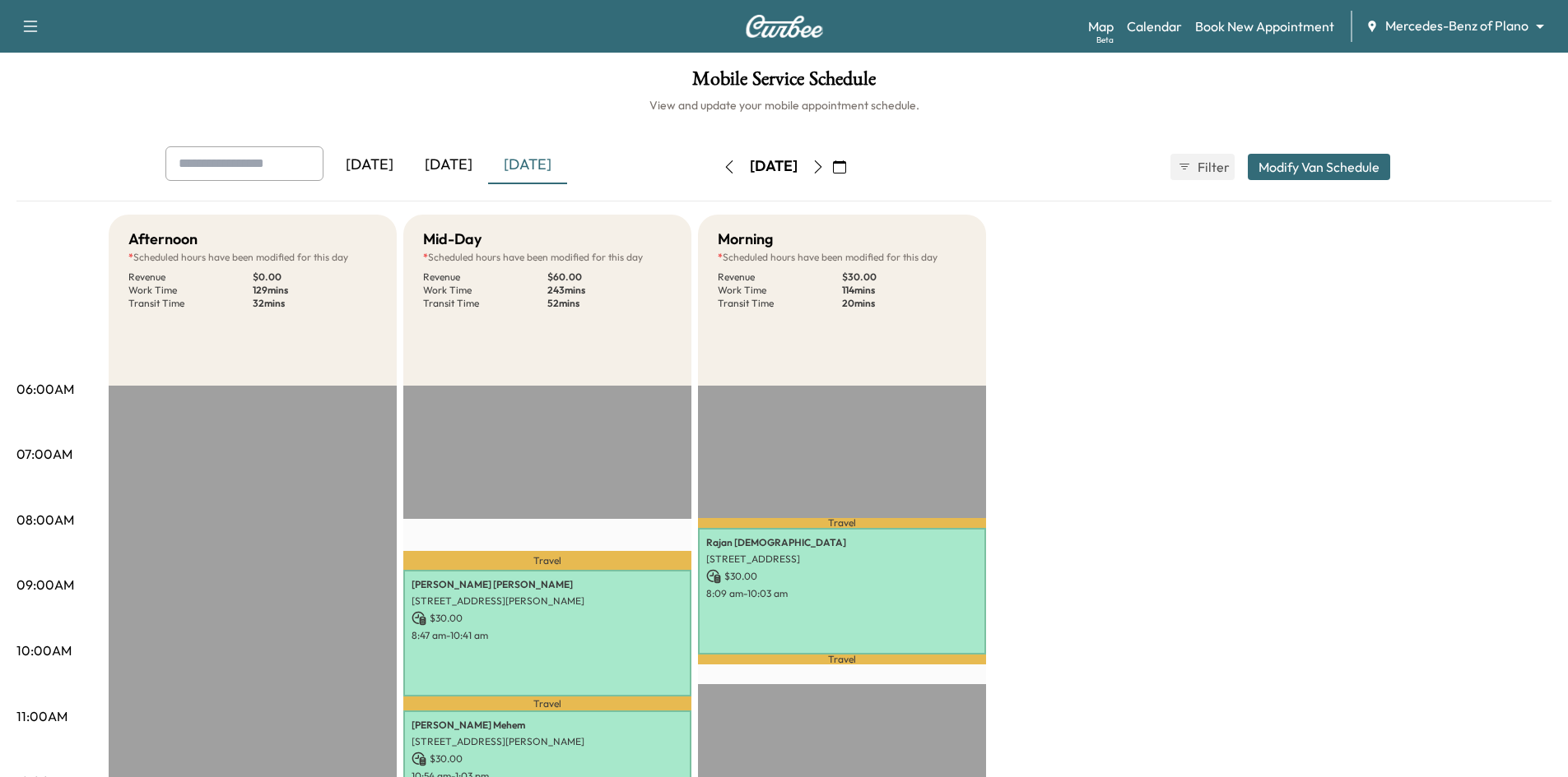
drag, startPoint x: 436, startPoint y: 163, endPoint x: 487, endPoint y: 166, distance: 51.1
click at [441, 163] on div "[DATE]" at bounding box center [448, 166] width 79 height 38
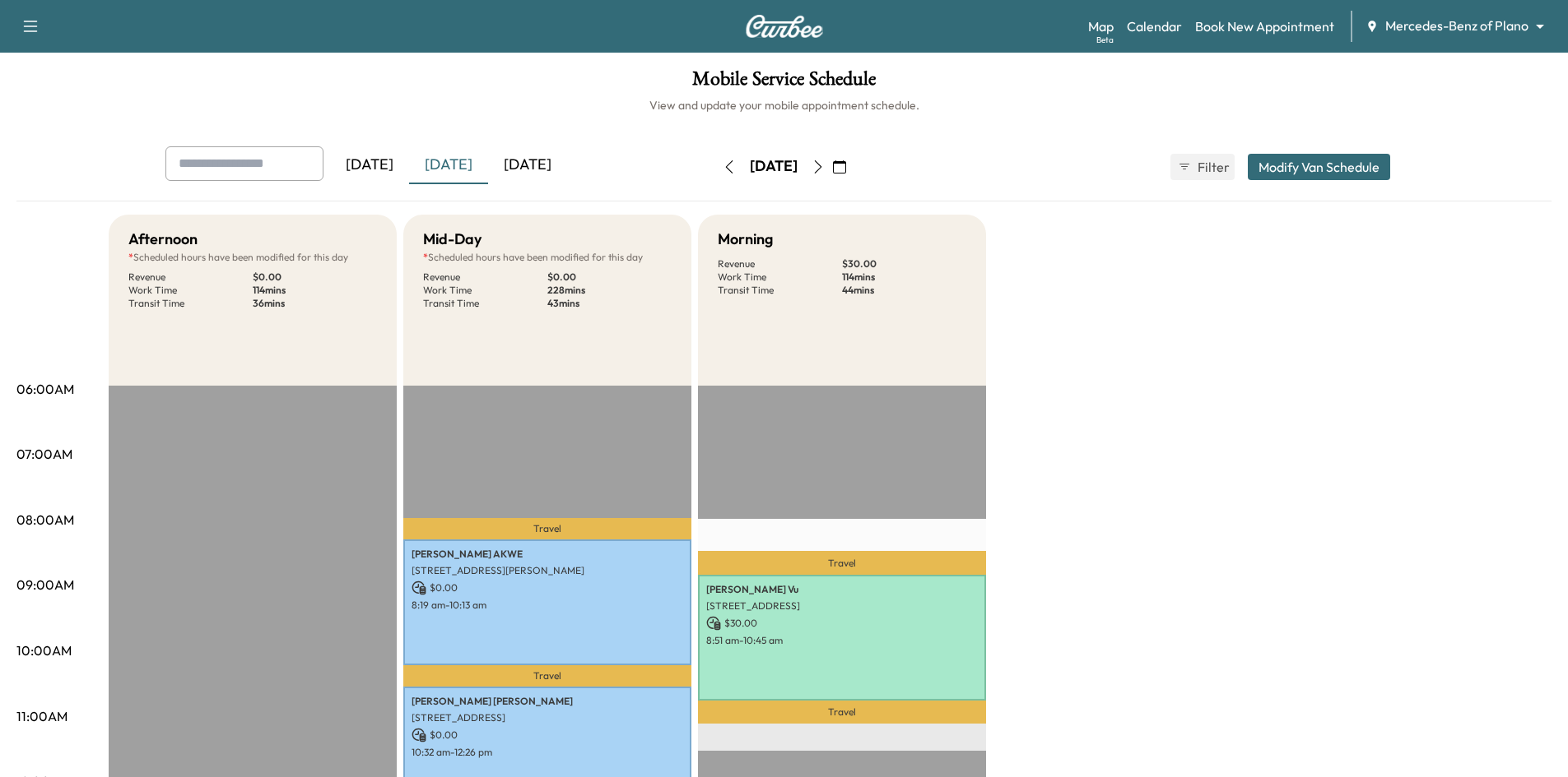
click at [521, 163] on div "[DATE]" at bounding box center [527, 166] width 79 height 38
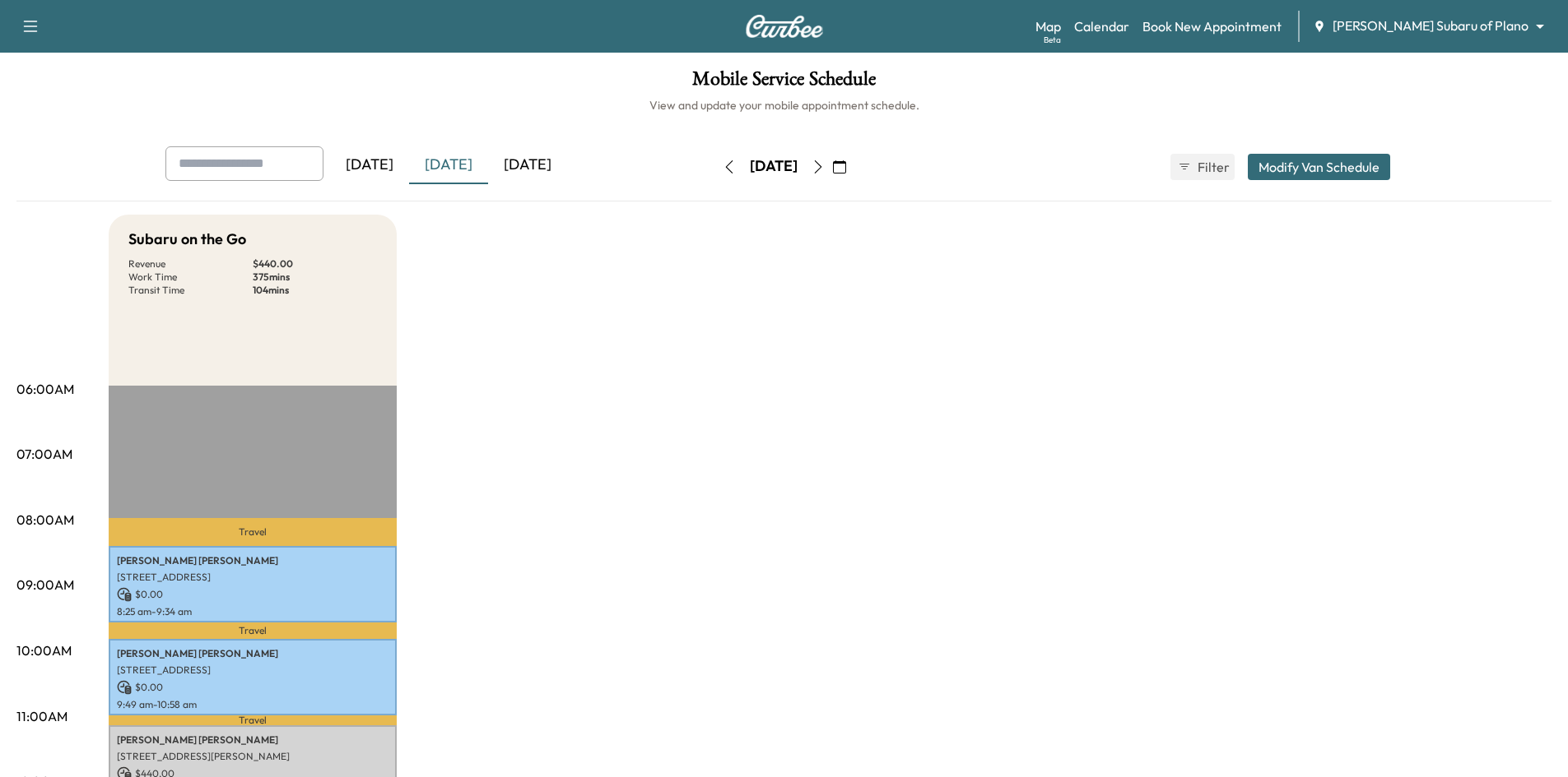
click at [515, 168] on div "[DATE]" at bounding box center [527, 166] width 79 height 38
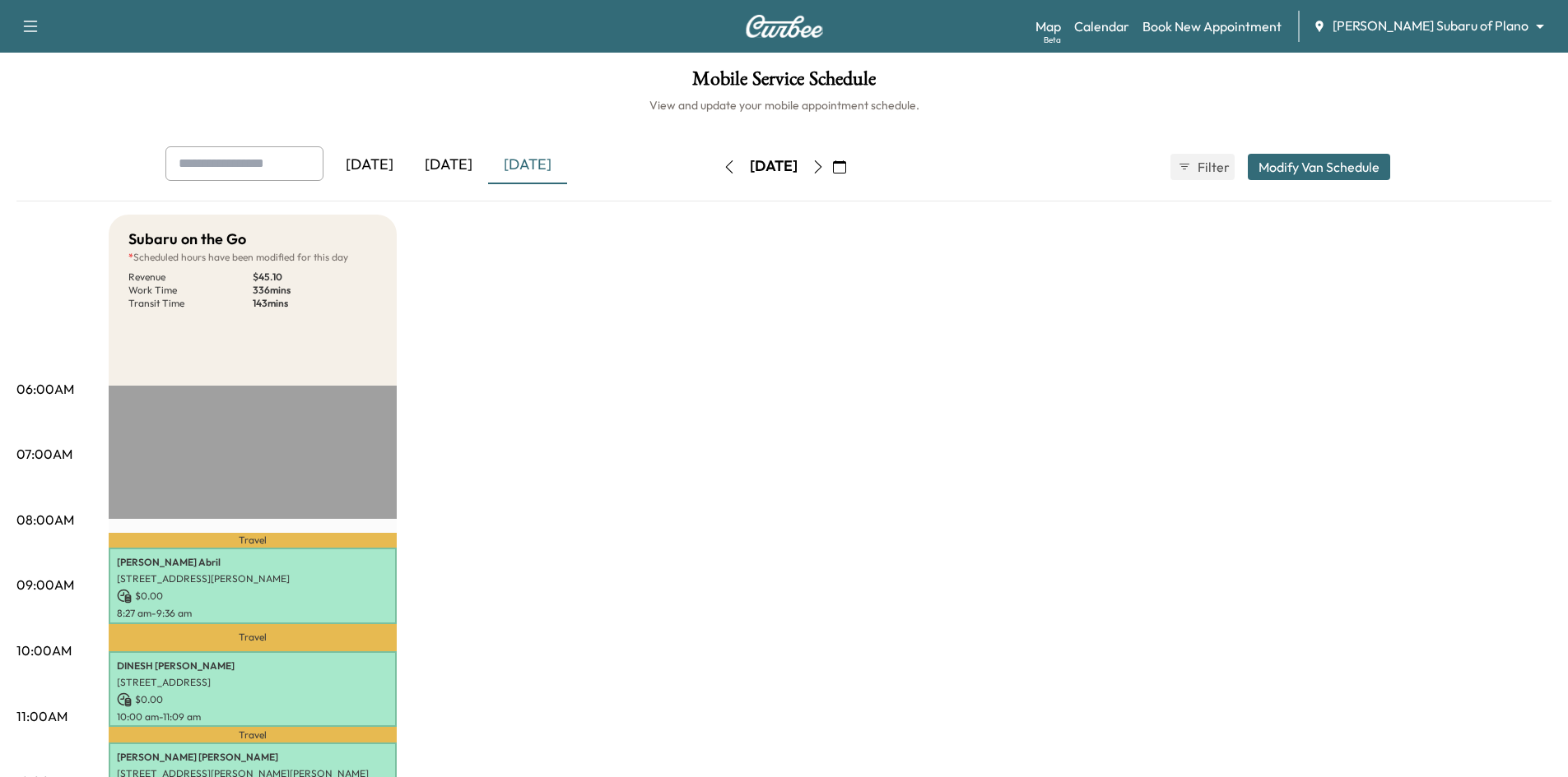
click at [469, 166] on div "[DATE]" at bounding box center [448, 166] width 79 height 38
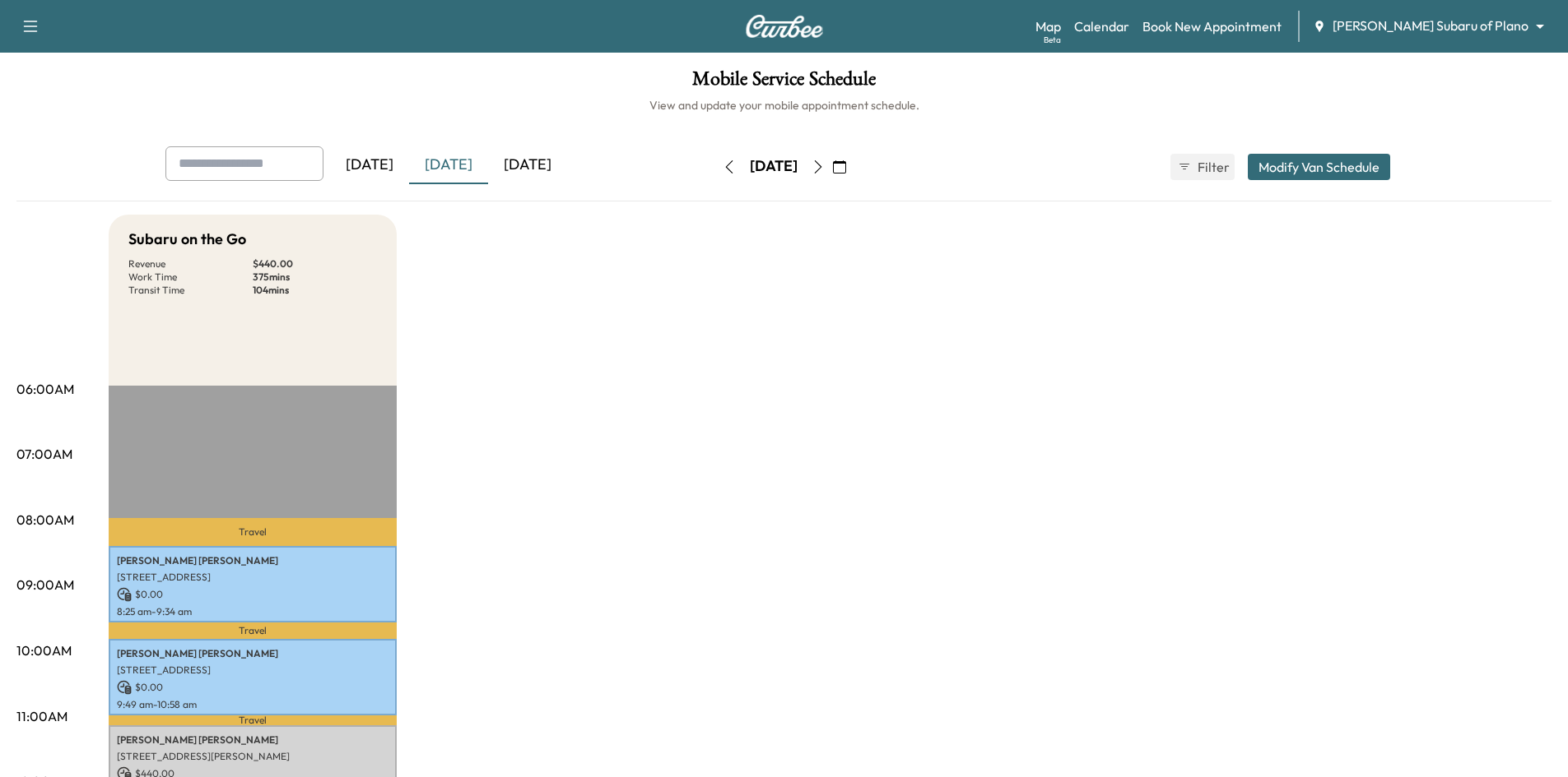
click at [545, 169] on div "[DATE]" at bounding box center [527, 166] width 79 height 38
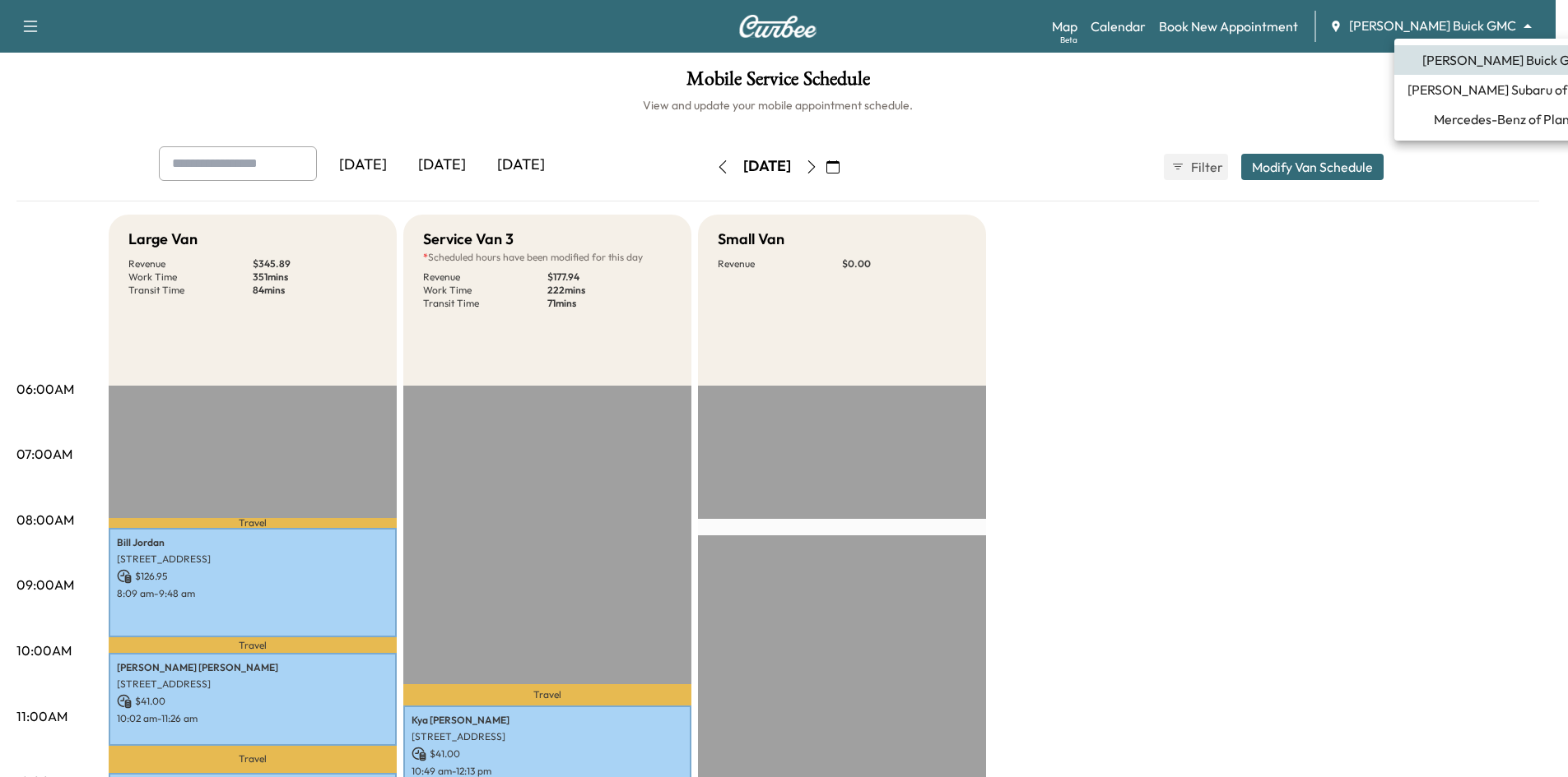
click at [1465, 31] on body "Support Log Out Map Beta Calendar Book New Appointment [PERSON_NAME] Buick GMC …" at bounding box center [784, 388] width 1568 height 777
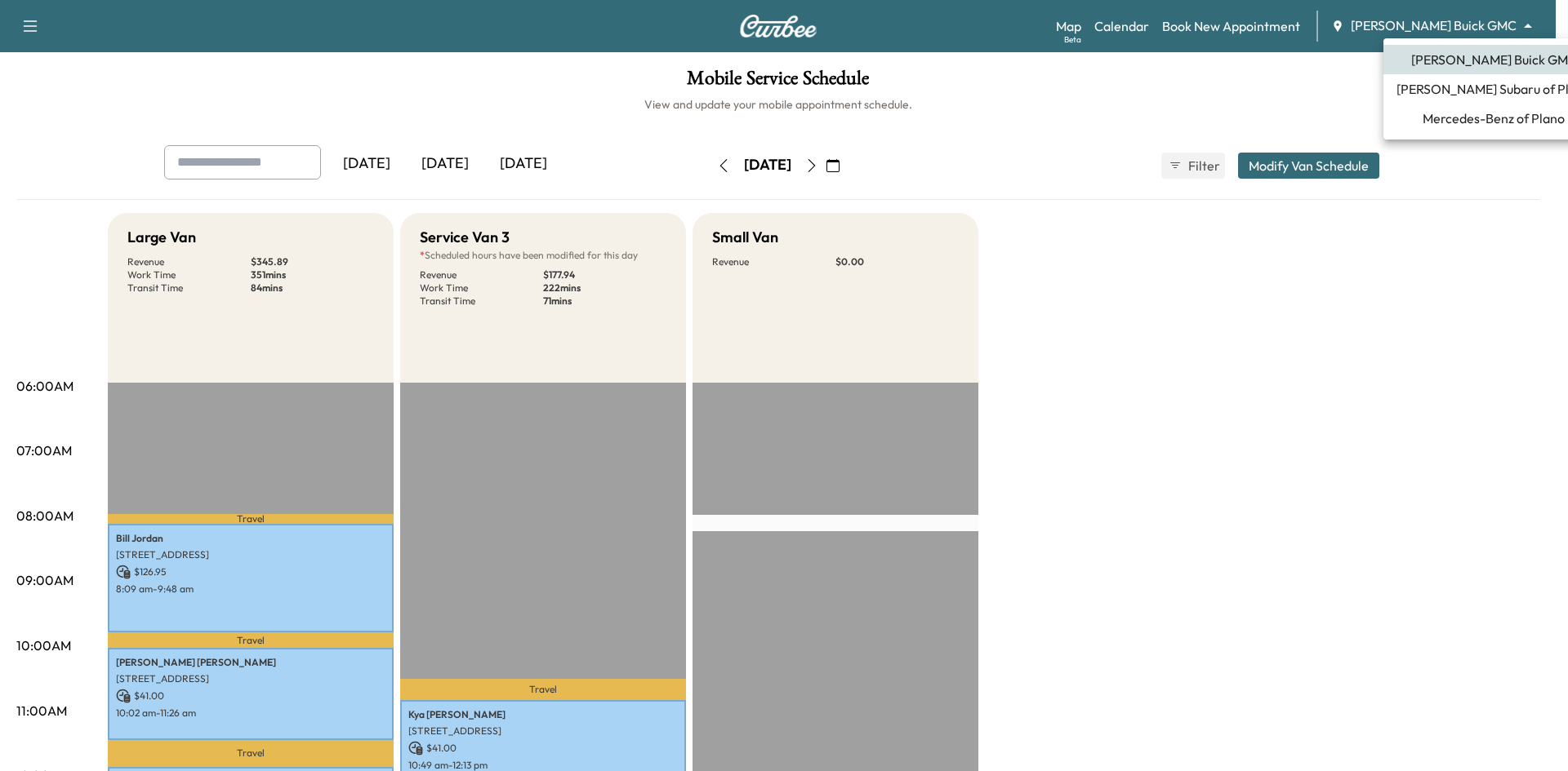
drag, startPoint x: 1456, startPoint y: 97, endPoint x: 1199, endPoint y: 43, distance: 262.6
click at [1455, 97] on span "[PERSON_NAME] Subaru of Plano" at bounding box center [1493, 89] width 195 height 20
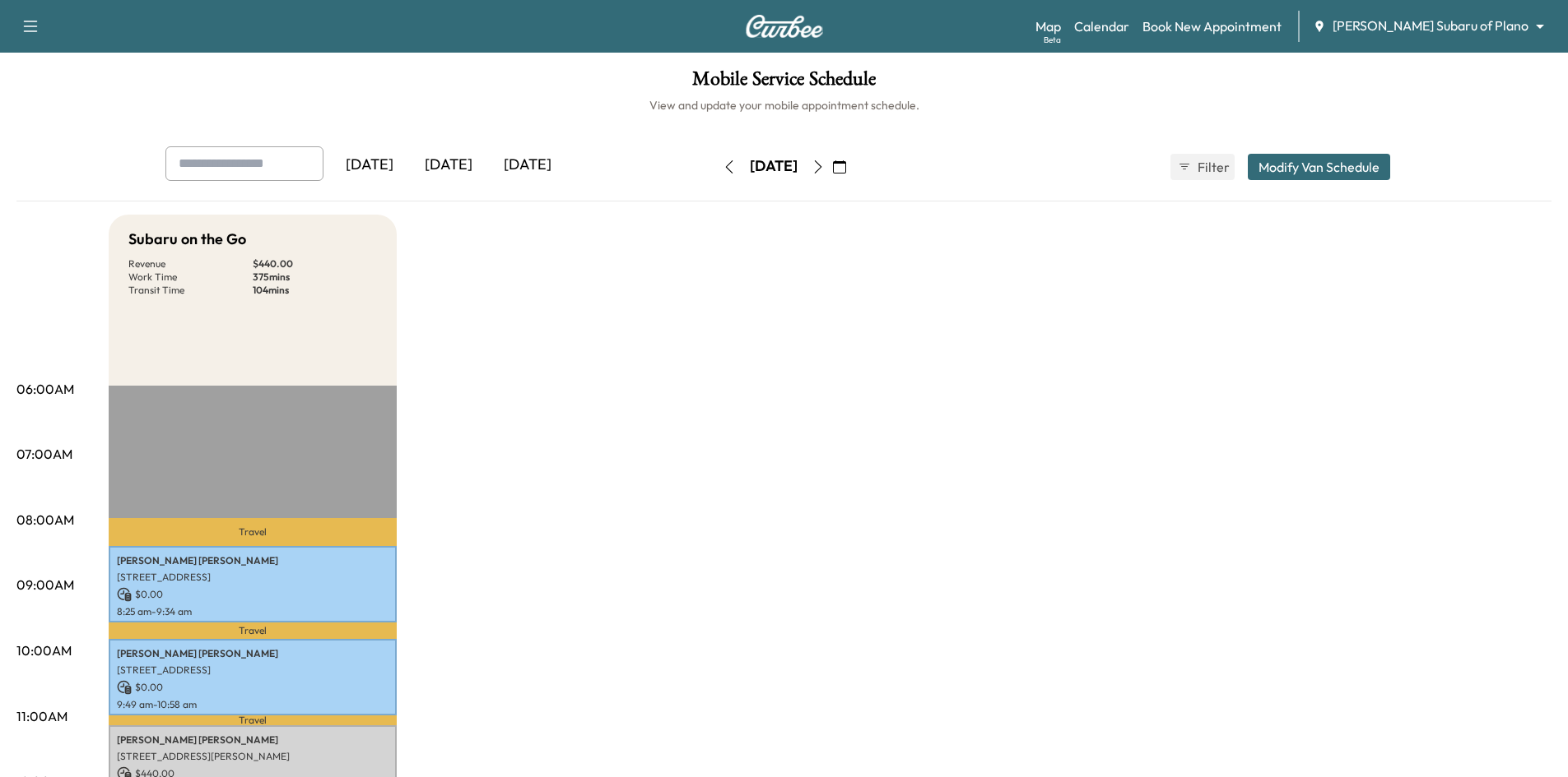
click at [1440, 21] on body "Support Log Out Map Beta Calendar Book New Appointment [PERSON_NAME] Subaru of …" at bounding box center [784, 388] width 1568 height 777
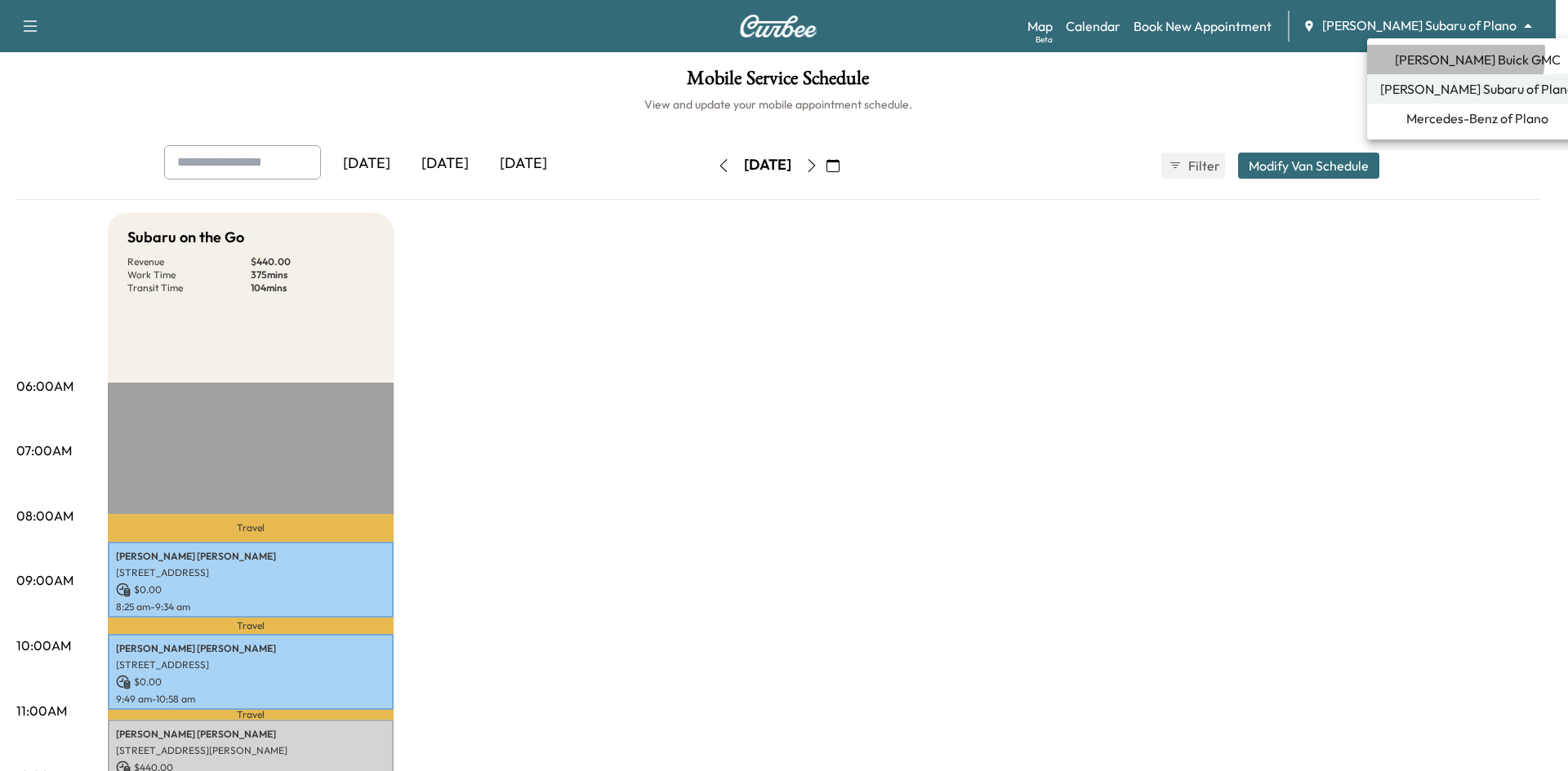
click at [1415, 53] on span "[PERSON_NAME] Buick GMC" at bounding box center [1476, 60] width 165 height 20
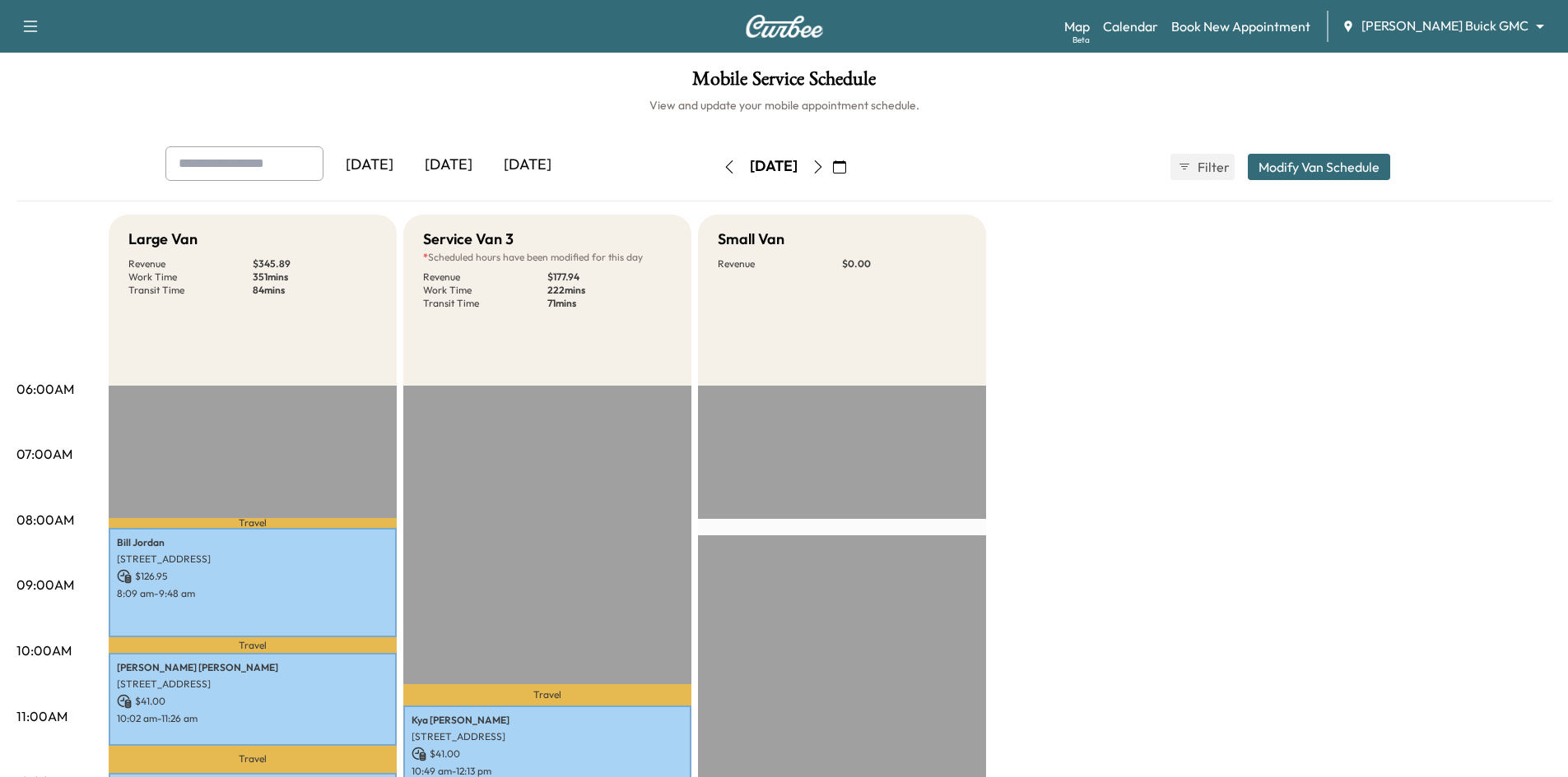
click at [1496, 25] on body "Support Log Out Map Beta Calendar Book New Appointment [PERSON_NAME] Buick GMC …" at bounding box center [784, 388] width 1568 height 777
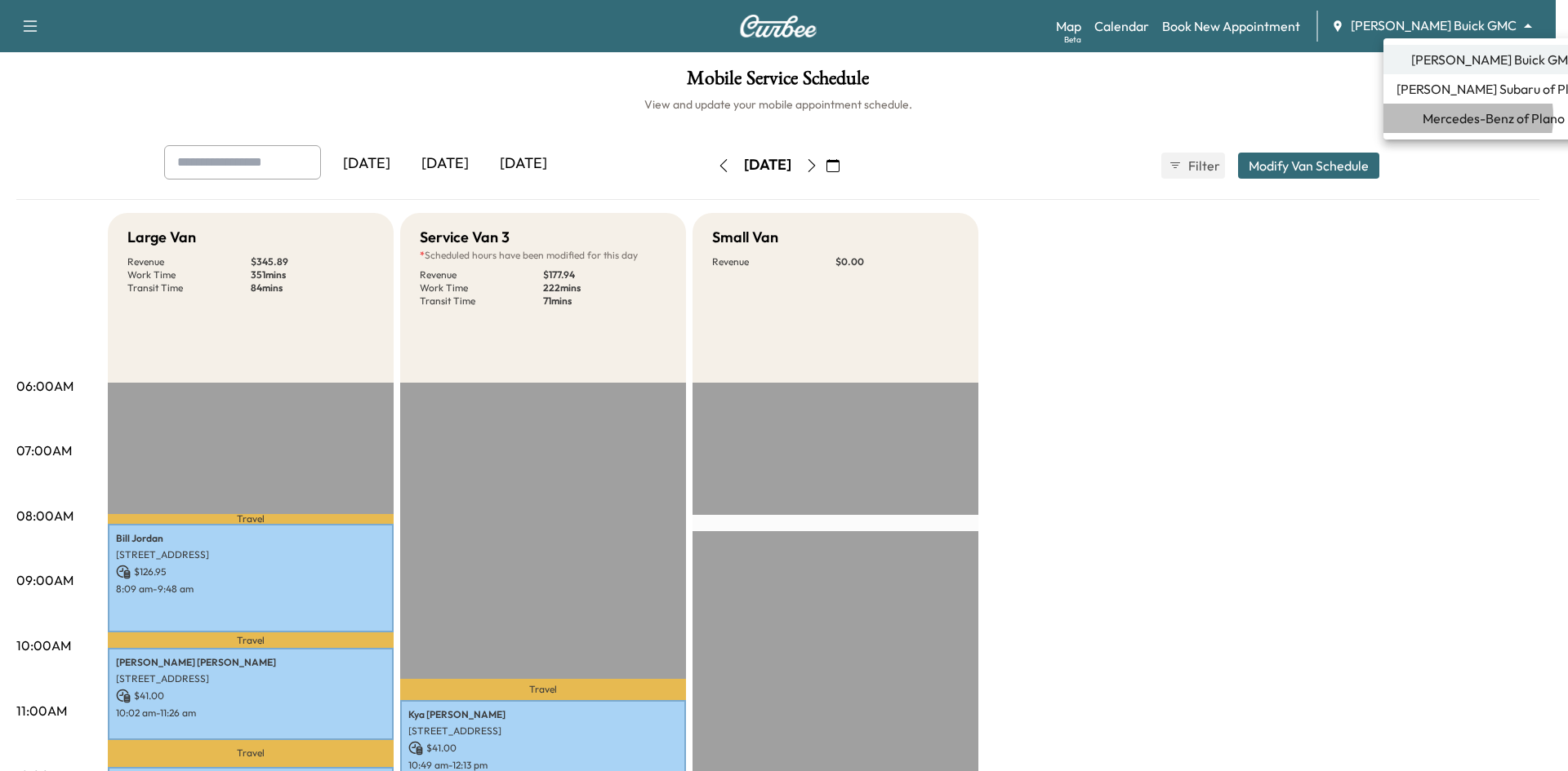
click at [1447, 117] on span "Mercedes-Benz of Plano" at bounding box center [1493, 118] width 142 height 20
